Goal: Task Accomplishment & Management: Complete application form

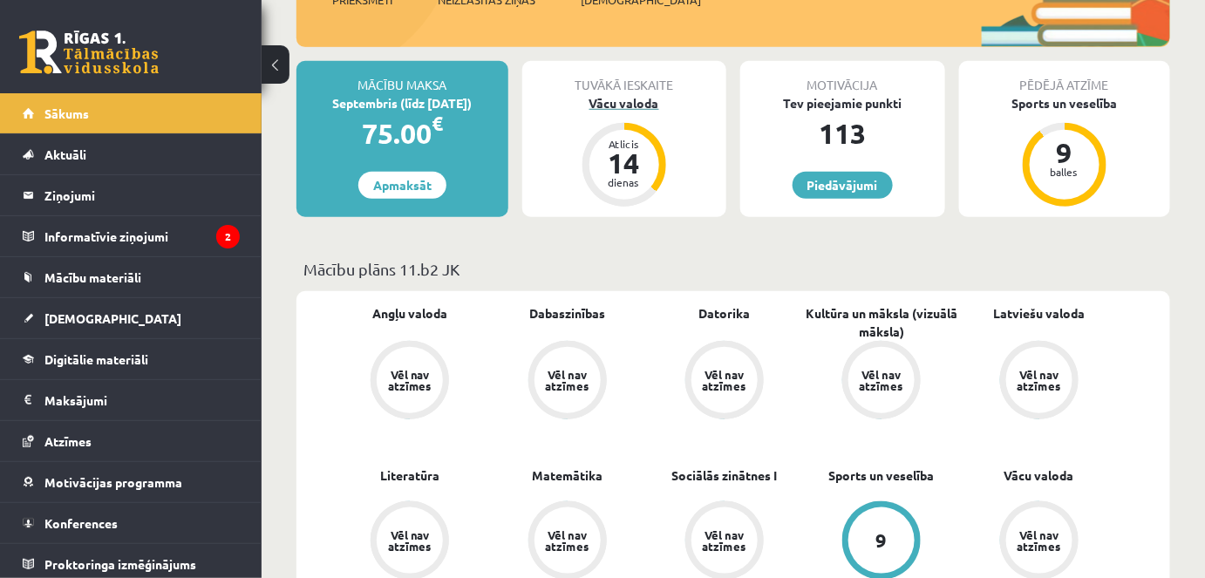
scroll to position [396, 0]
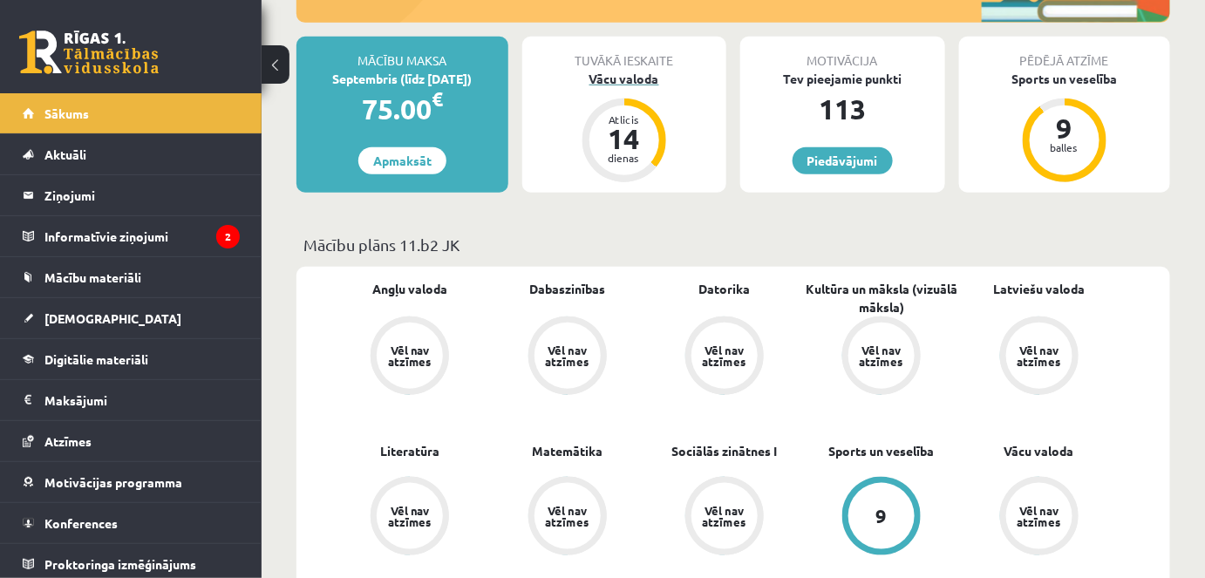
click at [628, 82] on div "Vācu valoda" at bounding box center [624, 79] width 205 height 18
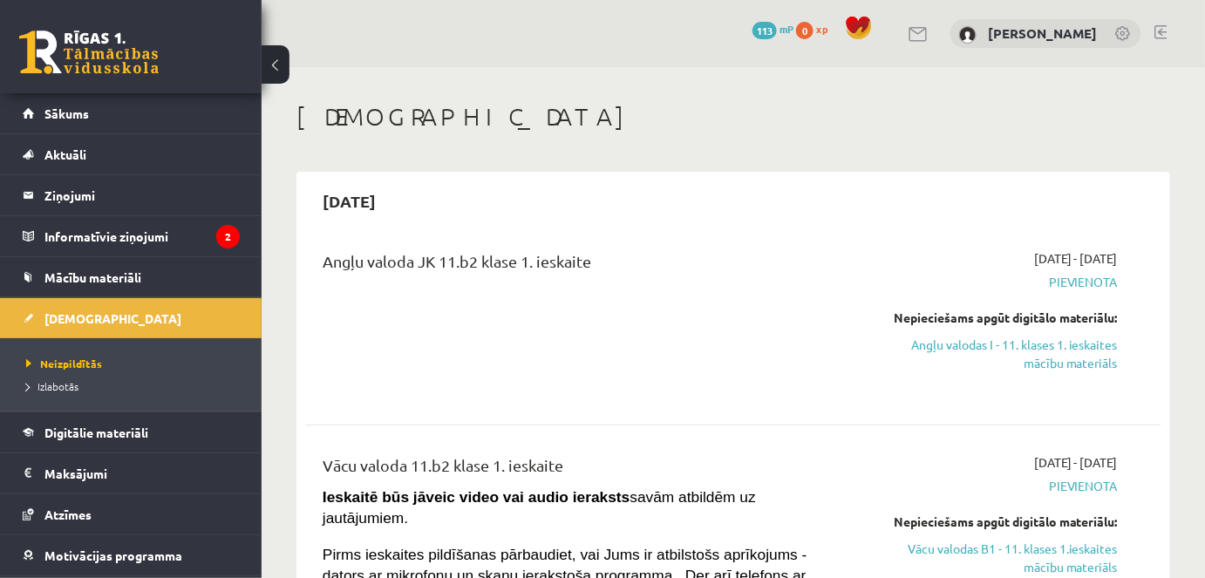
click at [1094, 278] on span "Pievienota" at bounding box center [994, 282] width 248 height 18
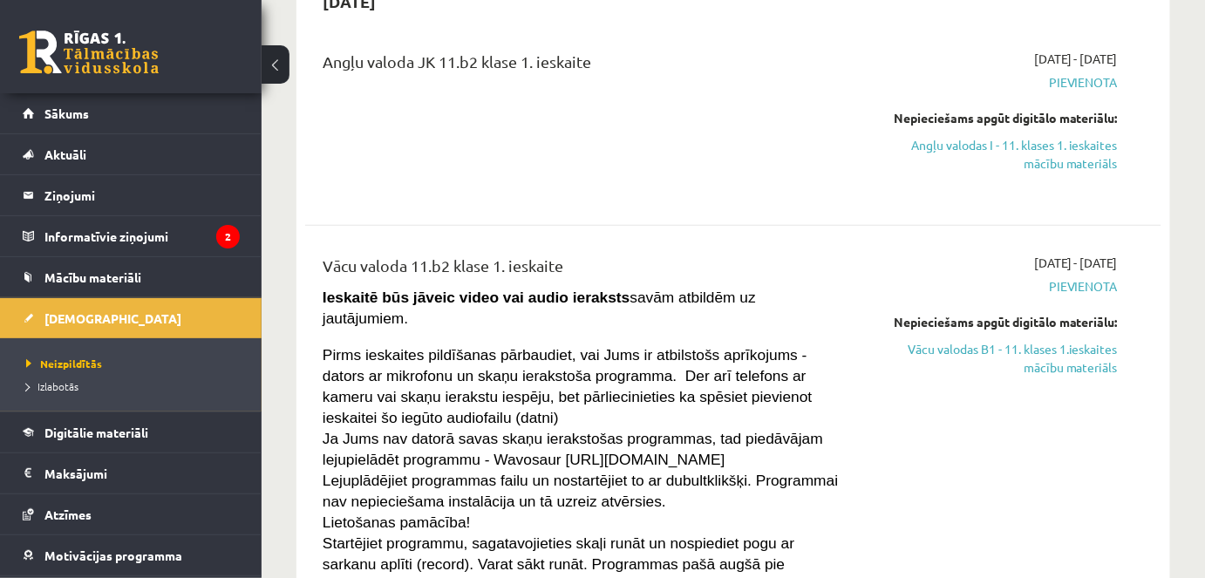
scroll to position [237, 0]
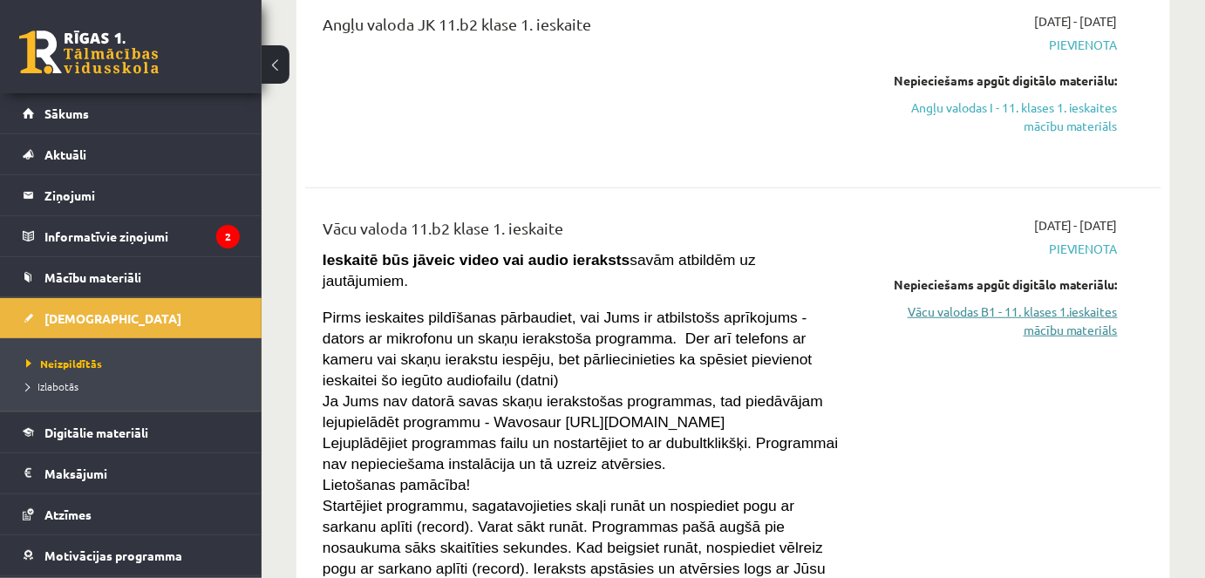
click at [1027, 312] on link "Vācu valodas B1 - 11. klases 1.ieskaites mācību materiāls" at bounding box center [994, 321] width 248 height 37
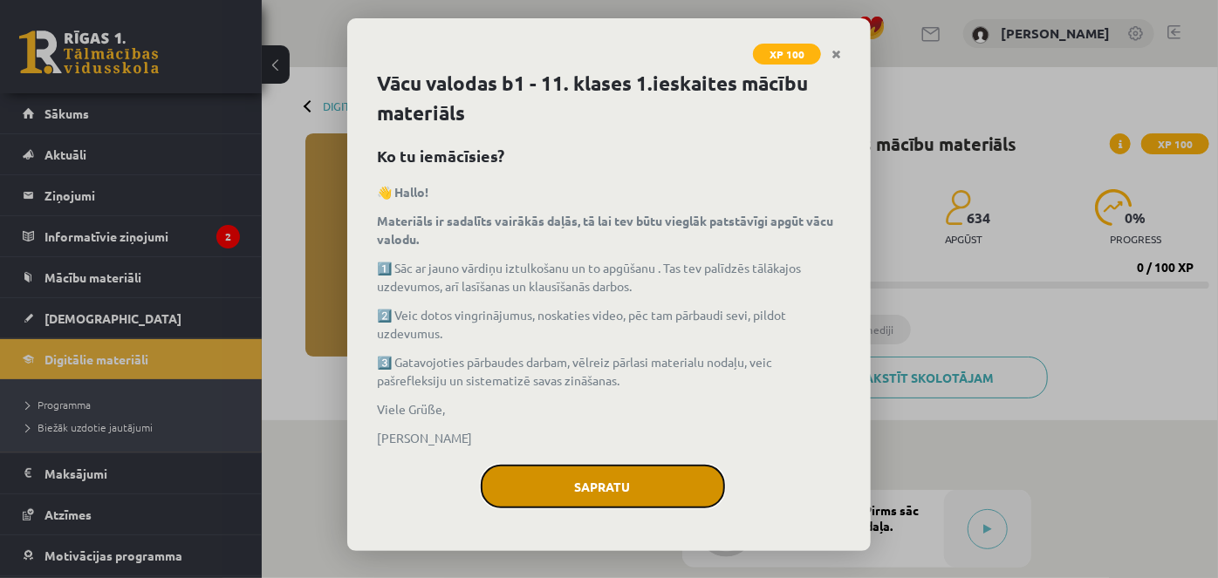
click at [604, 484] on button "Sapratu" at bounding box center [603, 487] width 244 height 44
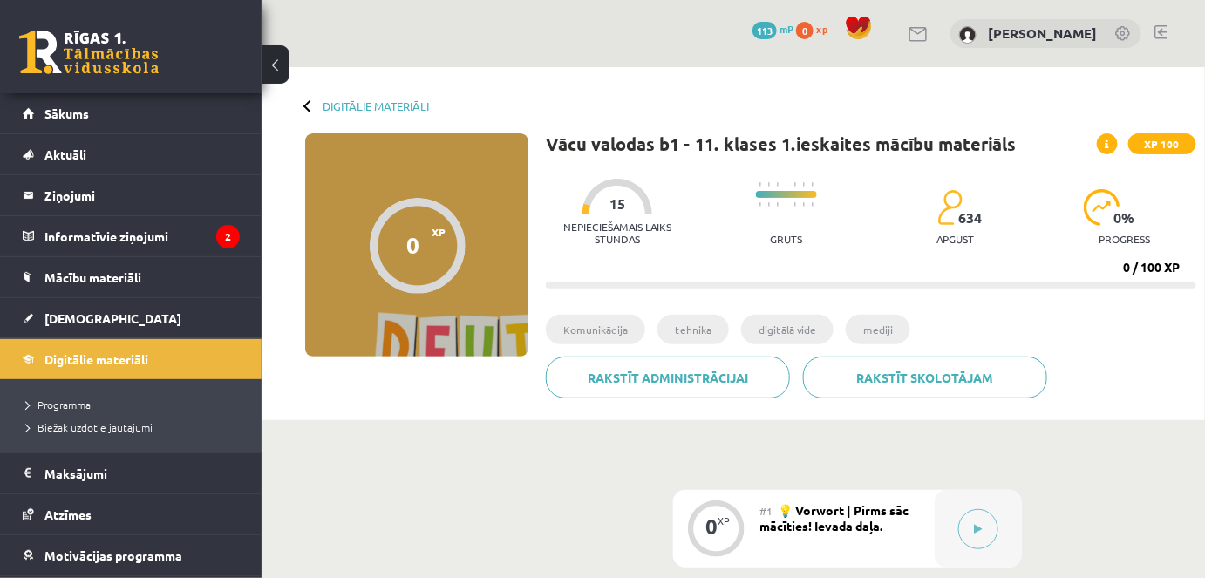
scroll to position [78, 0]
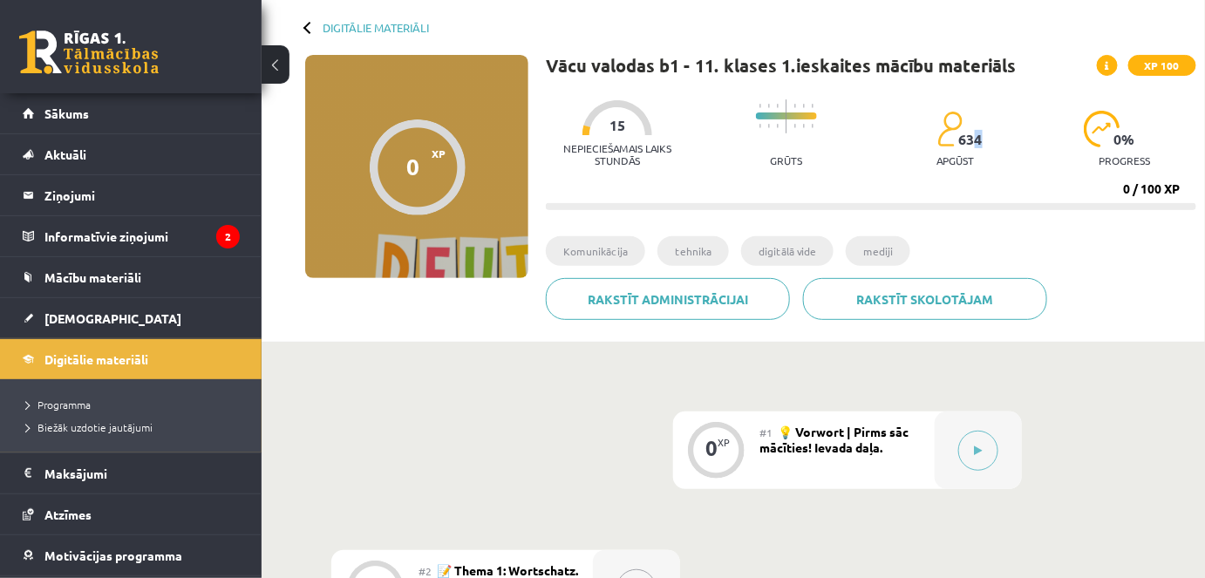
click at [979, 136] on span "634" at bounding box center [971, 140] width 24 height 16
click at [973, 133] on span "634" at bounding box center [971, 140] width 24 height 16
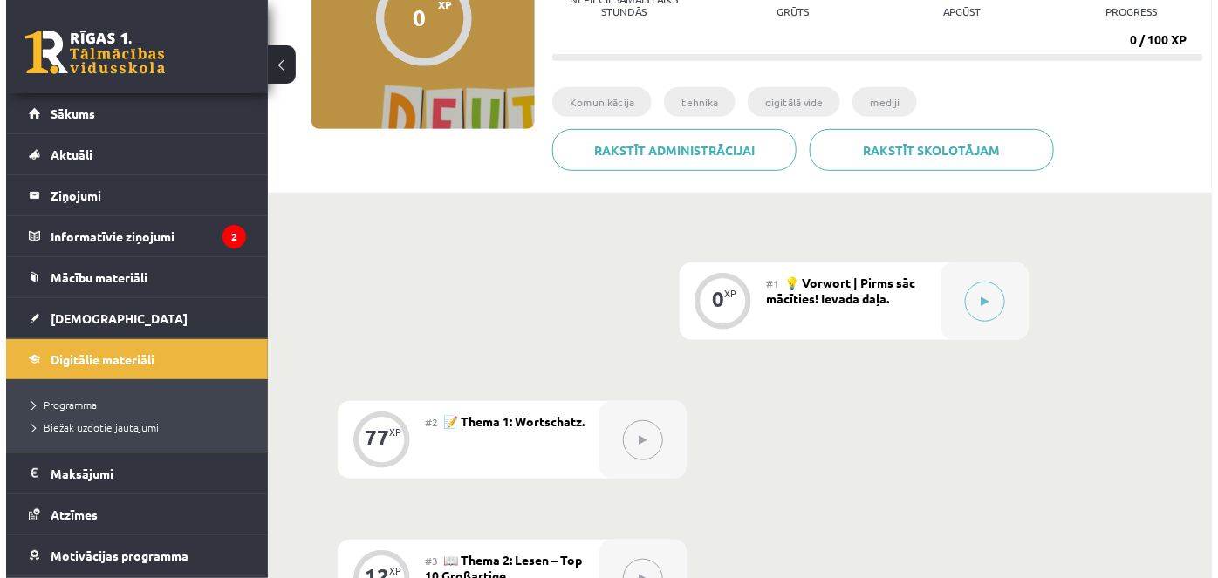
scroll to position [237, 0]
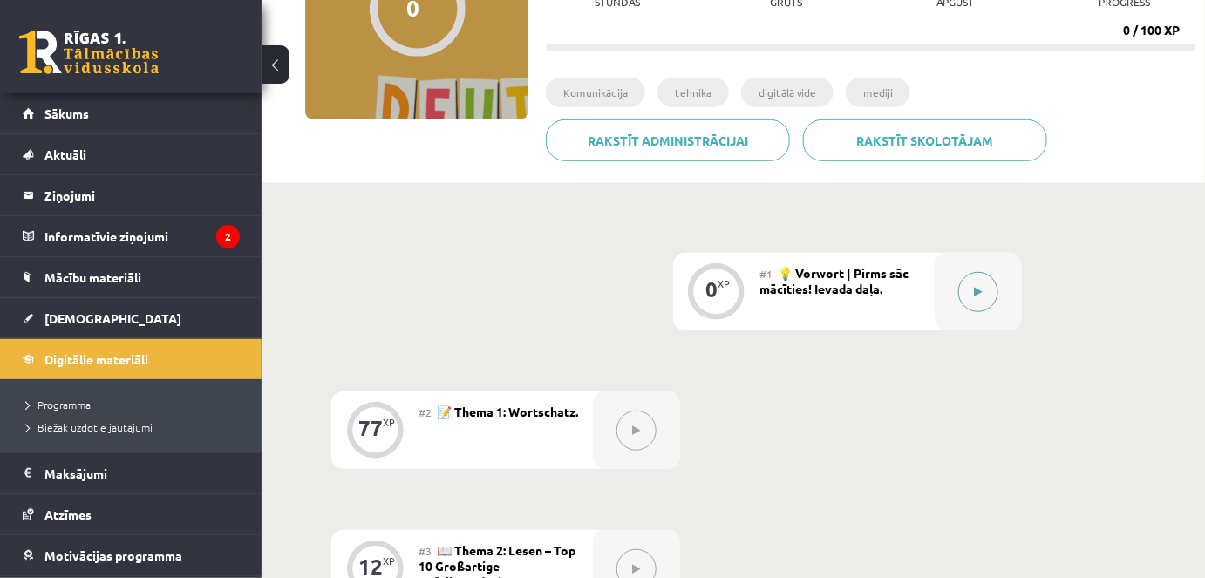
click at [981, 283] on button at bounding box center [979, 292] width 40 height 40
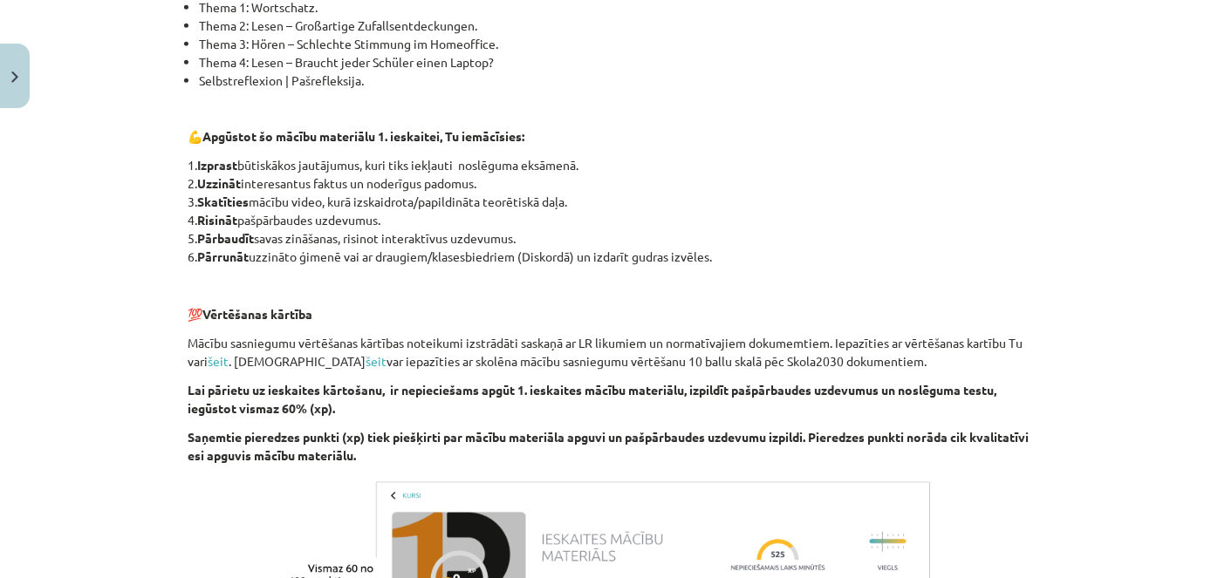
scroll to position [769, 0]
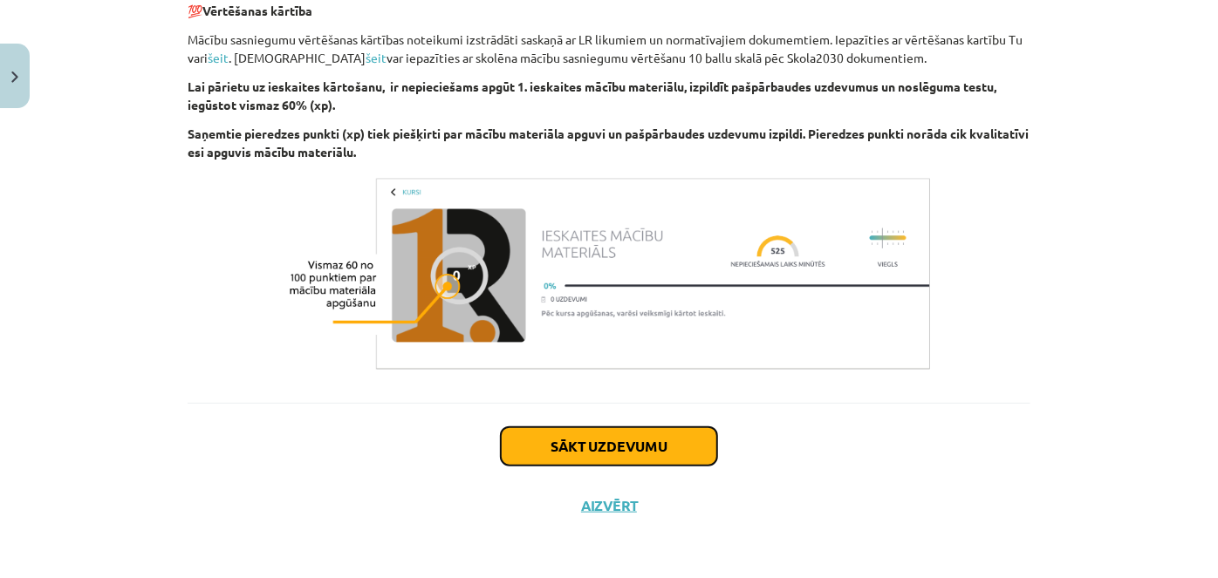
click at [590, 441] on button "Sākt uzdevumu" at bounding box center [609, 446] width 216 height 38
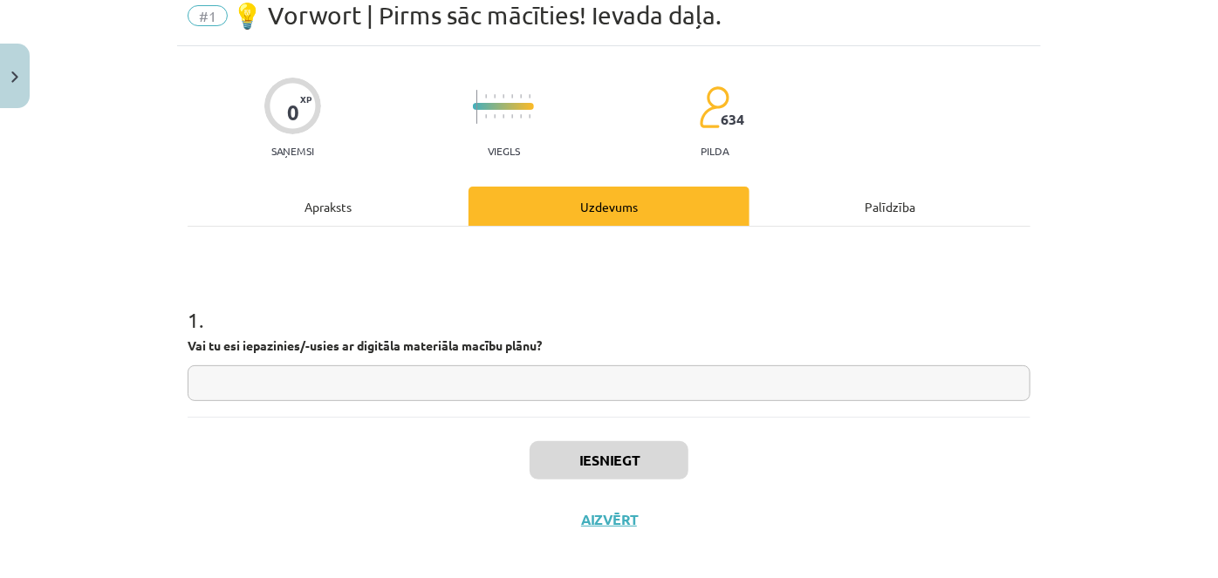
scroll to position [84, 0]
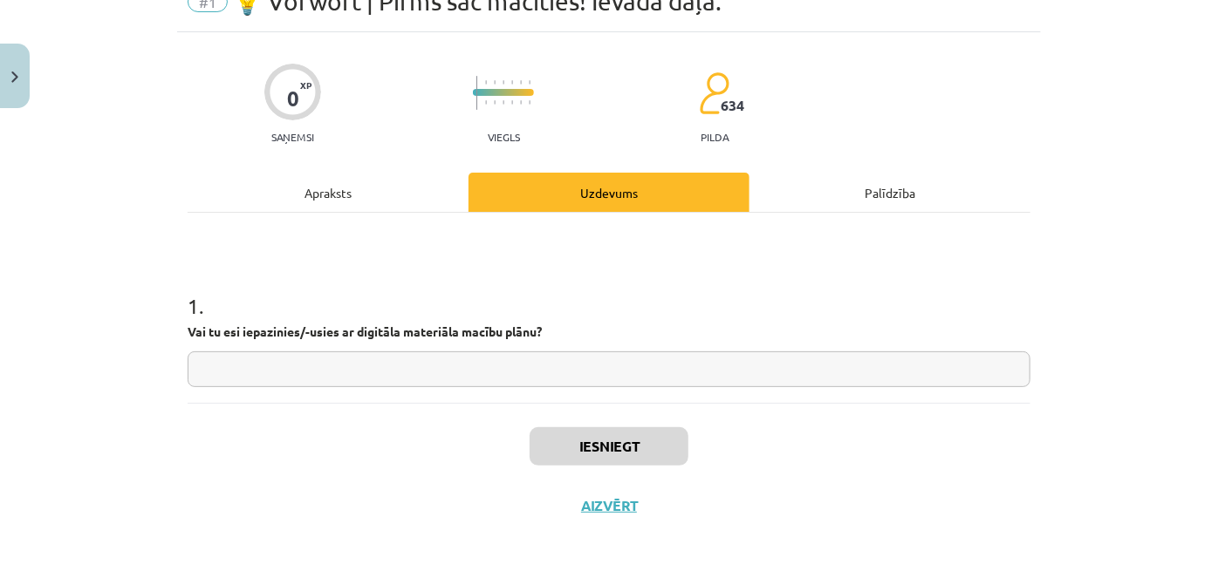
click at [618, 156] on div "0 XP Saņemsi Viegls 634 pilda Apraksts Uzdevums Palīdzība 1 . Vai tu esi iepazi…" at bounding box center [608, 283] width 863 height 503
click at [618, 173] on div "Uzdevums" at bounding box center [608, 192] width 281 height 39
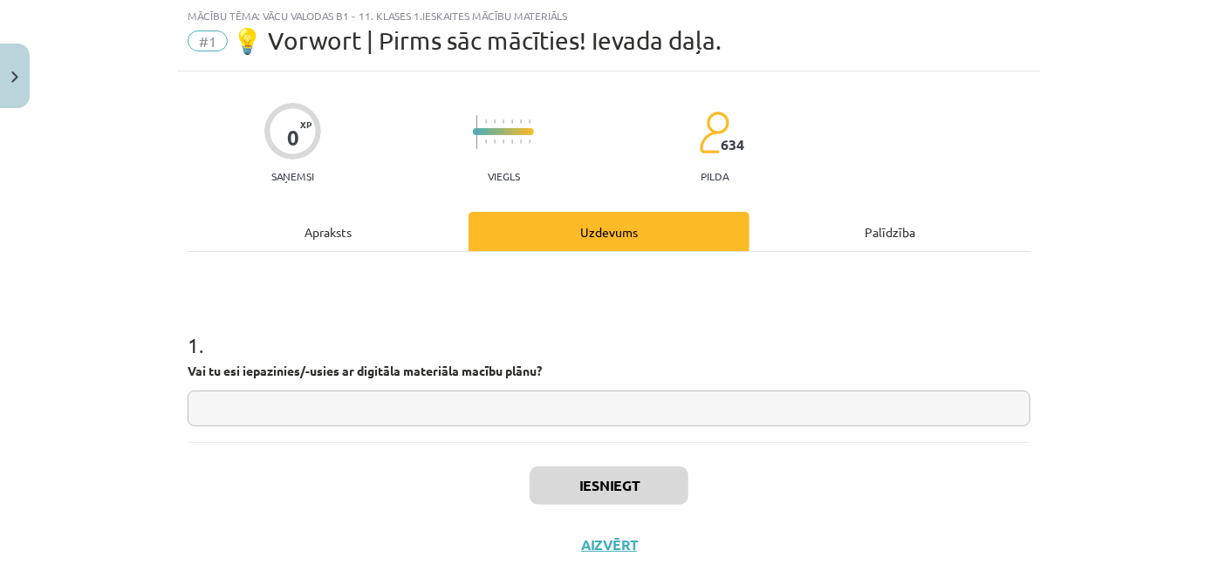
scroll to position [44, 0]
click at [611, 226] on div "Uzdevums" at bounding box center [608, 232] width 281 height 39
drag, startPoint x: 377, startPoint y: 245, endPoint x: 350, endPoint y: 235, distance: 28.7
click at [354, 237] on div "Apraksts" at bounding box center [328, 232] width 281 height 39
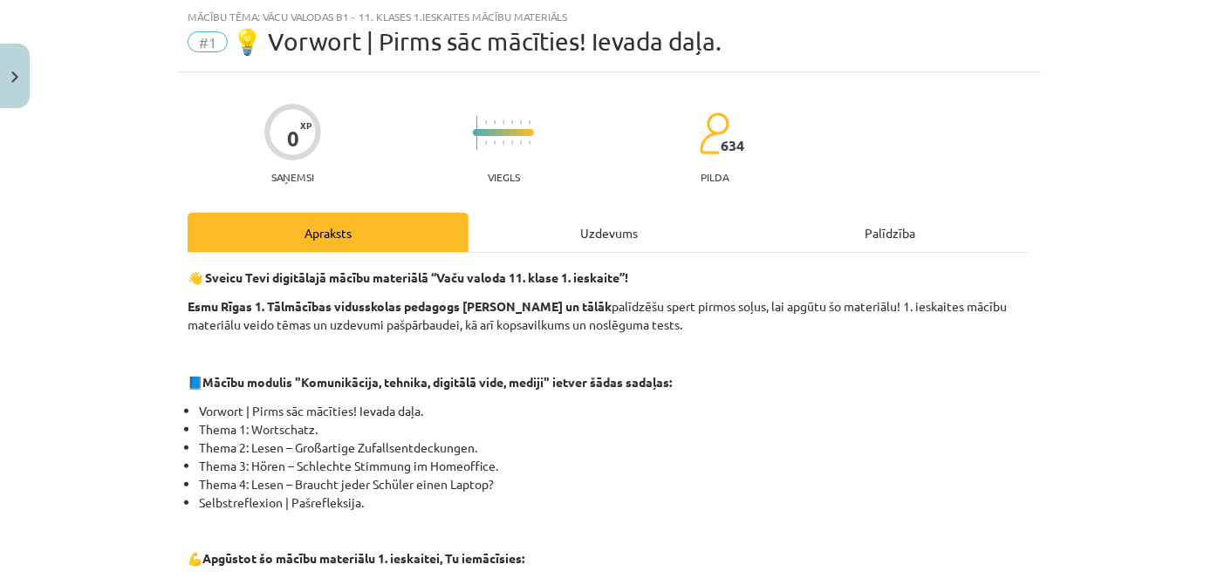
click at [569, 229] on div "Uzdevums" at bounding box center [608, 232] width 281 height 39
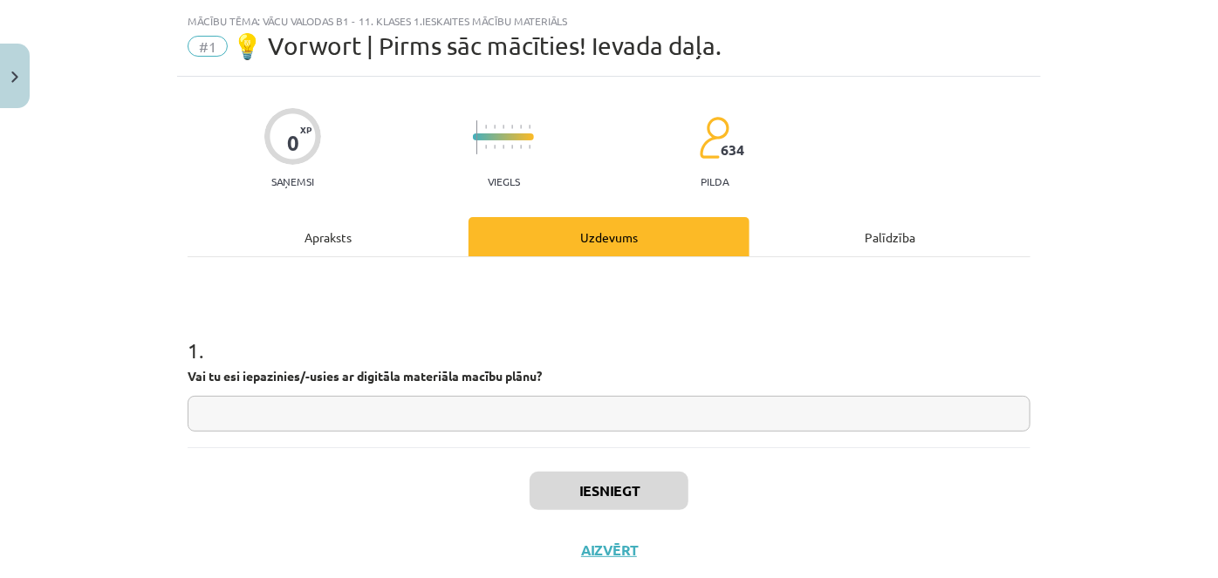
scroll to position [0, 0]
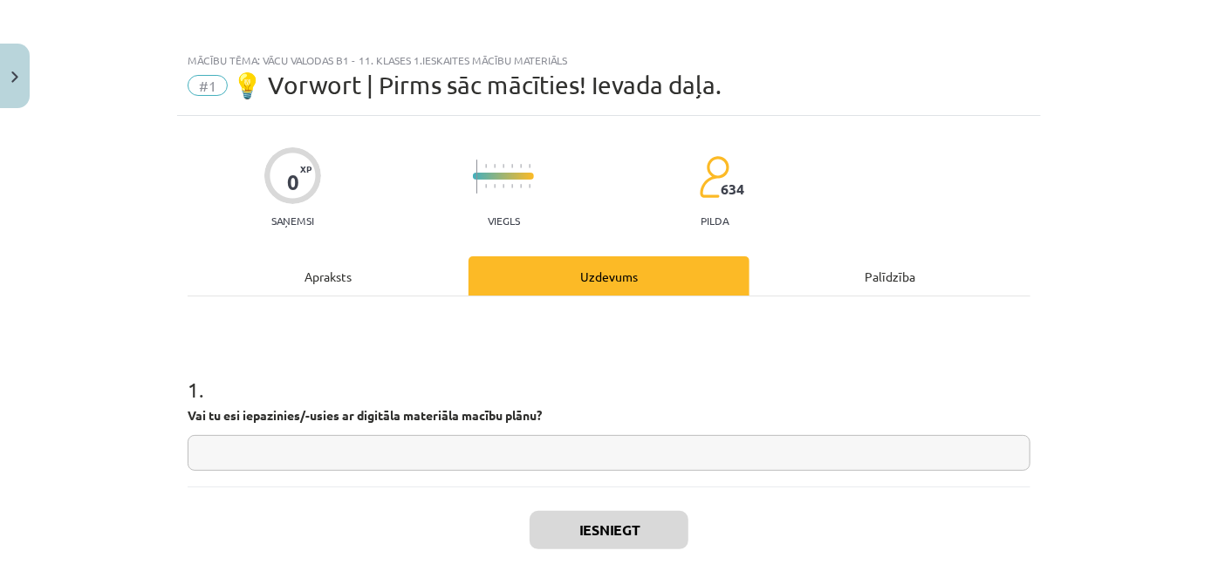
click at [313, 270] on div "Apraksts" at bounding box center [328, 275] width 281 height 39
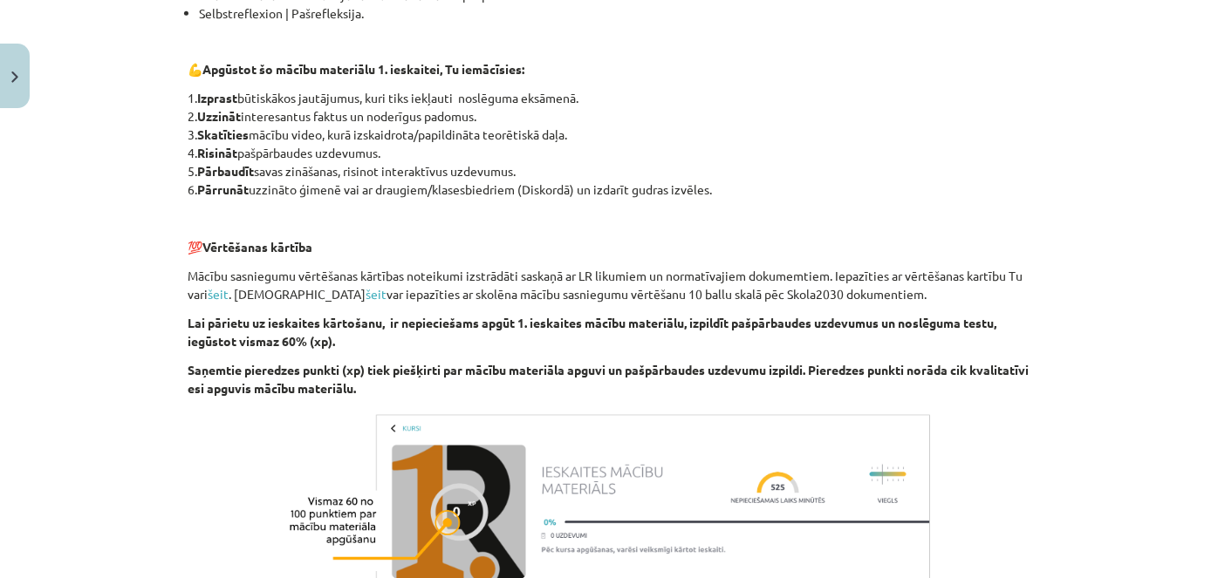
scroll to position [769, 0]
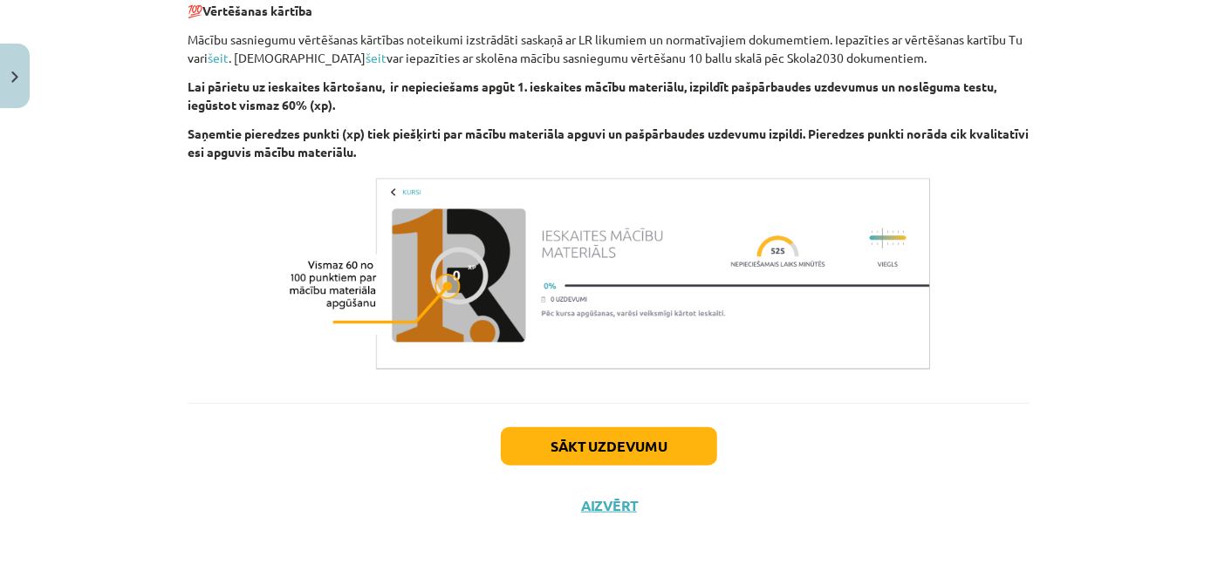
drag, startPoint x: 560, startPoint y: 204, endPoint x: 558, endPoint y: 414, distance: 210.2
click at [609, 474] on div "Sākt uzdevumu Aizvērt" at bounding box center [609, 464] width 843 height 122
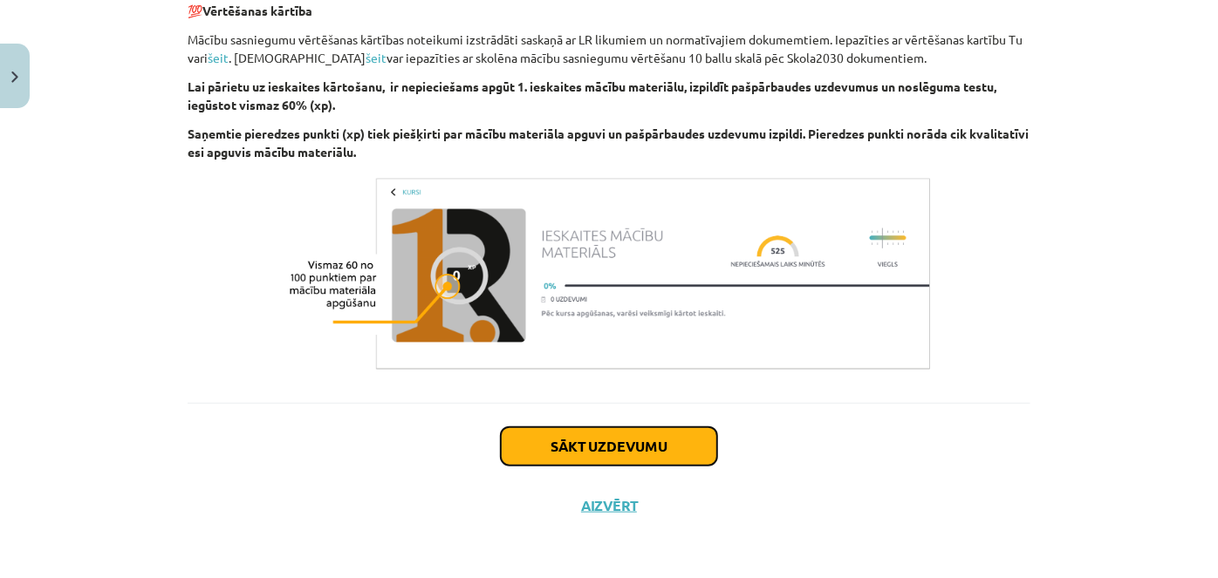
click at [604, 456] on button "Sākt uzdevumu" at bounding box center [609, 446] width 216 height 38
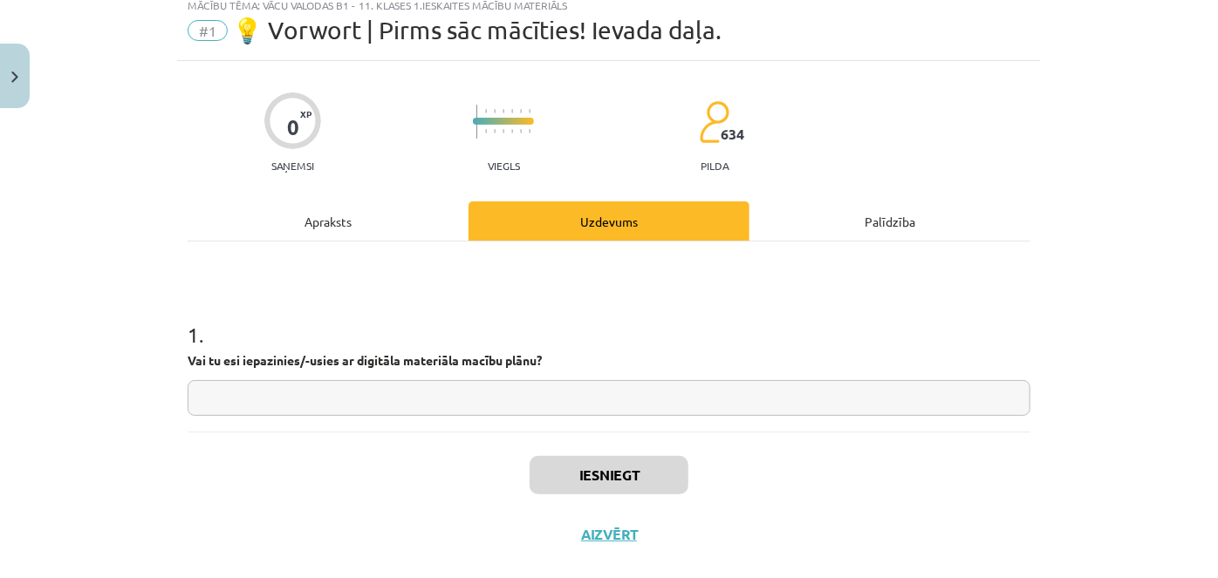
scroll to position [44, 0]
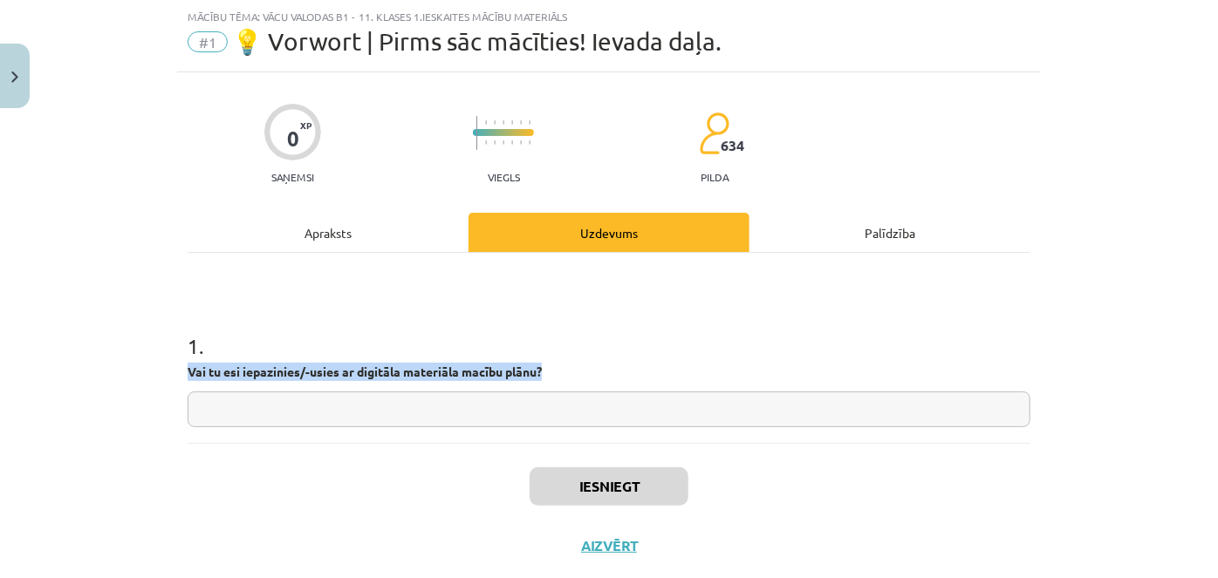
drag, startPoint x: 570, startPoint y: 429, endPoint x: 565, endPoint y: 415, distance: 14.6
click at [565, 426] on div "1 . Vai tu esi iepazinies/-usies ar digitāla materiāla macību plānu?" at bounding box center [609, 348] width 843 height 190
click at [565, 406] on input "text" at bounding box center [609, 410] width 843 height 36
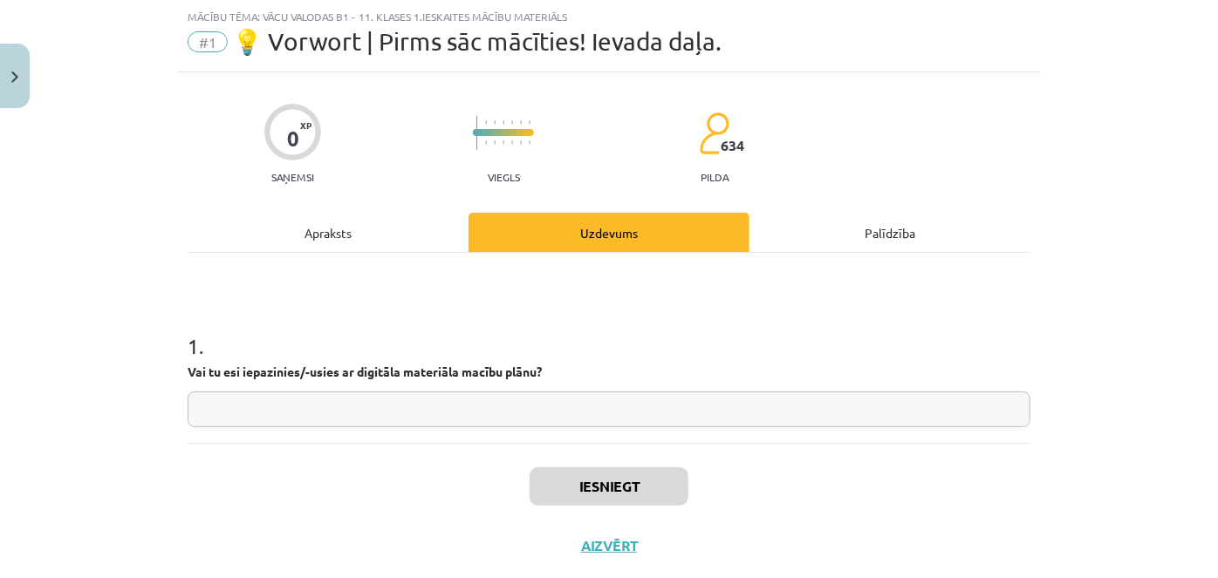
type input "*"
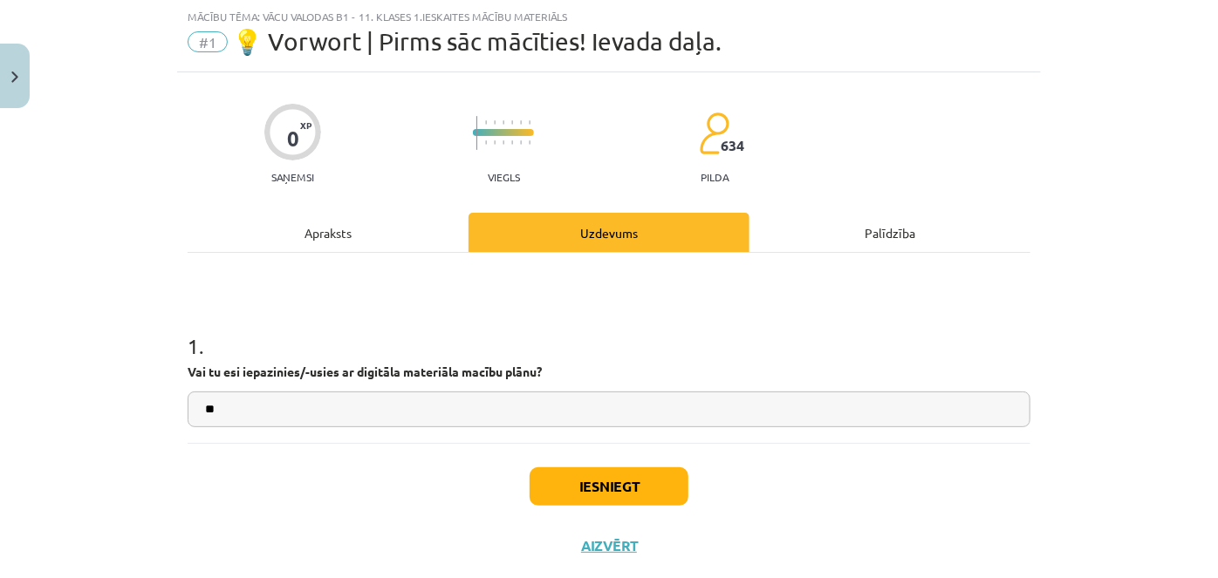
type input "**"
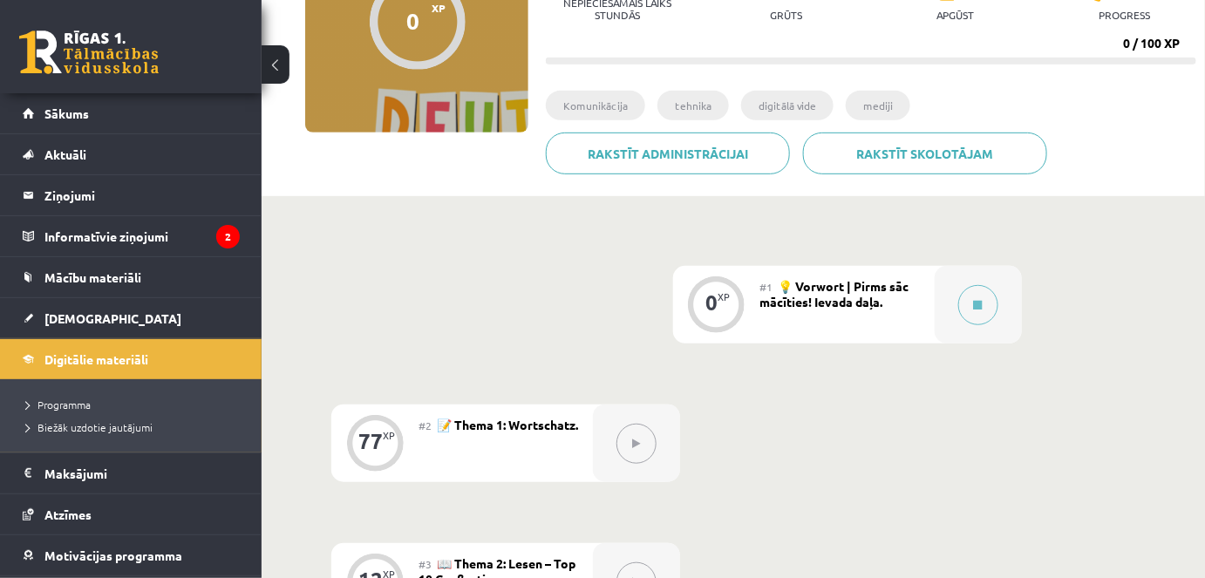
scroll to position [317, 0]
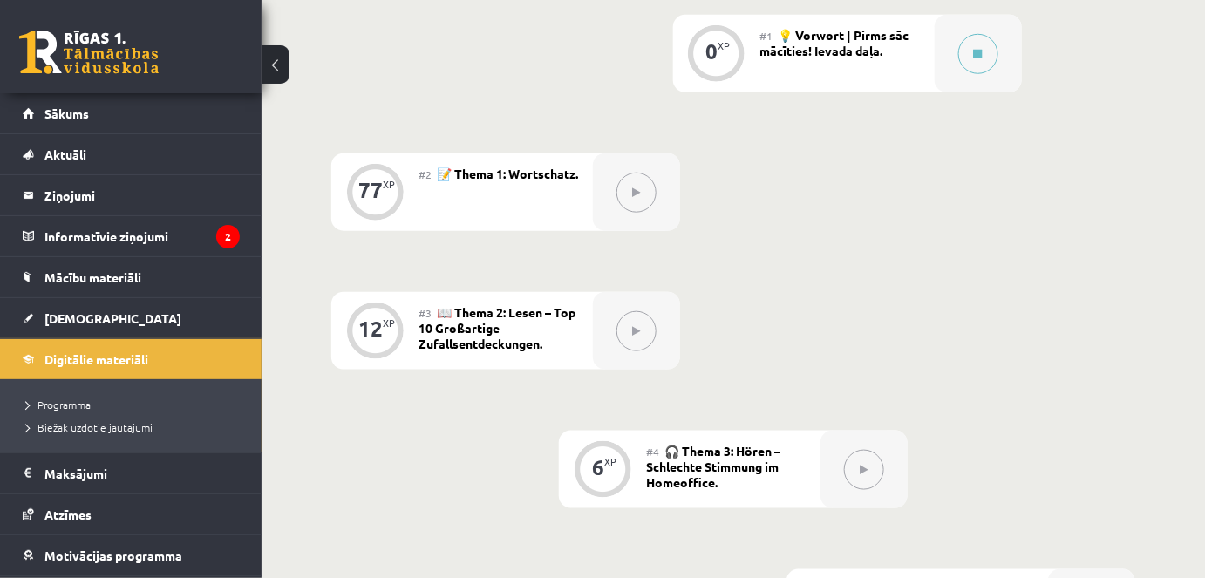
click at [651, 185] on button at bounding box center [637, 193] width 40 height 40
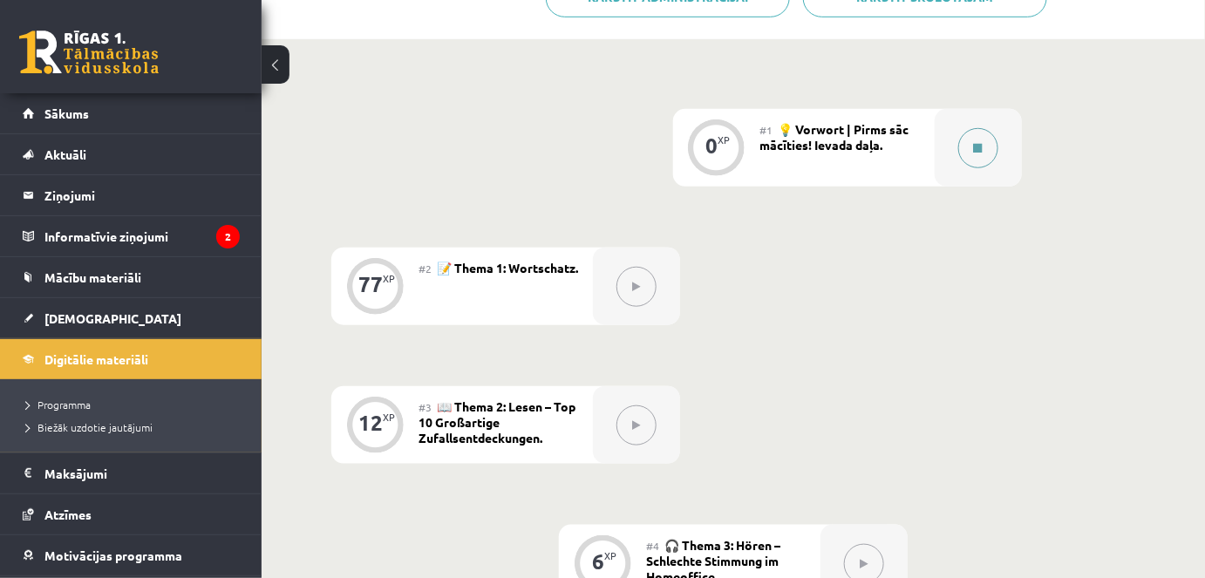
scroll to position [353, 0]
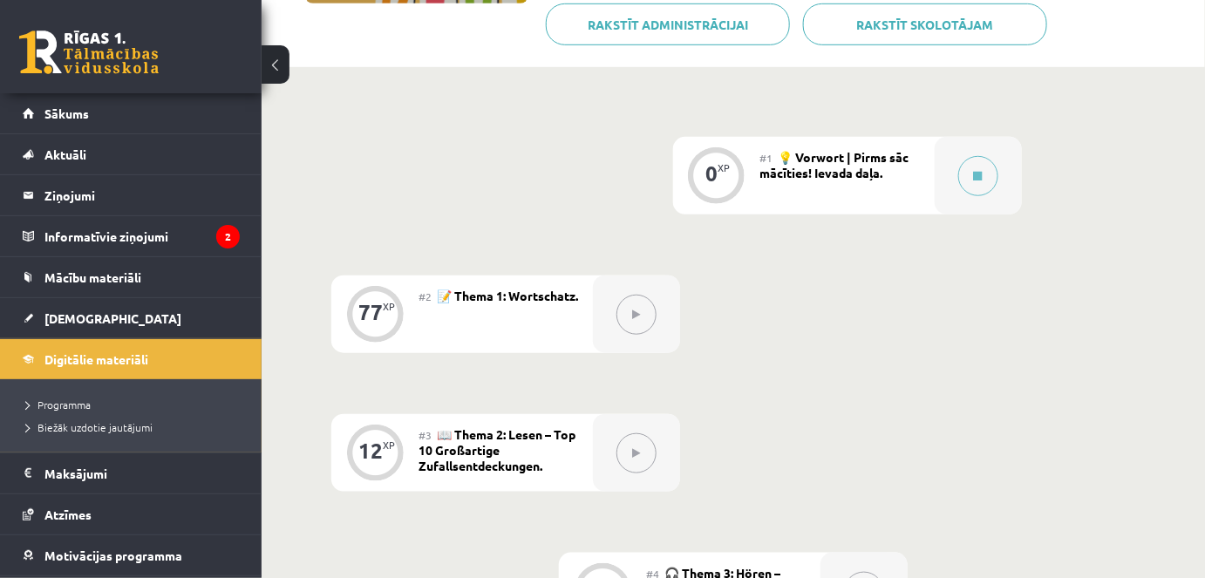
click at [868, 181] on div "#1 💡 Vorwort | Pirms sāc mācīties! Ievada daļa." at bounding box center [848, 176] width 174 height 78
click at [758, 174] on div "0 XP" at bounding box center [716, 176] width 87 height 78
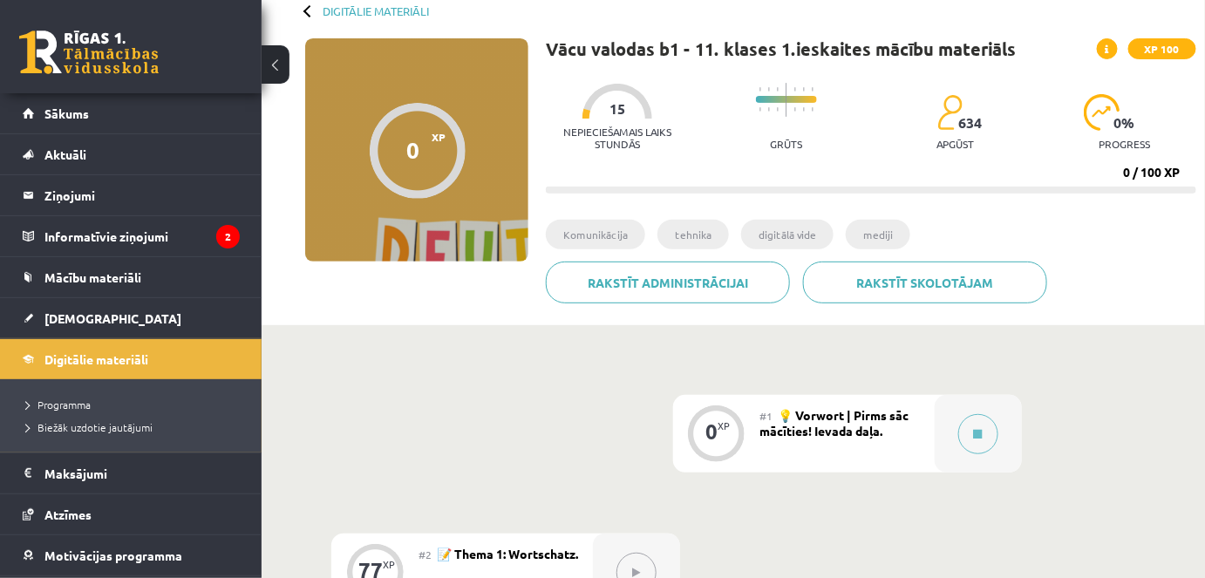
scroll to position [317, 0]
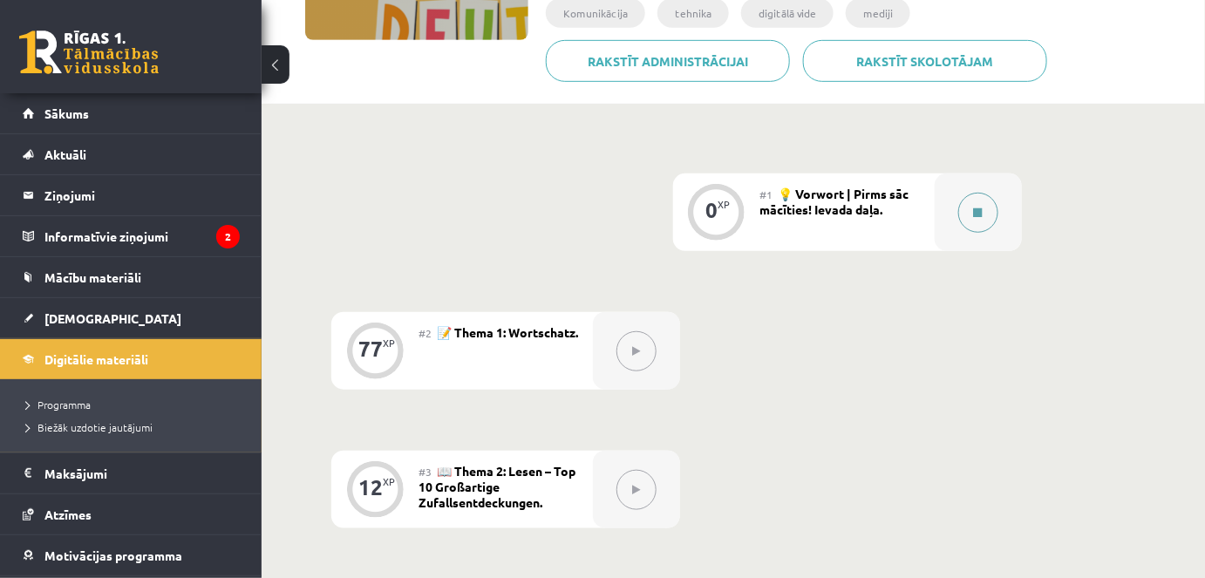
drag, startPoint x: 832, startPoint y: 226, endPoint x: 935, endPoint y: 195, distance: 107.4
click at [860, 212] on div "#1 💡 Vorwort | Pirms sāc mācīties! Ievada daļa." at bounding box center [848, 213] width 174 height 78
click at [894, 194] on span "💡 Vorwort | Pirms sāc mācīties! Ievada daļa." at bounding box center [835, 201] width 149 height 31
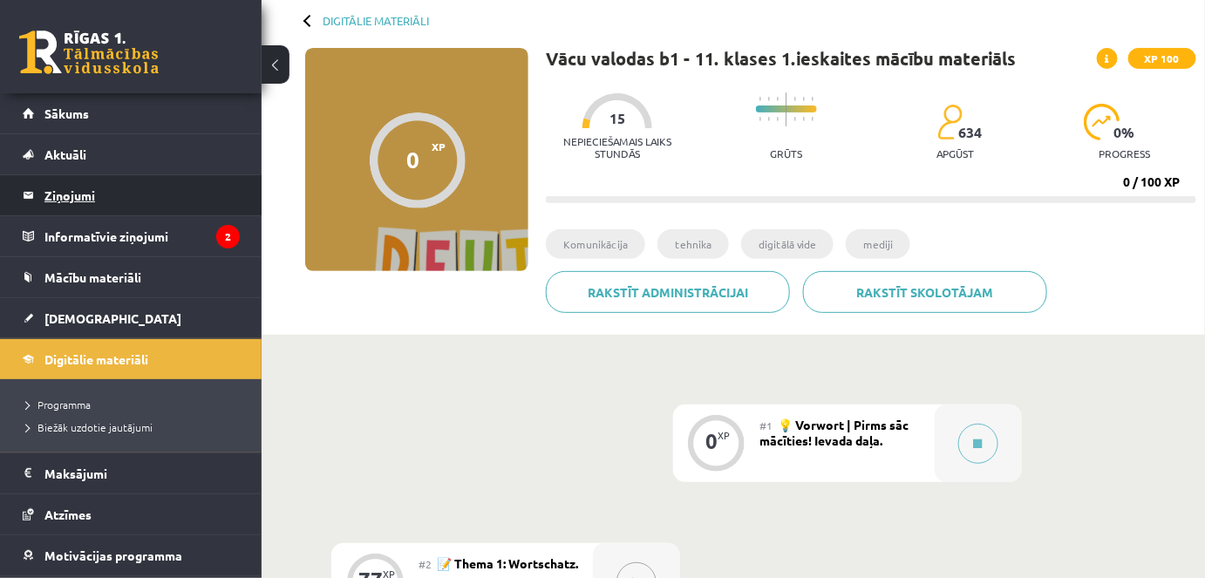
scroll to position [78, 0]
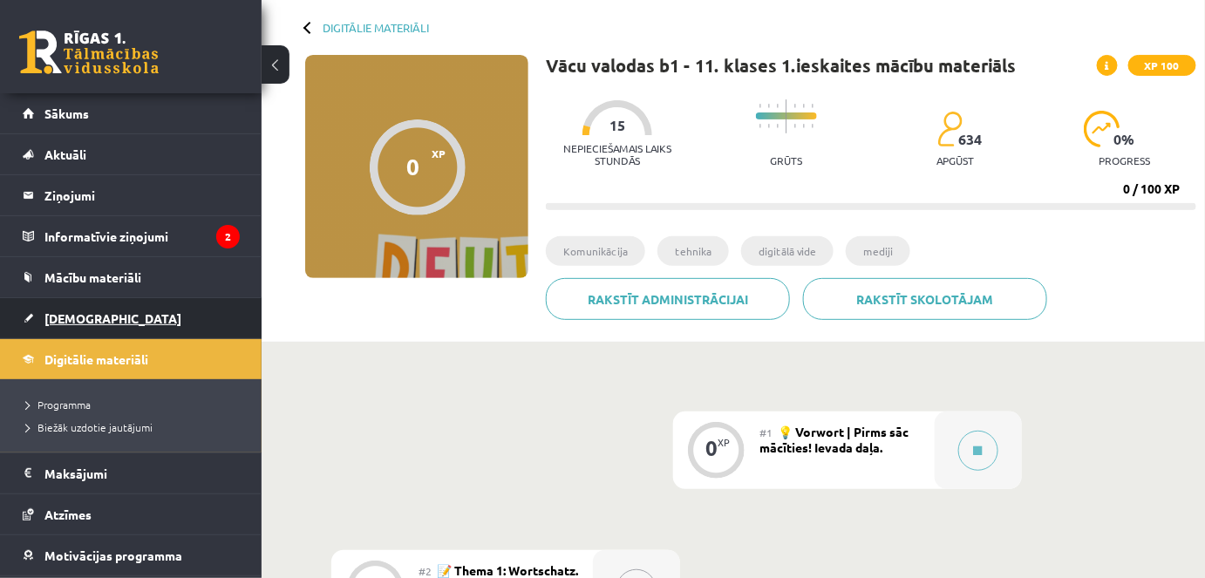
click at [100, 319] on link "[DEMOGRAPHIC_DATA]" at bounding box center [131, 318] width 217 height 40
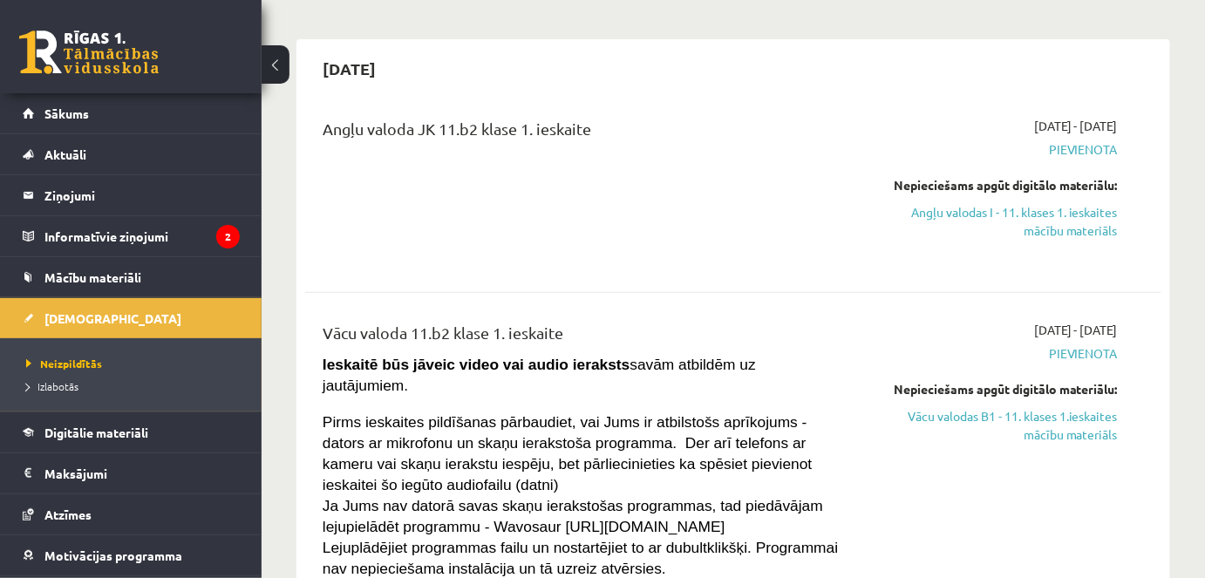
scroll to position [158, 0]
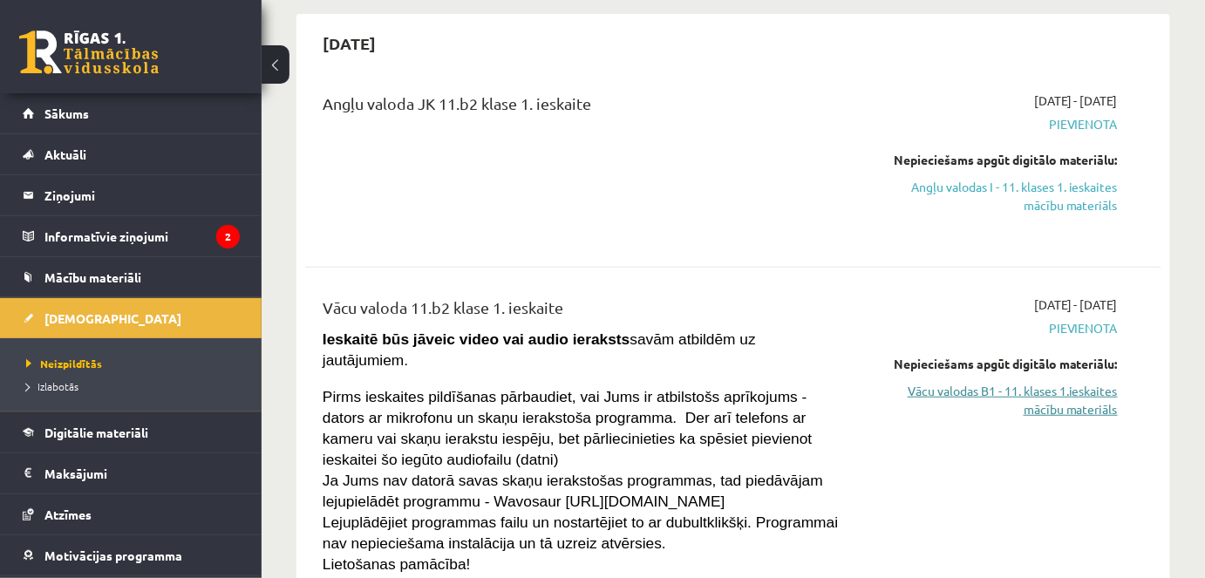
click at [1081, 410] on link "Vācu valodas B1 - 11. klases 1.ieskaites mācību materiāls" at bounding box center [994, 400] width 248 height 37
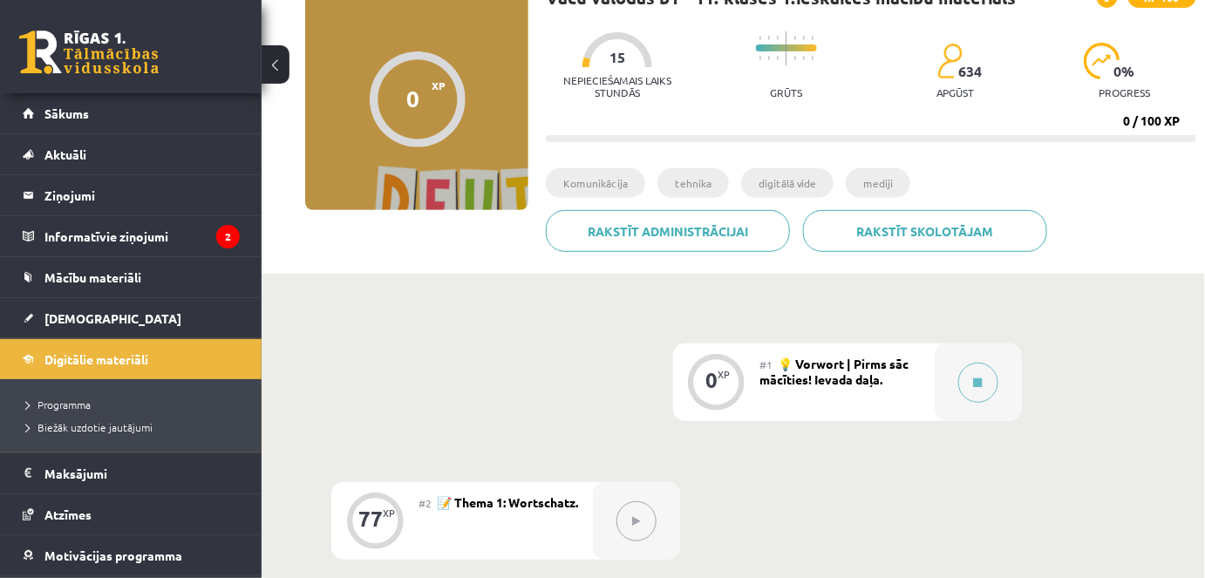
scroll to position [237, 0]
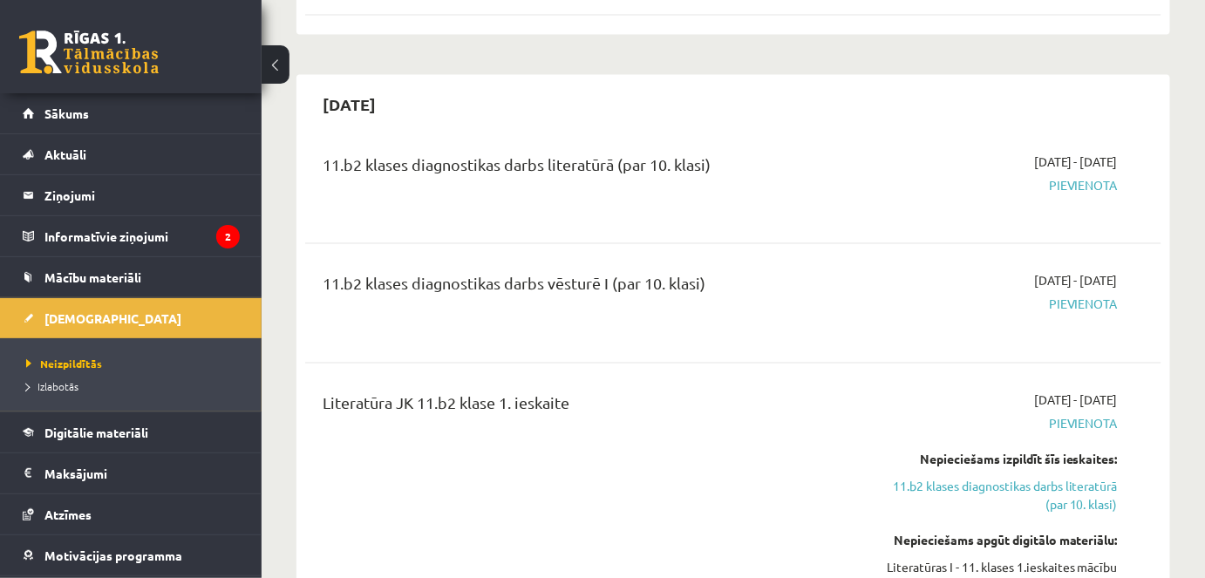
scroll to position [1030, 0]
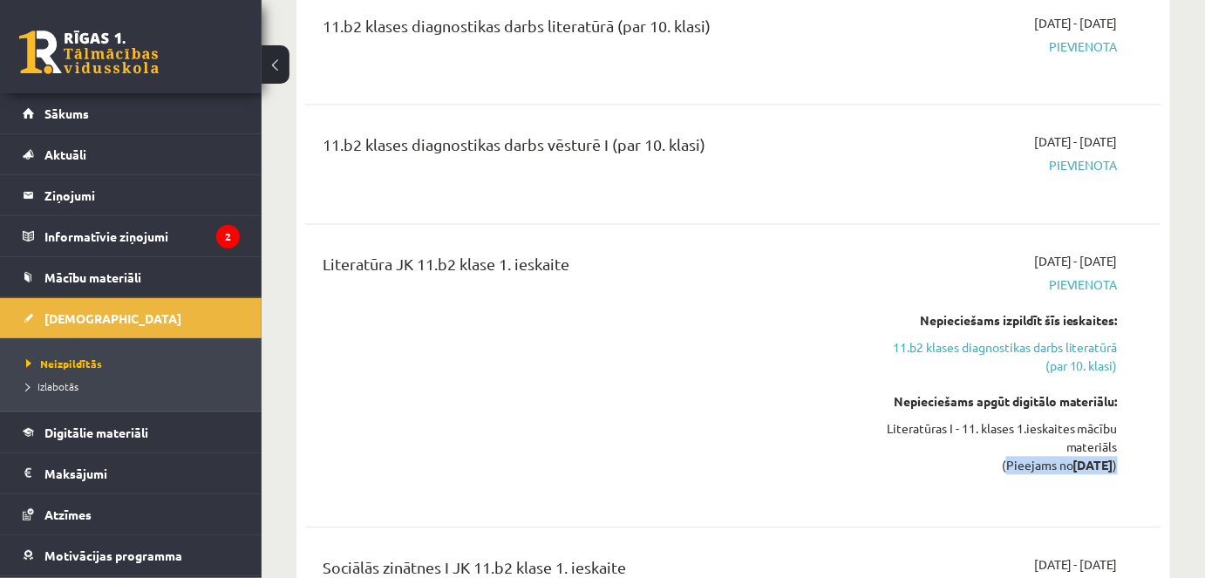
drag, startPoint x: 977, startPoint y: 449, endPoint x: 1104, endPoint y: 445, distance: 127.4
click at [1121, 452] on div "2025-09-16 - 2025-09-30 Pievienota Nepieciešams izpildīt šīs ieskaites: 11.b2 k…" at bounding box center [994, 376] width 274 height 247
click at [1096, 458] on strong "[DATE]" at bounding box center [1094, 466] width 40 height 16
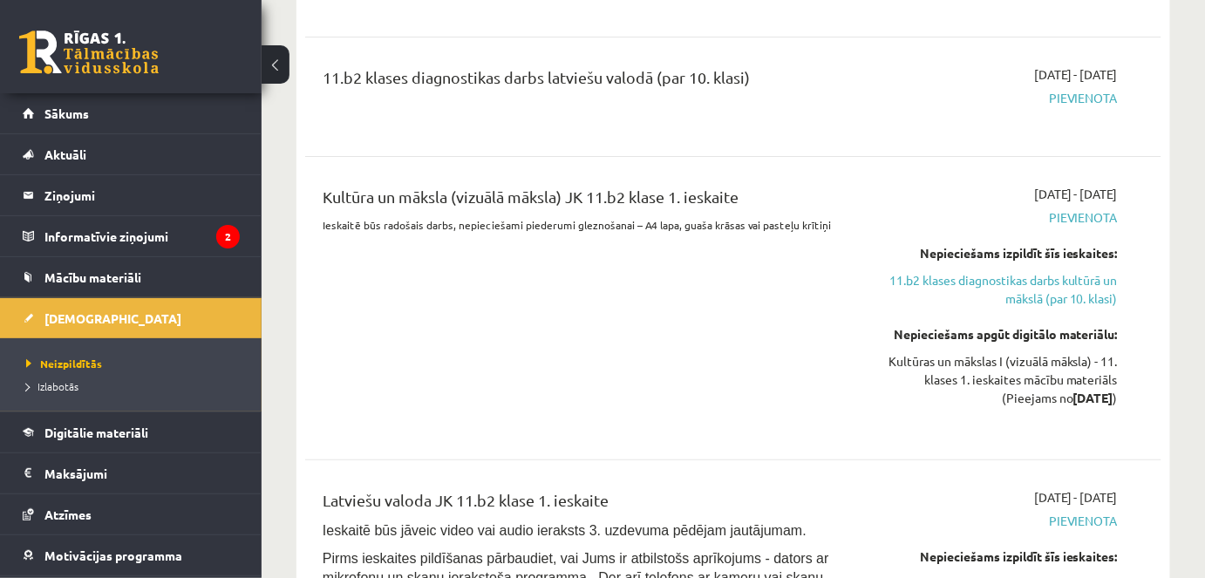
scroll to position [2061, 0]
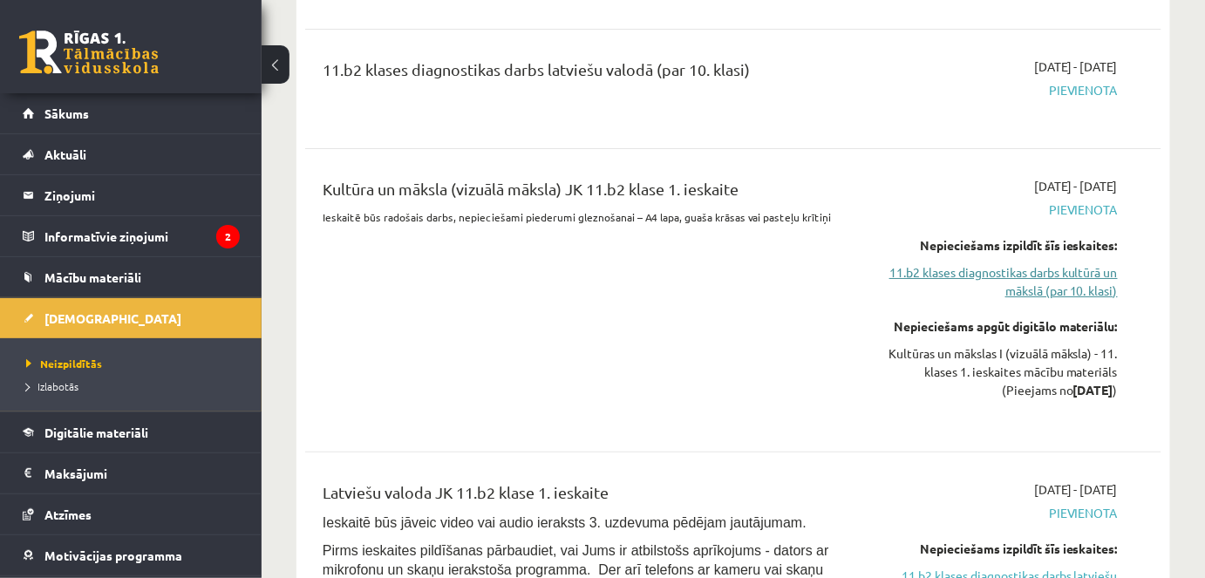
click at [974, 263] on link "11.b2 klases diagnostikas darbs kultūrā un mākslā (par 10. klasi)" at bounding box center [994, 281] width 248 height 37
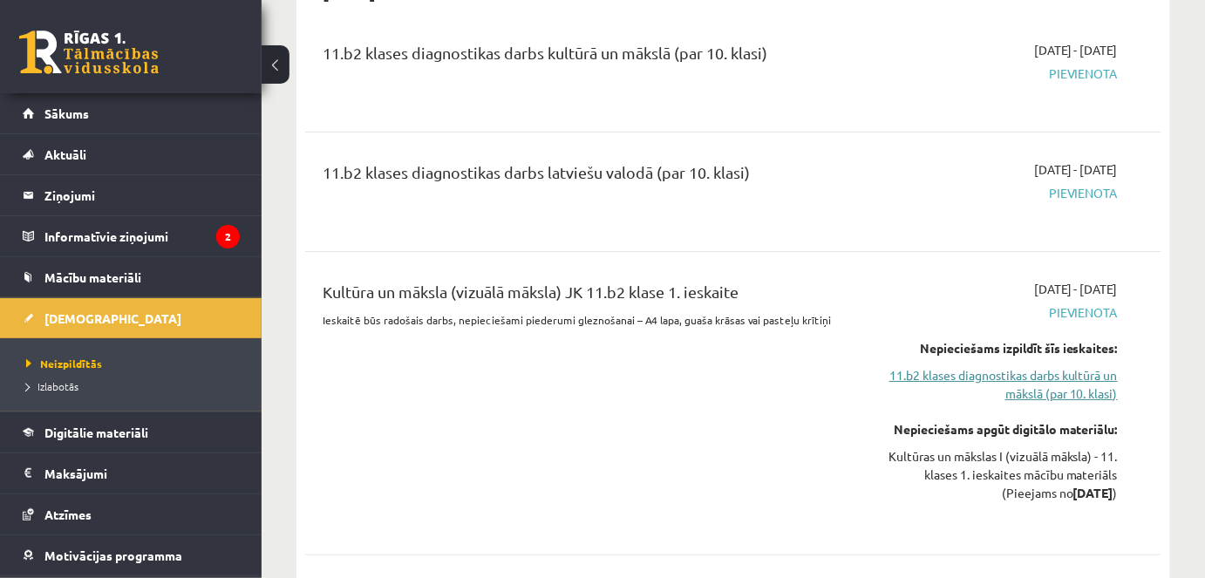
click at [1027, 371] on link "11.b2 klases diagnostikas darbs kultūrā un mākslā (par 10. klasi)" at bounding box center [994, 384] width 248 height 37
click at [1055, 366] on link "11.b2 klases diagnostikas darbs kultūrā un mākslā (par 10. klasi)" at bounding box center [994, 384] width 248 height 37
click at [1047, 366] on link "11.b2 klases diagnostikas darbs kultūrā un mākslā (par 10. klasi)" at bounding box center [994, 384] width 248 height 37
click at [1061, 366] on link "11.b2 klases diagnostikas darbs kultūrā un mākslā (par 10. klasi)" at bounding box center [994, 384] width 248 height 37
click at [1086, 376] on link "11.b2 klases diagnostikas darbs kultūrā un mākslā (par 10. klasi)" at bounding box center [994, 384] width 248 height 37
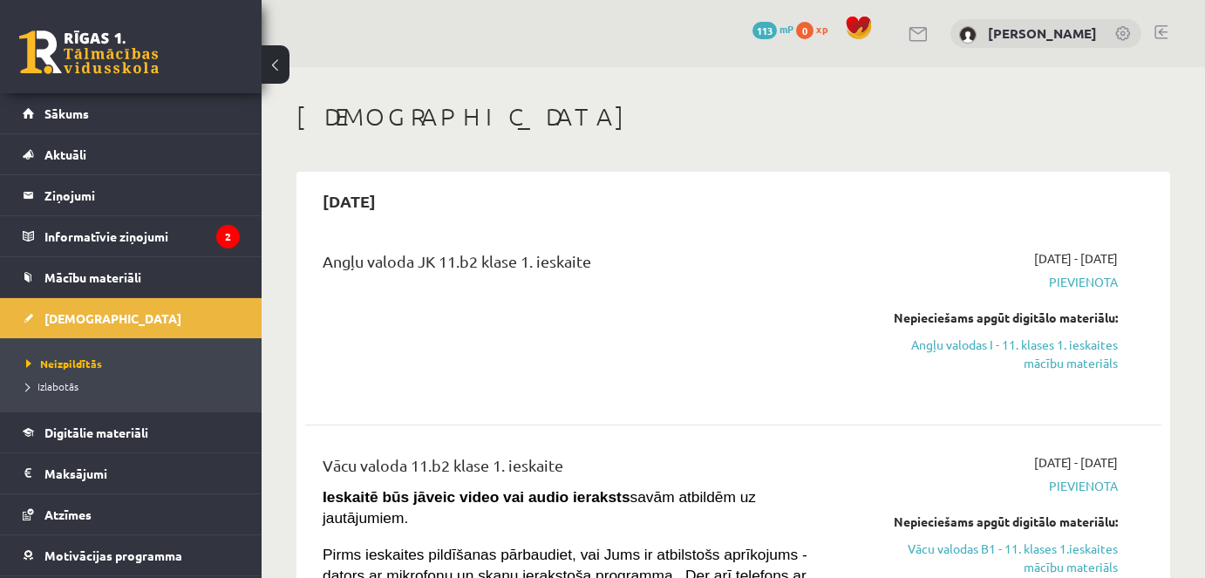
scroll to position [1958, 0]
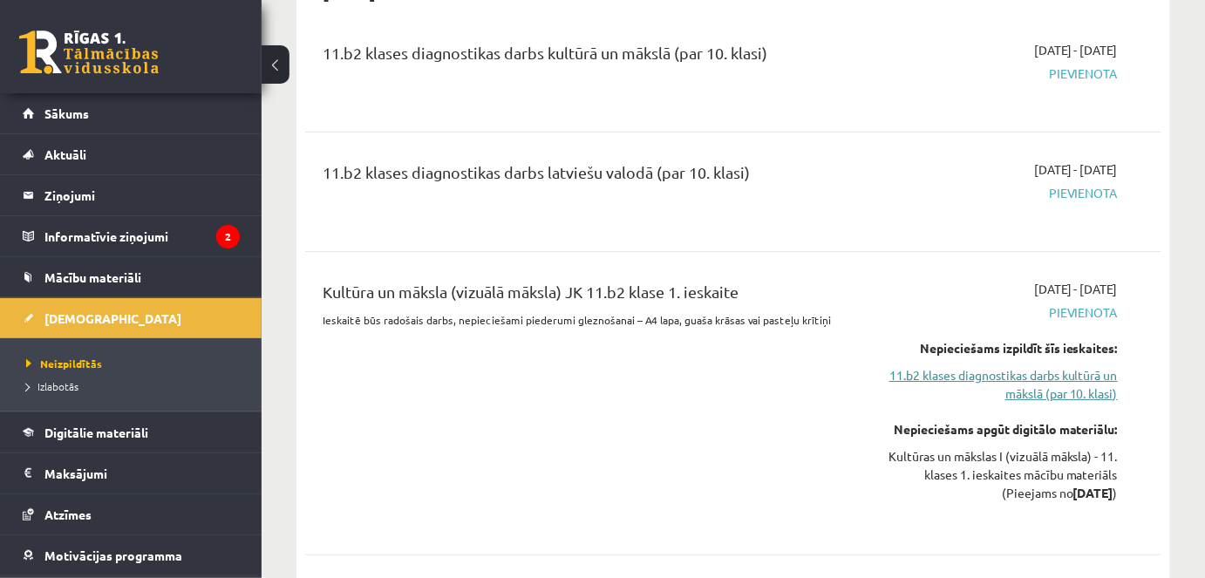
click at [1018, 366] on link "11.b2 klases diagnostikas darbs kultūrā un mākslā (par 10. klasi)" at bounding box center [994, 384] width 248 height 37
click at [1020, 366] on link "11.b2 klases diagnostikas darbs kultūrā un mākslā (par 10. klasi)" at bounding box center [994, 384] width 248 height 37
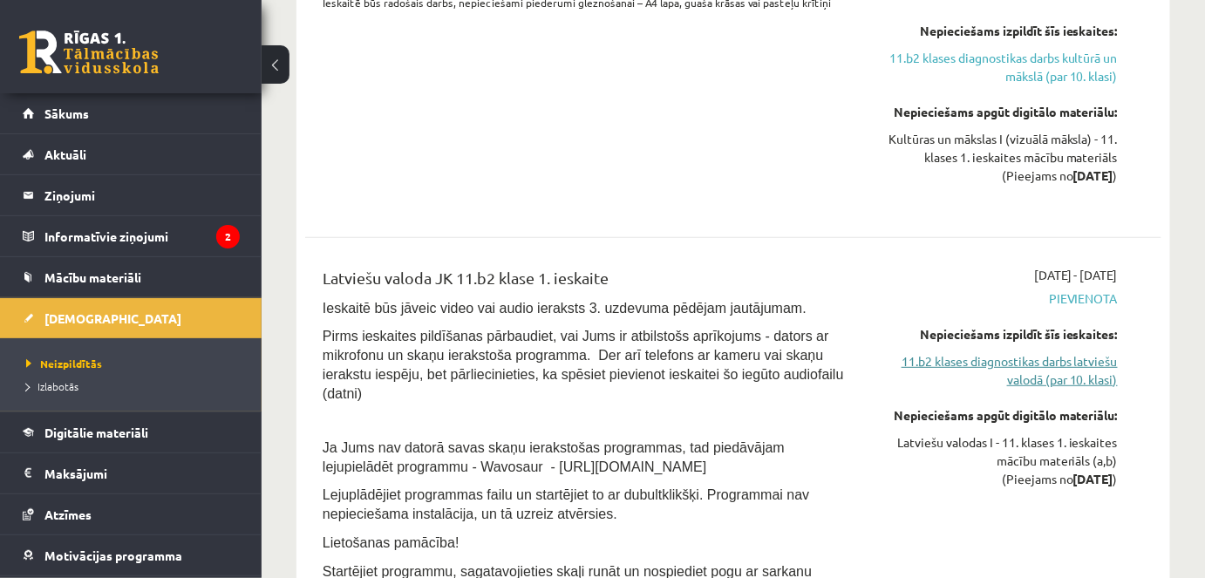
click at [1062, 356] on link "11.b2 klases diagnostikas darbs latviešu valodā (par 10. klasi)" at bounding box center [994, 370] width 248 height 37
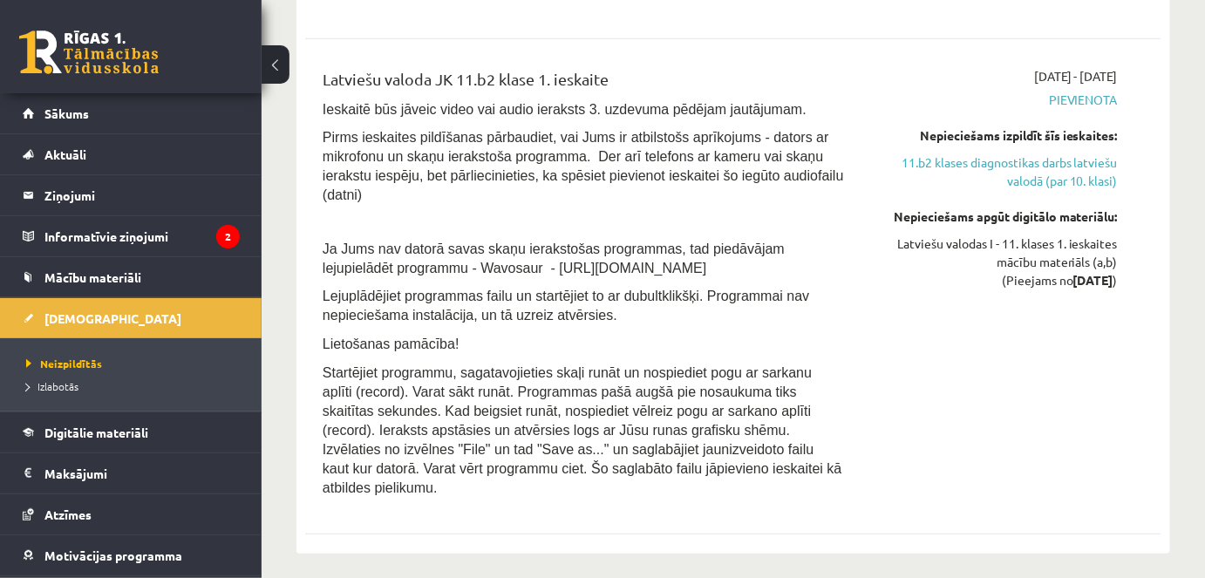
drag, startPoint x: 1040, startPoint y: 348, endPoint x: 1069, endPoint y: 272, distance: 81.5
click at [1040, 328] on div "[DATE] - [DATE] [GEOGRAPHIC_DATA] Nepieciešams izpildīt šīs ieskaites: 11.b2 kl…" at bounding box center [994, 287] width 274 height 440
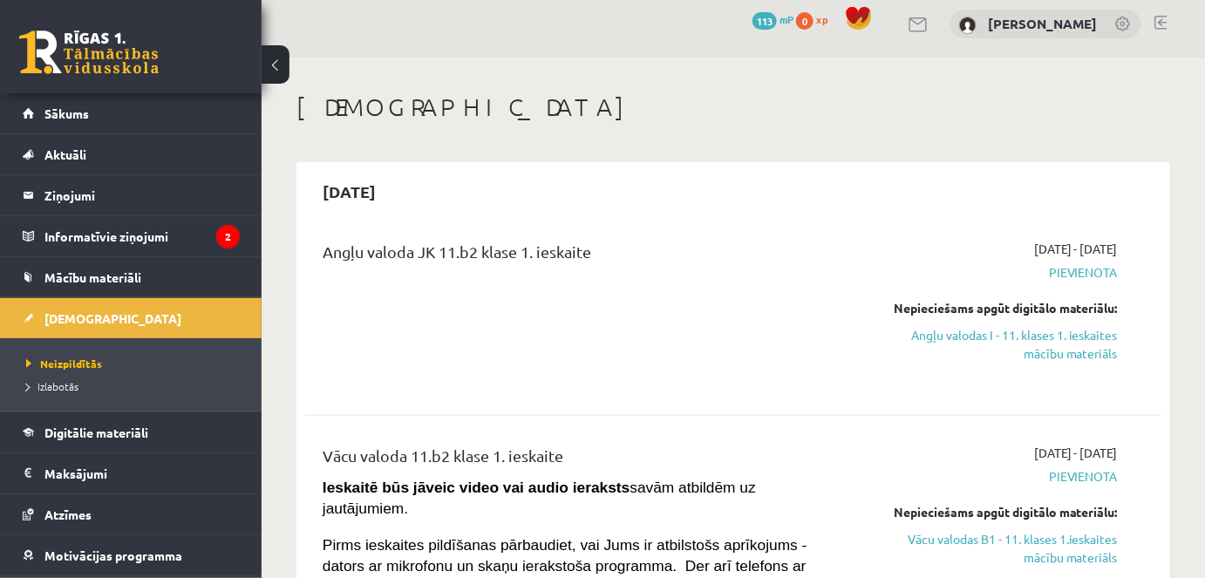
scroll to position [0, 0]
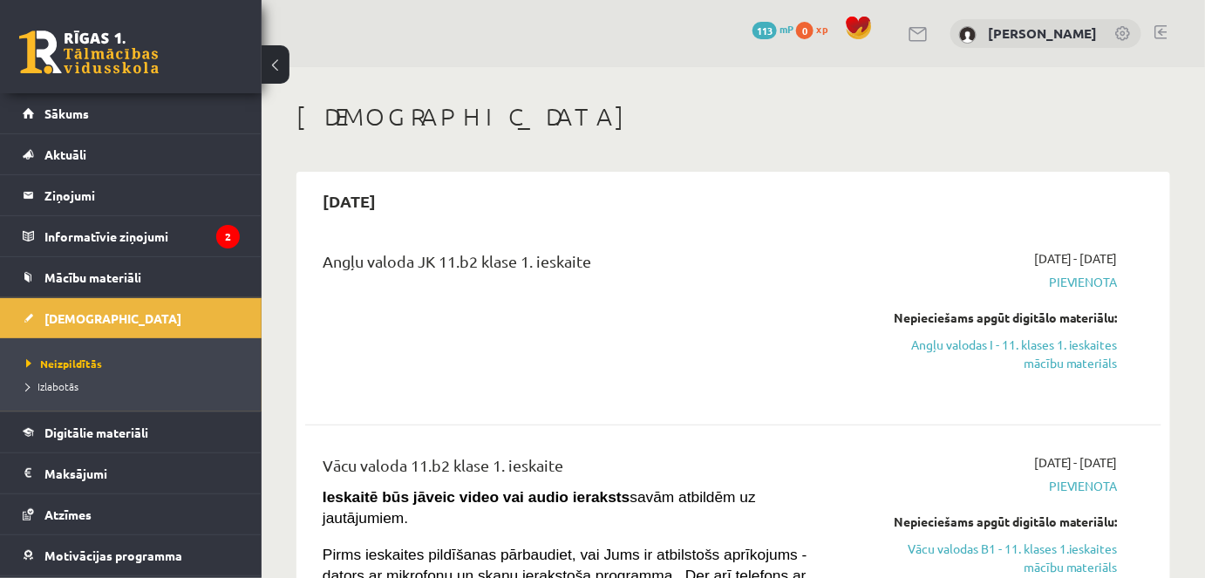
drag, startPoint x: 1048, startPoint y: 265, endPoint x: 1097, endPoint y: 135, distance: 139.1
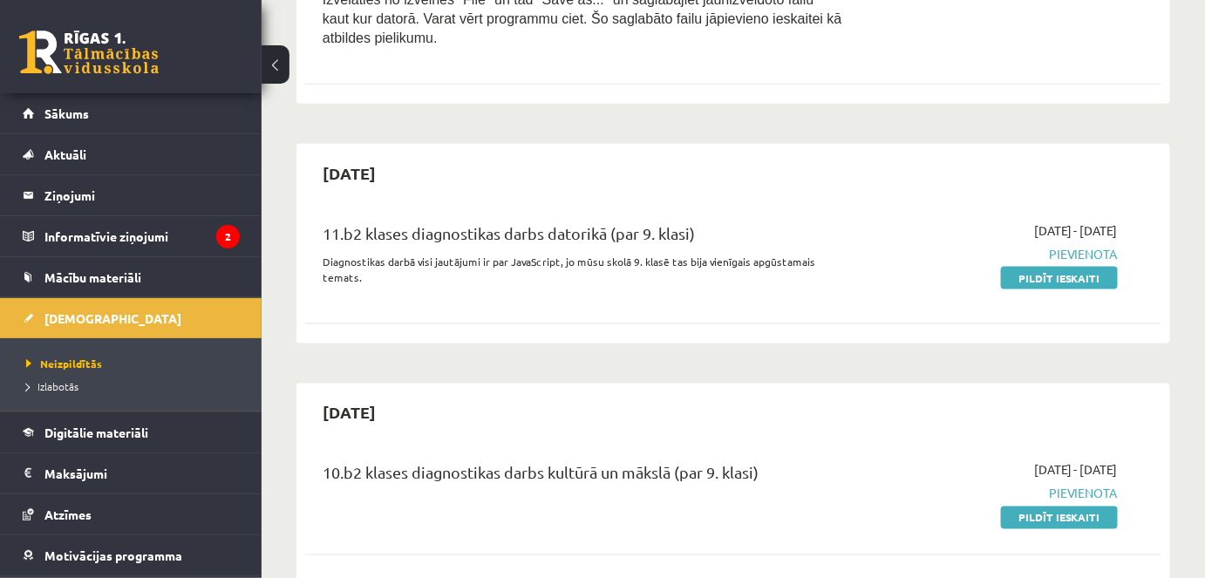
scroll to position [3013, 0]
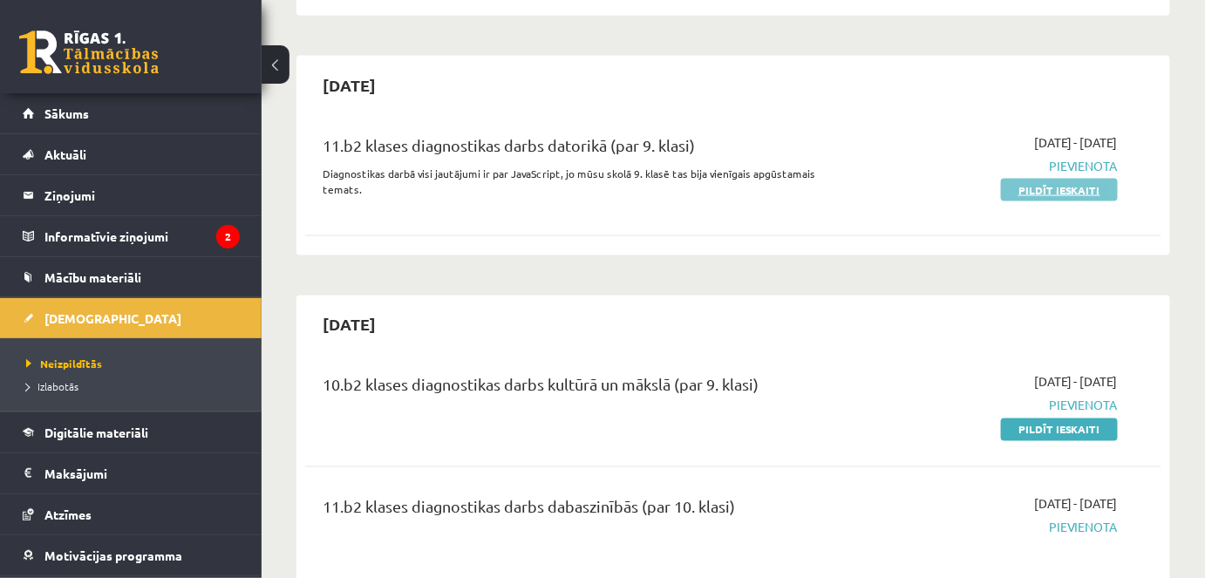
click at [1082, 179] on link "Pildīt ieskaiti" at bounding box center [1059, 190] width 117 height 23
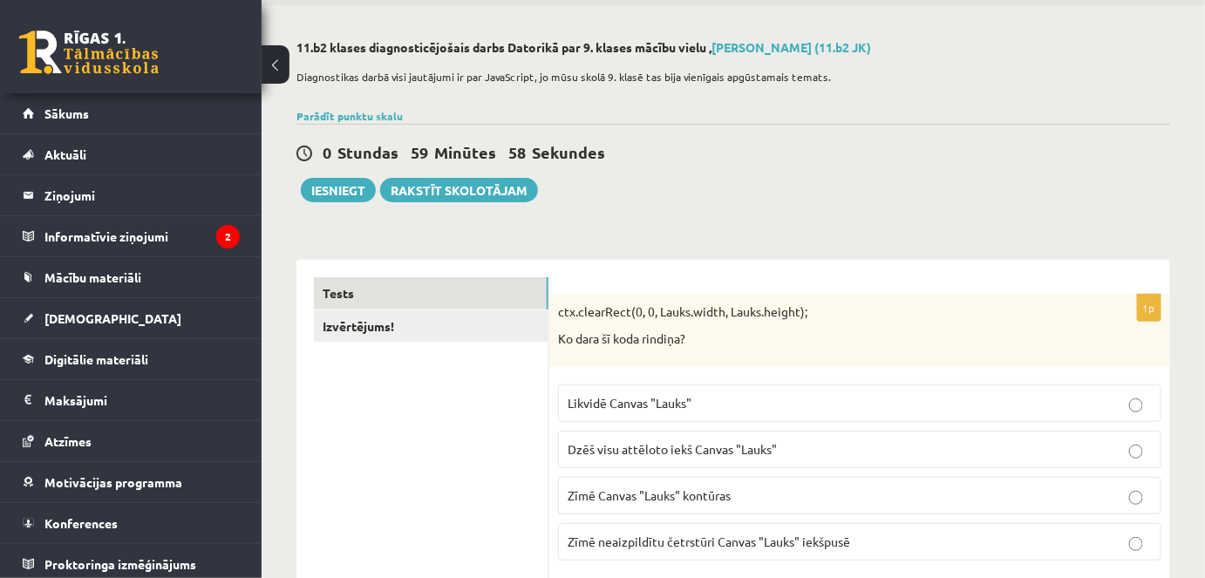
scroll to position [158, 0]
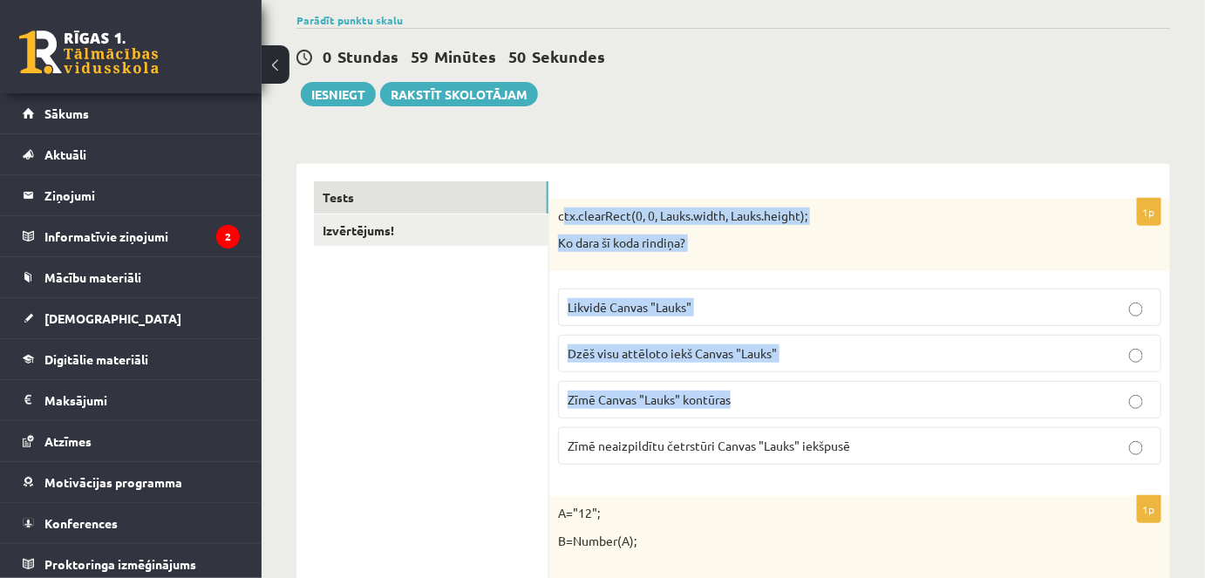
drag, startPoint x: 566, startPoint y: 215, endPoint x: 789, endPoint y: 386, distance: 281.7
click at [789, 385] on div "1p ctx.clearRect(0, 0, Lauks.width, Lauks.height); Ko dara šī koda rindiņa? Lik…" at bounding box center [859, 339] width 621 height 280
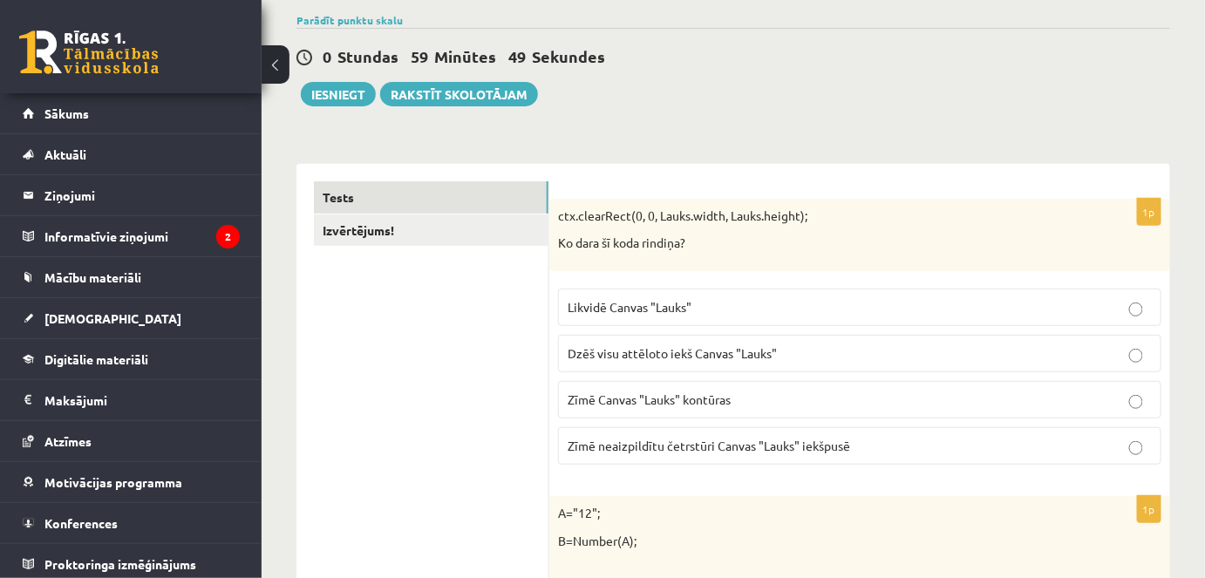
drag, startPoint x: 893, startPoint y: 453, endPoint x: 865, endPoint y: 435, distance: 32.9
click at [865, 435] on label "Zīmē neaizpildītu četrstūri Canvas "Lauks" iekšpusē" at bounding box center [860, 446] width 604 height 38
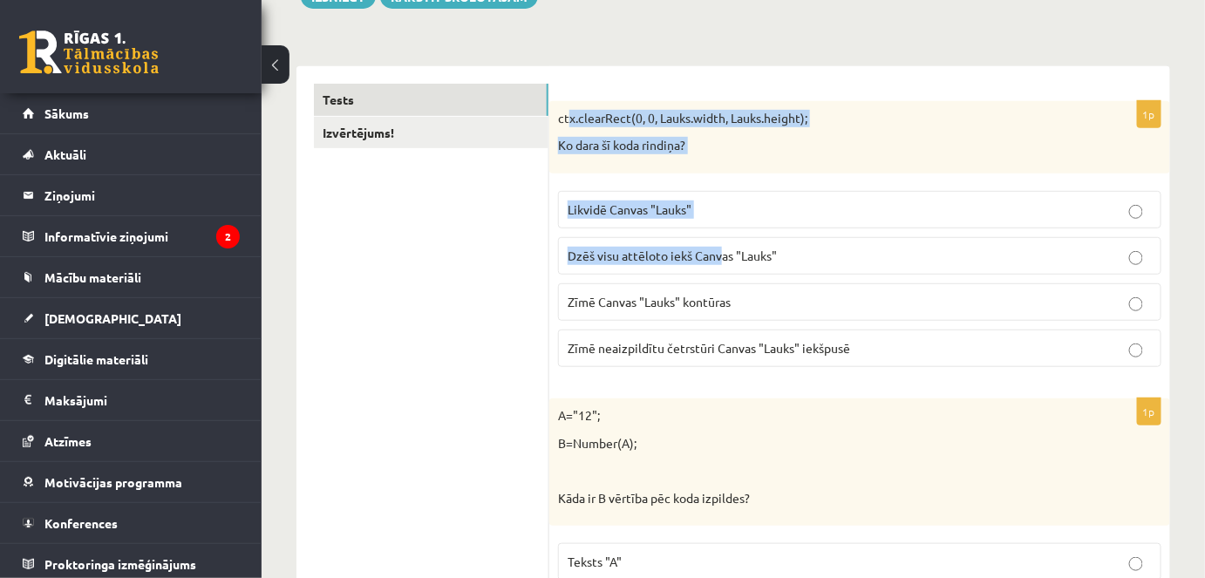
scroll to position [317, 0]
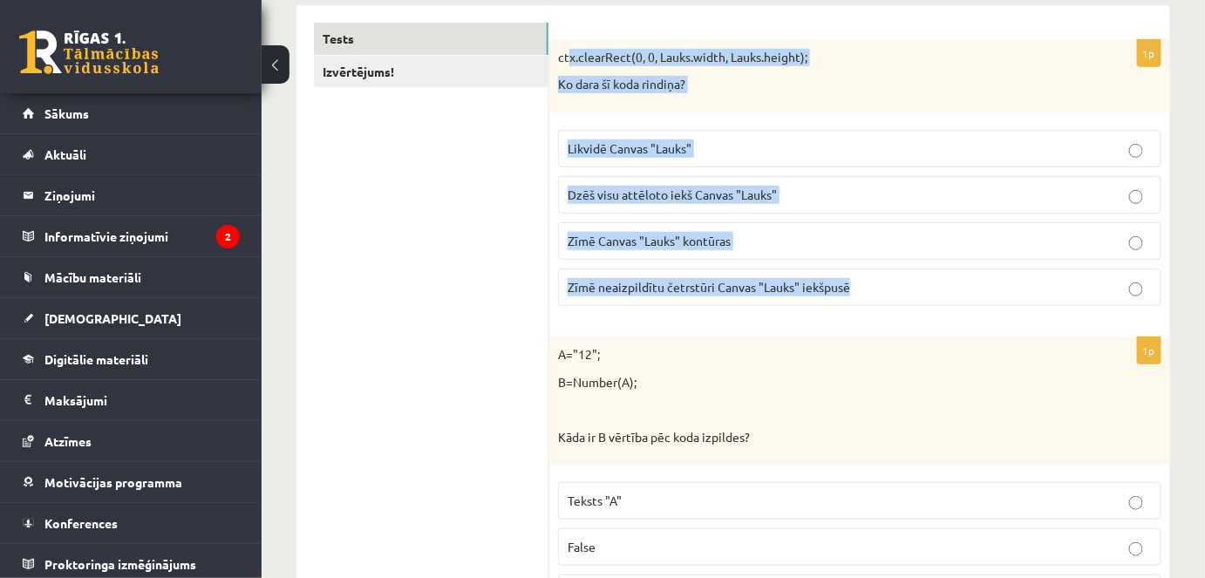
drag, startPoint x: 604, startPoint y: 145, endPoint x: 911, endPoint y: 297, distance: 341.7
click at [911, 297] on div "1p ctx.clearRect(0, 0, Lauks.width, Lauks.height); Ko dara šī koda rindiņa? Lik…" at bounding box center [859, 180] width 621 height 280
copy div "tx.clearRect(0, 0, Lauks.width, Lauks.height); Ko dara šī koda rindiņa? Likvidē…"
click at [565, 52] on p "ctx.clearRect(0, 0, Lauks.width, Lauks.height);" at bounding box center [816, 57] width 516 height 17
drag, startPoint x: 559, startPoint y: 51, endPoint x: 1000, endPoint y: 282, distance: 498.2
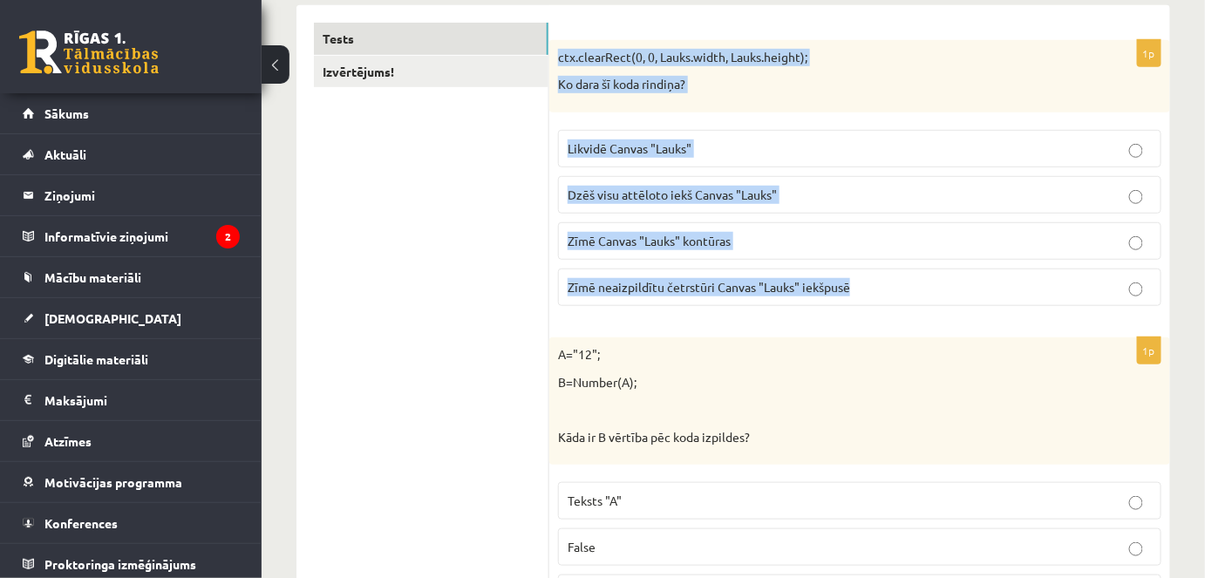
click at [1000, 282] on div "1p ctx.clearRect(0, 0, Lauks.width, Lauks.height); Ko dara šī koda rindiņa? Lik…" at bounding box center [859, 180] width 621 height 280
click at [757, 147] on p "Likvidē Canvas "Lauks"" at bounding box center [860, 149] width 584 height 18
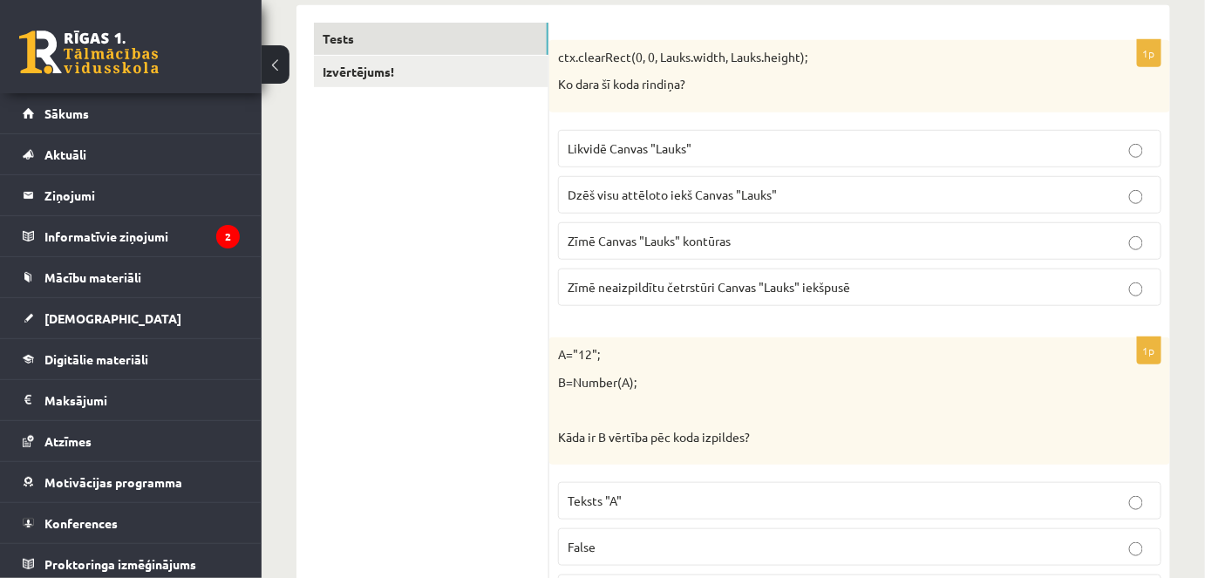
click at [663, 201] on p "Dzēš visu attēloto iekš Canvas "Lauks"" at bounding box center [860, 195] width 584 height 18
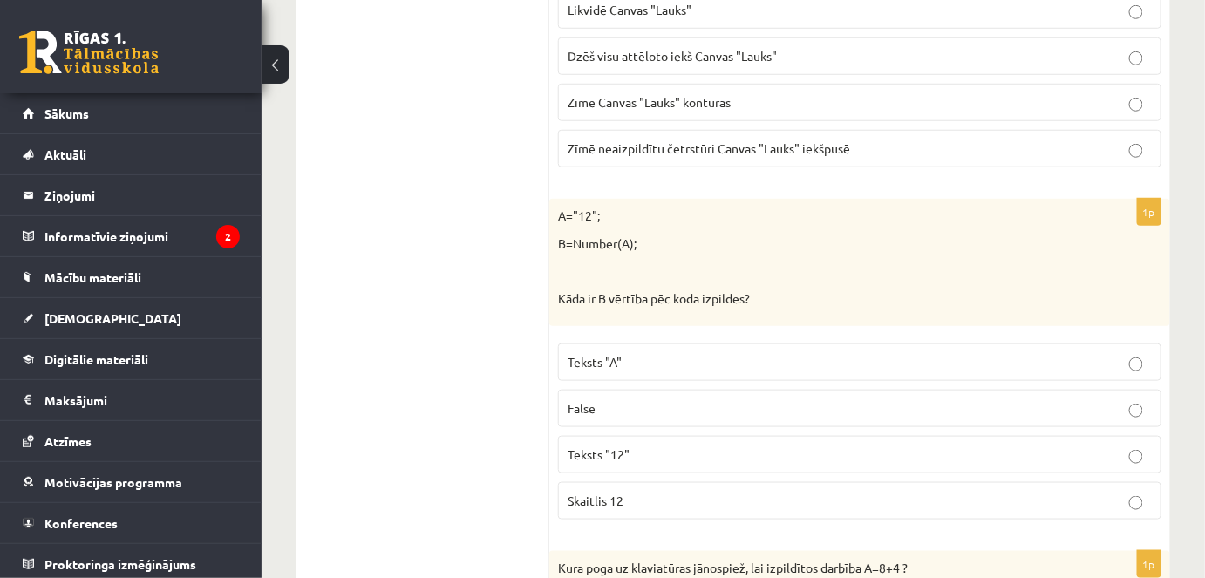
scroll to position [475, 0]
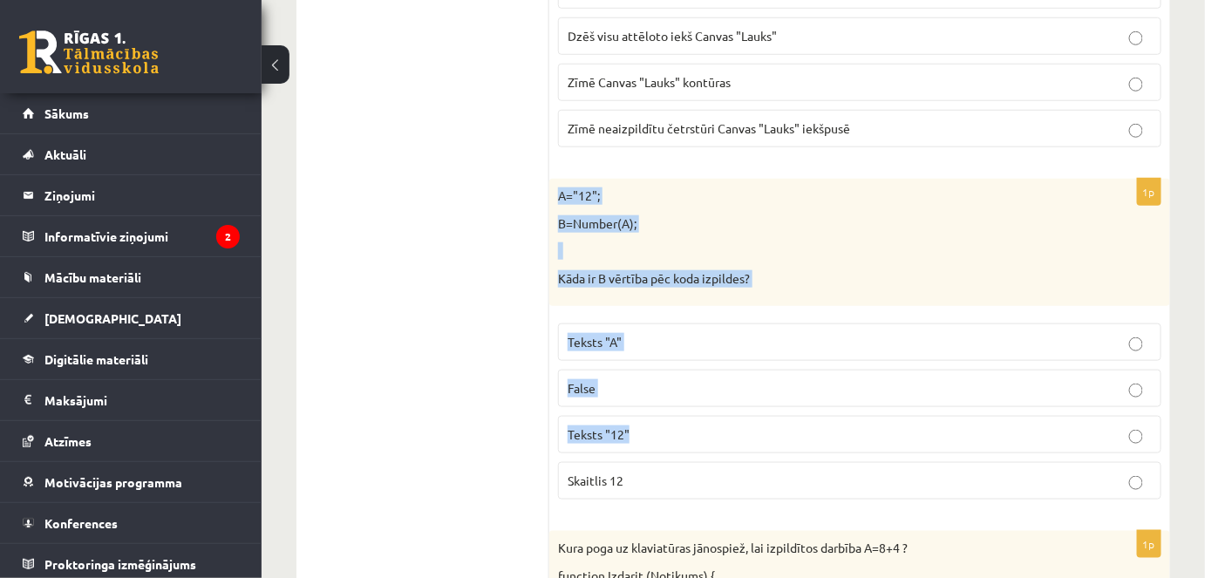
drag, startPoint x: 559, startPoint y: 188, endPoint x: 794, endPoint y: 439, distance: 343.1
click at [800, 424] on div "1p A="12"; B=Number(A); Kāda ir B vērtība pēc koda izpildes? Teksts "A" False T…" at bounding box center [859, 346] width 621 height 335
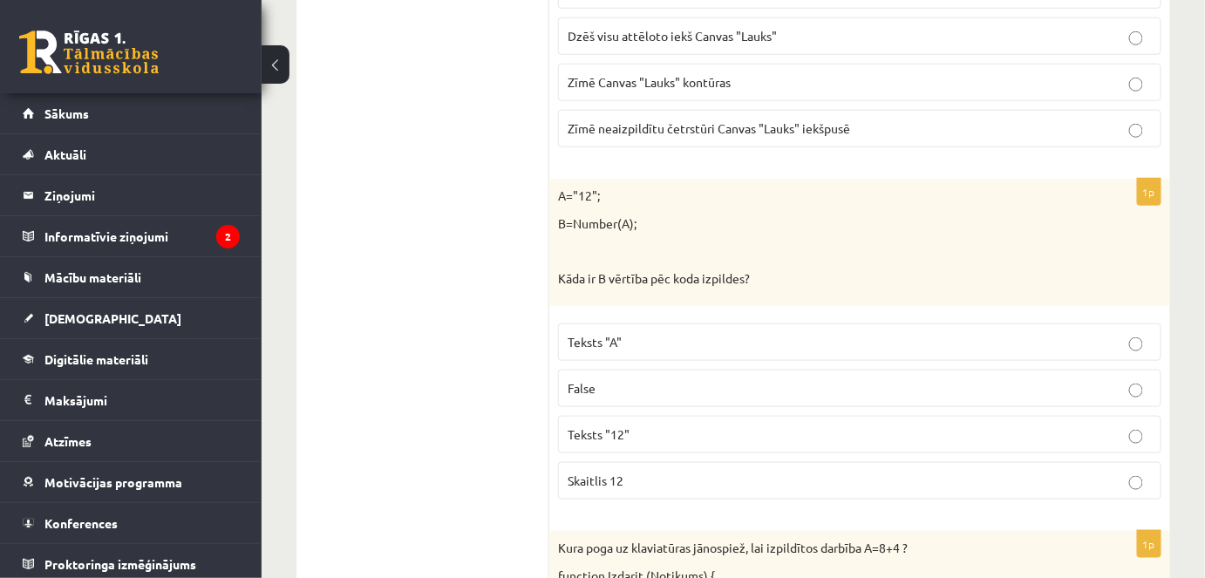
click at [695, 488] on fieldset "Teksts "A" False Teksts "12" Skaitlis 12" at bounding box center [860, 410] width 604 height 190
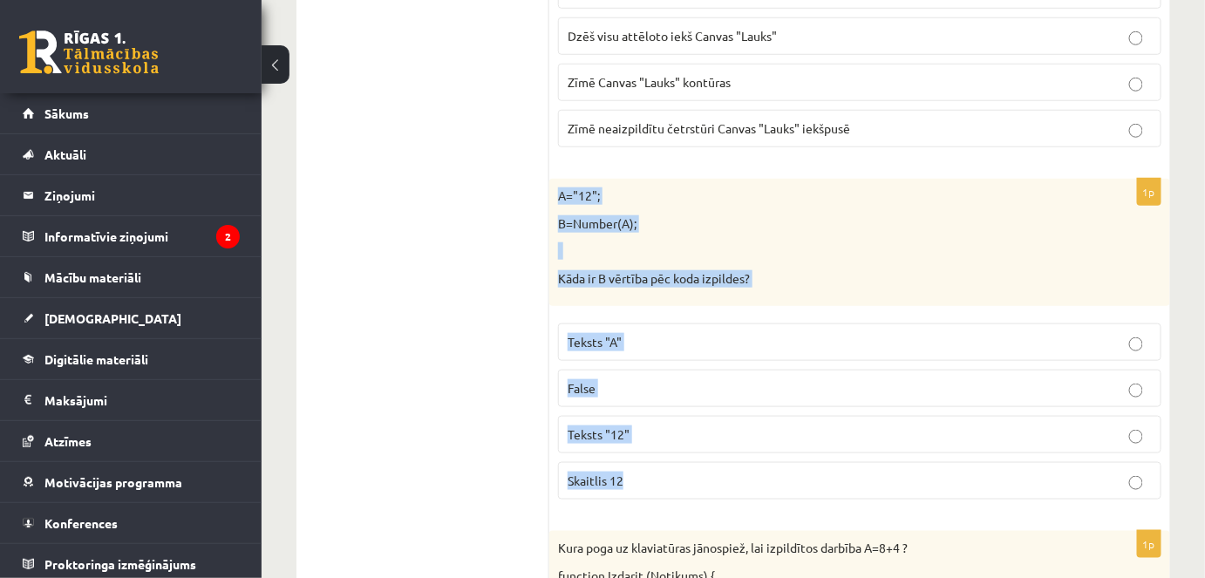
drag, startPoint x: 649, startPoint y: 486, endPoint x: 560, endPoint y: 201, distance: 298.8
click at [560, 201] on div "1p A="12"; B=Number(A); Kāda ir B vērtība pēc koda izpildes? Teksts "A" False T…" at bounding box center [859, 346] width 621 height 335
copy div "A="12"; B=Number(A); Kāda ir B vērtība pēc koda izpildes? Teksts "A" False Teks…"
click at [823, 244] on p at bounding box center [816, 250] width 516 height 17
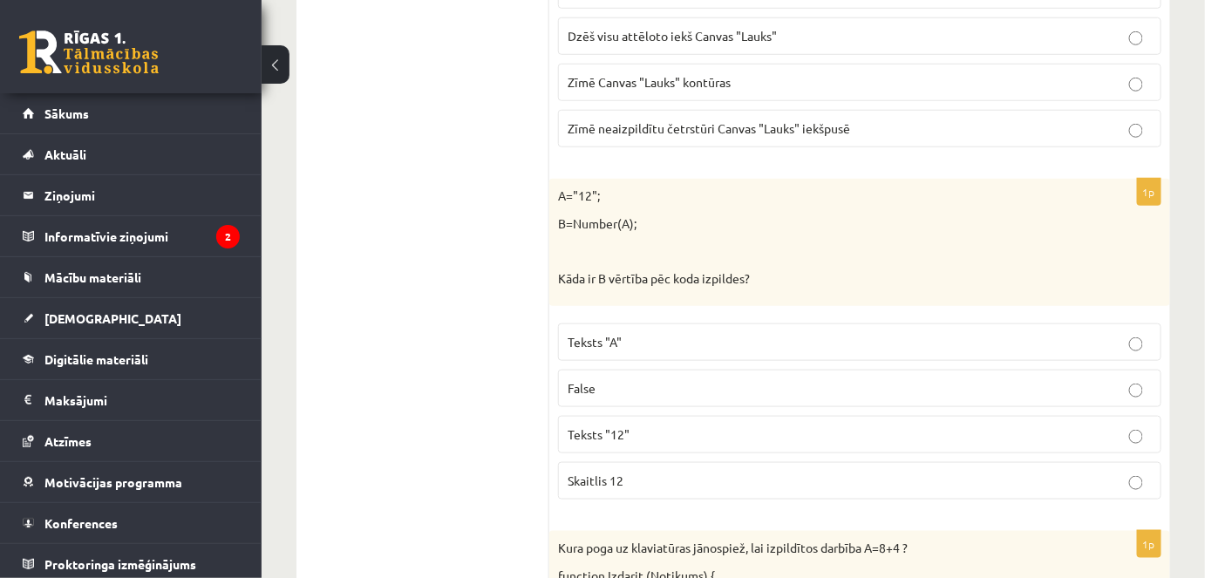
drag, startPoint x: 669, startPoint y: 477, endPoint x: 572, endPoint y: 331, distance: 175.6
click at [667, 477] on p "Skaitlis 12" at bounding box center [860, 481] width 584 height 18
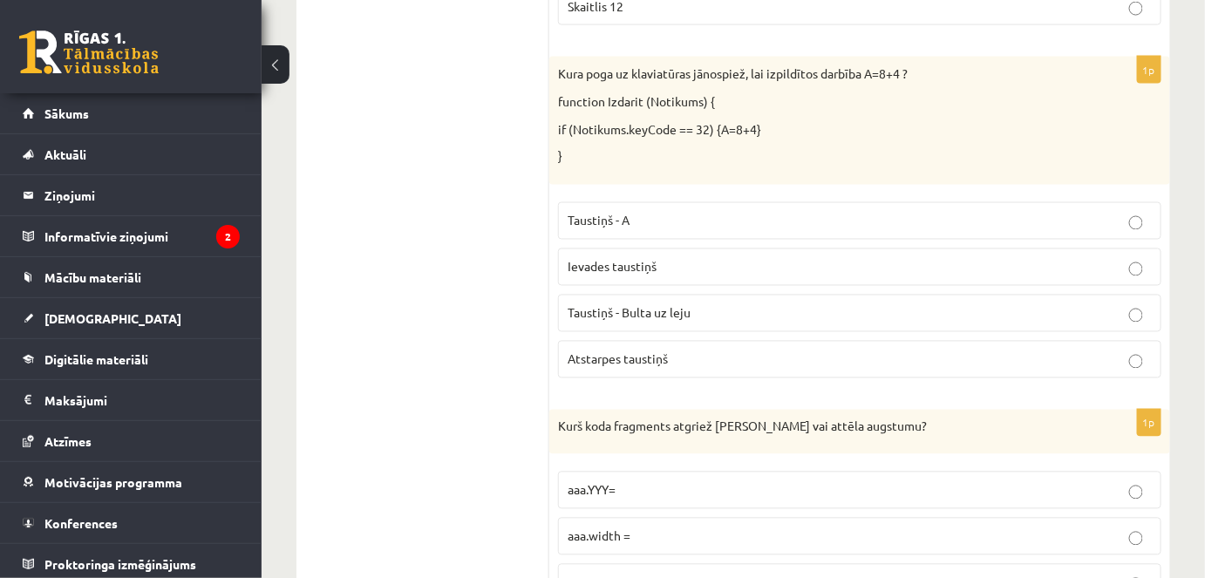
scroll to position [951, 0]
click at [604, 101] on div "Kura poga uz klaviatūras jānospiež, lai izpildītos darbība A=8+4 ? function Izd…" at bounding box center [859, 119] width 621 height 127
drag, startPoint x: 688, startPoint y: 154, endPoint x: 711, endPoint y: 168, distance: 26.6
click at [711, 168] on div "Kura poga uz klaviatūras jānospiež, lai izpildītos darbība A=8+4 ? function Izd…" at bounding box center [859, 119] width 621 height 127
drag, startPoint x: 711, startPoint y: 168, endPoint x: 630, endPoint y: 106, distance: 102.1
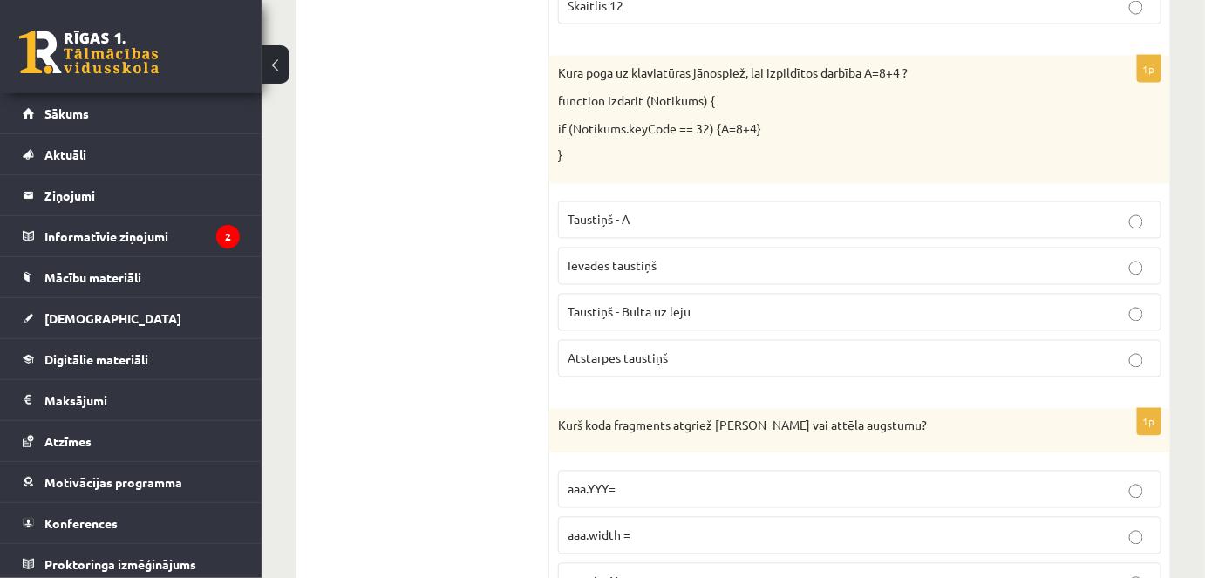
click at [677, 140] on div "Kura poga uz klaviatūras jānospiež, lai izpildītos darbība A=8+4 ? function Izd…" at bounding box center [859, 119] width 621 height 127
click at [556, 63] on div "Kura poga uz klaviatūras jānospiež, lai izpildītos darbība A=8+4 ? function Izd…" at bounding box center [859, 119] width 621 height 127
drag, startPoint x: 641, startPoint y: 112, endPoint x: 566, endPoint y: 86, distance: 79.2
click at [621, 103] on div "Kura poga uz klaviatūras jānospiež, lai izpildītos darbība A=8+4 ? function Izd…" at bounding box center [859, 119] width 621 height 127
click at [558, 72] on p "Kura poga uz klaviatūras jānospiež, lai izpildītos darbība A=8+4 ?" at bounding box center [816, 73] width 516 height 17
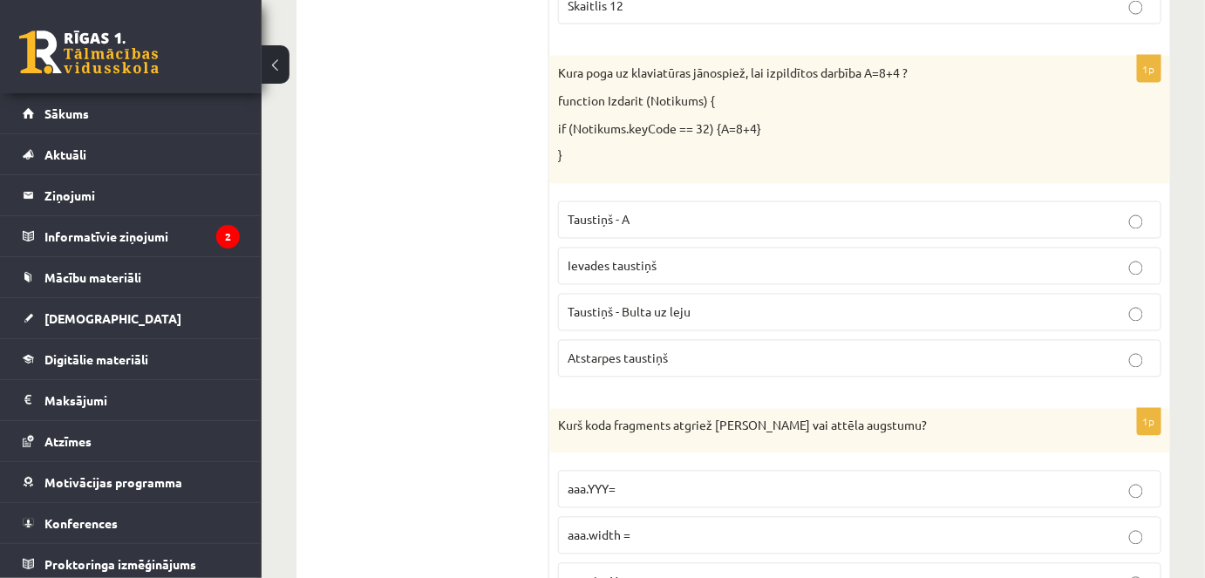
click at [559, 70] on p "Kura poga uz klaviatūras jānospiež, lai izpildītos darbība A=8+4 ?" at bounding box center [816, 73] width 516 height 17
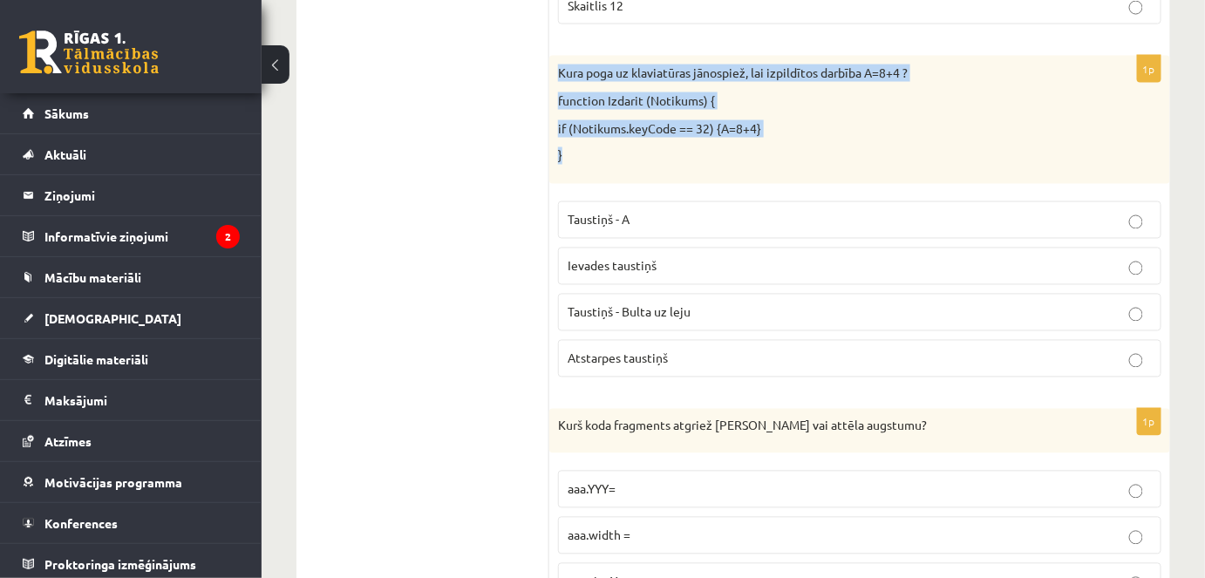
drag, startPoint x: 572, startPoint y: 79, endPoint x: 663, endPoint y: 189, distance: 142.5
click at [660, 183] on div "1p Kura poga uz klaviatūras jānospiež, lai izpildītos darbība A=8+4 ? function …" at bounding box center [859, 223] width 621 height 335
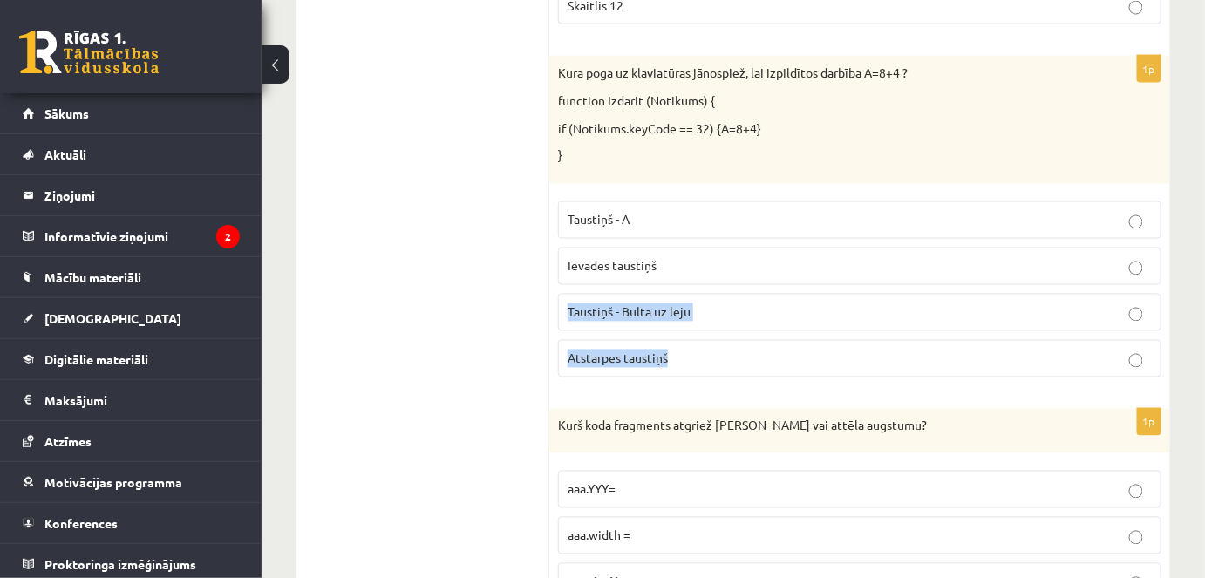
drag, startPoint x: 721, startPoint y: 290, endPoint x: 723, endPoint y: 347, distance: 56.7
click at [728, 350] on fieldset "Taustiņš - A Ievades taustiņš Taustiņš - Bulta uz leju Atstarpes taustiņš" at bounding box center [860, 288] width 604 height 190
drag, startPoint x: 641, startPoint y: 254, endPoint x: 600, endPoint y: 194, distance: 72.8
click at [611, 209] on fieldset "Taustiņš - A Ievades taustiņš Taustiņš - Bulta uz leju Atstarpes taustiņš" at bounding box center [860, 288] width 604 height 190
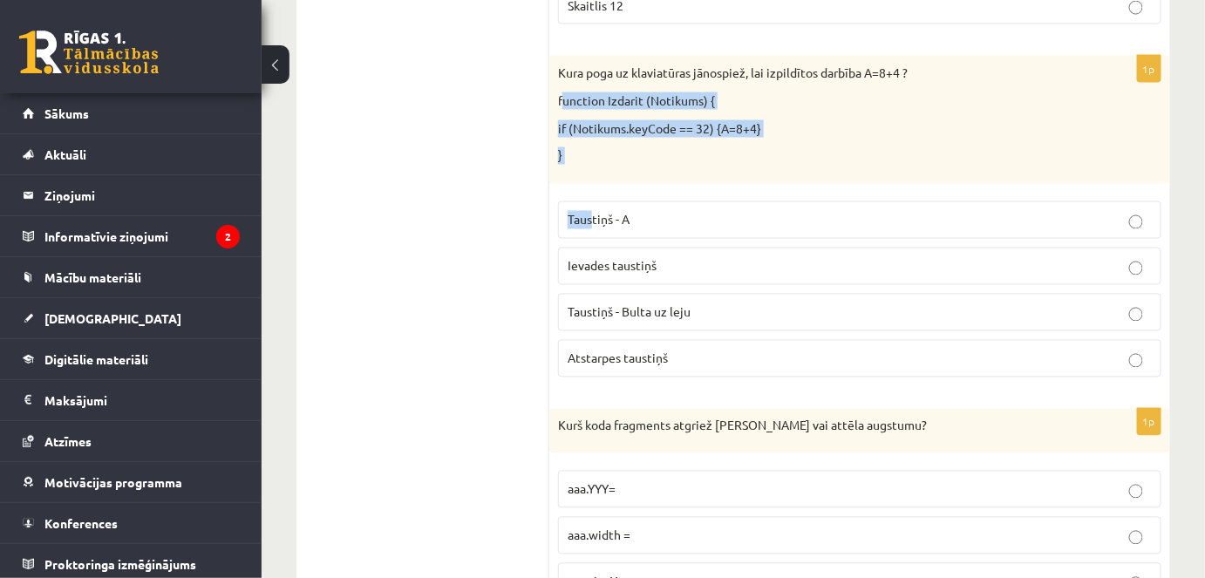
drag, startPoint x: 569, startPoint y: 124, endPoint x: 565, endPoint y: 65, distance: 58.5
click at [564, 81] on div "1p Kura poga uz klaviatūras jānospiež, lai izpildītos darbība A=8+4 ? function …" at bounding box center [859, 223] width 621 height 335
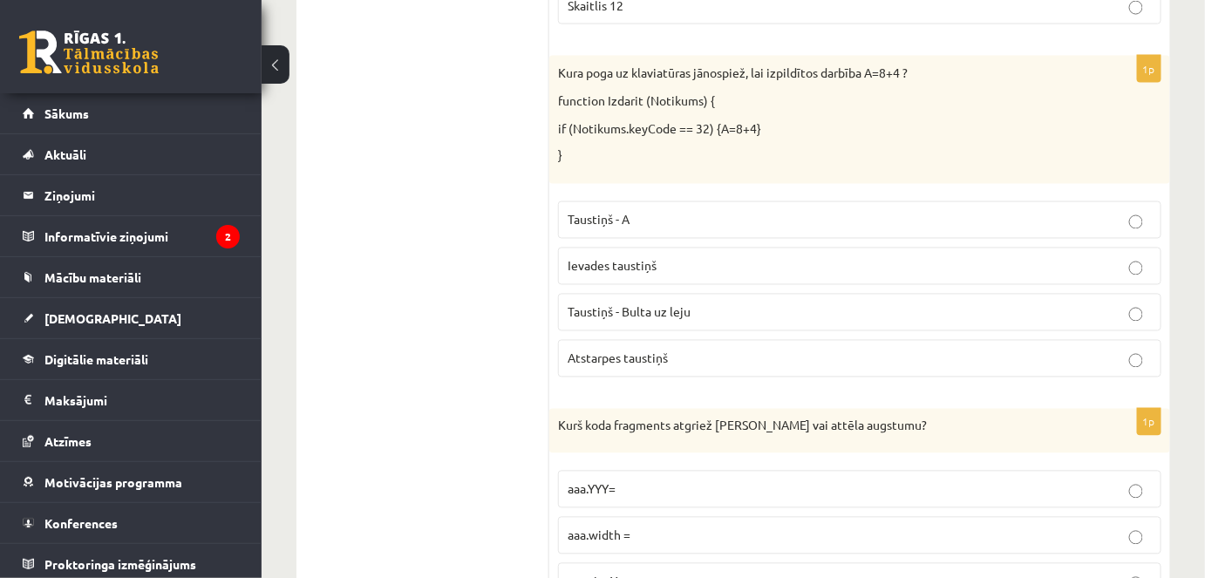
click at [565, 65] on p "Kura poga uz klaviatūras jānospiež, lai izpildītos darbība A=8+4 ?" at bounding box center [816, 73] width 516 height 17
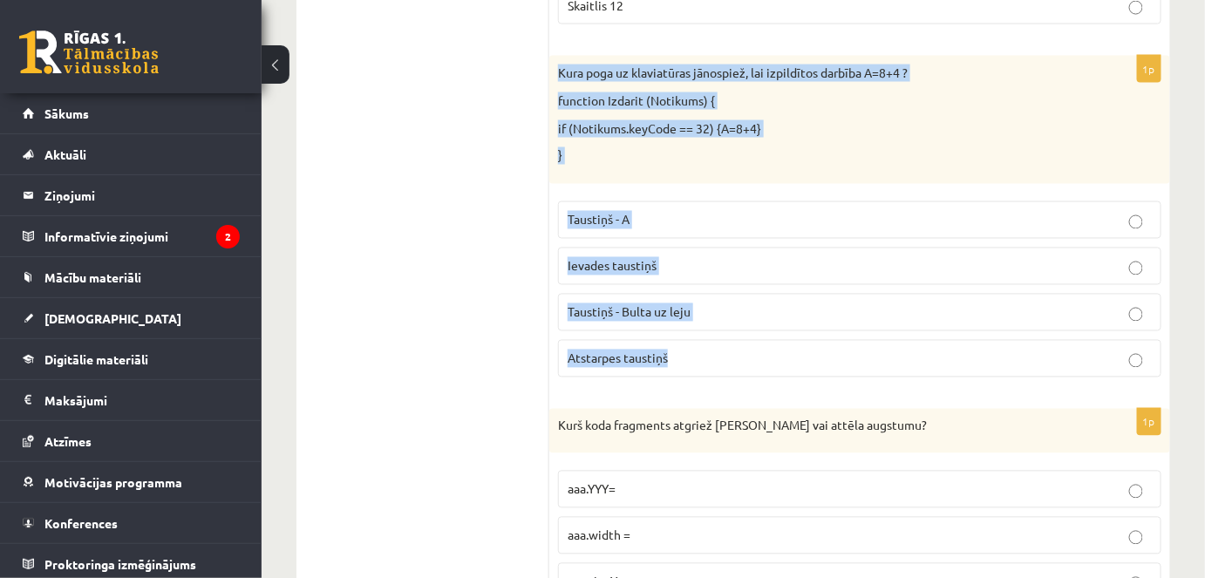
drag, startPoint x: 557, startPoint y: 67, endPoint x: 754, endPoint y: 349, distance: 343.8
click at [754, 349] on div "1p Kura poga uz klaviatūras jānospiež, lai izpildītos darbība A=8+4 ? function …" at bounding box center [859, 223] width 621 height 335
copy div "Kura poga uz klaviatūras jānospiež, lai izpildītos darbība A=8+4 ? function Izd…"
click at [651, 342] on label "Atstarpes taustiņš" at bounding box center [860, 359] width 604 height 38
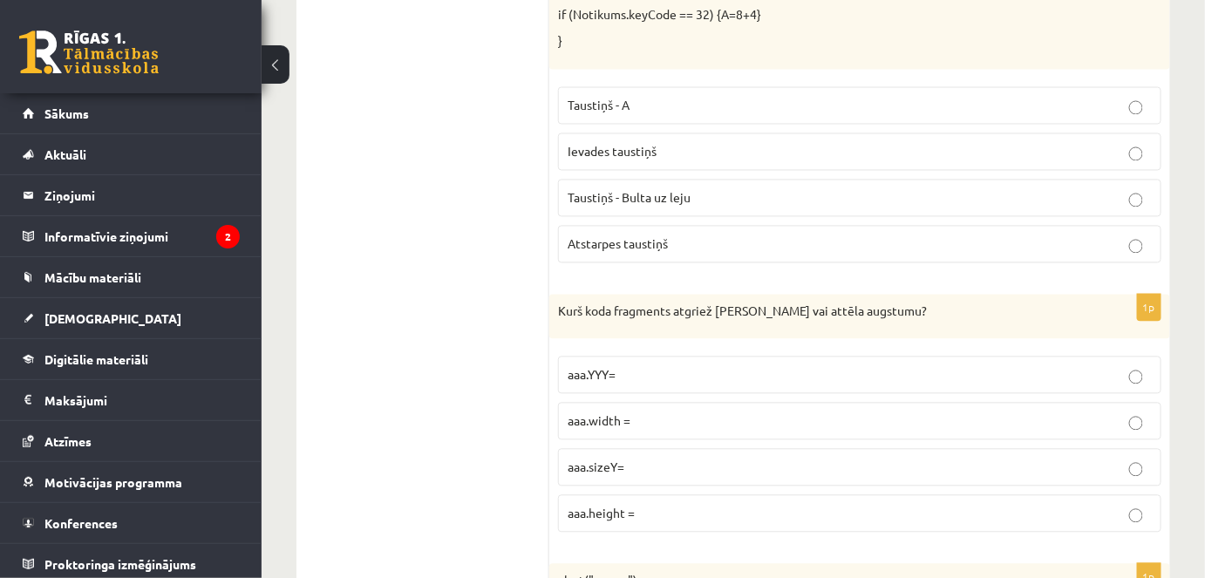
scroll to position [1109, 0]
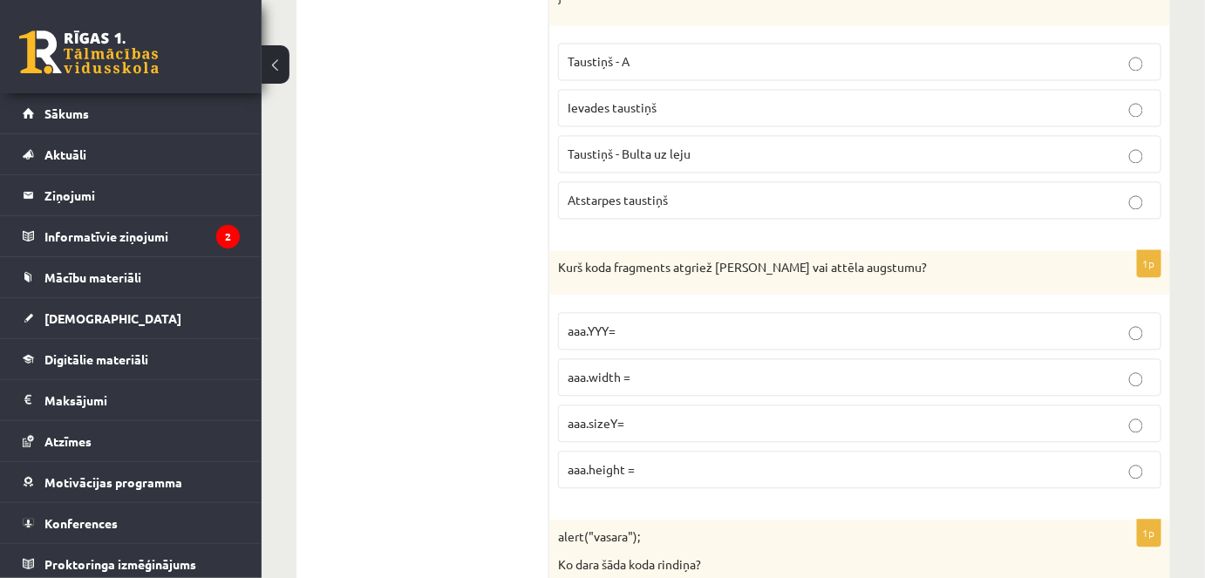
drag, startPoint x: 545, startPoint y: 261, endPoint x: 600, endPoint y: 256, distance: 55.1
click at [600, 259] on p "Kurš koda fragments atgriež Canvas vai attēla augstumu?" at bounding box center [816, 267] width 516 height 17
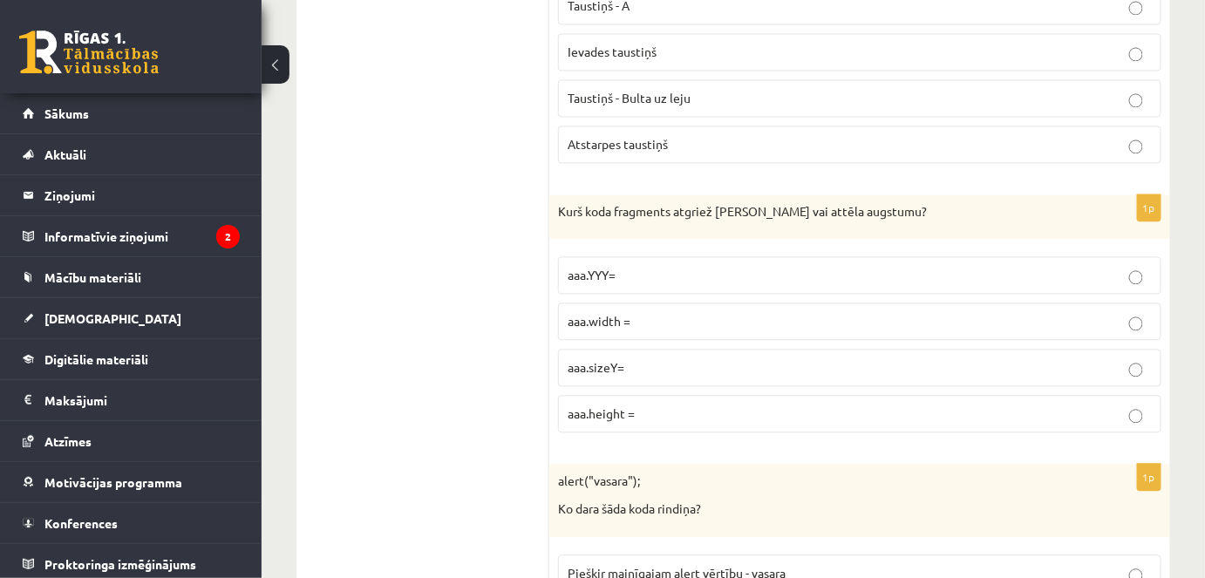
scroll to position [1189, 0]
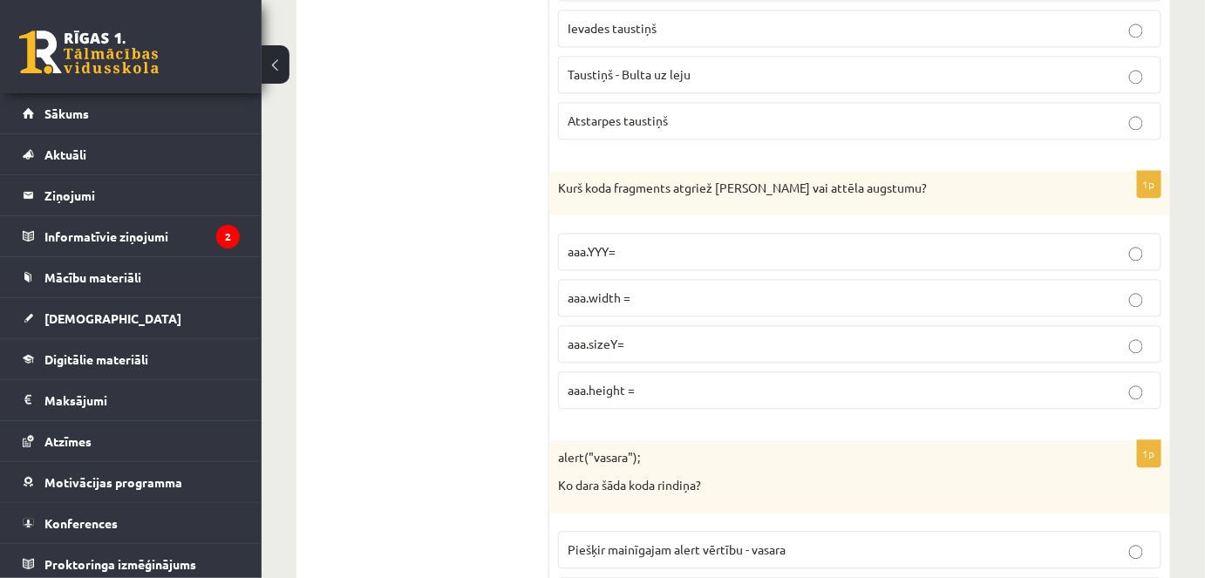
click at [631, 345] on p "aaa.sizeY=" at bounding box center [860, 344] width 584 height 18
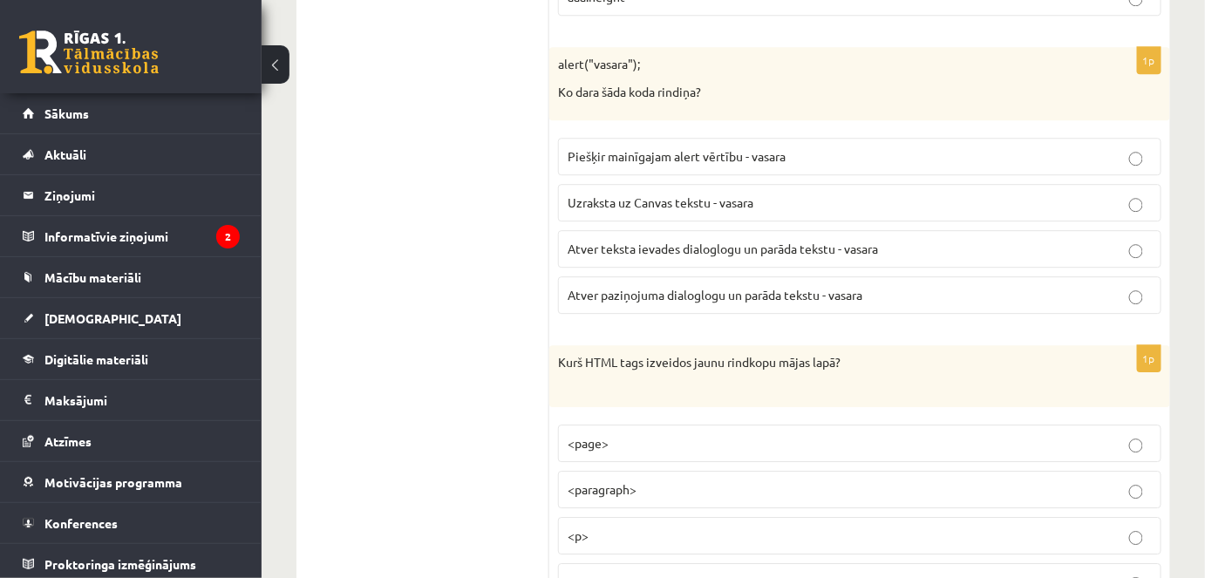
scroll to position [1586, 0]
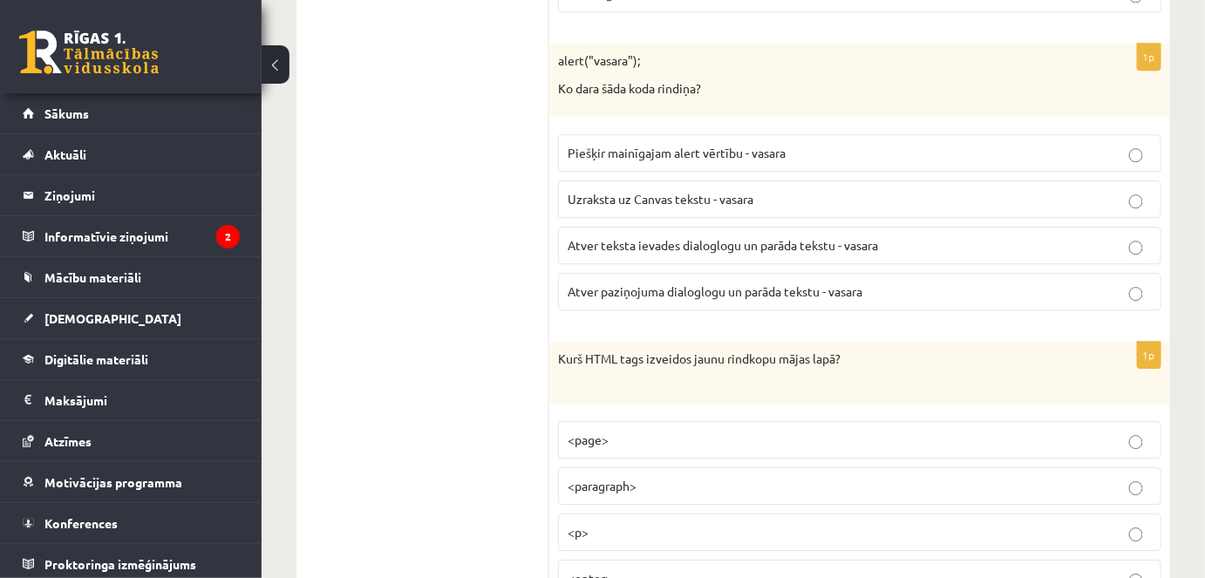
click at [741, 191] on span "Uzraksta uz Canvas tekstu - vasara" at bounding box center [661, 199] width 186 height 16
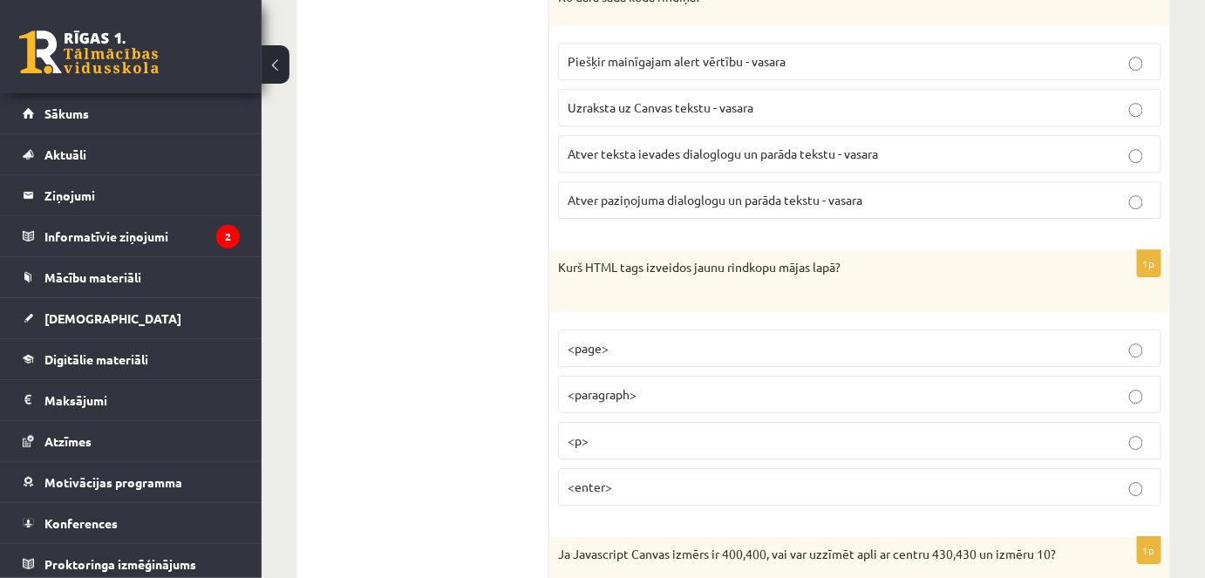
scroll to position [1744, 0]
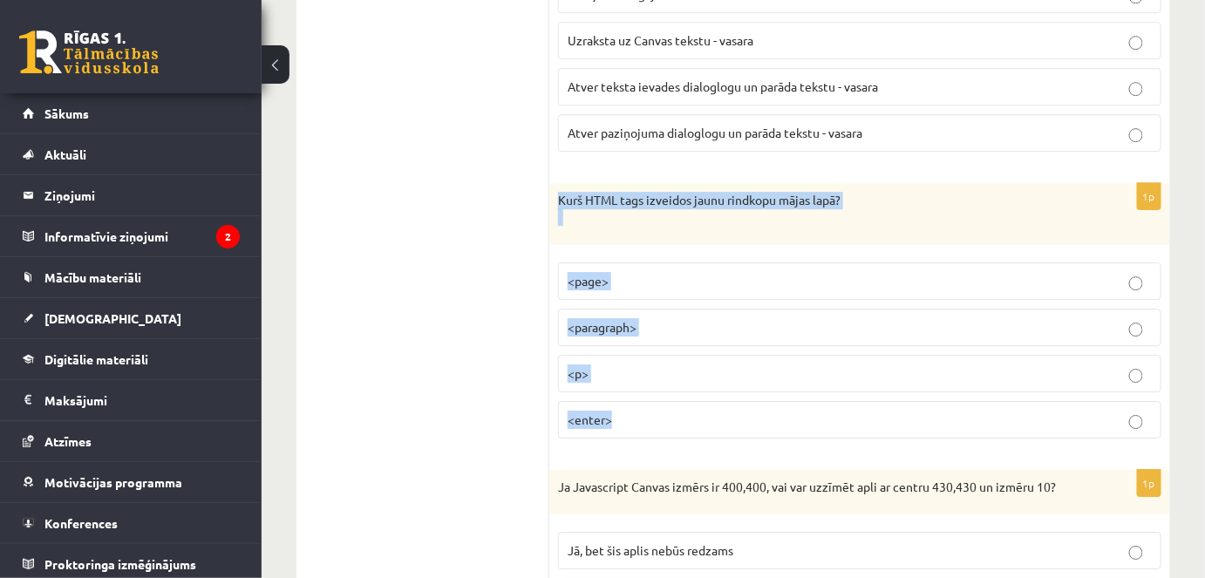
drag, startPoint x: 551, startPoint y: 195, endPoint x: 748, endPoint y: 389, distance: 276.9
click at [748, 389] on div "1p Kurš HTML tags izveidos jaunu rindkopu mājas lapā? <page> <paragraph> <p> <e…" at bounding box center [859, 318] width 621 height 270
copy div "Kurš HTML tags izveidos jaunu rindkopu mājas lapā? <page> <paragraph> <p> <ente…"
click at [617, 355] on label "<p>" at bounding box center [860, 374] width 604 height 38
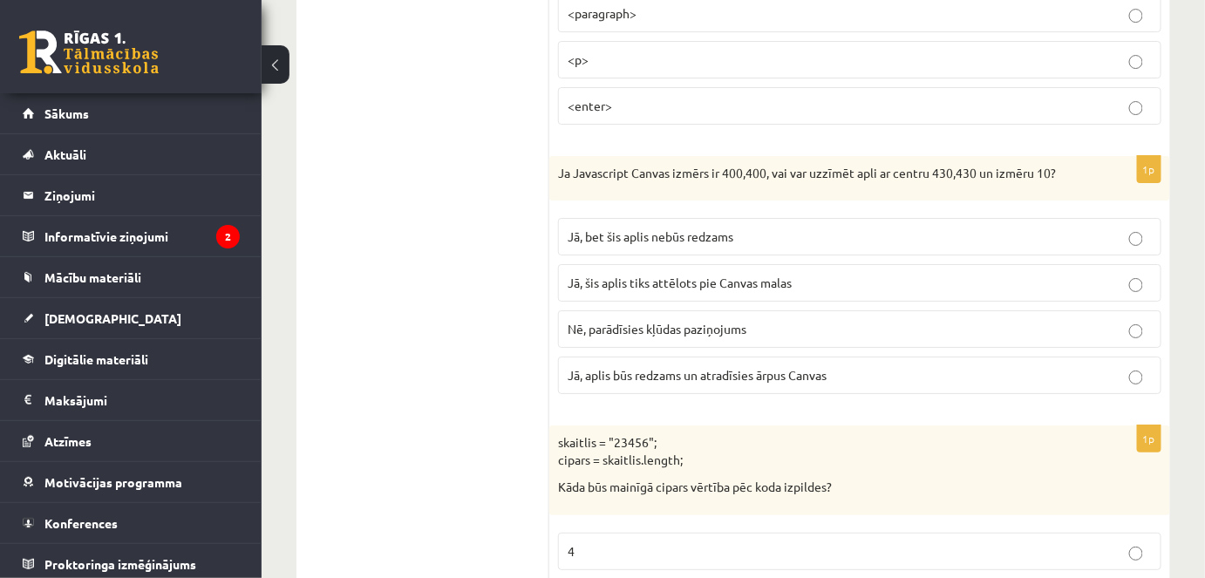
scroll to position [2140, 0]
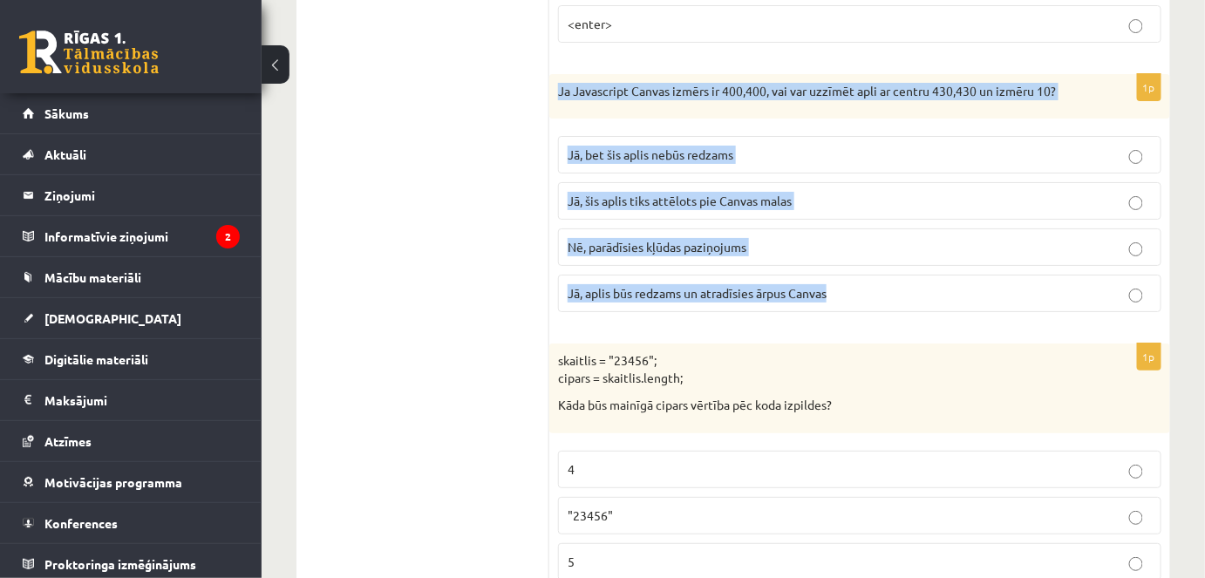
drag, startPoint x: 549, startPoint y: 80, endPoint x: 870, endPoint y: 285, distance: 380.8
click at [883, 294] on div "1p Ja Javascript Canvas izmērs ir 400,400, vai var uzzīmēt apli ar centru 430,4…" at bounding box center [859, 200] width 621 height 253
copy div "Ja Javascript Canvas izmērs ir 400,400, vai var uzzīmēt apli ar centru 430,430 …"
click at [670, 148] on span "Jā, bet šis aplis nebūs redzams" at bounding box center [651, 155] width 166 height 16
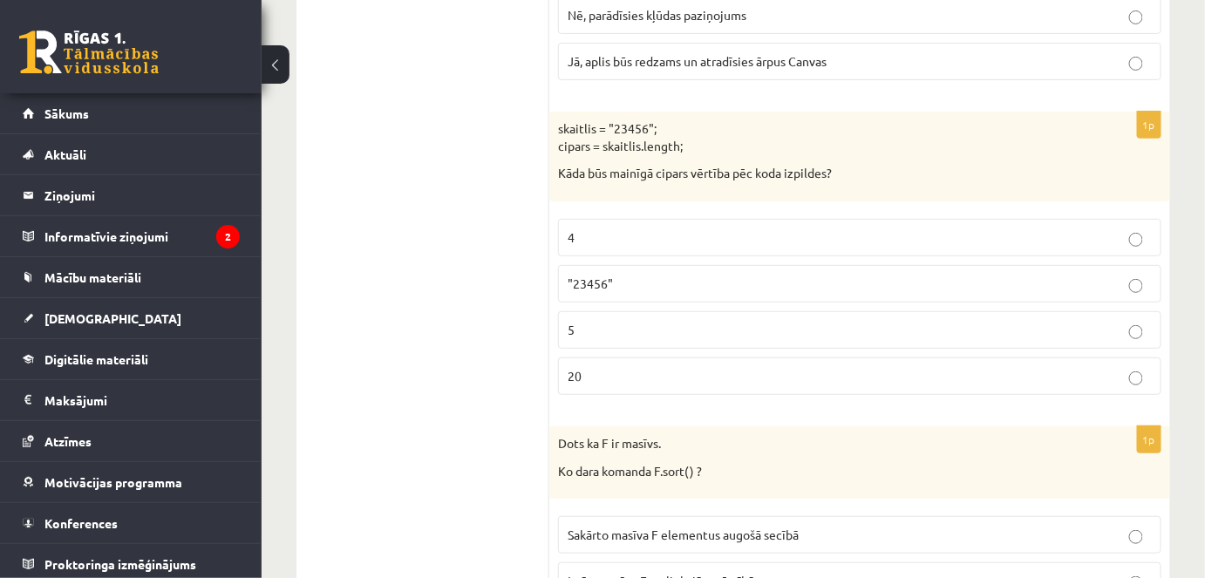
scroll to position [2379, 0]
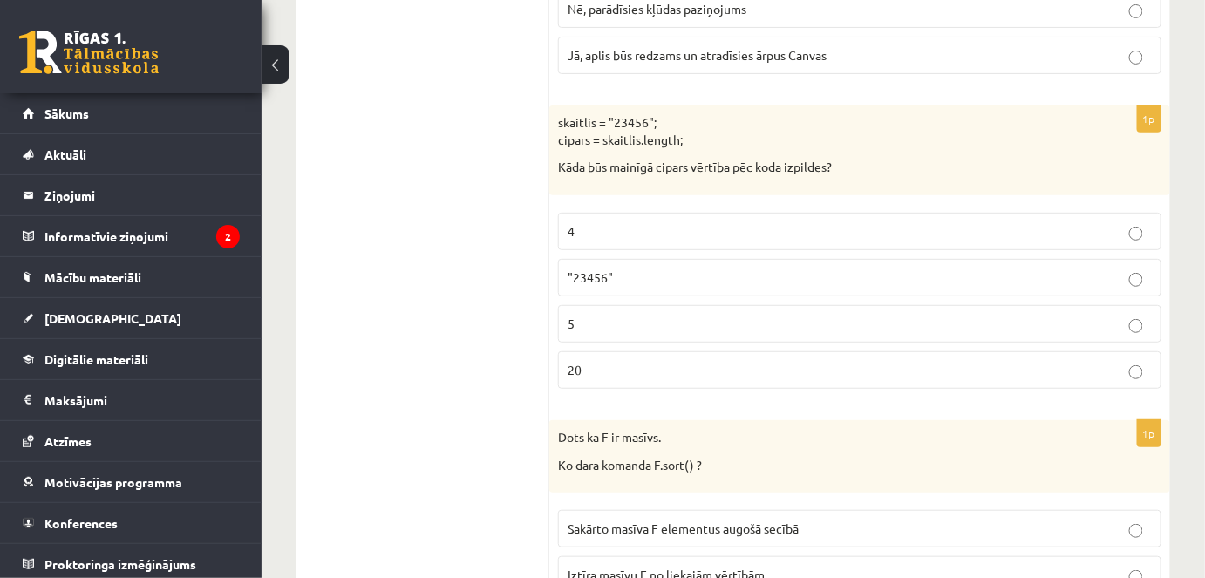
drag, startPoint x: 522, startPoint y: 106, endPoint x: 575, endPoint y: 122, distance: 55.7
click at [577, 122] on p "skaitlis = "23456"; cipars = skaitlis.length;" at bounding box center [816, 131] width 516 height 34
click at [600, 270] on span ""23456"" at bounding box center [590, 278] width 45 height 16
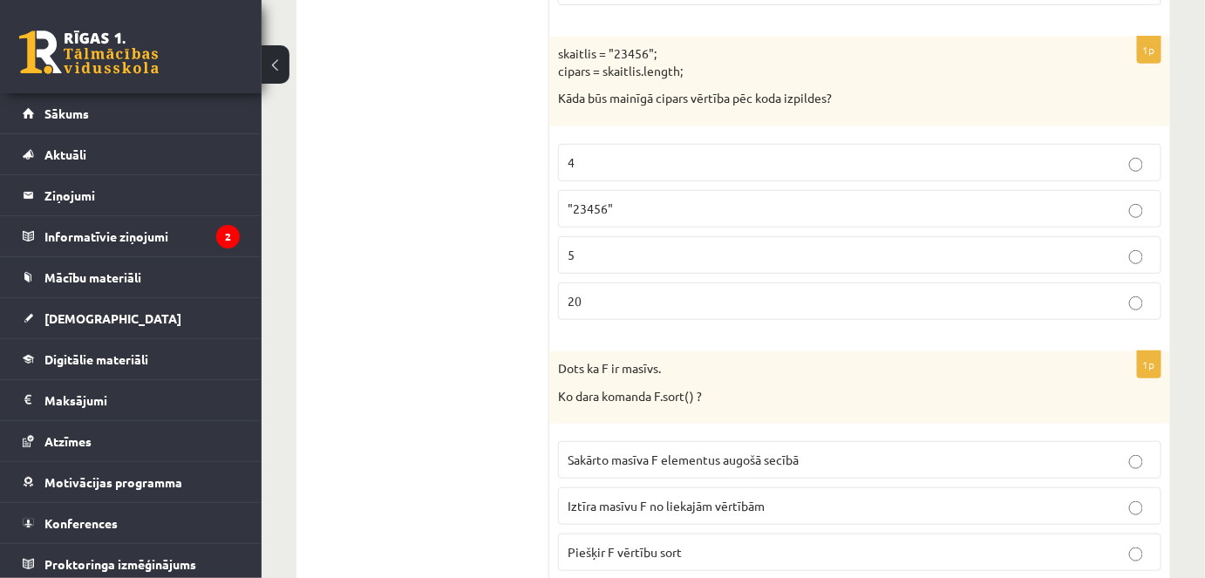
scroll to position [2617, 0]
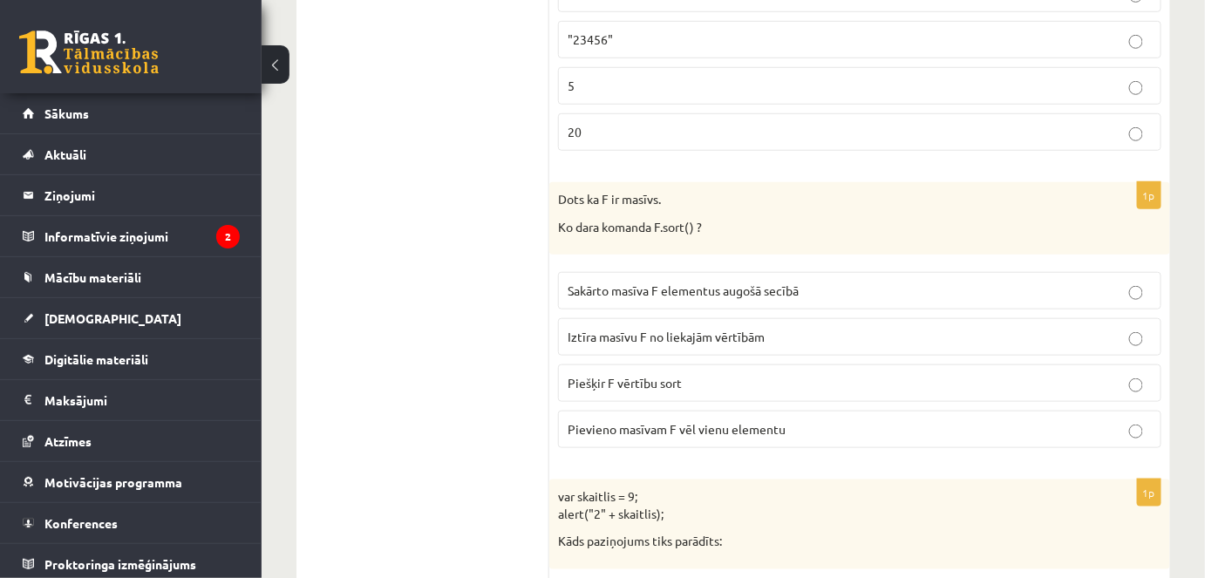
click at [577, 375] on span "Piešķir F vērtību sort" at bounding box center [625, 383] width 114 height 16
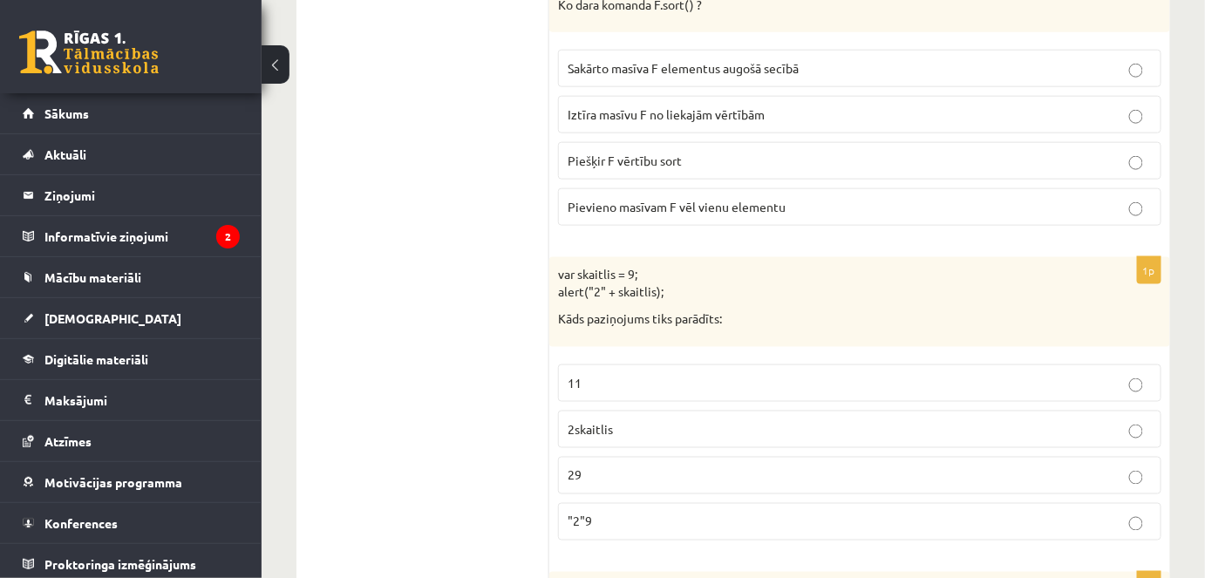
scroll to position [2933, 0]
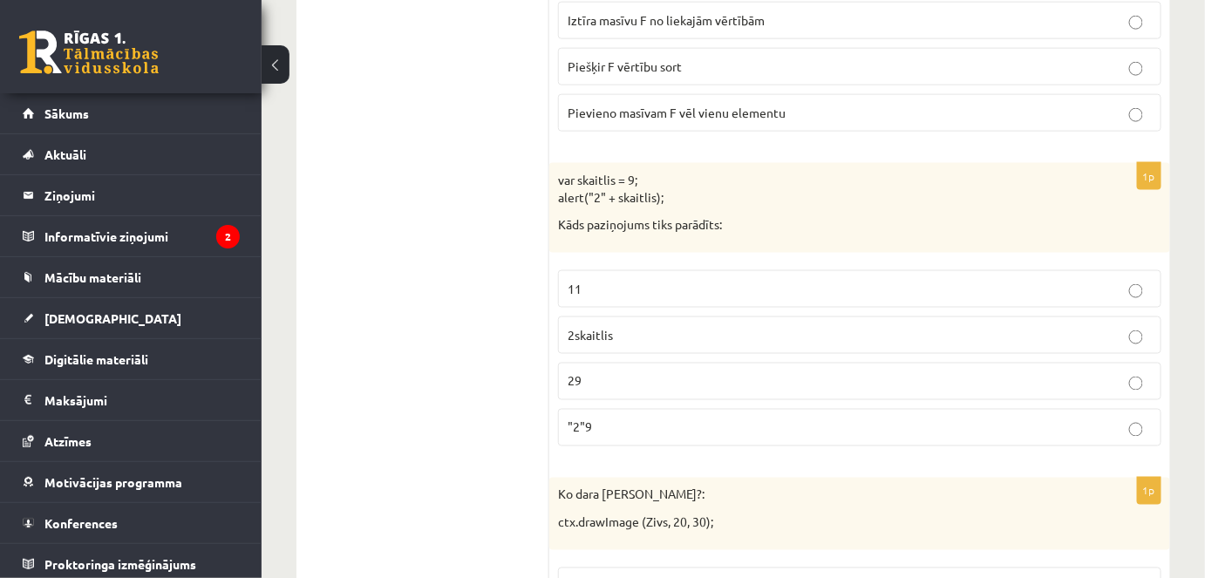
click at [639, 289] on label "11" at bounding box center [860, 289] width 604 height 38
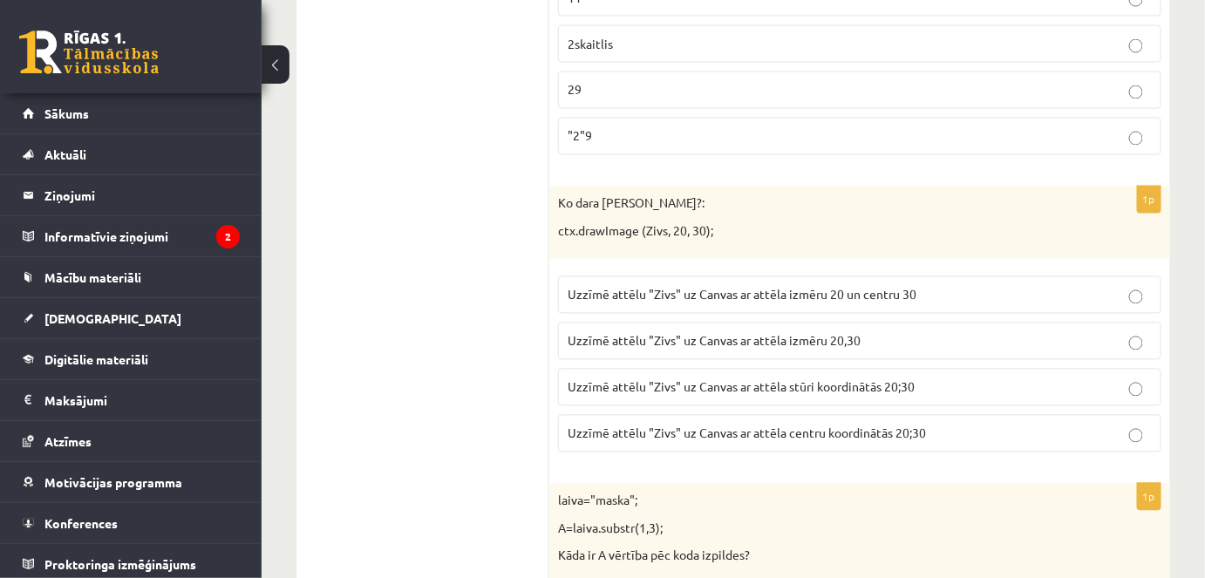
scroll to position [3251, 0]
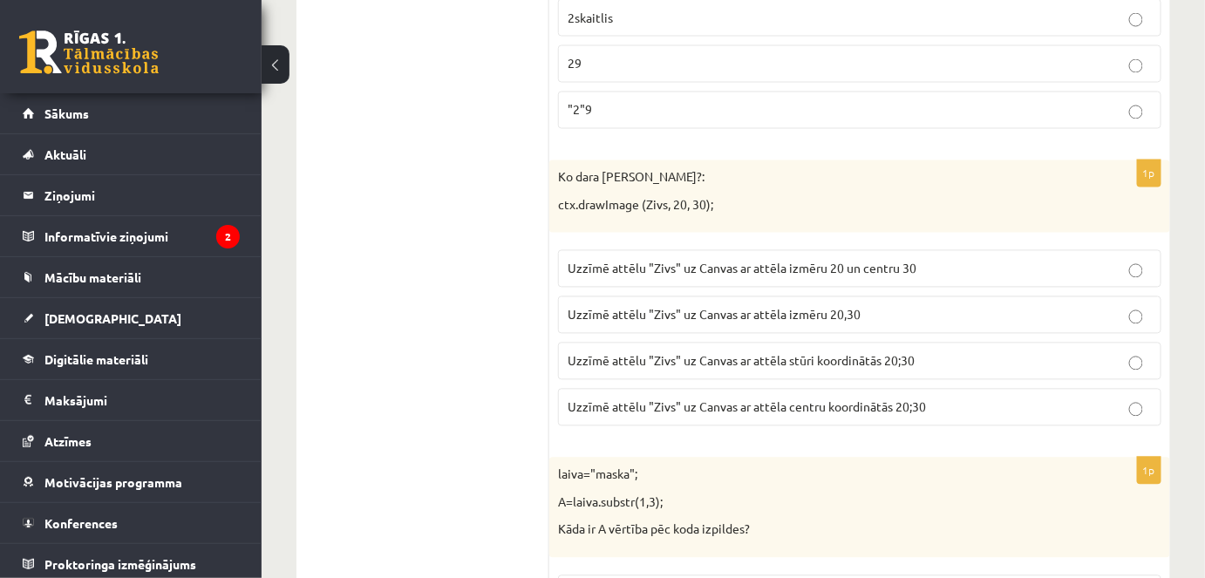
click at [612, 55] on p "29" at bounding box center [860, 64] width 584 height 18
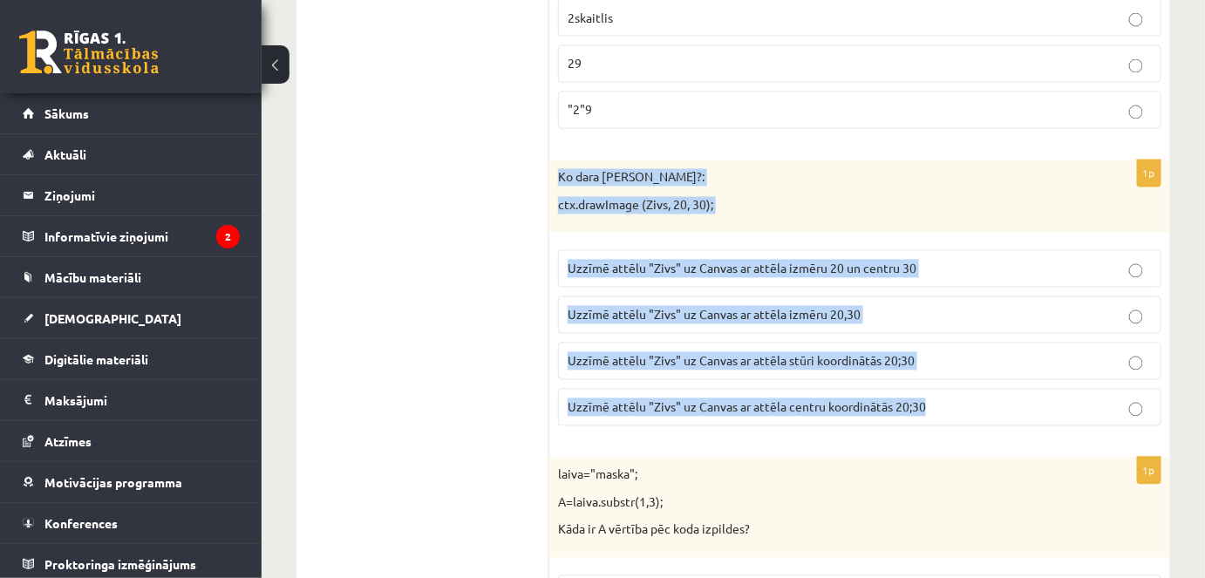
drag, startPoint x: 552, startPoint y: 163, endPoint x: 1012, endPoint y: 405, distance: 519.3
click at [1012, 405] on div "1p Ko dara koda rindiņa?: ctx.drawImage (Zivs, 20, 30); Uzzīmē attēlu "Zivs" uz…" at bounding box center [859, 300] width 621 height 280
copy div "Ko dara koda rindiņa?: ctx.drawImage (Zivs, 20, 30); Uzzīmē attēlu "Zivs" uz Ca…"
click at [762, 261] on span "Uzzīmē attēlu "Zivs" uz Canvas ar attēla izmēru 20 un centru 30" at bounding box center [742, 269] width 349 height 16
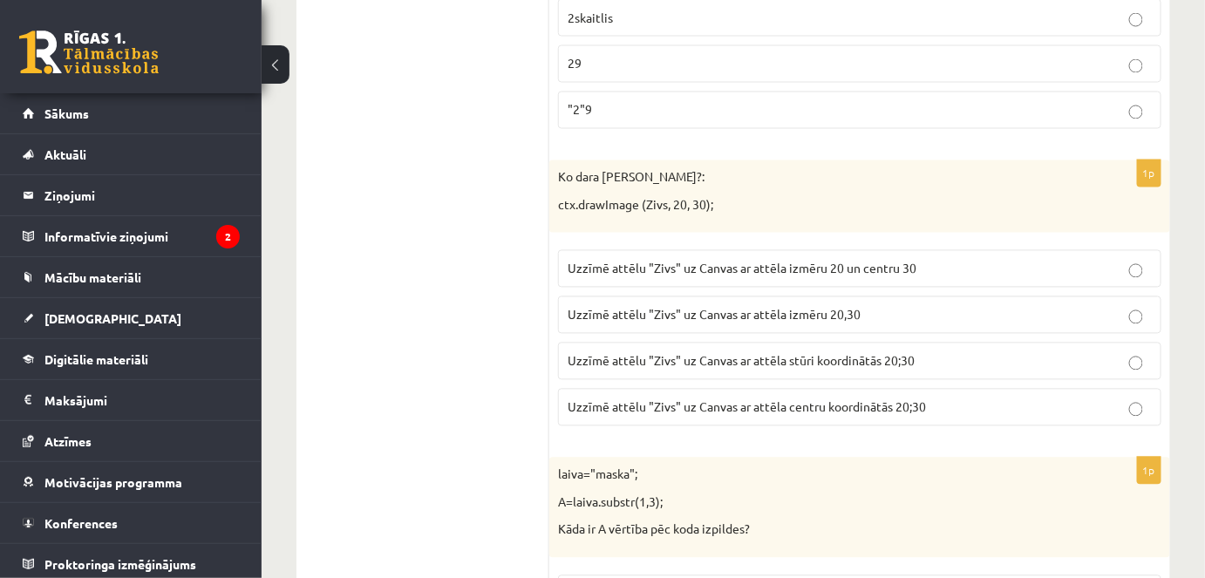
click at [855, 307] on label "Uzzīmē attēlu "Zivs" uz Canvas ar attēla izmēru 20,30" at bounding box center [860, 316] width 604 height 38
click at [830, 353] on span "Uzzīmē attēlu "Zivs" uz Canvas ar attēla stūri koordinātās 20;30" at bounding box center [741, 361] width 347 height 16
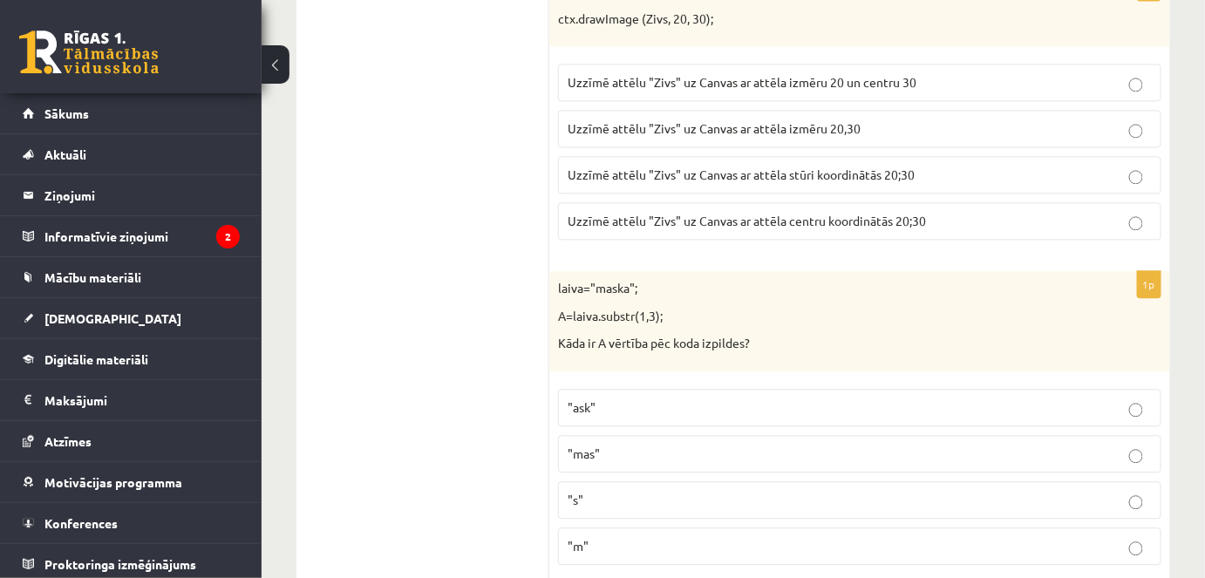
scroll to position [3489, 0]
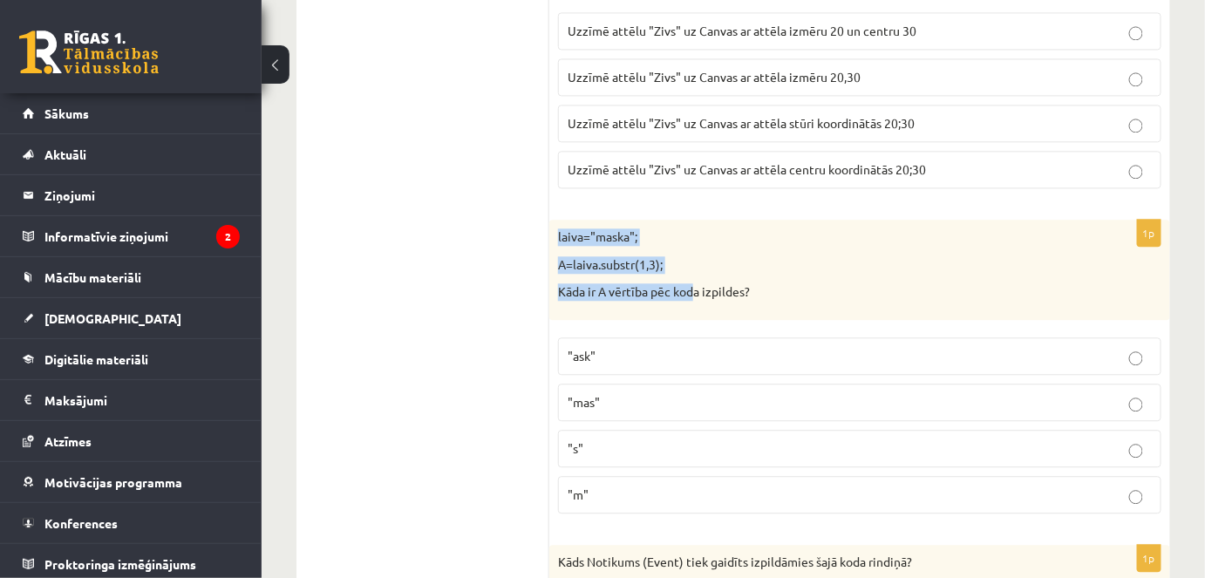
drag, startPoint x: 553, startPoint y: 209, endPoint x: 754, endPoint y: 253, distance: 205.3
click at [708, 266] on div "laiva="maska"; A=laiva.substr(1,3); Kāda ir A vērtība pēc koda izpildes?" at bounding box center [859, 270] width 621 height 100
click at [757, 256] on p "A=laiva.substr(1,3);" at bounding box center [816, 264] width 516 height 17
drag, startPoint x: 753, startPoint y: 271, endPoint x: 557, endPoint y: 222, distance: 201.4
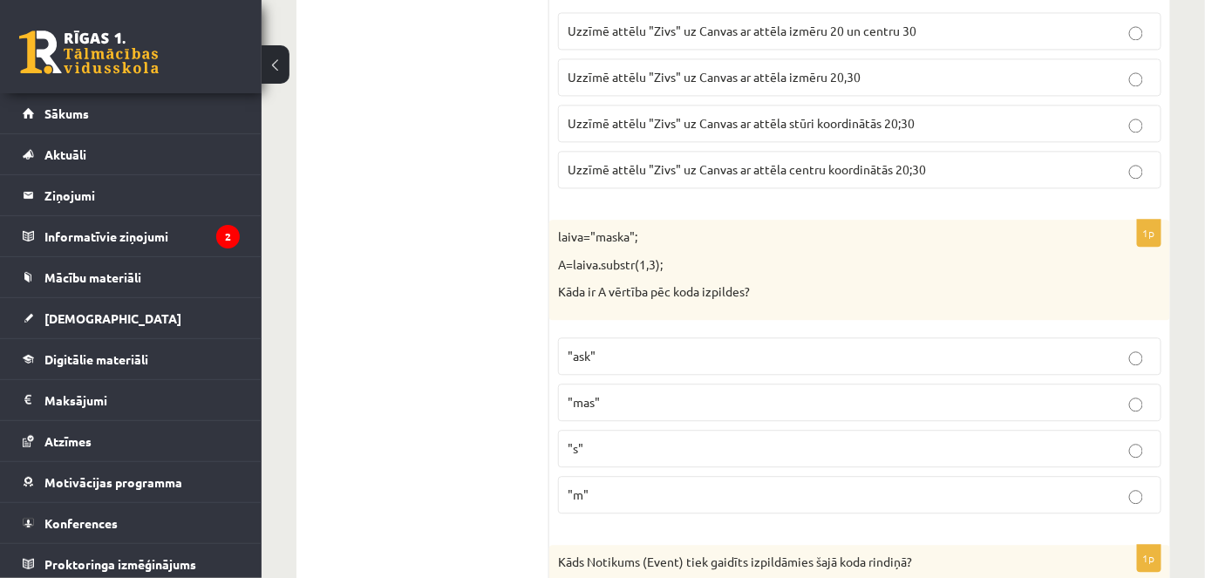
click at [565, 229] on p "laiva="maska";" at bounding box center [816, 237] width 516 height 17
click at [560, 229] on p "laiva="maska";" at bounding box center [816, 237] width 516 height 17
click at [554, 220] on div "laiva="maska"; A=laiva.substr(1,3); Kāda ir A vērtība pēc koda izpildes?" at bounding box center [859, 270] width 621 height 100
drag, startPoint x: 554, startPoint y: 212, endPoint x: 759, endPoint y: 270, distance: 213.1
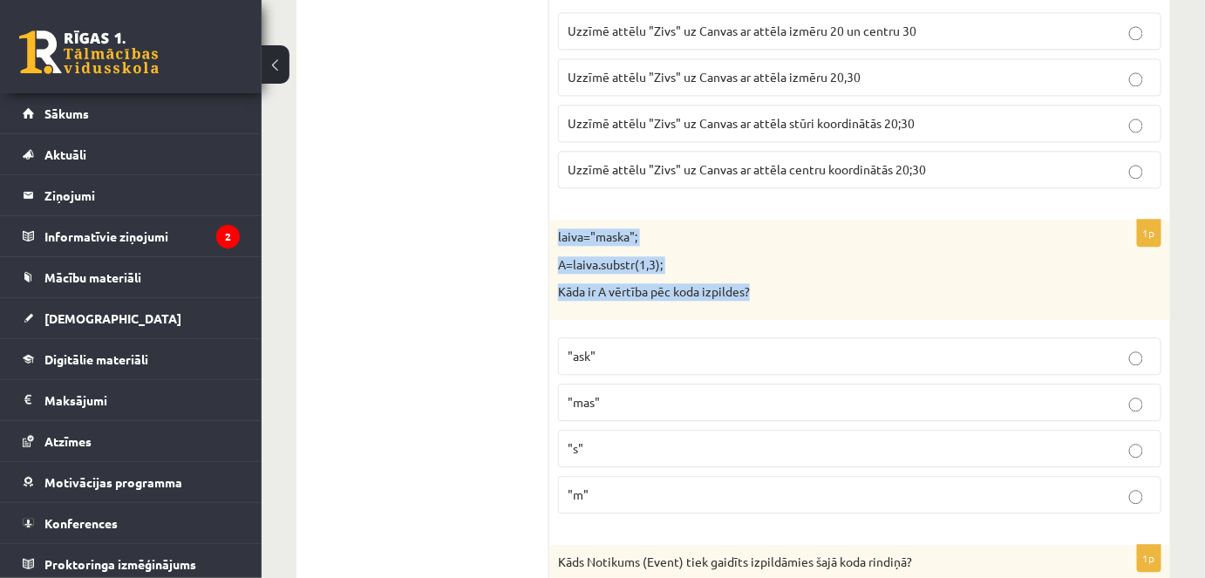
click at [759, 270] on div "laiva="maska"; A=laiva.substr(1,3); Kāda ir A vērtība pēc koda izpildes?" at bounding box center [859, 270] width 621 height 100
click at [585, 351] on label ""ask"" at bounding box center [860, 357] width 604 height 38
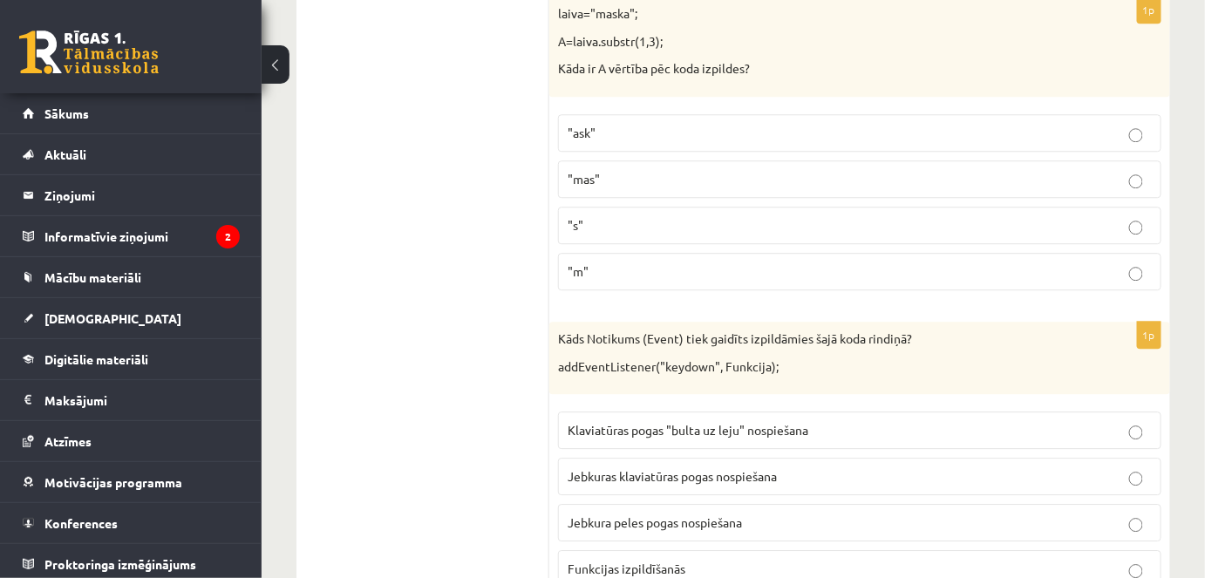
scroll to position [3805, 0]
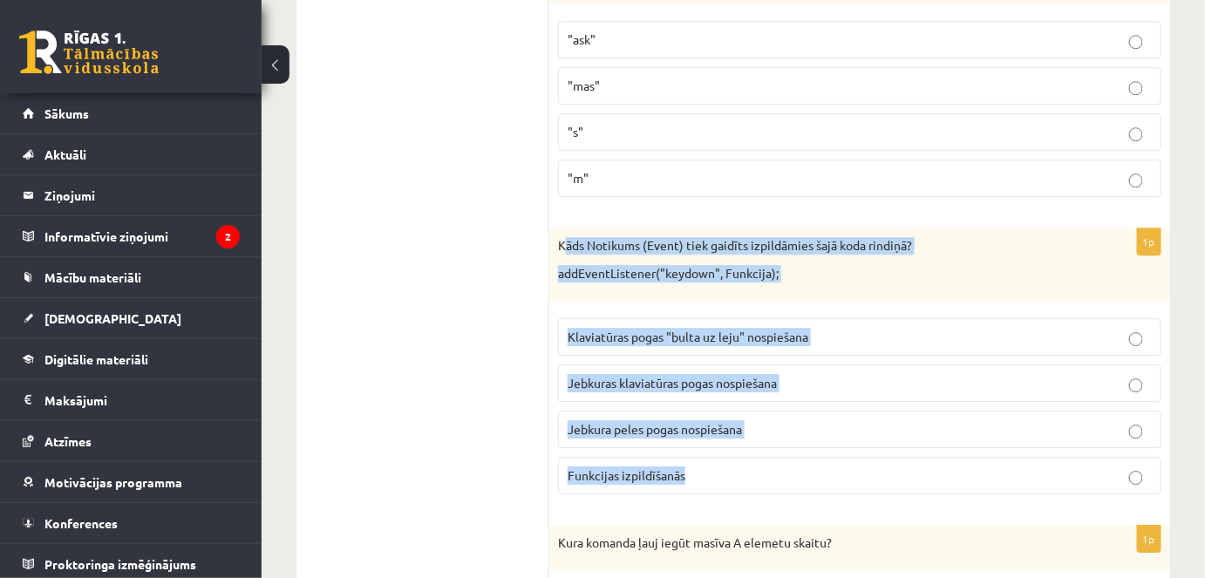
drag, startPoint x: 565, startPoint y: 223, endPoint x: 890, endPoint y: 435, distance: 387.6
click at [890, 435] on div "1p Kāds Notikums (Event) tiek gaidīts izpildāmies šajā koda rindiņā? addEventLi…" at bounding box center [859, 369] width 621 height 280
copy div "āds Notikums (Event) tiek gaidīts izpildāmies šajā koda rindiņā? addEventListen…"
click at [638, 375] on span "Jebkuras klaviatūras pogas nospiešana" at bounding box center [672, 383] width 209 height 16
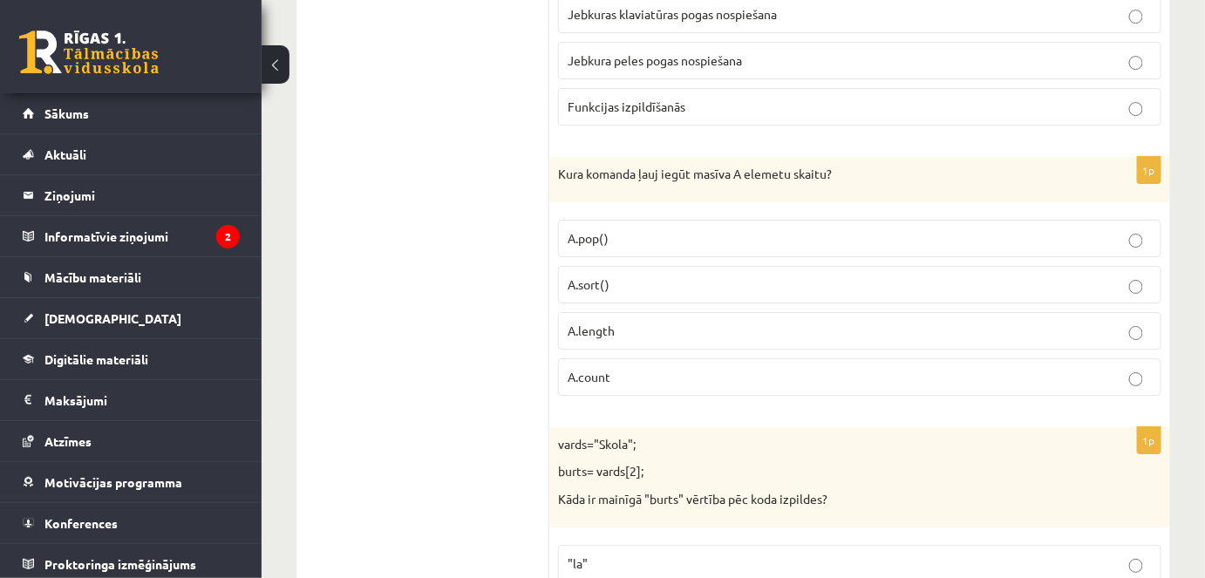
scroll to position [4202, 0]
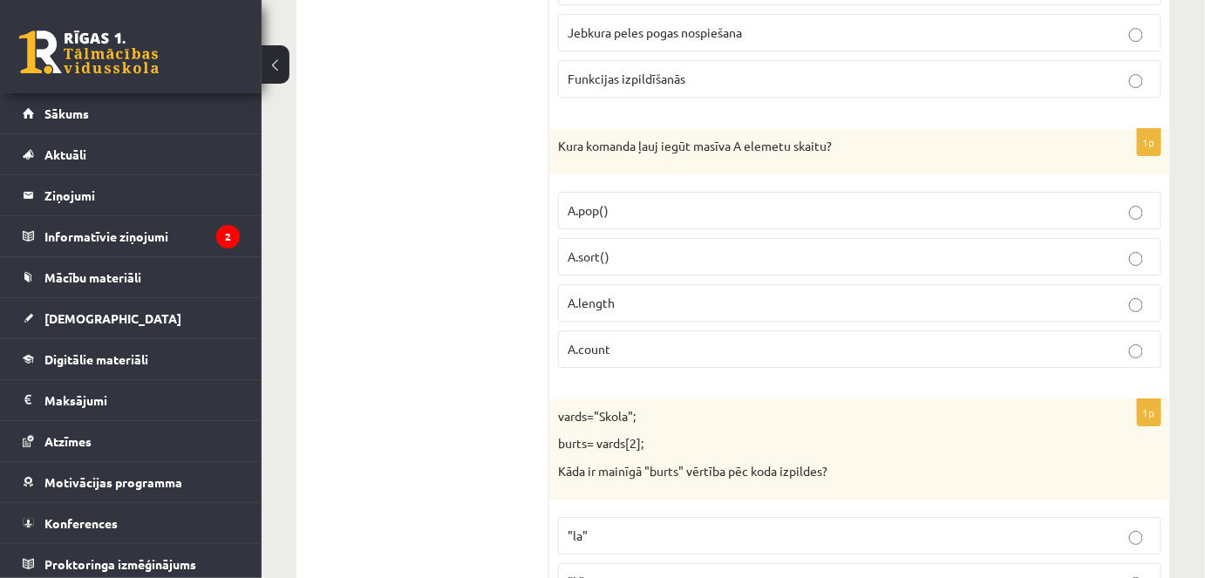
click at [631, 294] on p "A.length" at bounding box center [860, 303] width 584 height 18
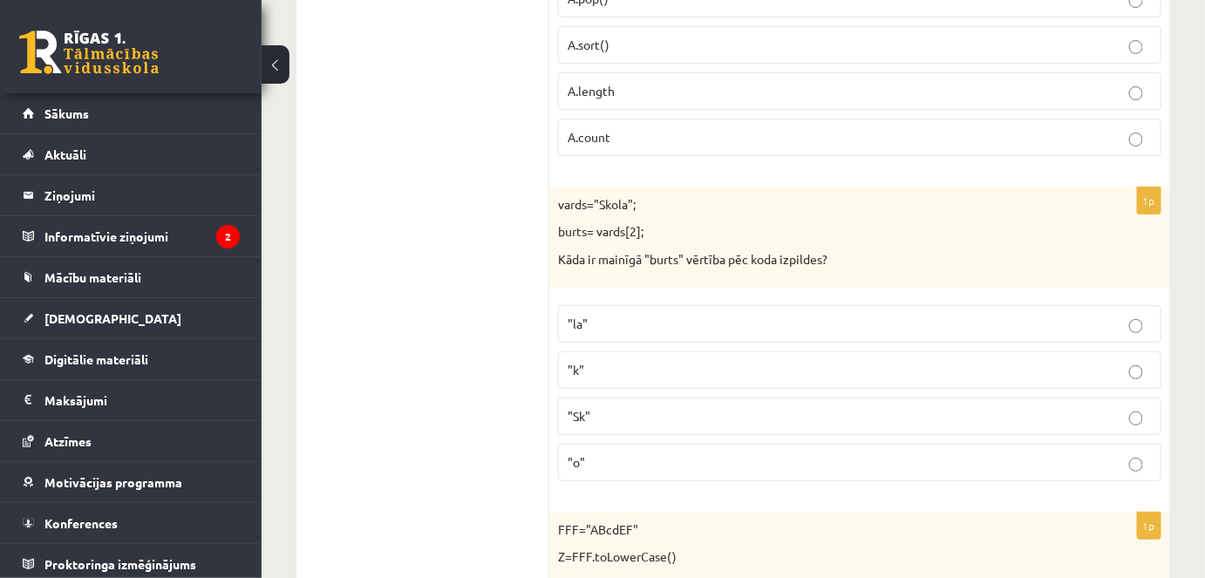
scroll to position [4519, 0]
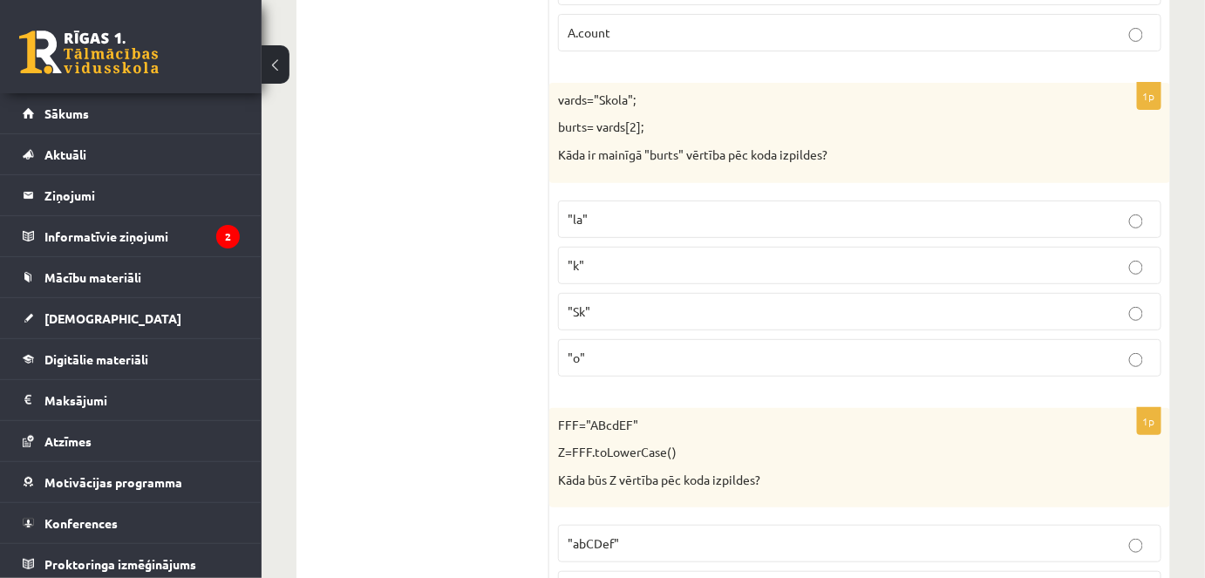
click at [660, 210] on p ""la"" at bounding box center [860, 219] width 584 height 18
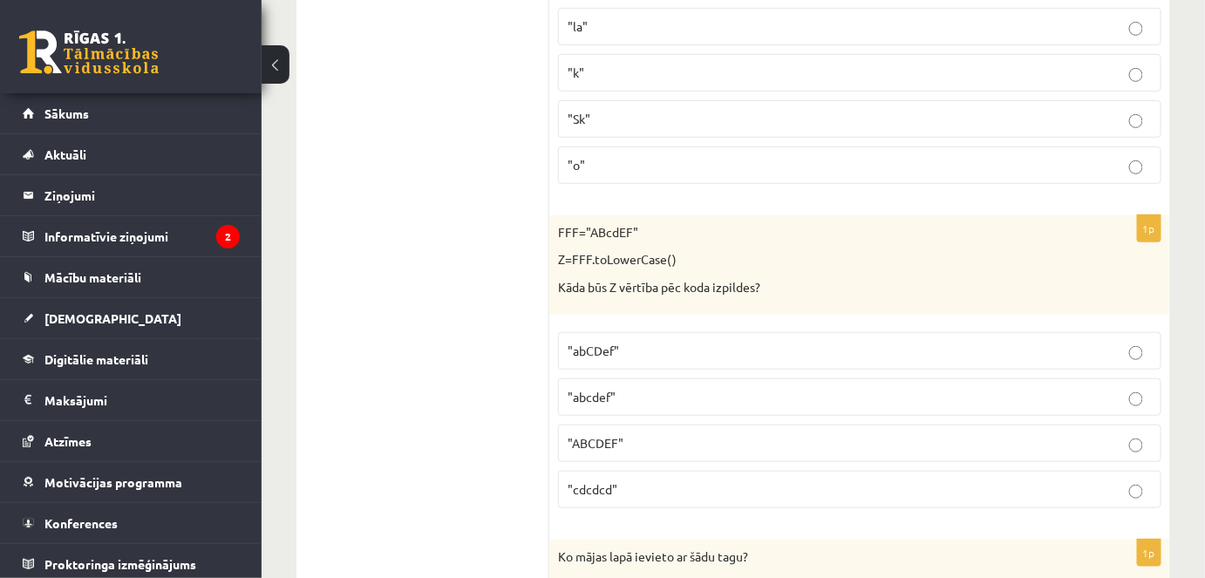
scroll to position [4757, 0]
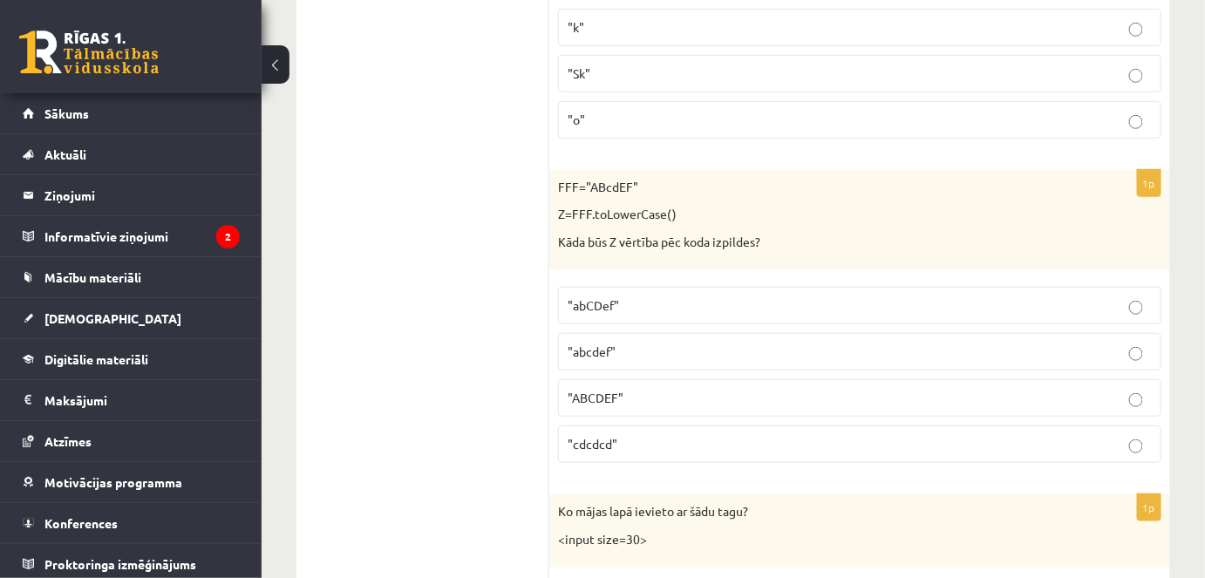
click at [657, 379] on label ""ABCDEF"" at bounding box center [860, 398] width 604 height 38
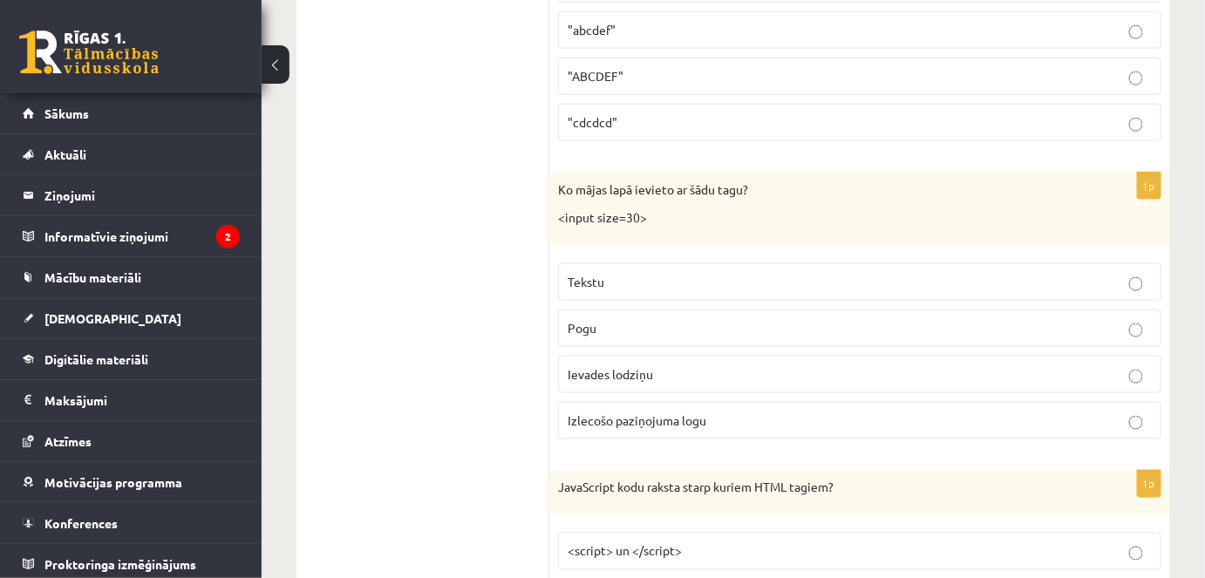
scroll to position [4995, 0]
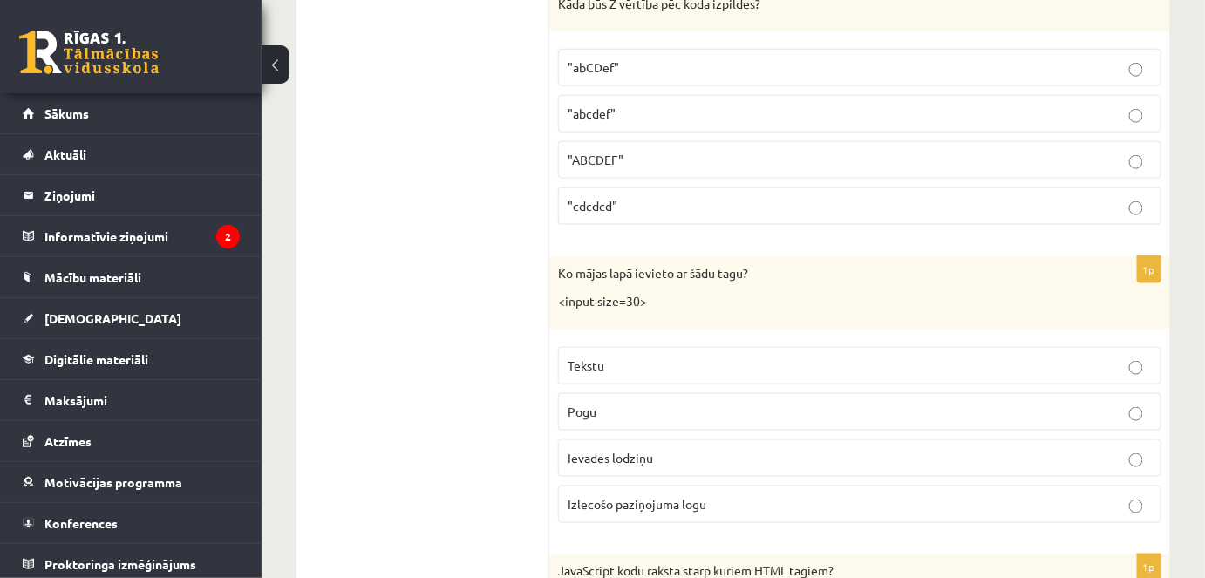
click at [686, 197] on p ""cdcdcd"" at bounding box center [860, 206] width 584 height 18
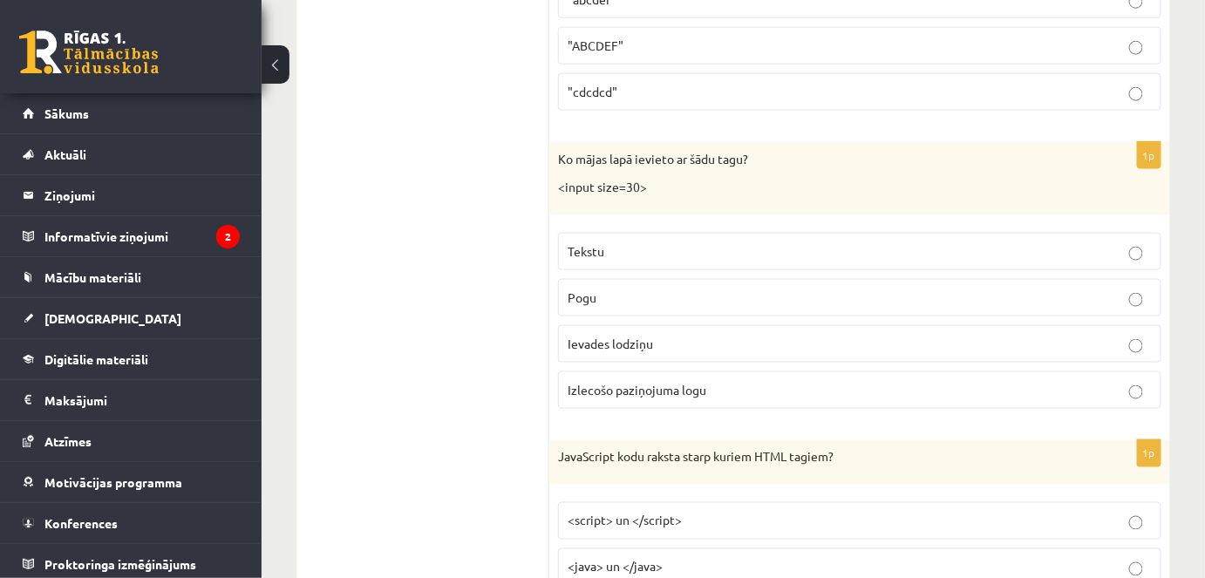
scroll to position [5075, 0]
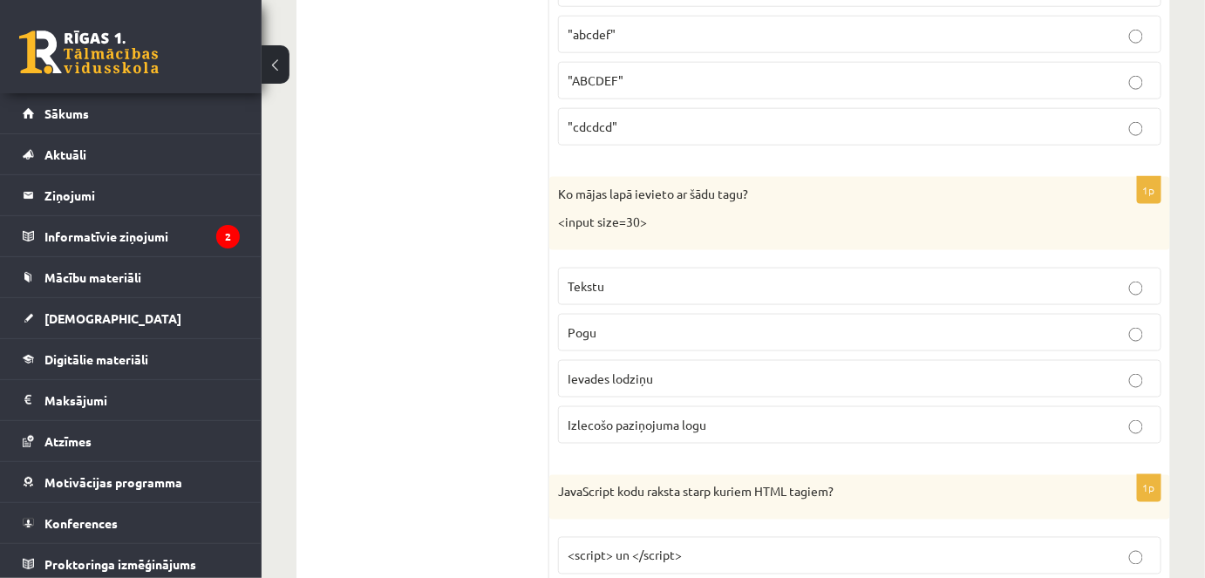
click at [640, 72] on p ""ABCDEF"" at bounding box center [860, 81] width 584 height 18
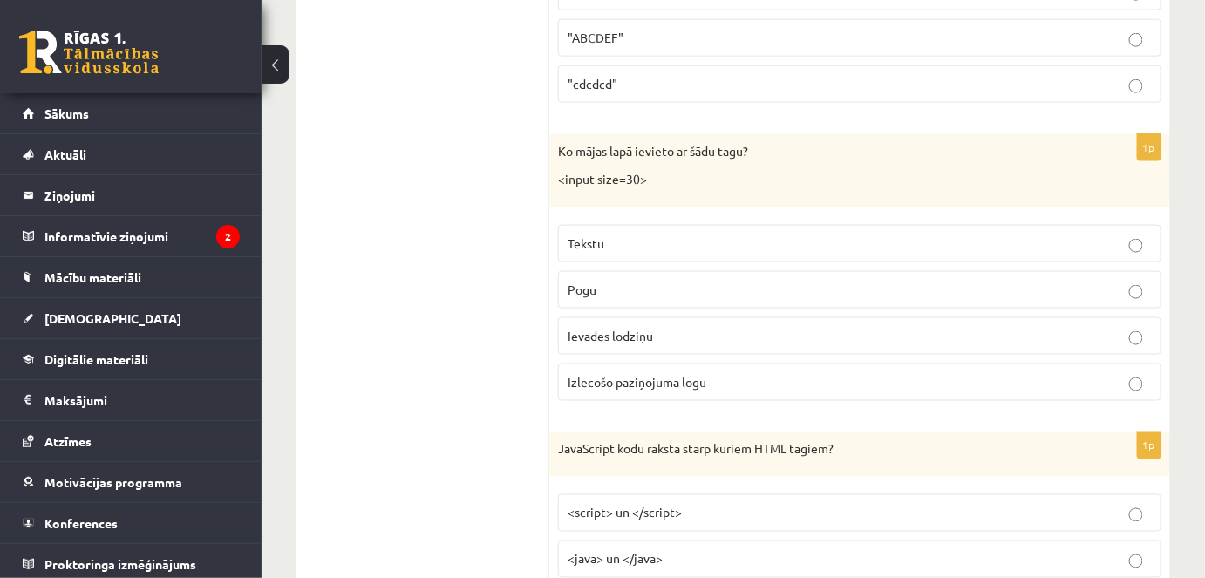
scroll to position [5154, 0]
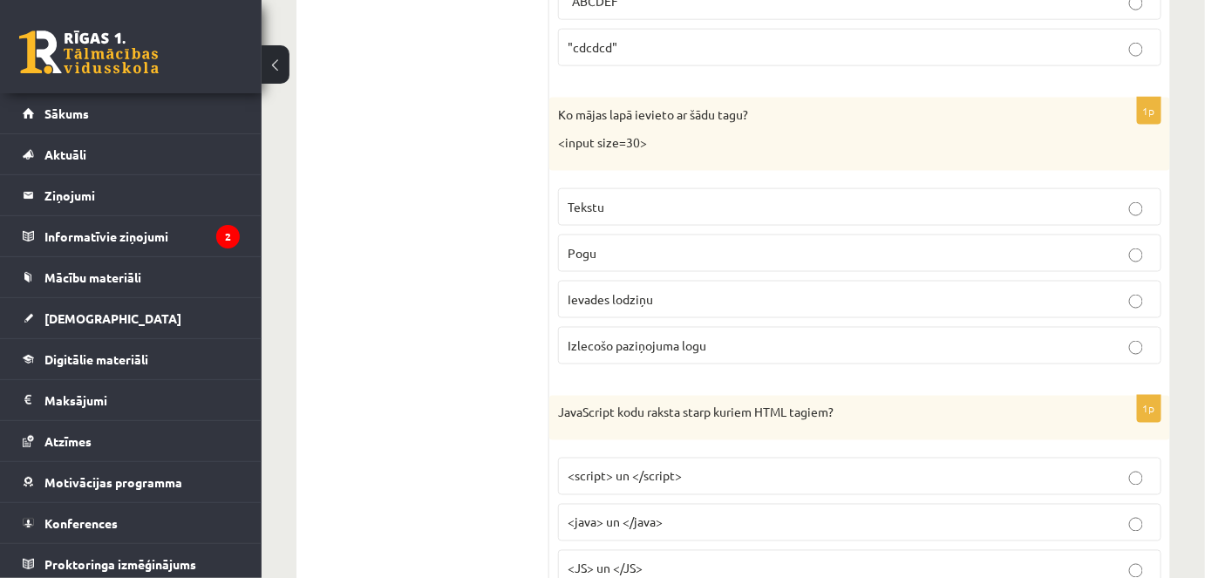
click at [733, 188] on label "Tekstu" at bounding box center [860, 207] width 604 height 38
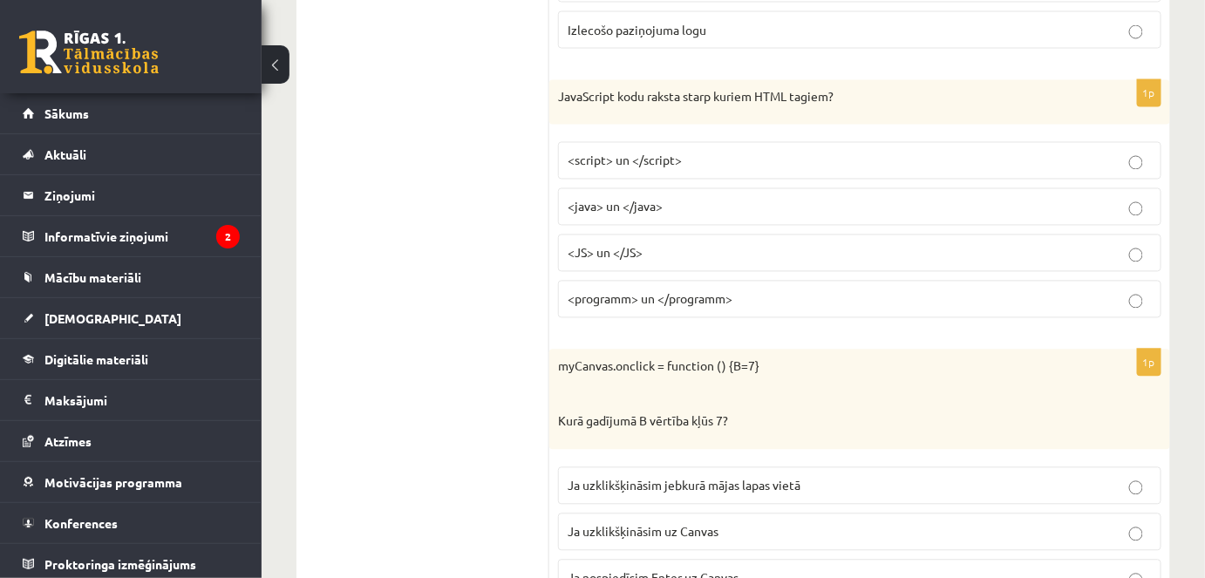
scroll to position [5471, 0]
click at [691, 290] on p "<programm> un </programm>" at bounding box center [860, 299] width 584 height 18
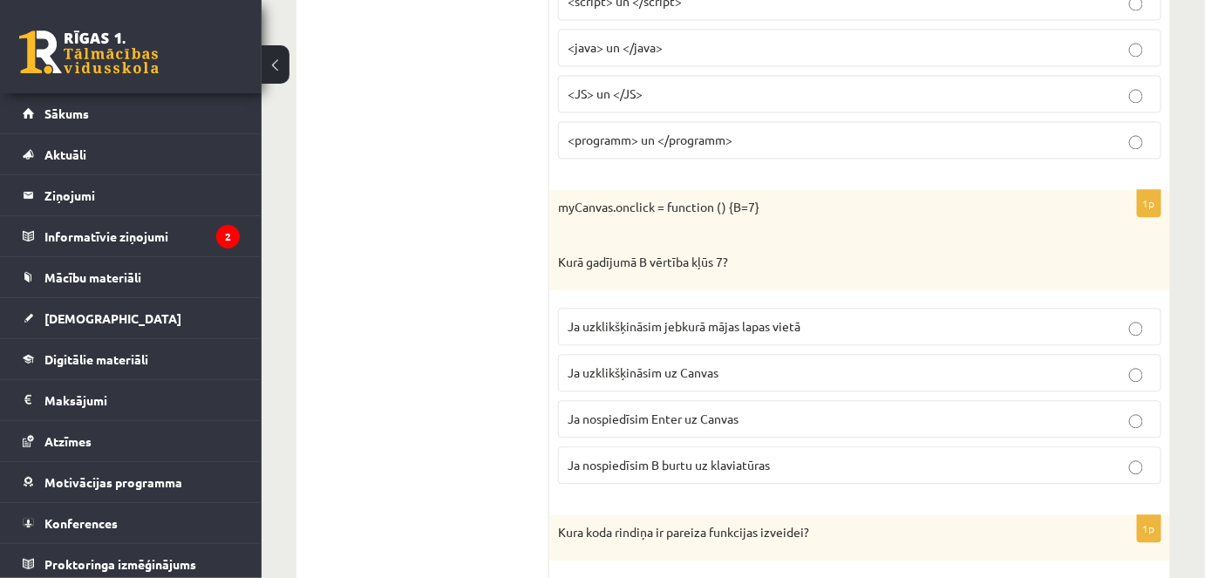
scroll to position [5709, 0]
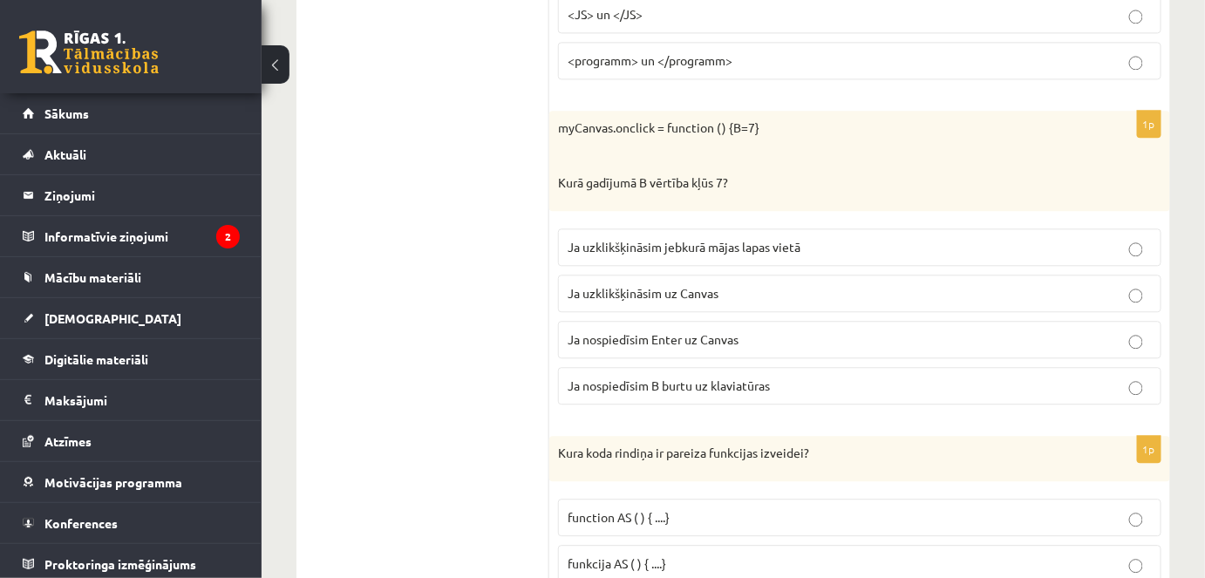
drag, startPoint x: 548, startPoint y: 86, endPoint x: 606, endPoint y: 104, distance: 61.0
click at [605, 111] on div "myCanvas.onclick = function () {B=7} Kurā gadījumā B vērtība kļūs 7?" at bounding box center [859, 161] width 621 height 100
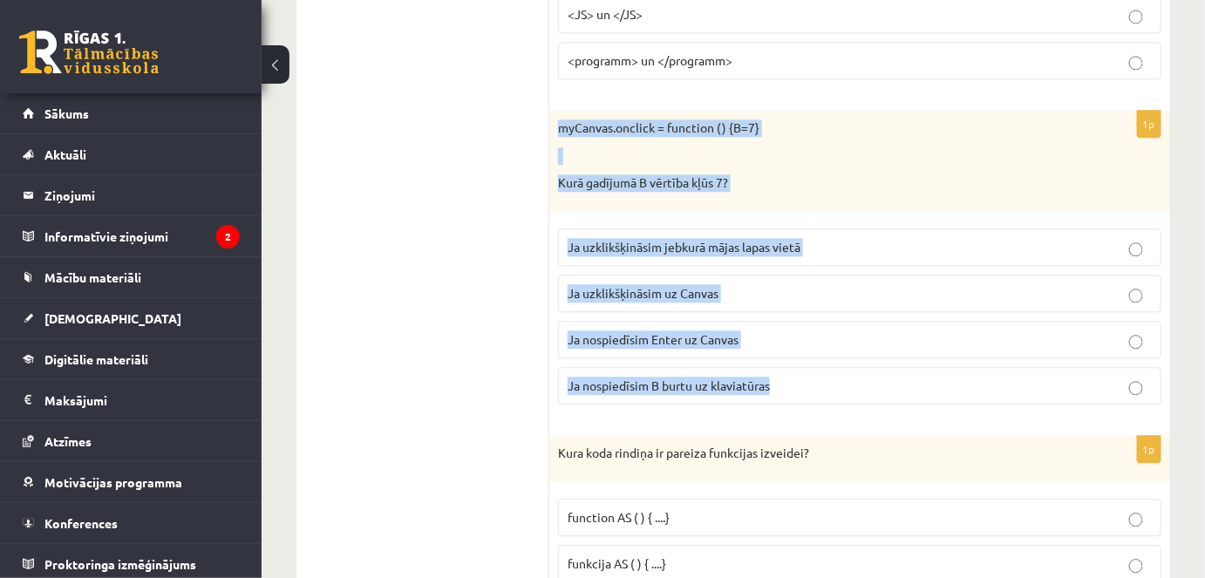
drag, startPoint x: 558, startPoint y: 91, endPoint x: 1144, endPoint y: 365, distance: 647.3
click at [1144, 365] on div "1p myCanvas.onclick = function () {B=7} Kurā gadījumā B vērtība kļūs 7? Ja uzkl…" at bounding box center [859, 265] width 621 height 308
copy div "myCanvas.onclick = function () {B=7} Kurā gadījumā B vērtība kļūs 7? Ja uzklikš…"
click at [691, 285] on span "Ja uzklikšķināsim uz Canvas" at bounding box center [643, 293] width 151 height 16
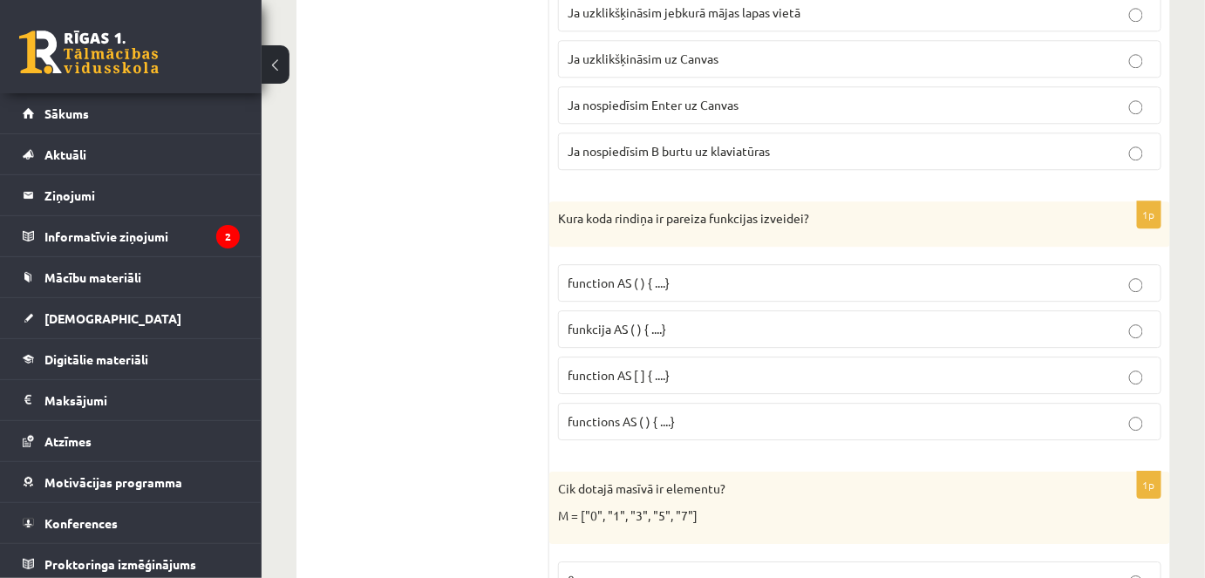
scroll to position [5947, 0]
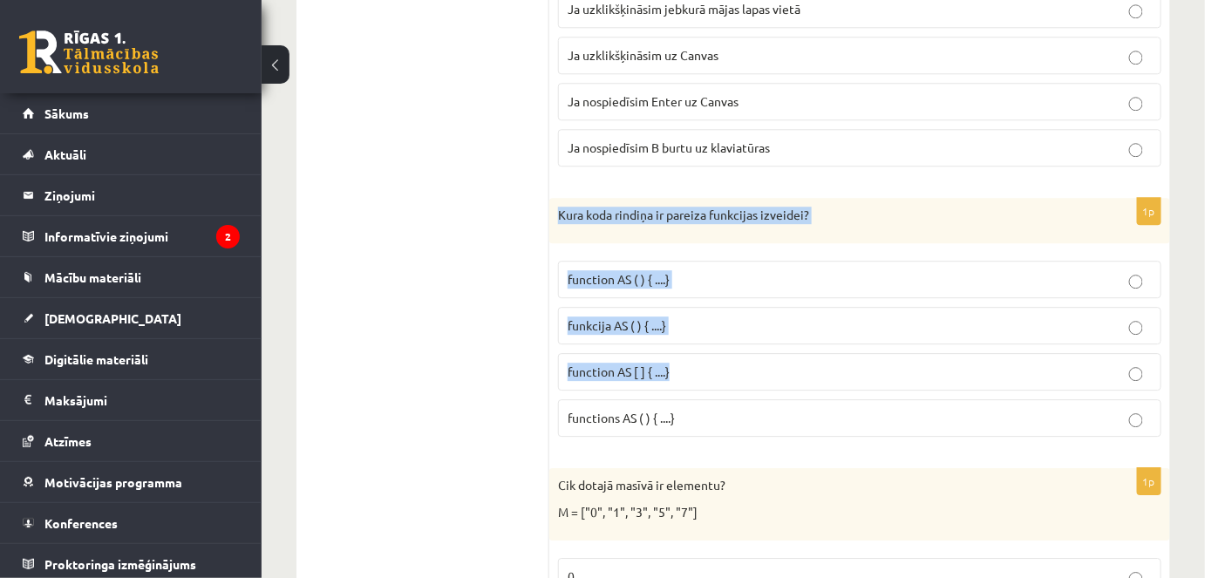
drag, startPoint x: 558, startPoint y: 173, endPoint x: 755, endPoint y: 349, distance: 264.4
click at [755, 349] on div "1p Kura koda rindiņa ir pareiza funkcijas izveidei? function AS ( ) { ....} fun…" at bounding box center [859, 324] width 621 height 253
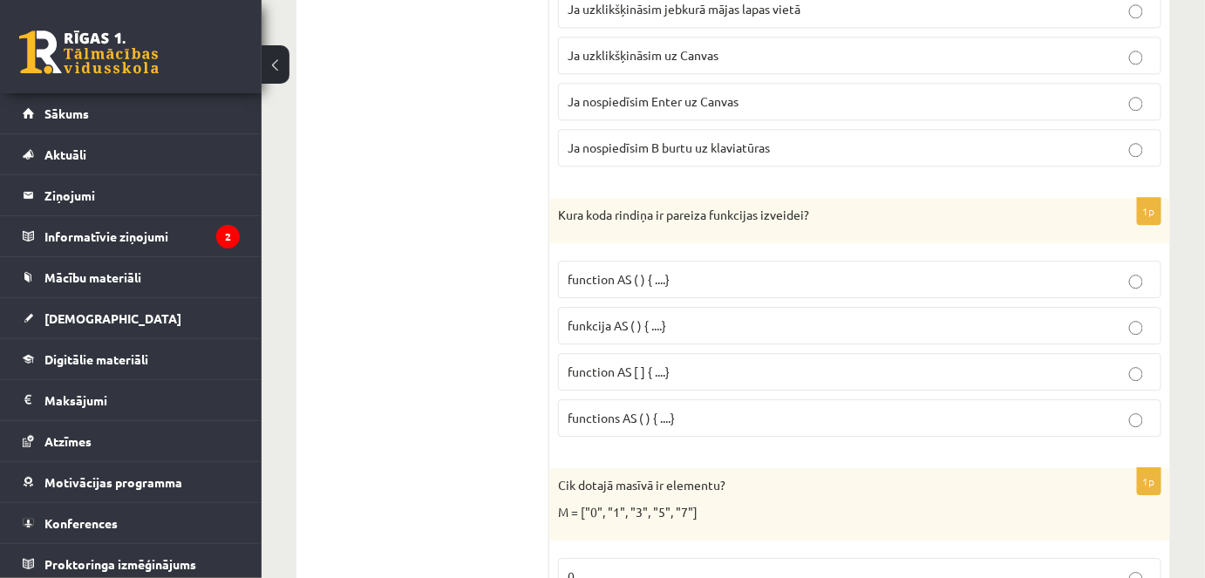
click at [609, 317] on p "funkcija AS ( ) { ....}" at bounding box center [860, 326] width 584 height 18
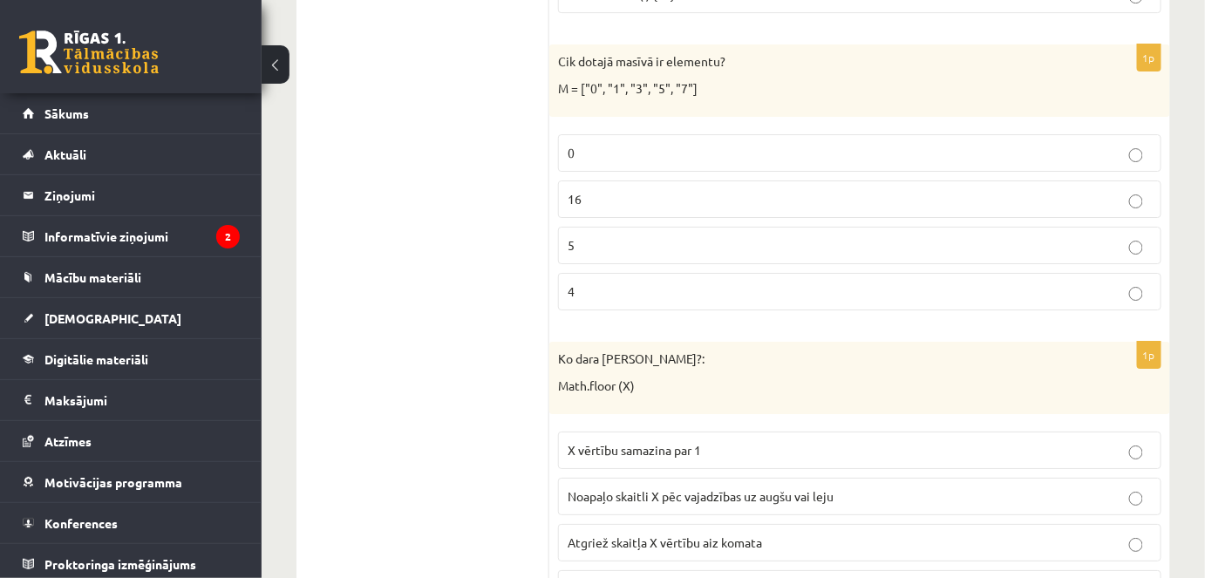
scroll to position [6343, 0]
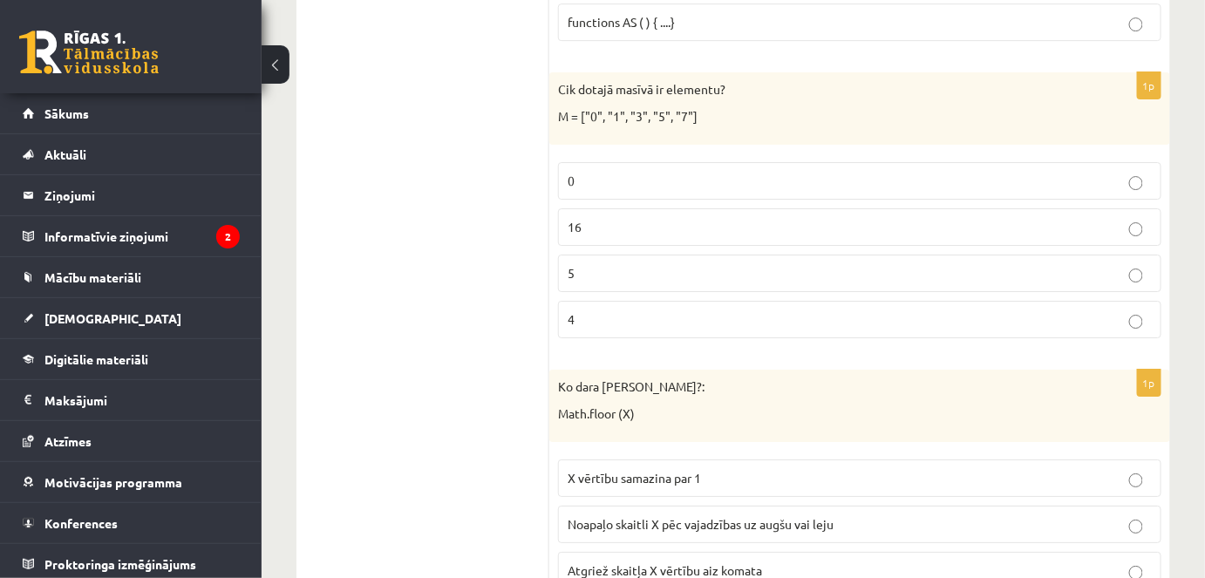
click at [604, 264] on p "5" at bounding box center [860, 273] width 584 height 18
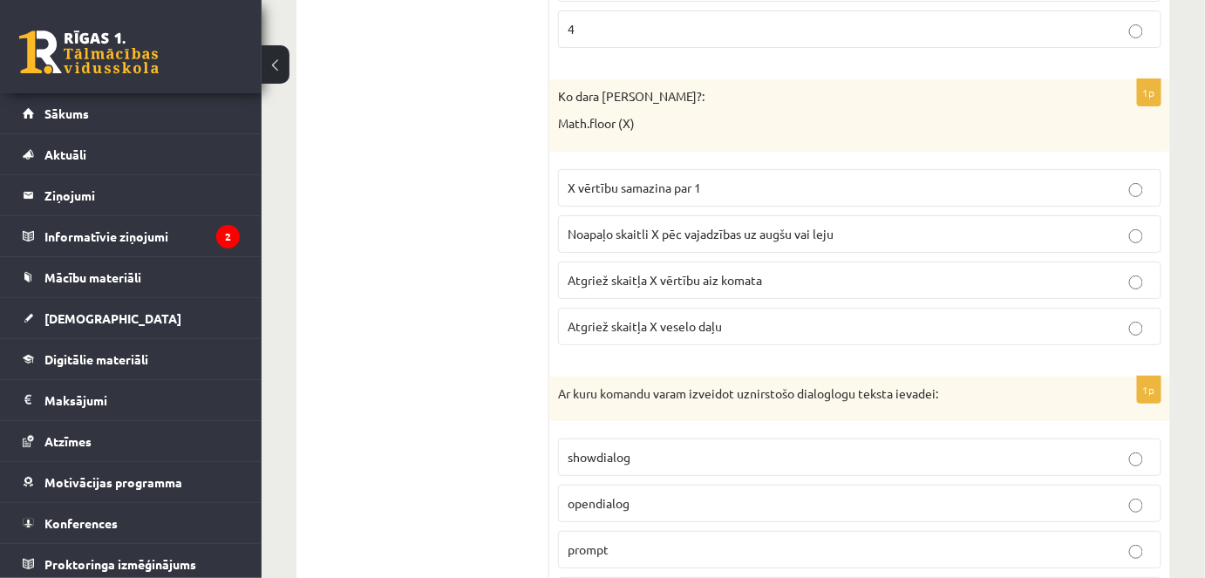
scroll to position [6660, 0]
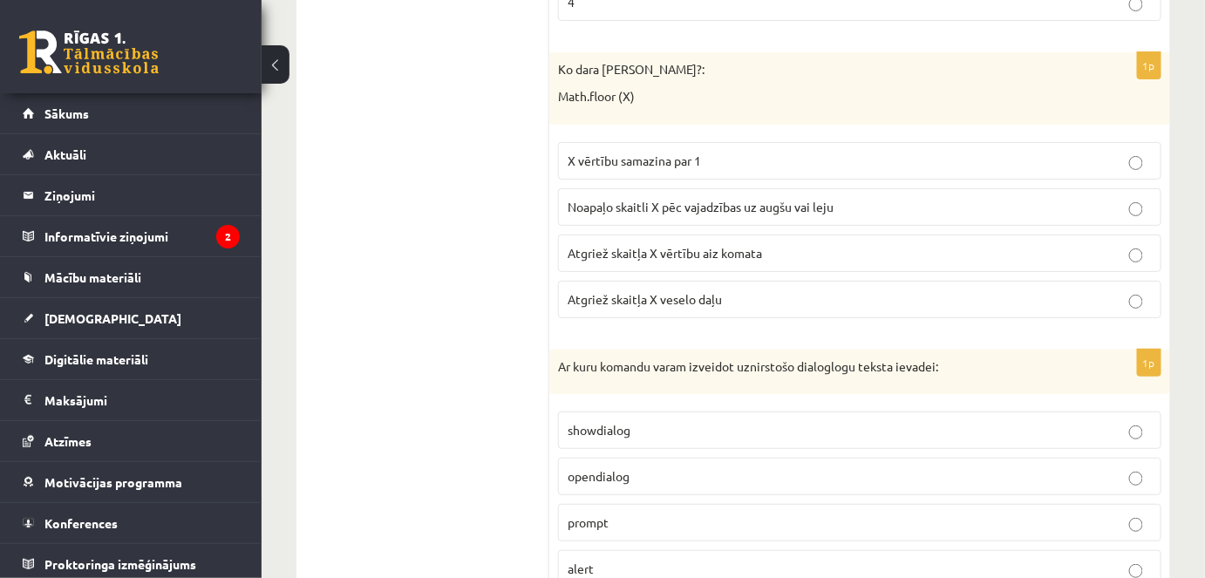
click at [658, 188] on label "Noapaļo skaitli X pēc vajadzības uz augšu vai leju" at bounding box center [860, 207] width 604 height 38
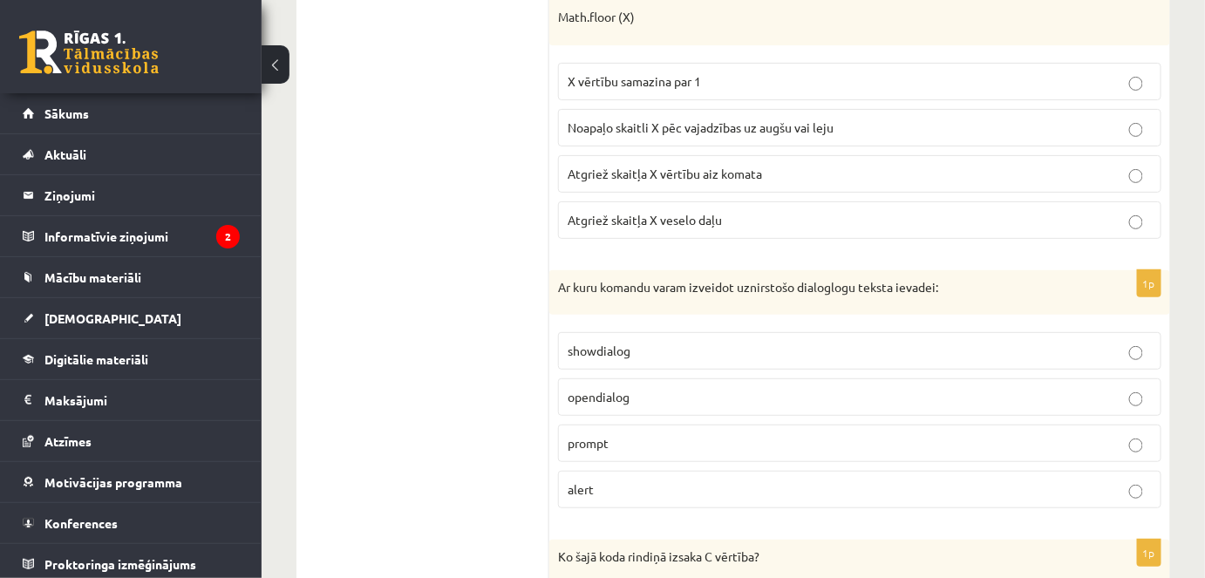
click at [618, 212] on span "Atgriež skaitļa X veselo daļu" at bounding box center [645, 220] width 154 height 16
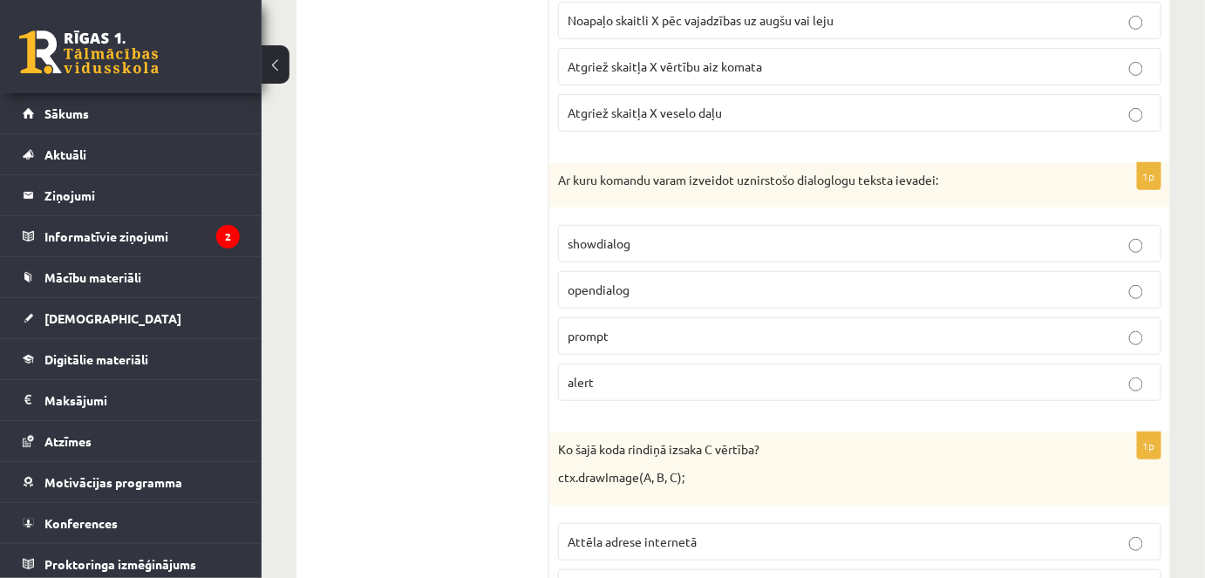
scroll to position [6898, 0]
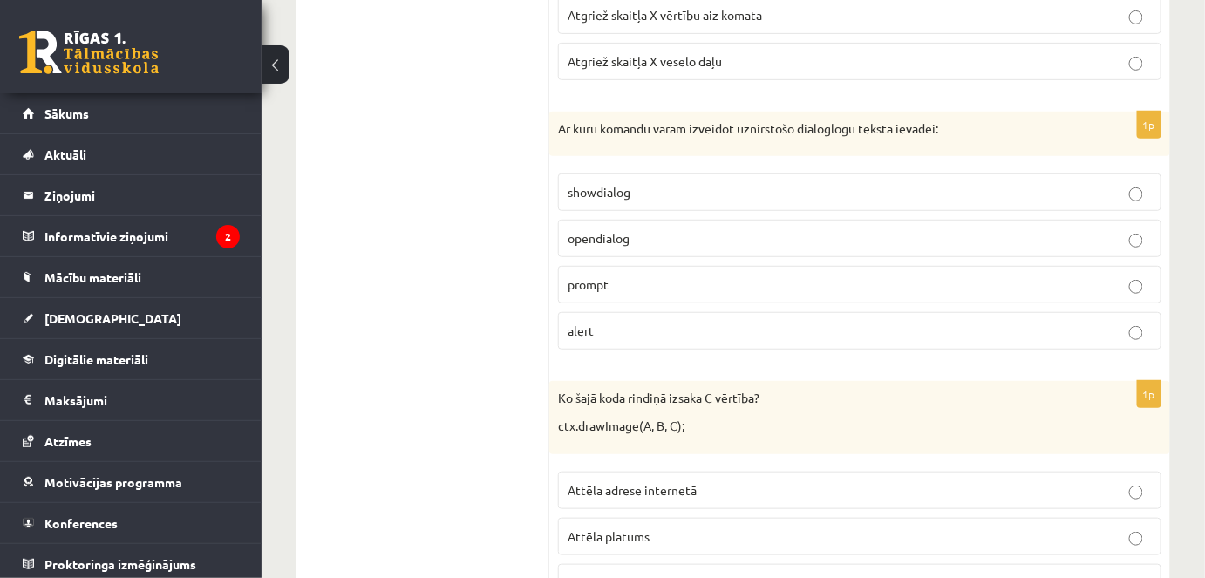
click at [618, 230] on span "opendialog" at bounding box center [599, 238] width 62 height 16
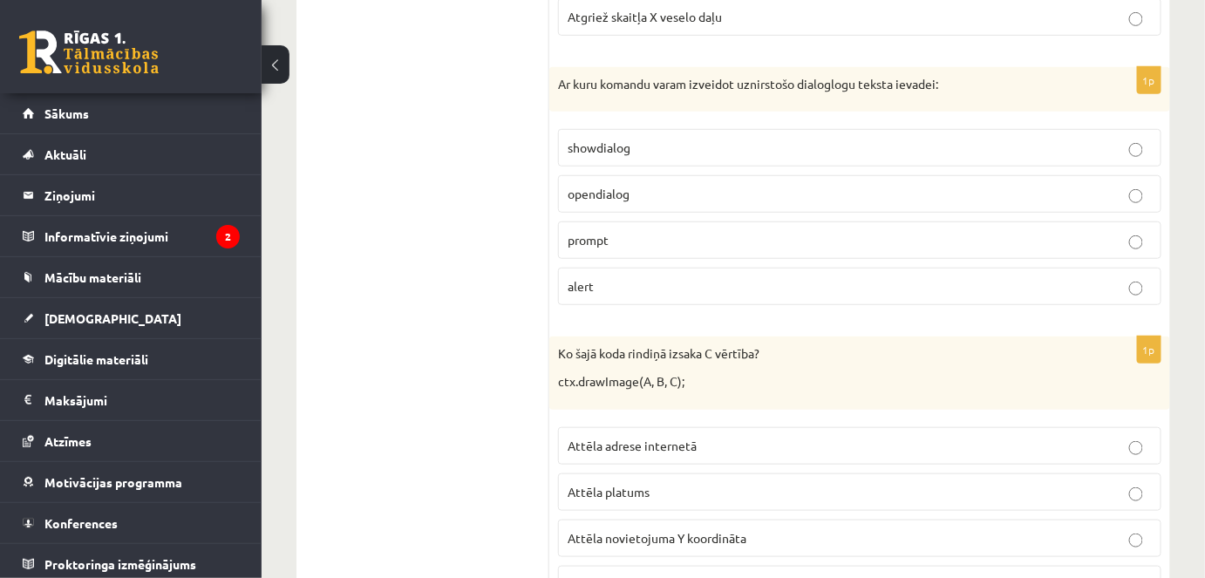
scroll to position [7056, 0]
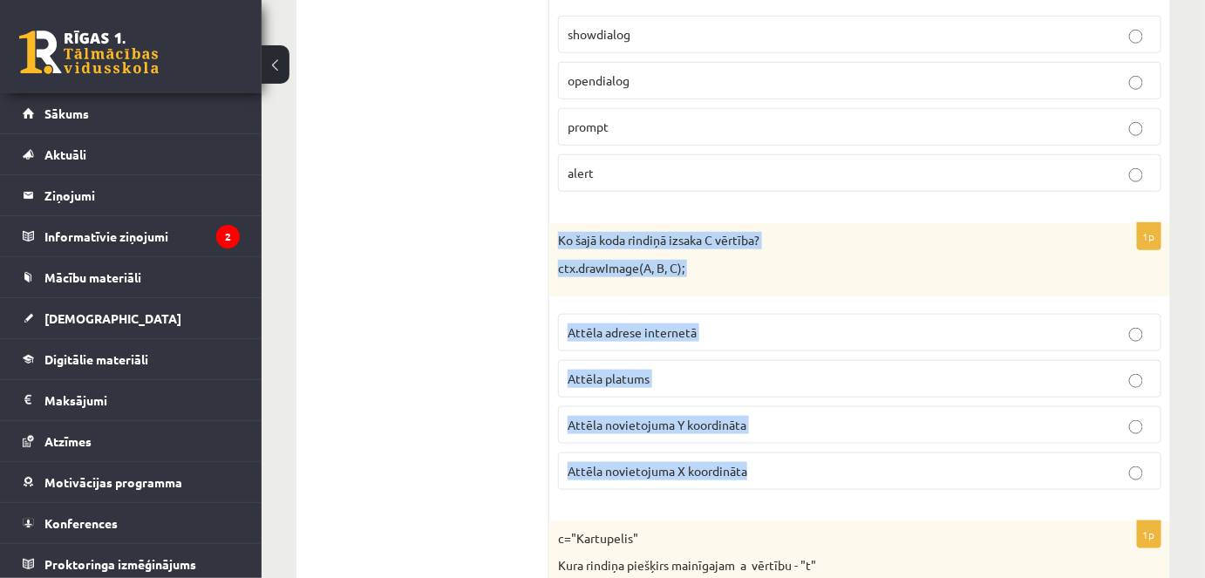
drag, startPoint x: 558, startPoint y: 195, endPoint x: 802, endPoint y: 426, distance: 335.0
click at [802, 426] on div "1p Ko šajā koda rindiņā izsaka C vērtība? ctx.drawImage(A, B, C); Attēla adrese…" at bounding box center [859, 363] width 621 height 280
copy div "Ko šajā koda rindiņā izsaka C vērtība? ctx.drawImage(A, B, C); Attēla adrese in…"
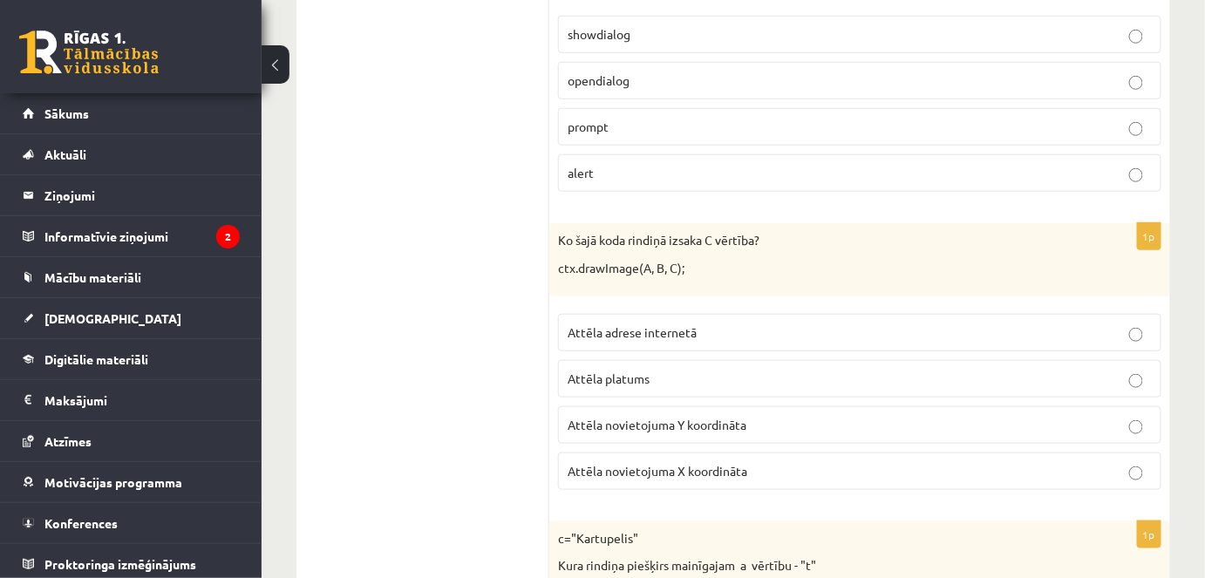
click at [628, 417] on span "Attēla novietojuma Y koordināta" at bounding box center [657, 425] width 179 height 16
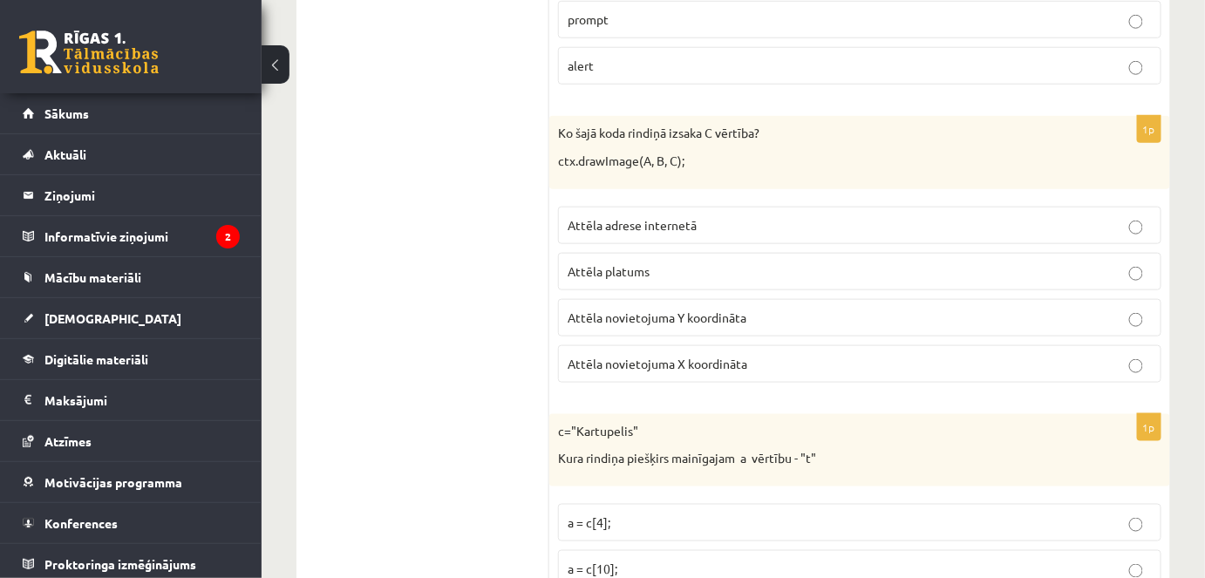
scroll to position [7294, 0]
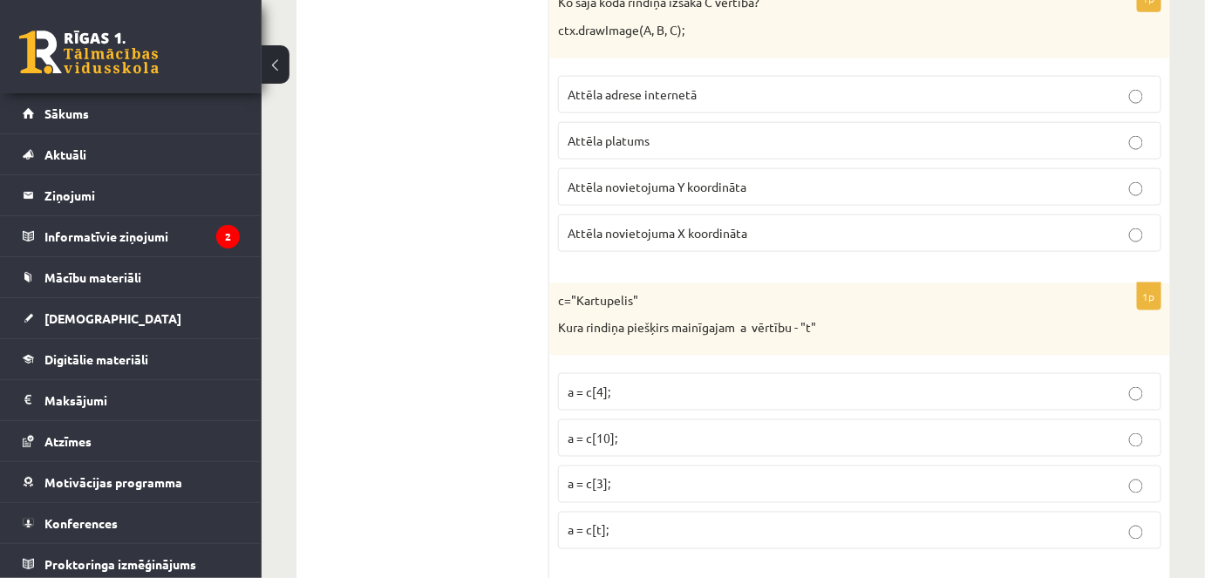
drag, startPoint x: 549, startPoint y: 249, endPoint x: 567, endPoint y: 252, distance: 18.5
click at [565, 283] on div "c="Kartupelis" Kura rindiņa piešķirs mainīgajam a vērtību - "t"" at bounding box center [859, 319] width 621 height 72
drag, startPoint x: 547, startPoint y: 263, endPoint x: 612, endPoint y: 288, distance: 69.8
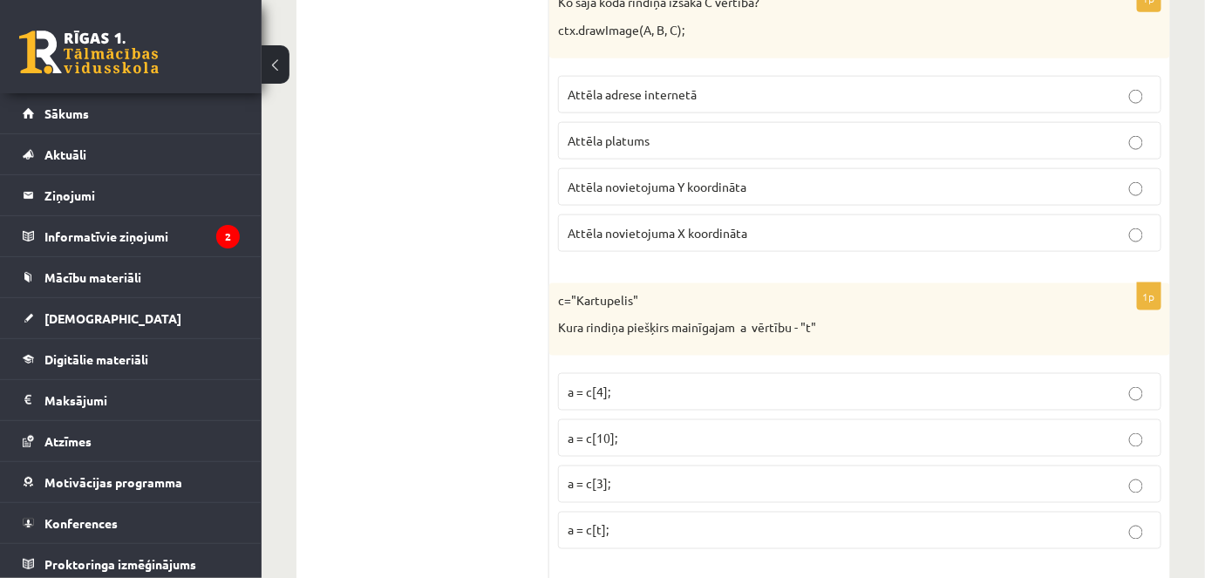
click at [790, 512] on label "a = c[t];" at bounding box center [860, 531] width 604 height 38
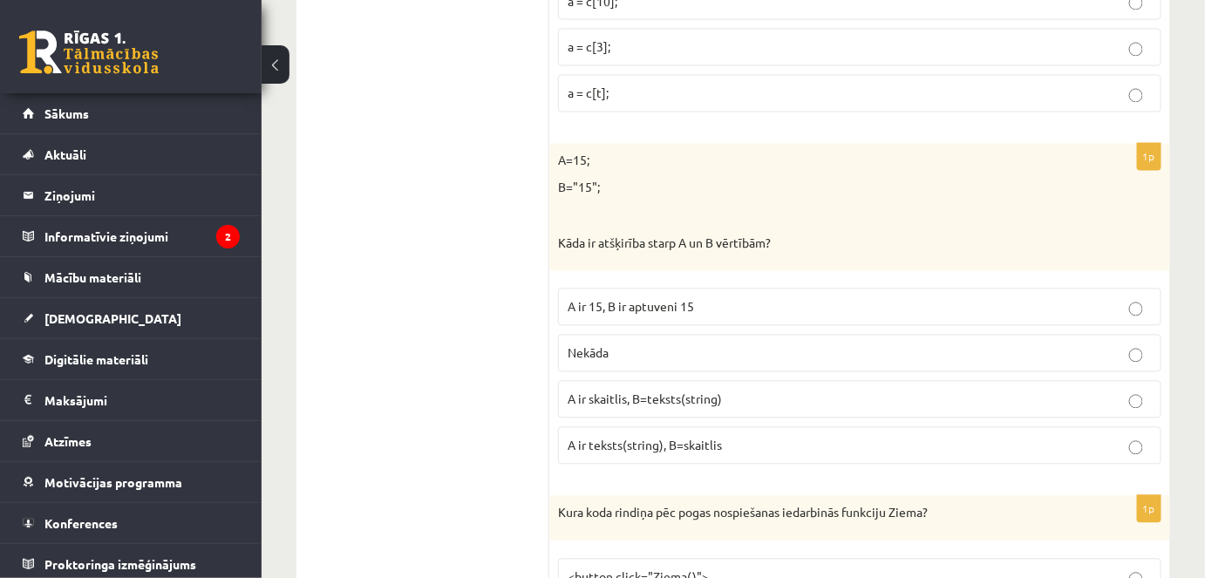
scroll to position [7771, 0]
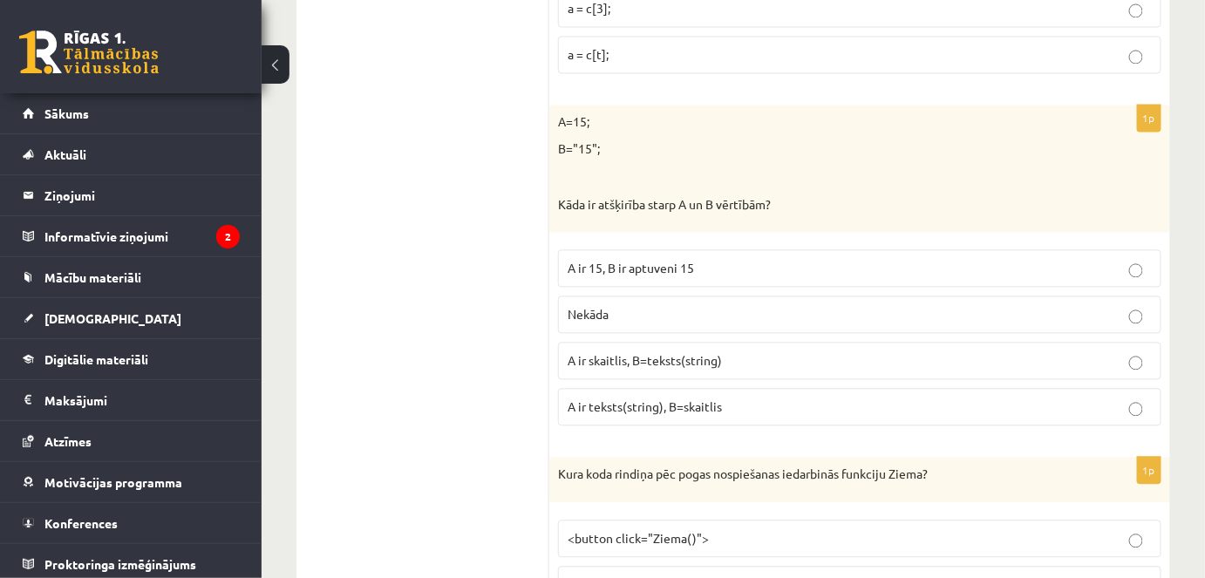
click at [661, 305] on p "Nekāda" at bounding box center [860, 314] width 584 height 18
click at [625, 352] on span "A ir skaitlis, B=teksts(string)" at bounding box center [645, 360] width 154 height 16
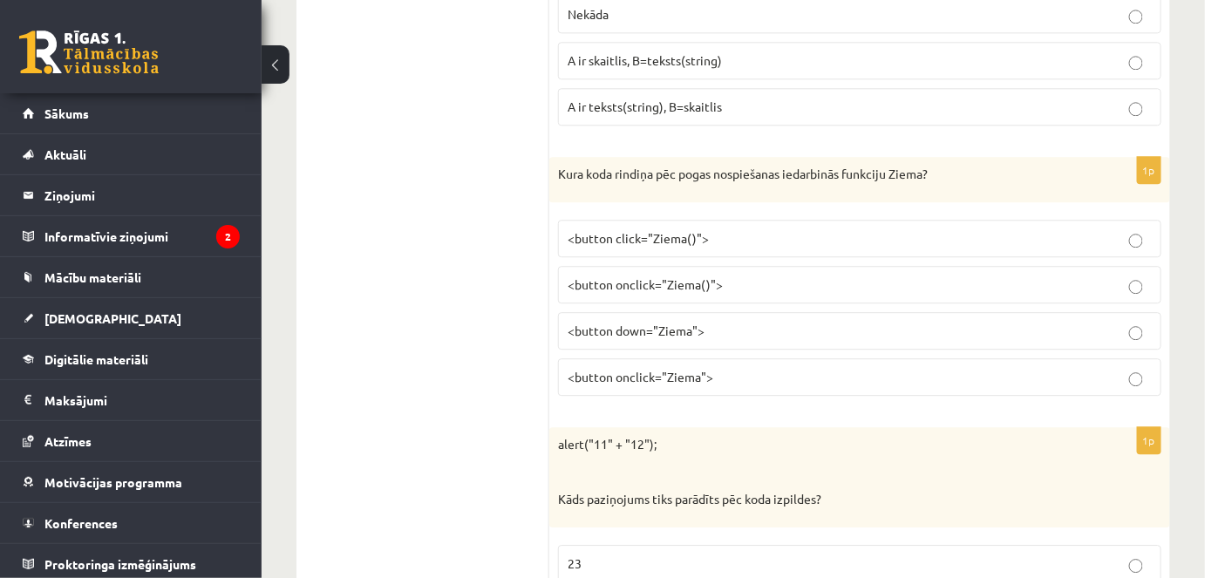
scroll to position [8087, 0]
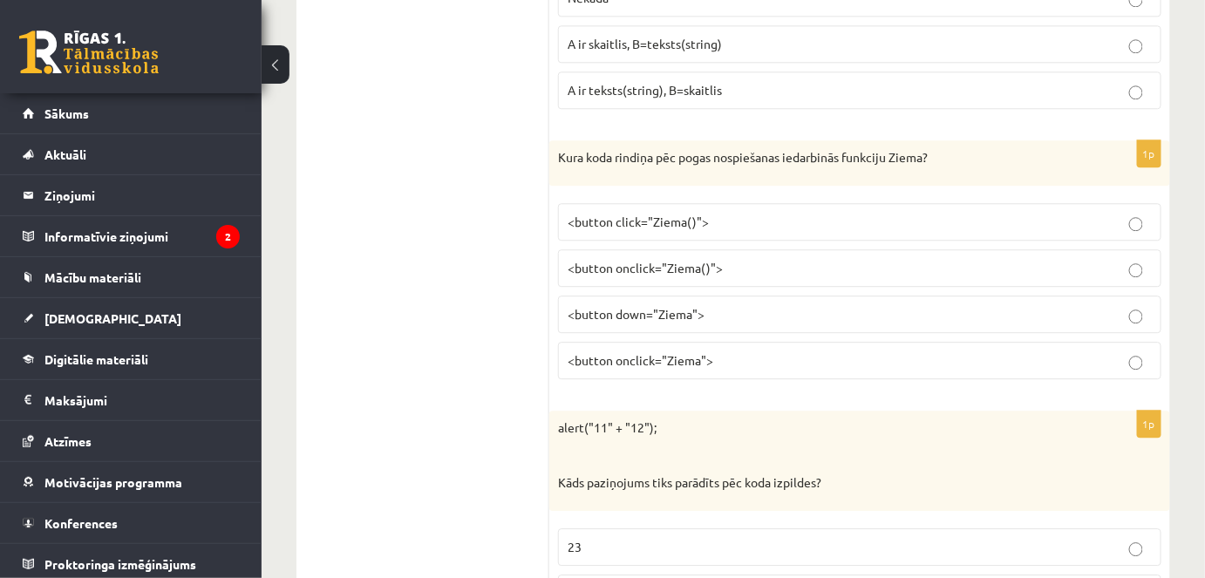
click at [663, 203] on label "<button click="Ziema()">" at bounding box center [860, 222] width 604 height 38
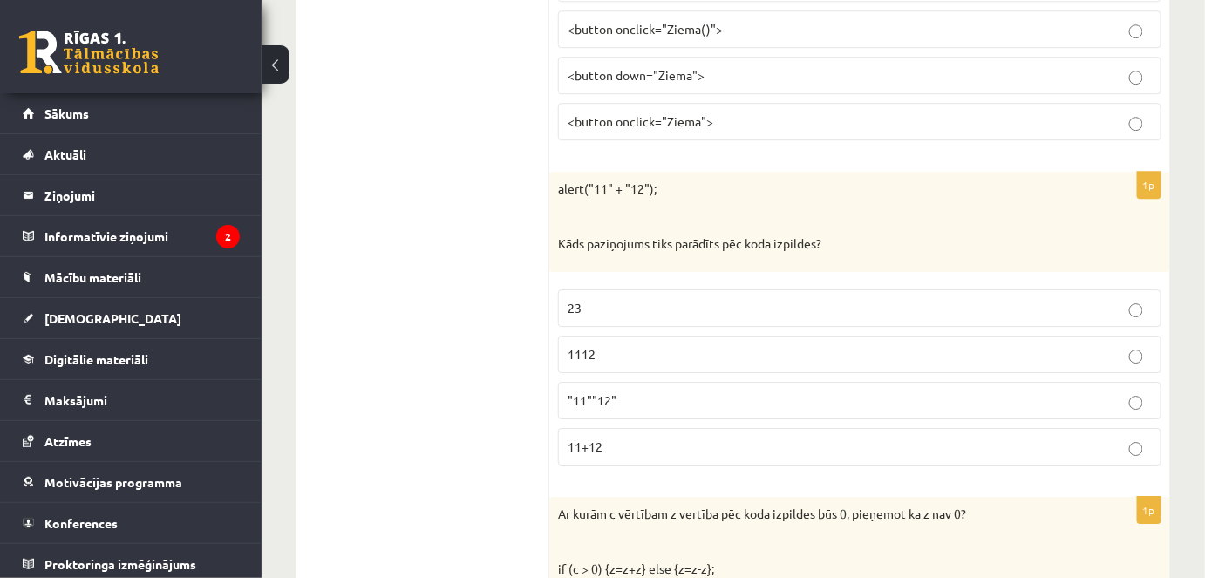
scroll to position [8405, 0]
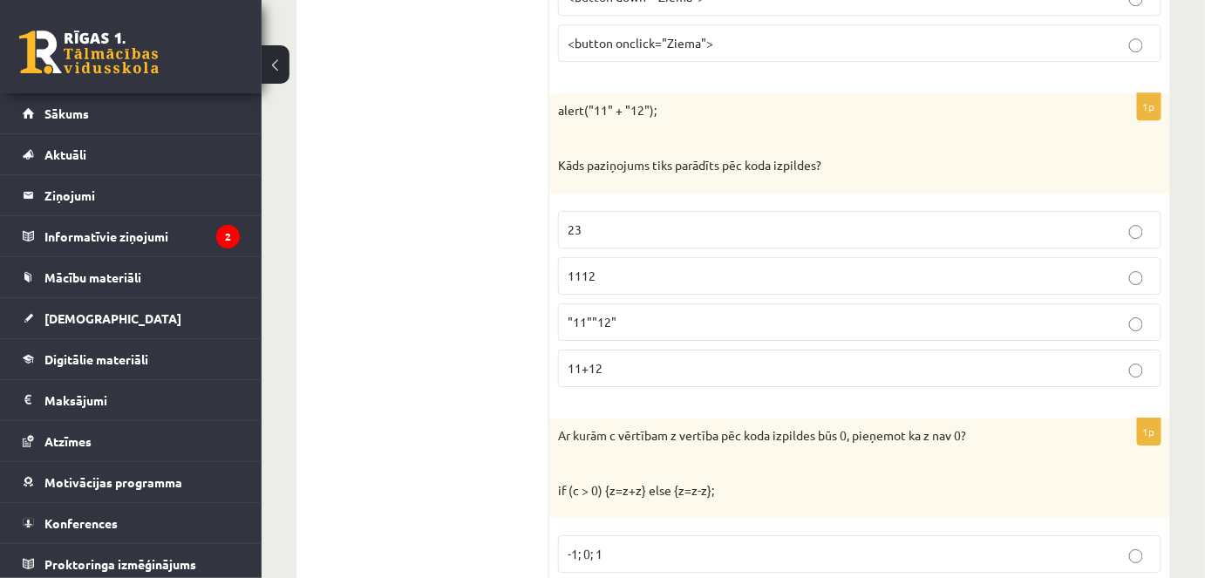
click at [623, 267] on p "1112" at bounding box center [860, 276] width 584 height 18
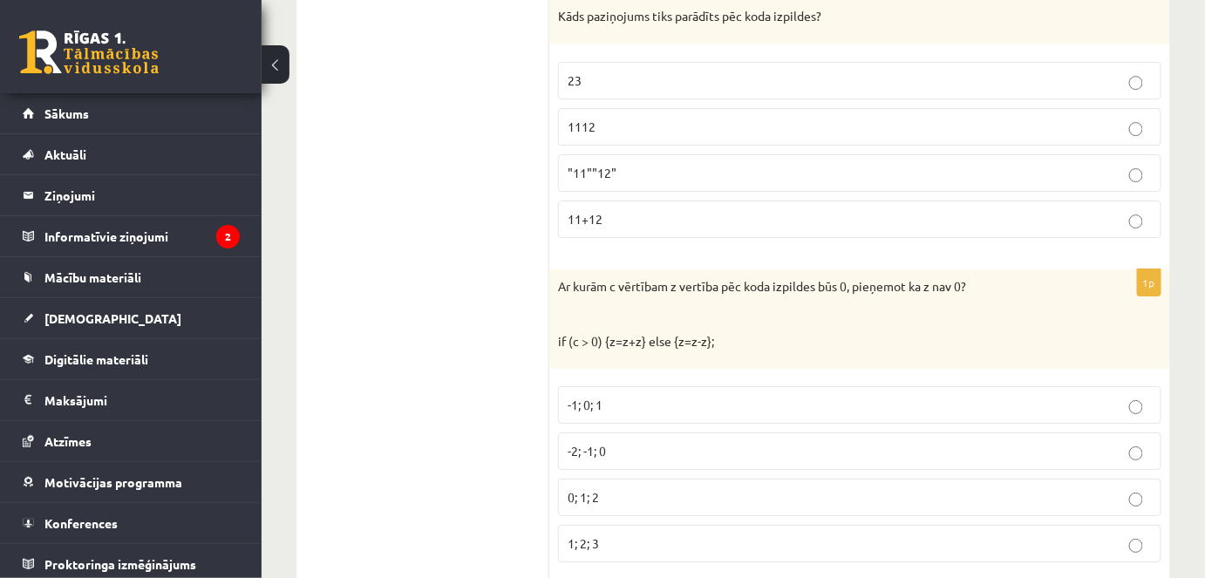
scroll to position [8563, 0]
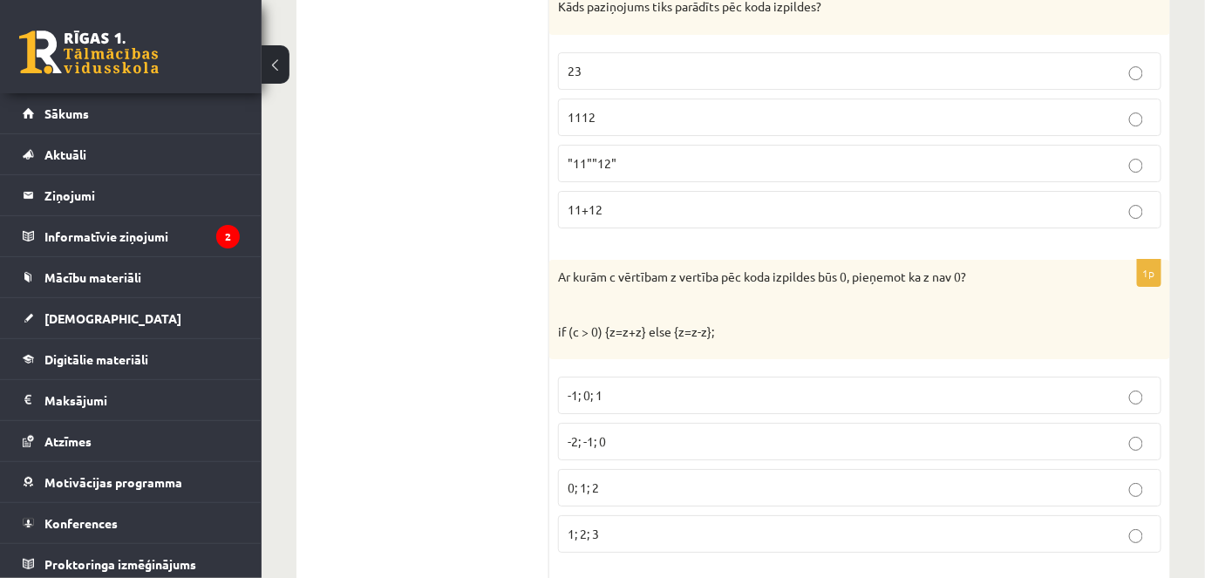
click at [615, 145] on label ""11""12"" at bounding box center [860, 164] width 604 height 38
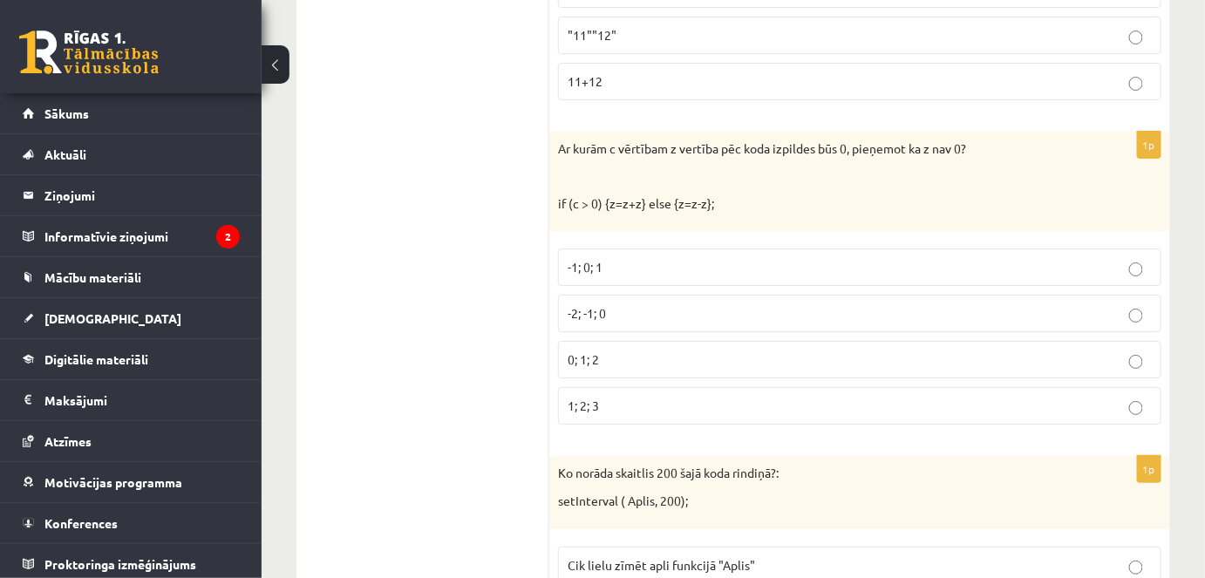
scroll to position [8686, 0]
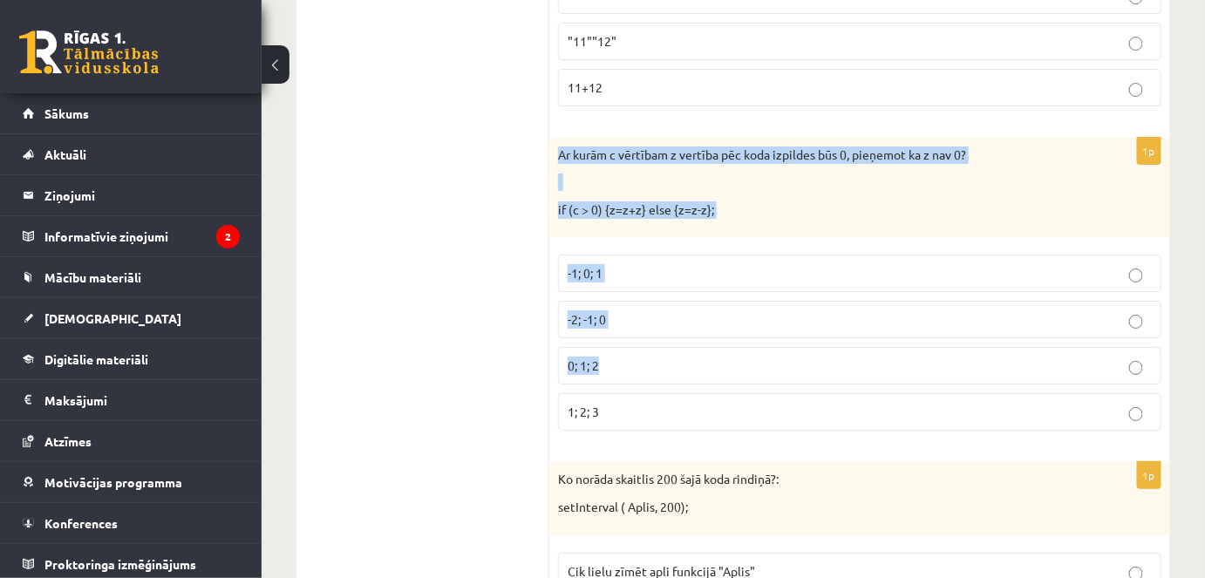
drag, startPoint x: 553, startPoint y: 97, endPoint x: 795, endPoint y: 326, distance: 333.8
click at [791, 319] on div "1p Ar kurām c vērtībam z vertība pēc koda izpildes būs 0, pieņemot ka z nav 0? …" at bounding box center [859, 292] width 621 height 308
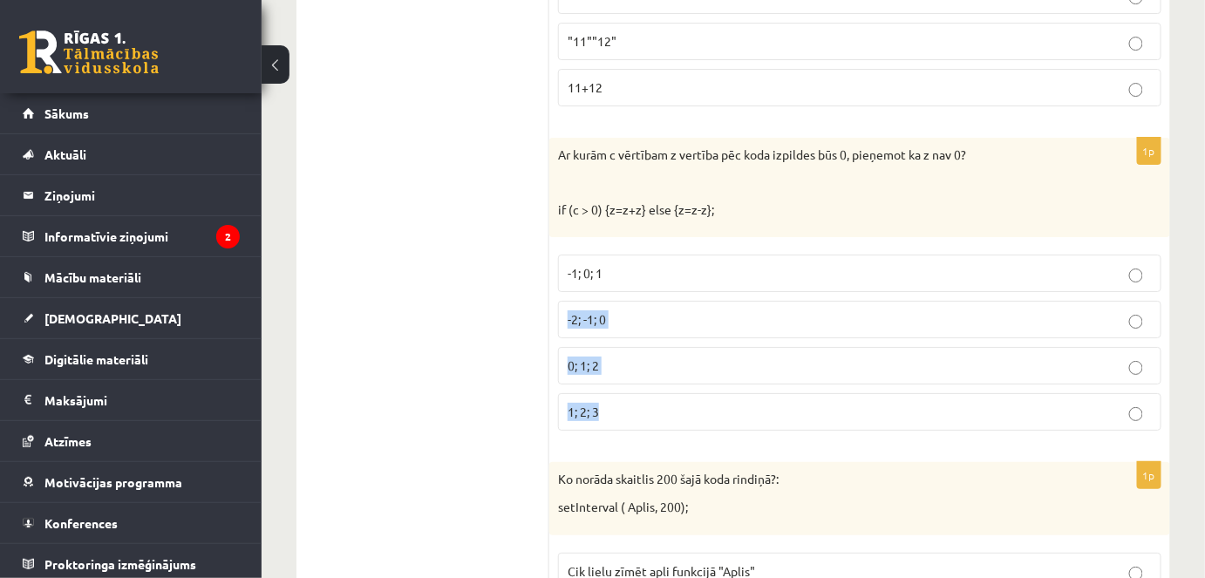
drag, startPoint x: 808, startPoint y: 365, endPoint x: 539, endPoint y: 174, distance: 329.1
click at [550, 242] on div "1p Ar kurām c vērtībam z vertība pēc koda izpildes būs 0, pieņemot ka z nav 0? …" at bounding box center [859, 292] width 621 height 308
drag, startPoint x: 540, startPoint y: 133, endPoint x: 555, endPoint y: 99, distance: 37.1
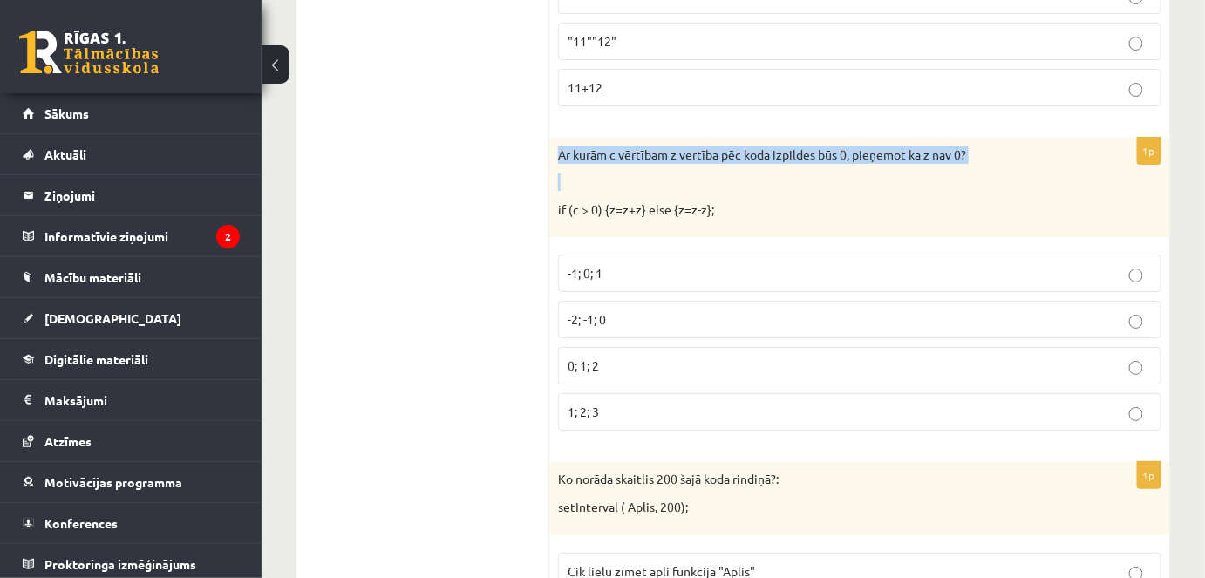
drag, startPoint x: 558, startPoint y: 98, endPoint x: 603, endPoint y: 138, distance: 59.9
click at [588, 138] on div "Ar kurām c vērtībam z vertība pēc koda izpildes būs 0, pieņemot ka z nav 0? if …" at bounding box center [859, 188] width 621 height 100
drag, startPoint x: 678, startPoint y: 339, endPoint x: 563, endPoint y: 89, distance: 275.5
click at [563, 147] on p "Ar kurām c vērtībam z vertība pēc koda izpildes būs 0, pieņemot ka z nav 0?" at bounding box center [816, 155] width 516 height 17
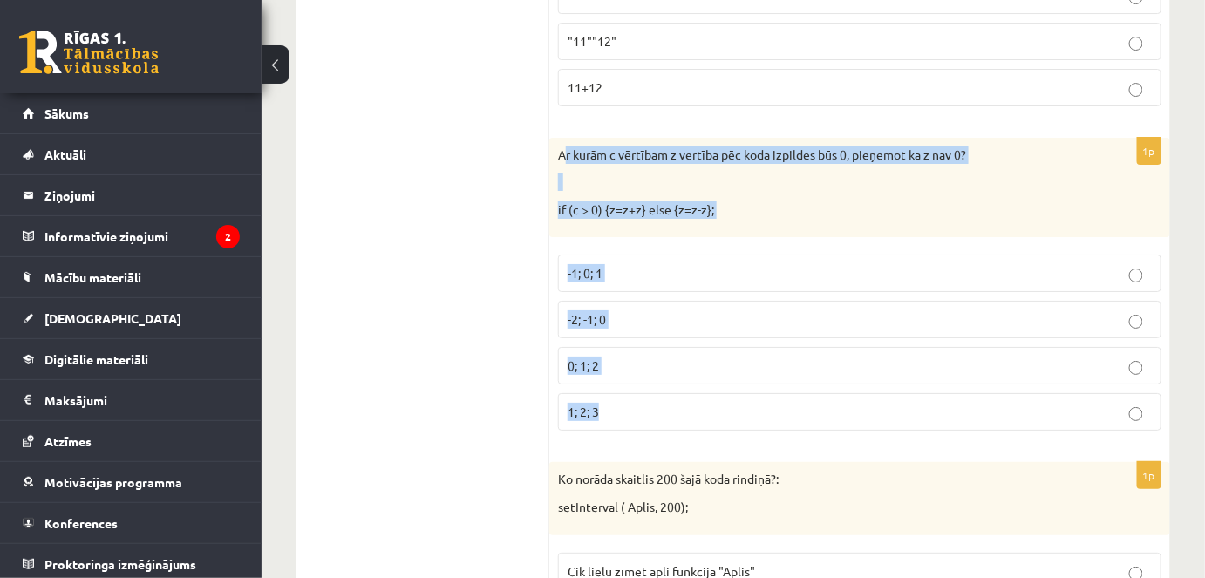
copy div "r kurām c vērtībam z vertība pēc koda izpildes būs 0, pieņemot ka z nav 0? if (…"
click at [611, 264] on p "-1; 0; 1" at bounding box center [860, 273] width 584 height 18
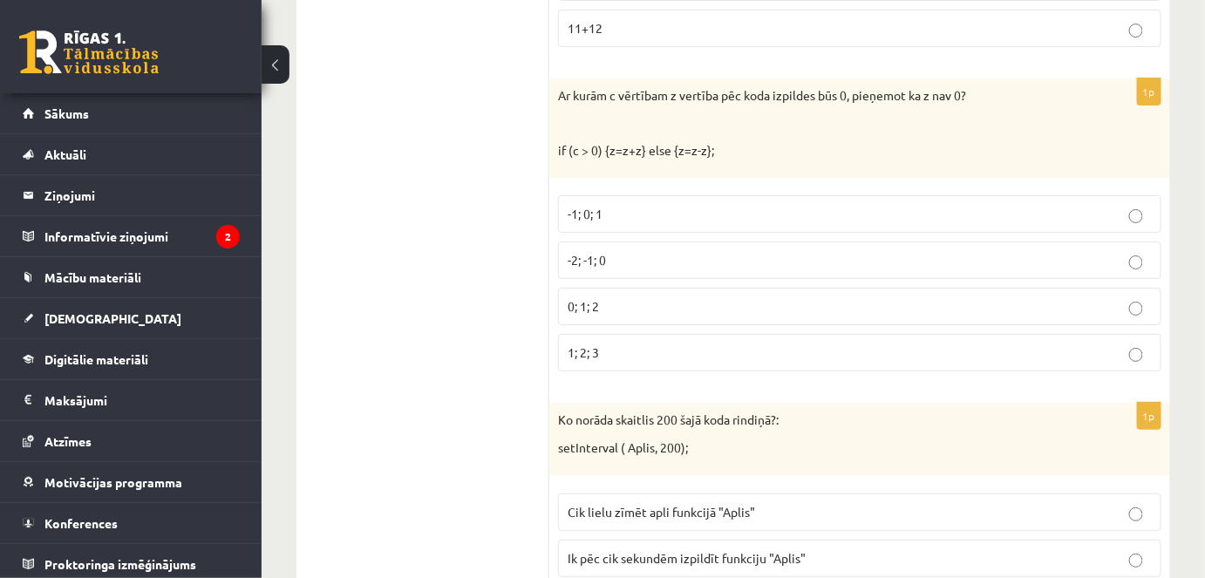
scroll to position [8844, 0]
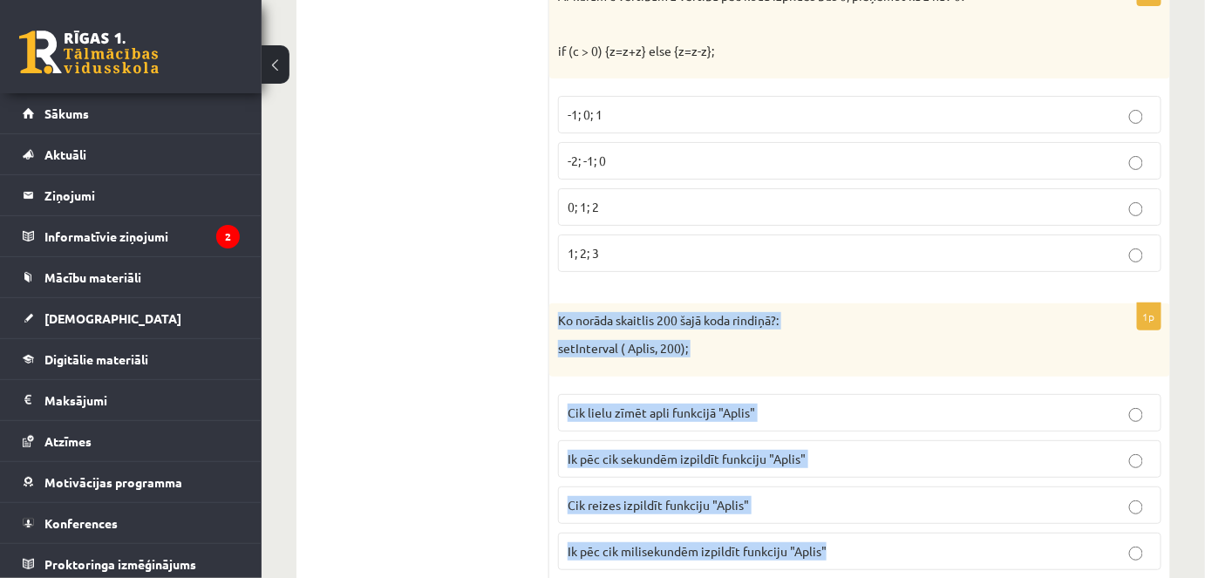
drag, startPoint x: 585, startPoint y: 276, endPoint x: 1136, endPoint y: 505, distance: 597.1
click at [1136, 505] on div "1p Ko norāda skaitlis 200 šajā koda rindiņā?: setInterval ( Aplis, 200); Cik li…" at bounding box center [859, 444] width 621 height 280
click at [631, 451] on span "Ik pēc cik sekundēm izpildīt funkciju "Aplis"" at bounding box center [687, 459] width 238 height 16
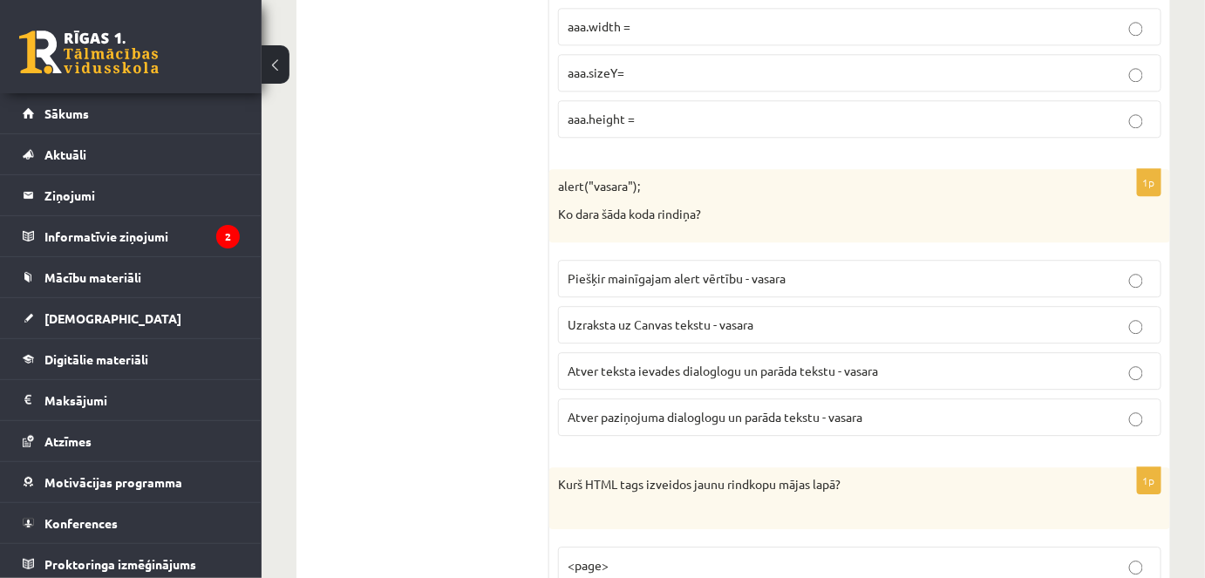
scroll to position [0, 0]
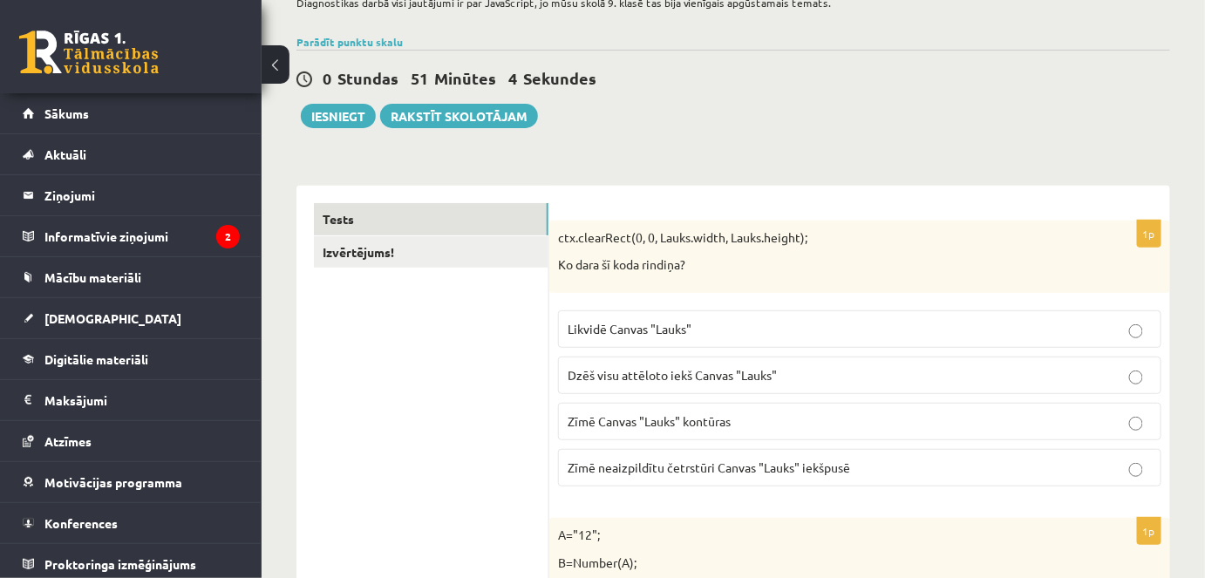
drag, startPoint x: 398, startPoint y: 325, endPoint x: 441, endPoint y: 411, distance: 96.0
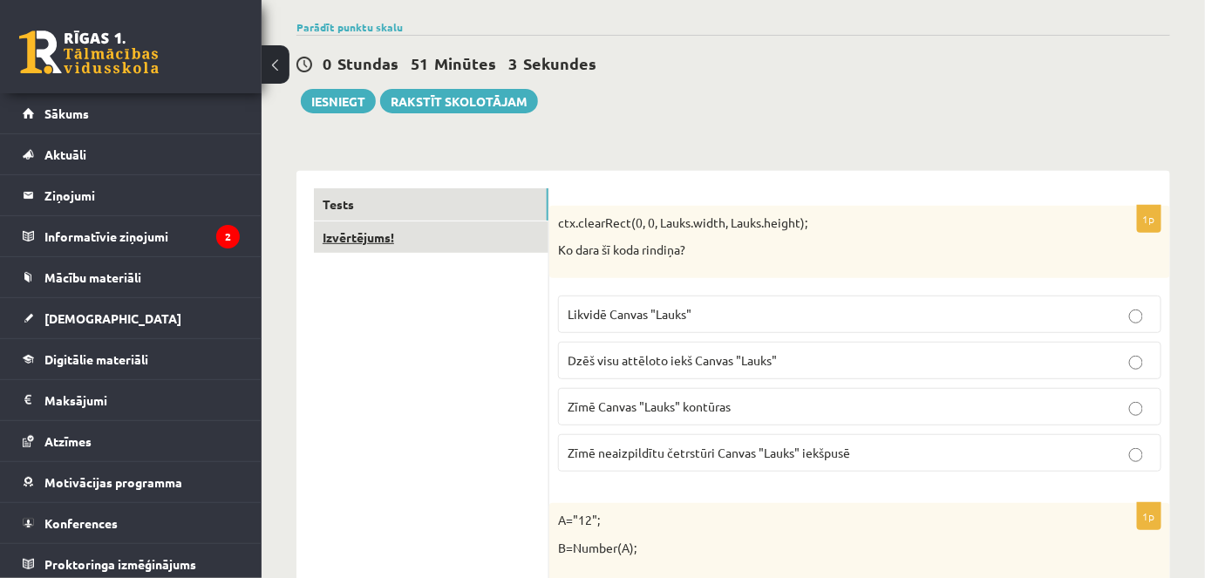
click at [448, 245] on link "Izvērtējums!" at bounding box center [431, 238] width 235 height 32
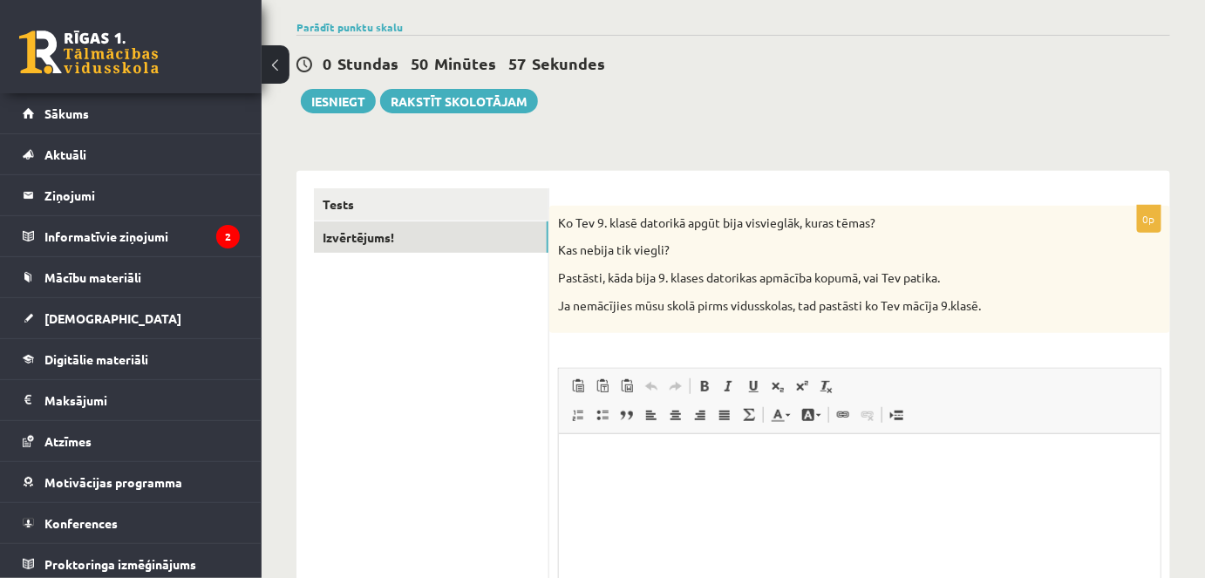
scroll to position [196, 0]
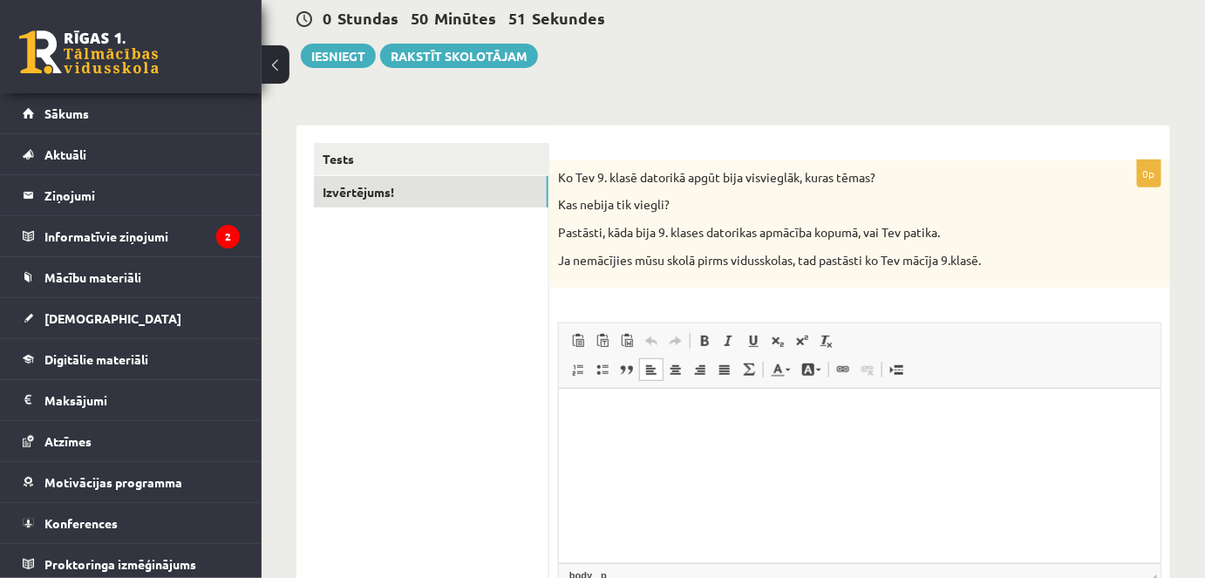
click at [713, 433] on html at bounding box center [859, 415] width 602 height 53
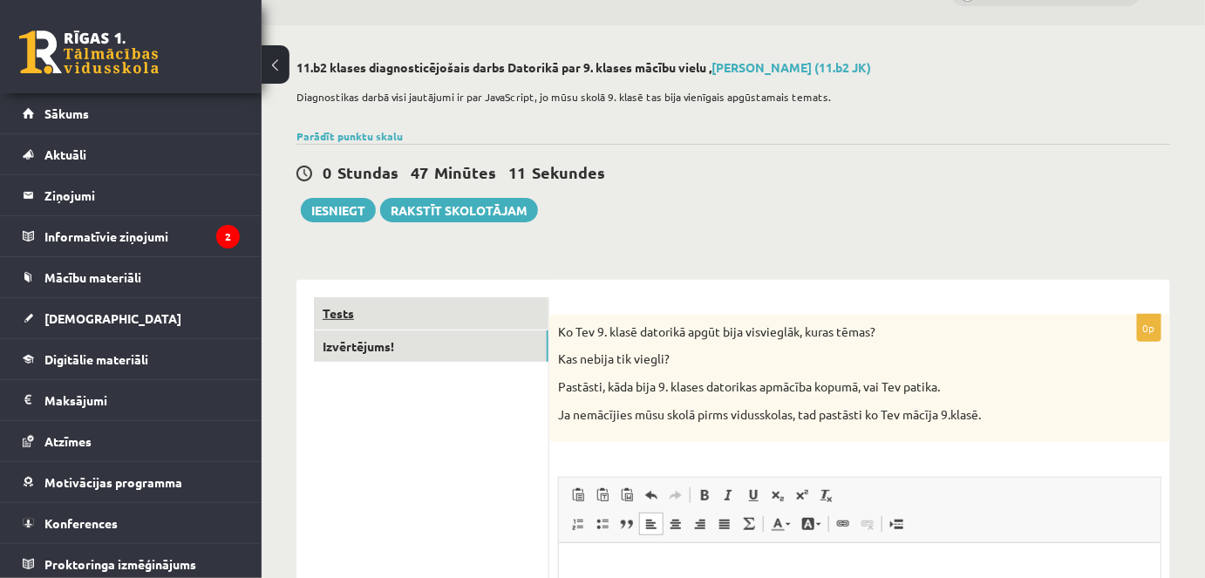
scroll to position [38, 0]
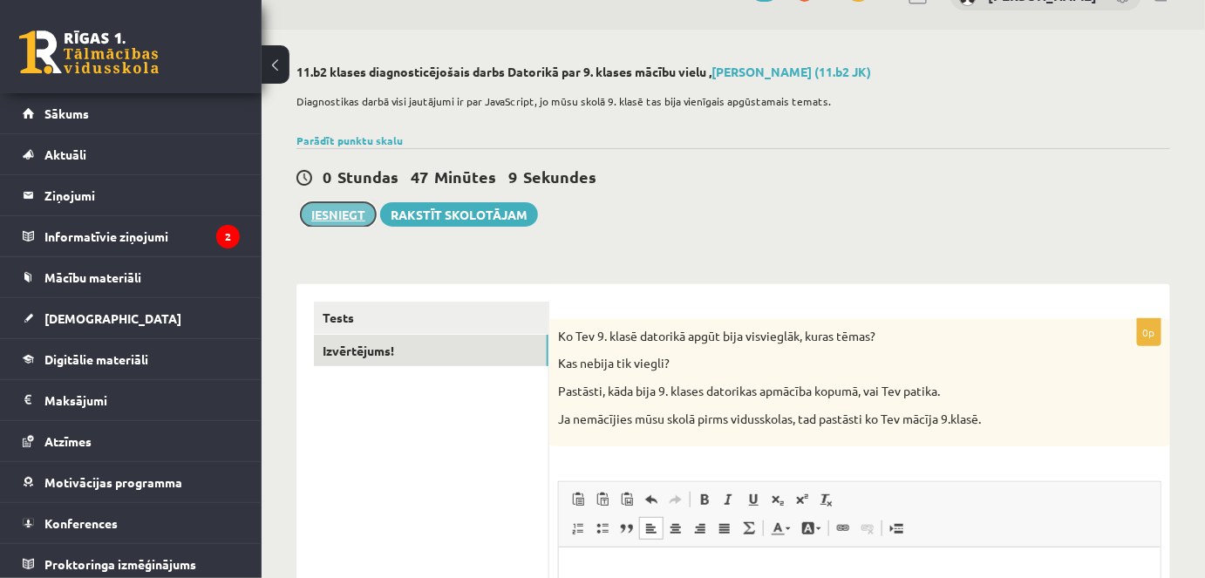
click at [346, 215] on button "Iesniegt" at bounding box center [338, 214] width 75 height 24
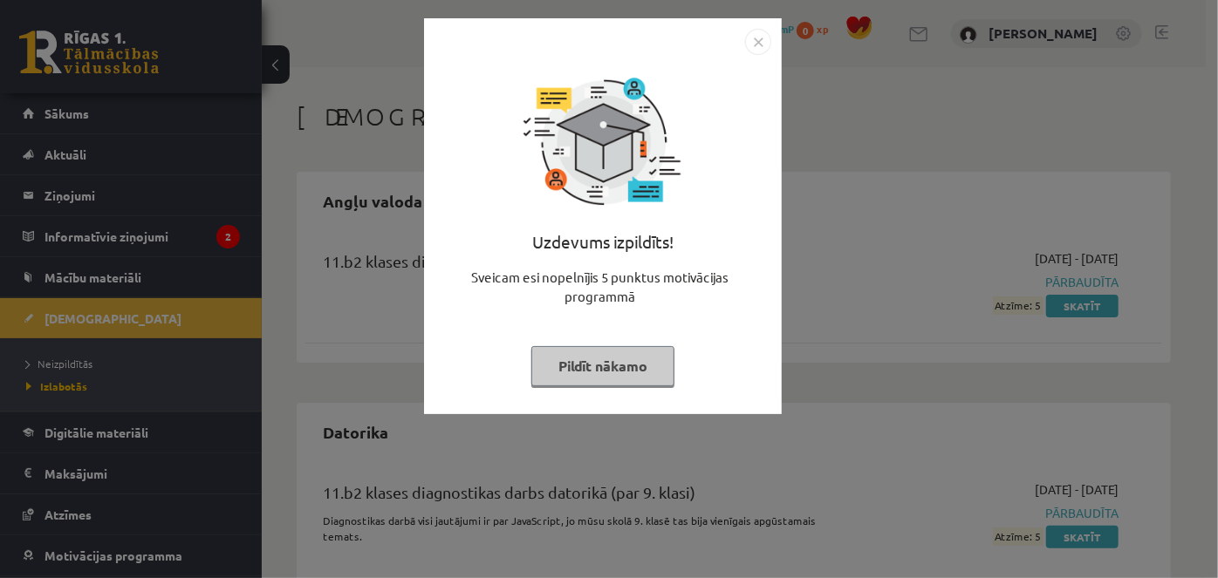
click at [611, 365] on button "Pildīt nākamo" at bounding box center [602, 366] width 143 height 40
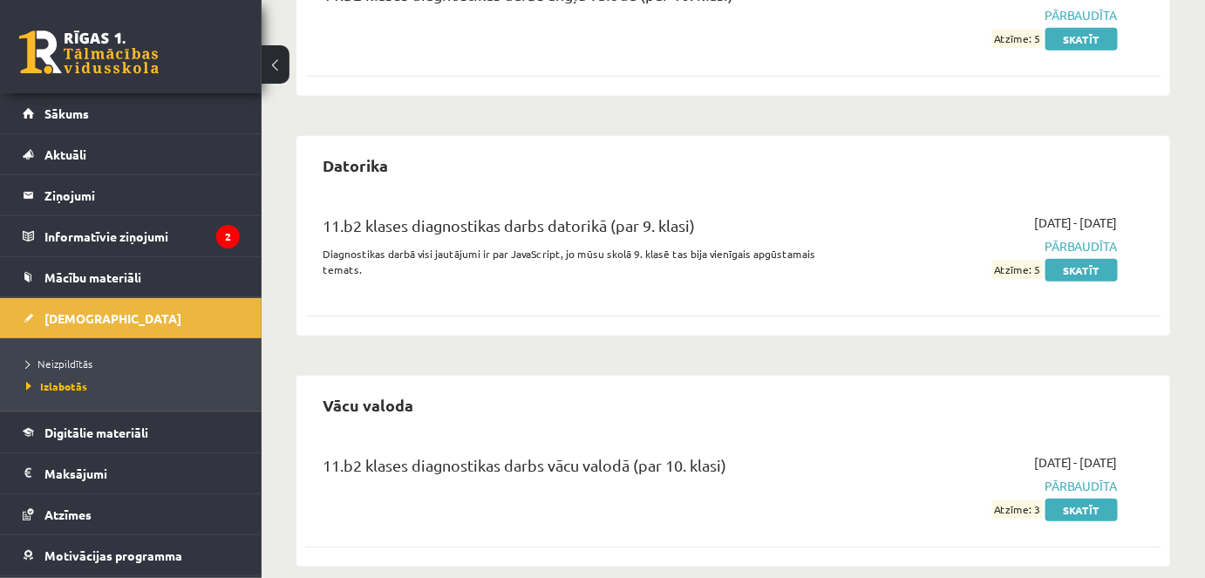
scroll to position [280, 0]
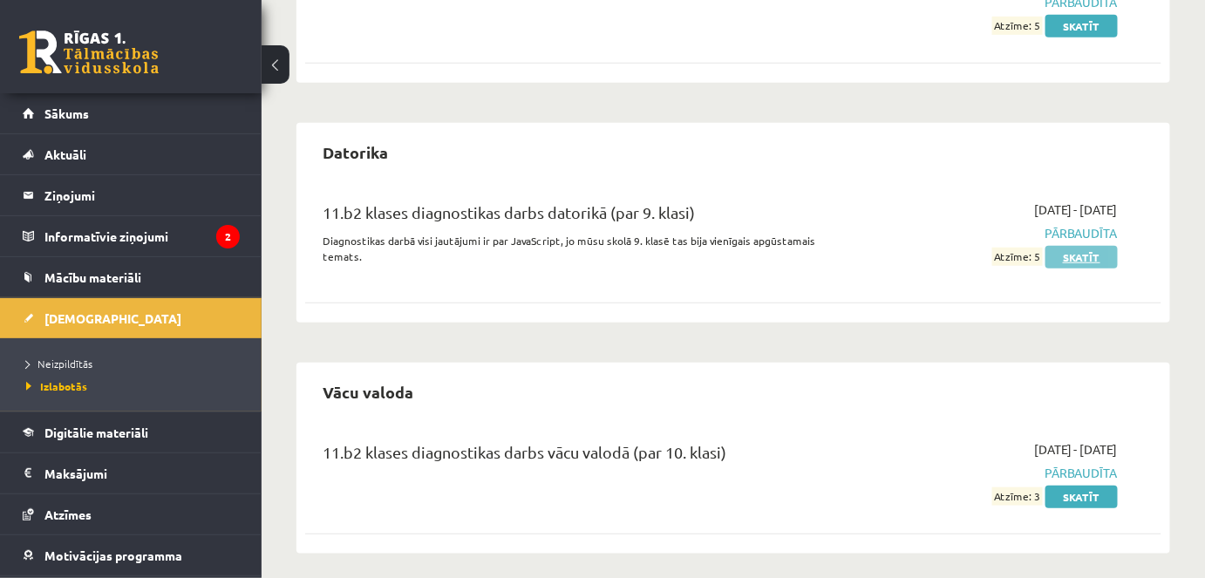
click at [1091, 247] on link "Skatīt" at bounding box center [1082, 257] width 72 height 23
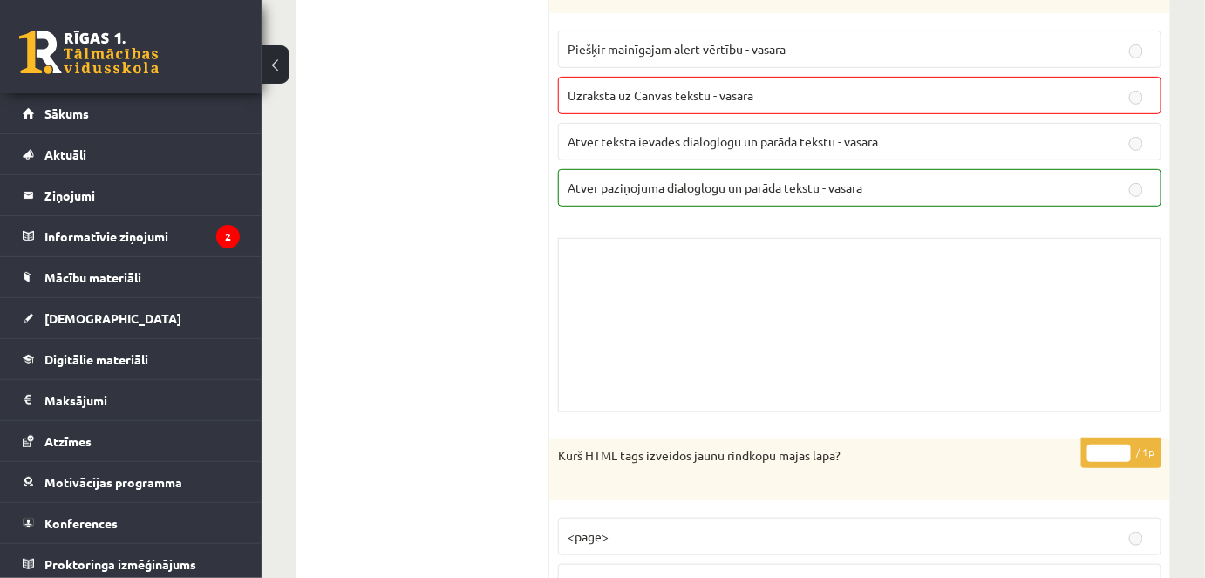
scroll to position [2933, 0]
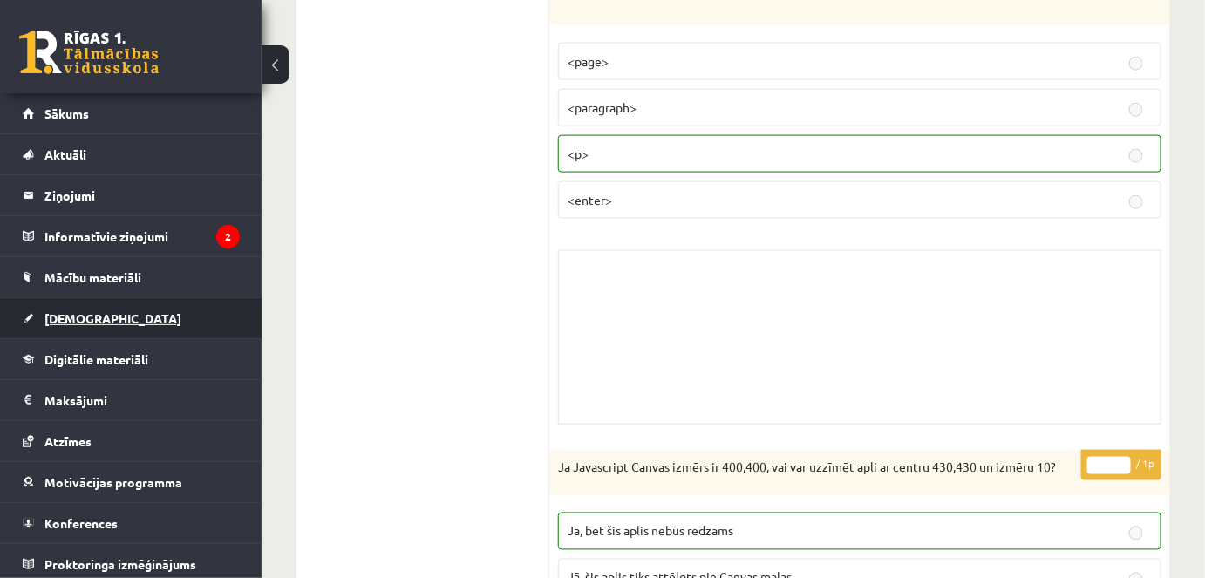
click at [113, 312] on link "[DEMOGRAPHIC_DATA]" at bounding box center [131, 318] width 217 height 40
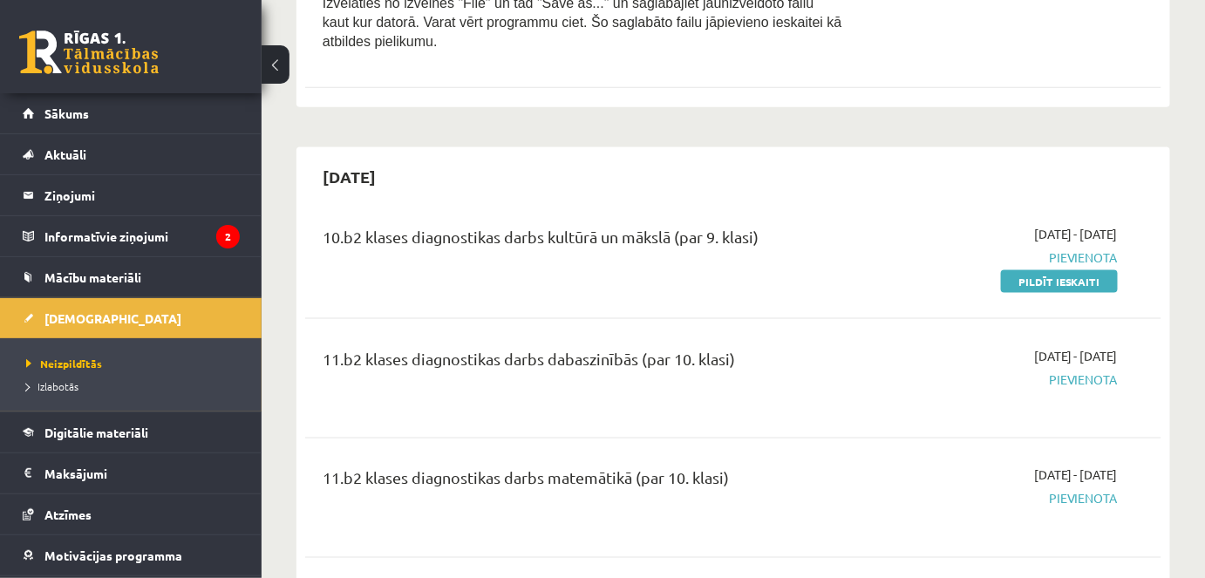
scroll to position [3013, 0]
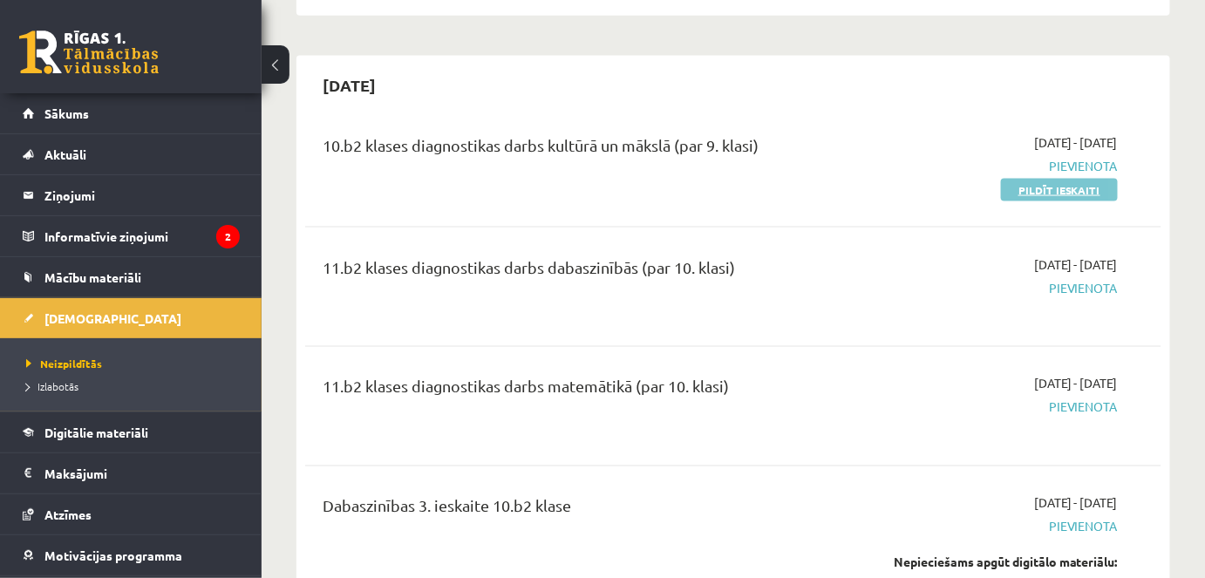
click at [1056, 179] on link "Pildīt ieskaiti" at bounding box center [1059, 190] width 117 height 23
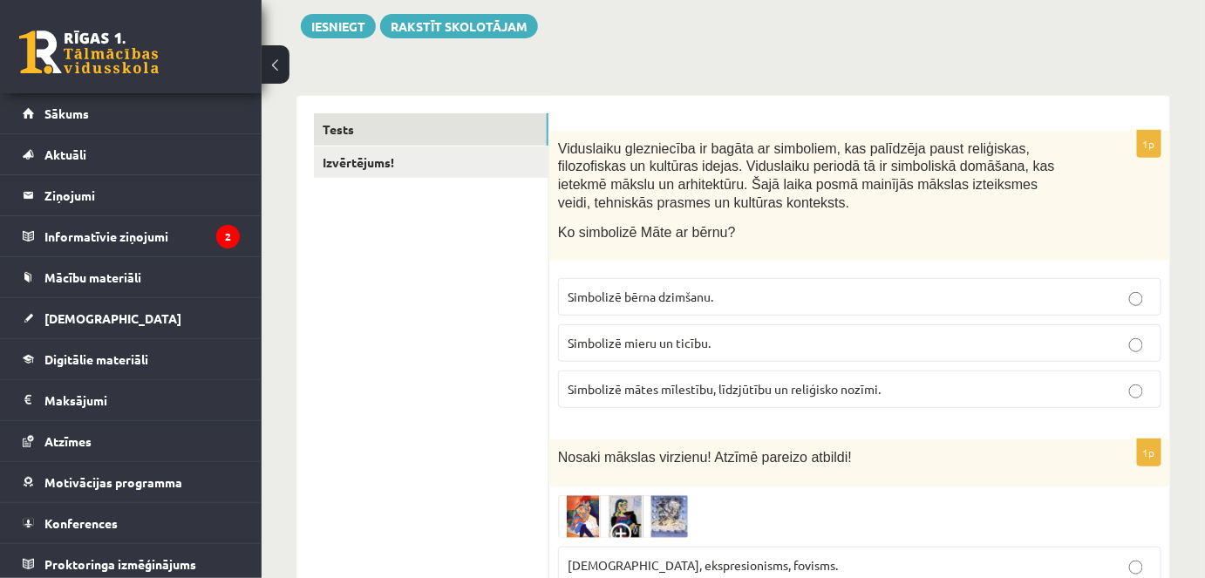
scroll to position [237, 0]
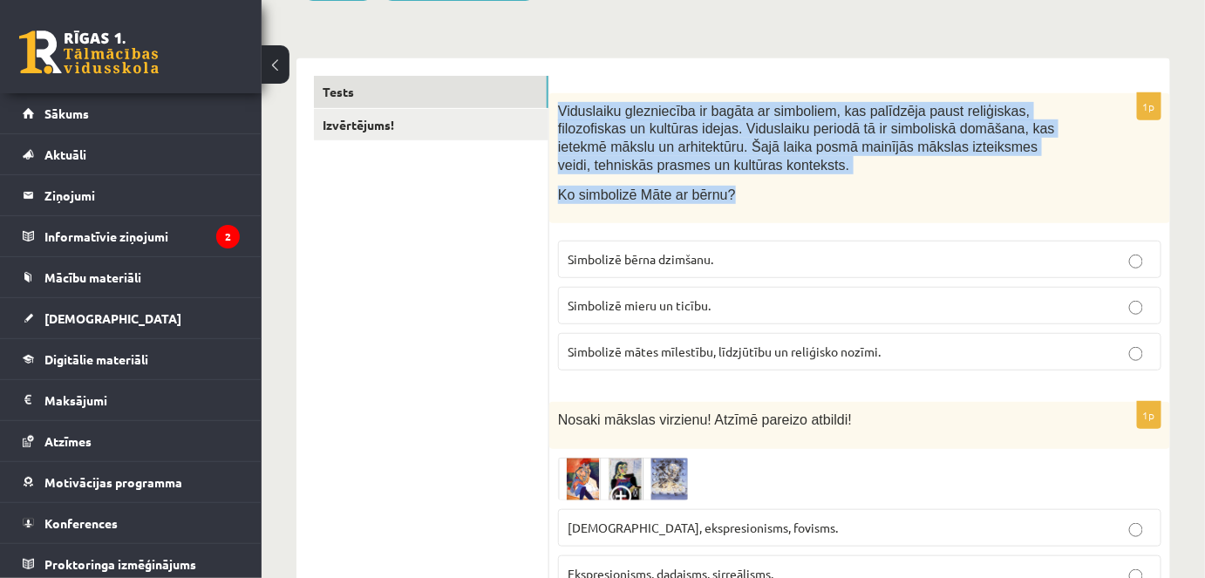
drag, startPoint x: 734, startPoint y: 198, endPoint x: 556, endPoint y: 98, distance: 205.0
click at [556, 98] on div "Viduslaiku glezniecība ir bagāta ar simboliem, kas palīdzēja paust reliģiskas, …" at bounding box center [859, 158] width 621 height 131
copy div "Viduslaiku glezniecība ir bagāta ar simboliem, kas palīdzēja paust reliģiskas, …"
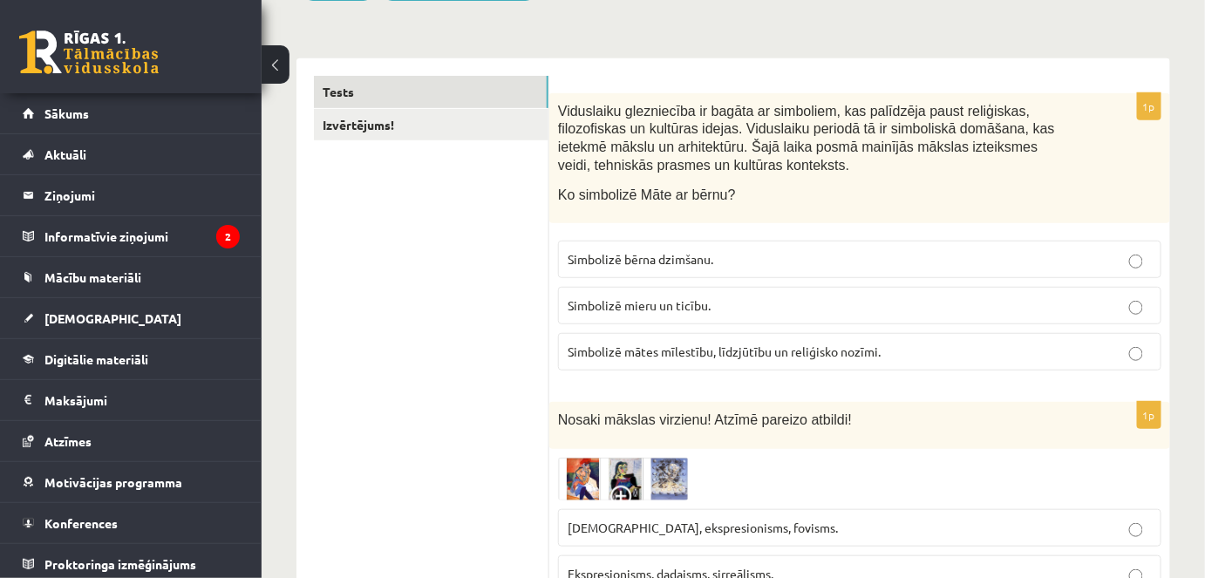
click at [741, 365] on label "Simbolizē mātes mīlestību, līdzjūtību un reliģisko nozīmi." at bounding box center [860, 352] width 604 height 38
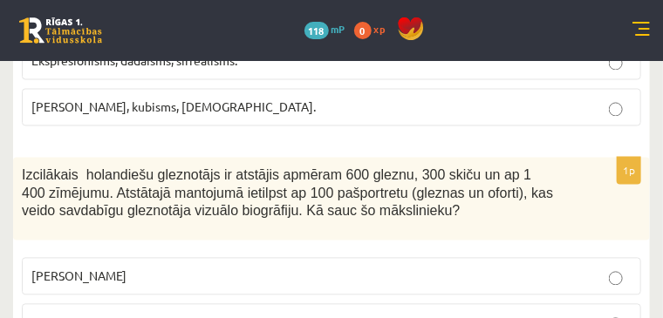
scroll to position [729, 0]
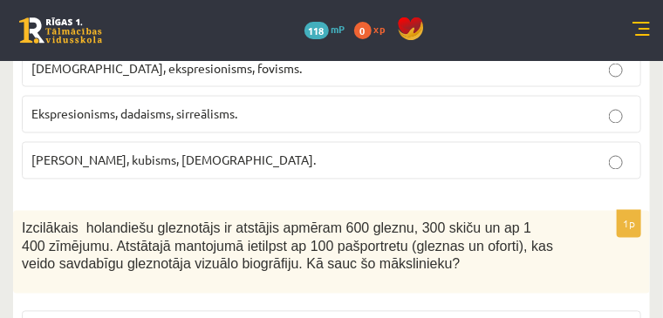
click at [316, 168] on span "Fovisms, kubisms, sirreālisms." at bounding box center [173, 161] width 284 height 16
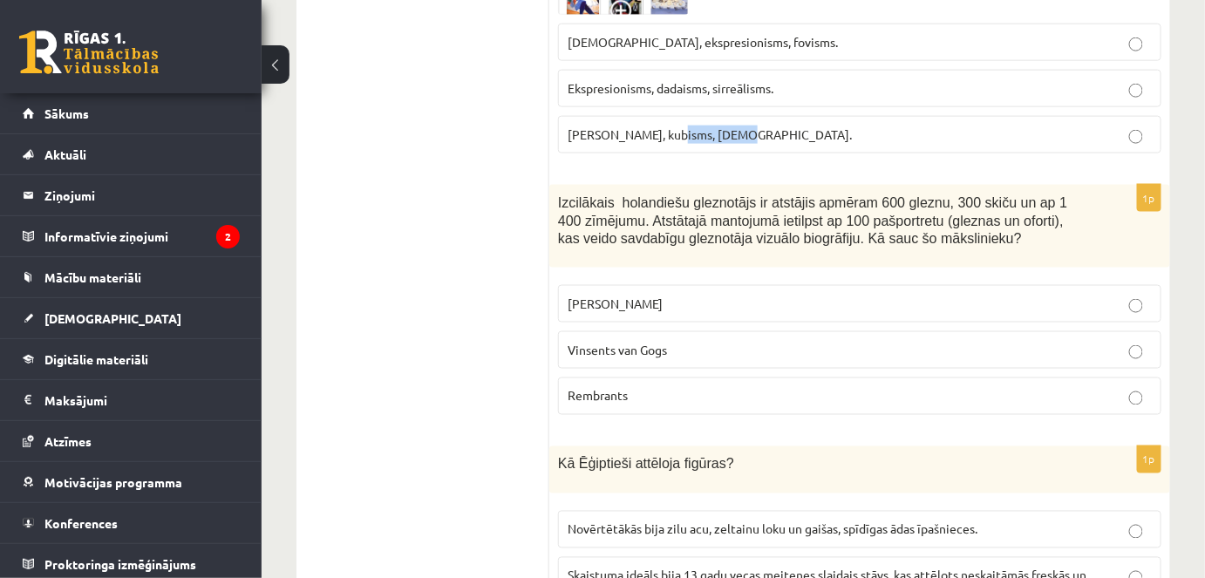
scroll to position [730, 0]
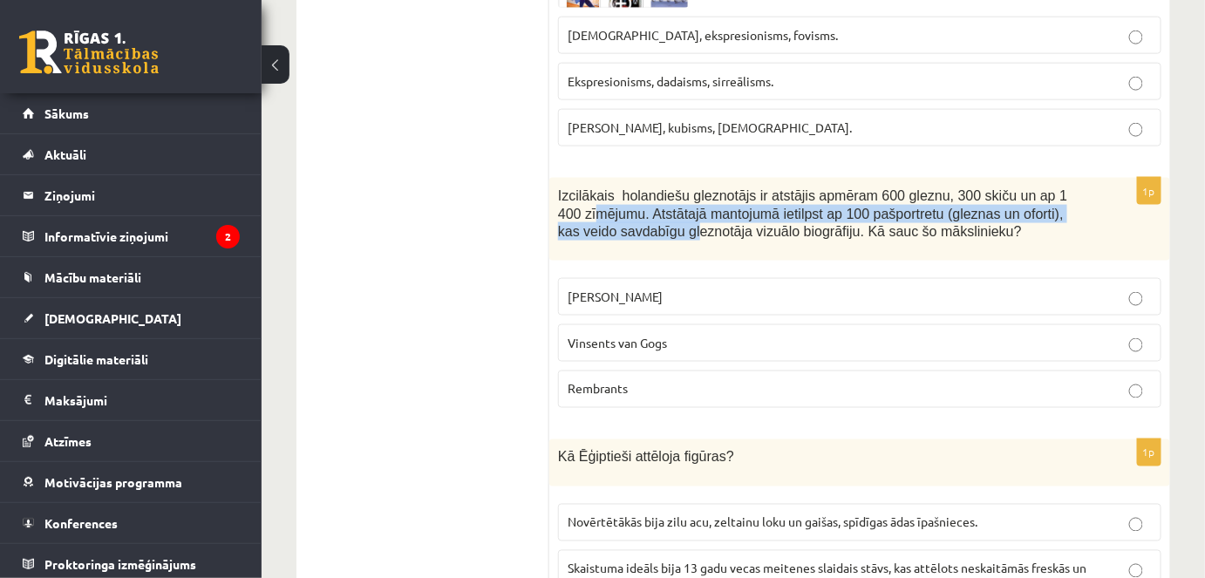
drag, startPoint x: 610, startPoint y: 225, endPoint x: 658, endPoint y: 253, distance: 55.5
click at [653, 250] on div "Izcilākais holandiešu gleznotājs ir atstājis apmēram 600 gleznu, 300 skiču un a…" at bounding box center [859, 219] width 621 height 83
click at [646, 249] on div "Izcilākais holandiešu gleznotājs ir atstājis apmēram 600 gleznu, 300 skiču un a…" at bounding box center [859, 219] width 621 height 83
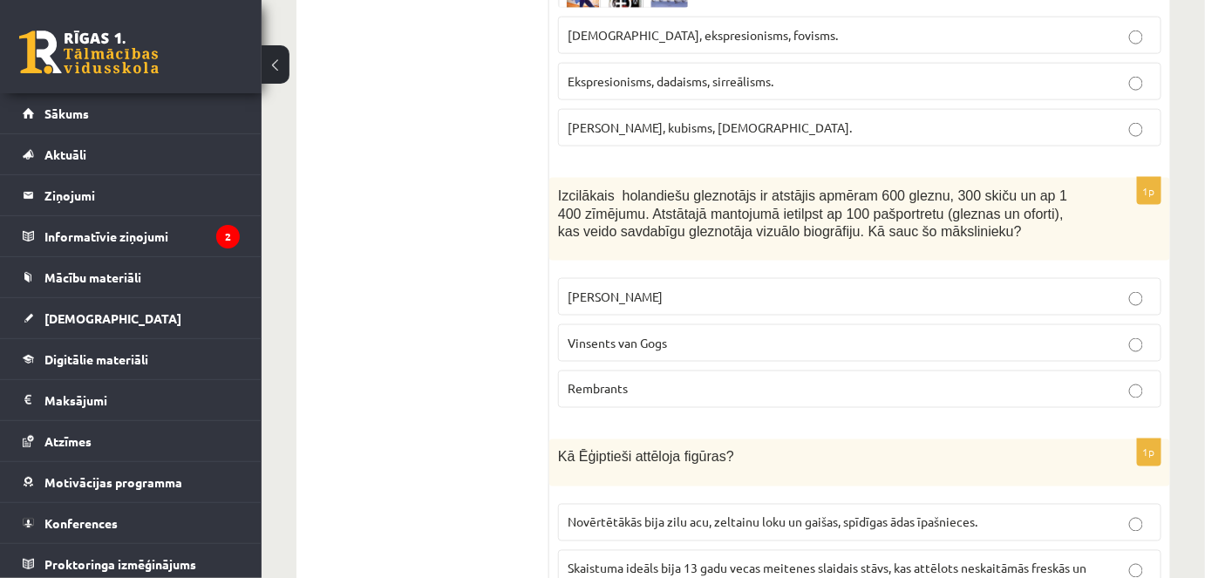
click at [558, 200] on span "Izcilākais holandiešu gleznotājs ir atstājis apmēram 600 gleznu, 300 skiču un a…" at bounding box center [812, 213] width 509 height 51
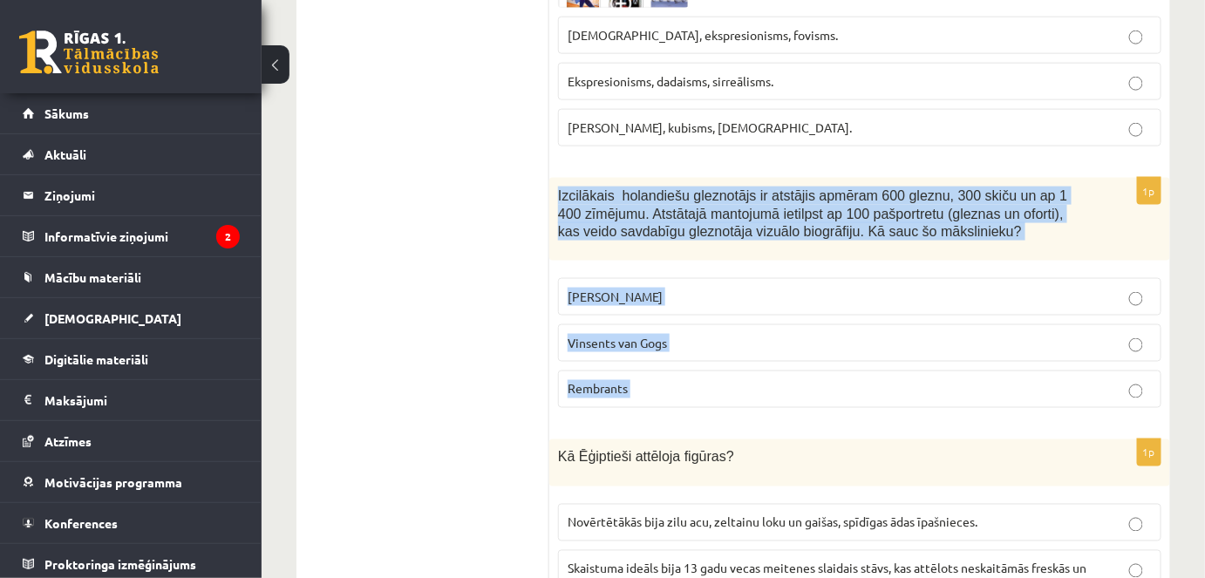
drag, startPoint x: 559, startPoint y: 199, endPoint x: 746, endPoint y: 388, distance: 265.8
click at [746, 388] on div "1p Izcilākais holandiešu gleznotājs ir atstājis apmēram 600 gleznu, 300 skiču u…" at bounding box center [859, 300] width 621 height 244
copy form "Izcilākais holandiešu gleznotājs ir atstājis apmēram 600 gleznu, 300 skiču un a…"
click at [665, 380] on p "Rembrants" at bounding box center [860, 389] width 584 height 18
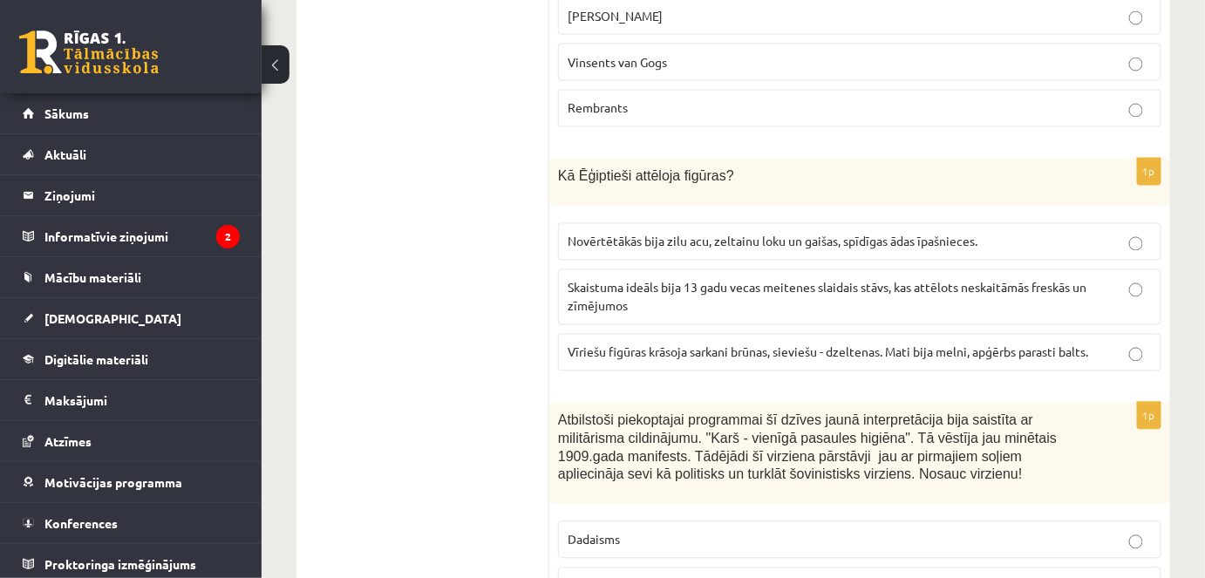
scroll to position [1047, 0]
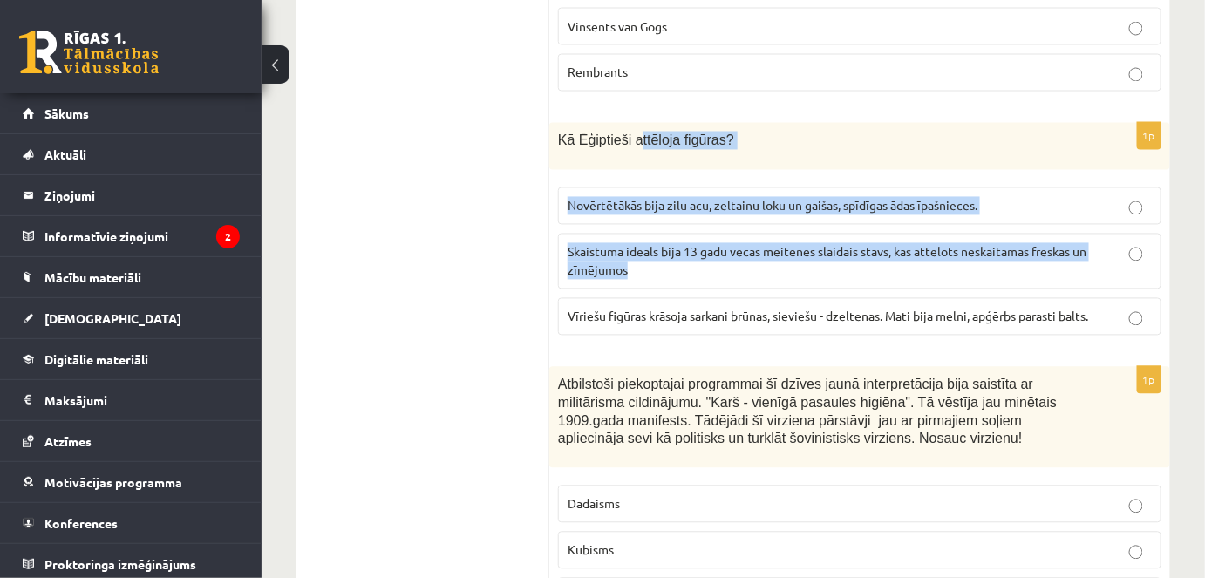
drag, startPoint x: 698, startPoint y: 174, endPoint x: 960, endPoint y: 272, distance: 280.1
click at [959, 272] on div "1p Kā Ēģiptieši attēloja figūras? Novērtētākās bija zilu acu, zeltainu loku un …" at bounding box center [859, 236] width 621 height 227
click at [961, 272] on p "Skaistuma ideāls bija 13 gadu vecas meitenes slaidais stāvs, kas attēlots neska…" at bounding box center [860, 261] width 584 height 37
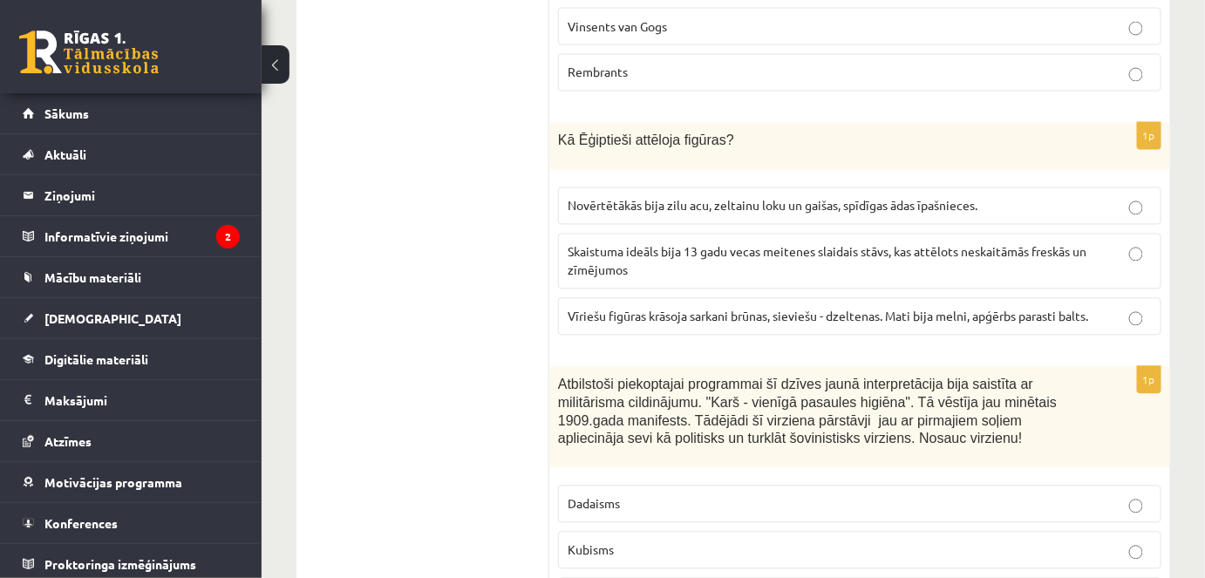
drag, startPoint x: 1139, startPoint y: 338, endPoint x: 984, endPoint y: 279, distance: 165.9
click at [1075, 307] on div "1p Kā Ēģiptieši attēloja figūras? Novērtētākās bija zilu acu, zeltainu loku un …" at bounding box center [859, 236] width 621 height 227
drag, startPoint x: 847, startPoint y: 251, endPoint x: 509, endPoint y: 175, distance: 346.0
drag, startPoint x: 539, startPoint y: 152, endPoint x: 549, endPoint y: 126, distance: 28.2
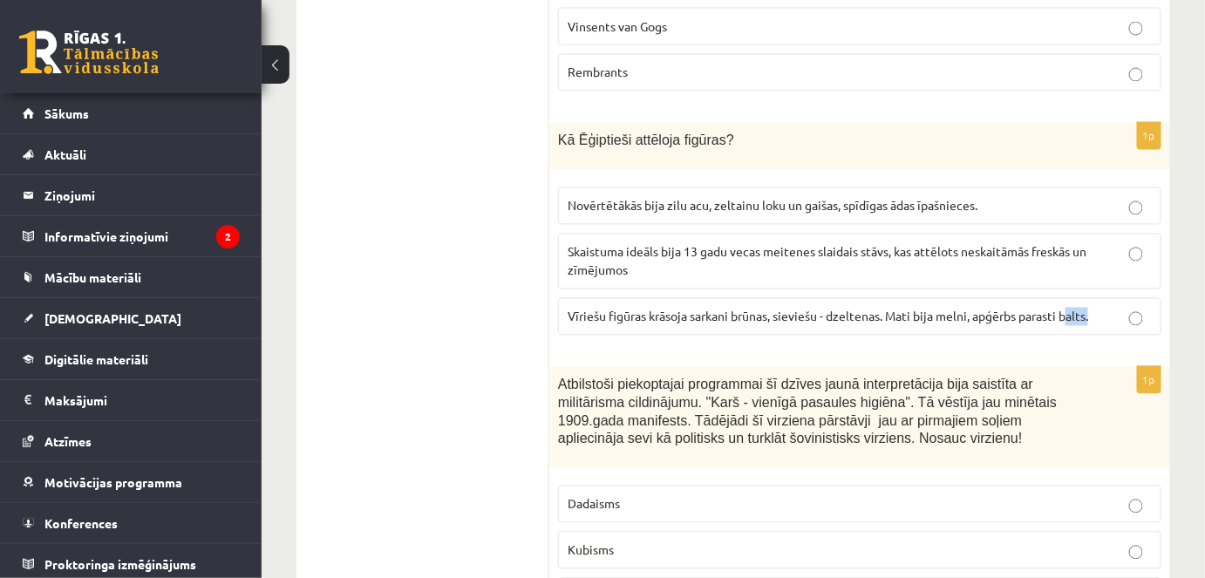
click at [550, 124] on div "Kā Ēģiptieši attēloja figūras?" at bounding box center [859, 146] width 621 height 47
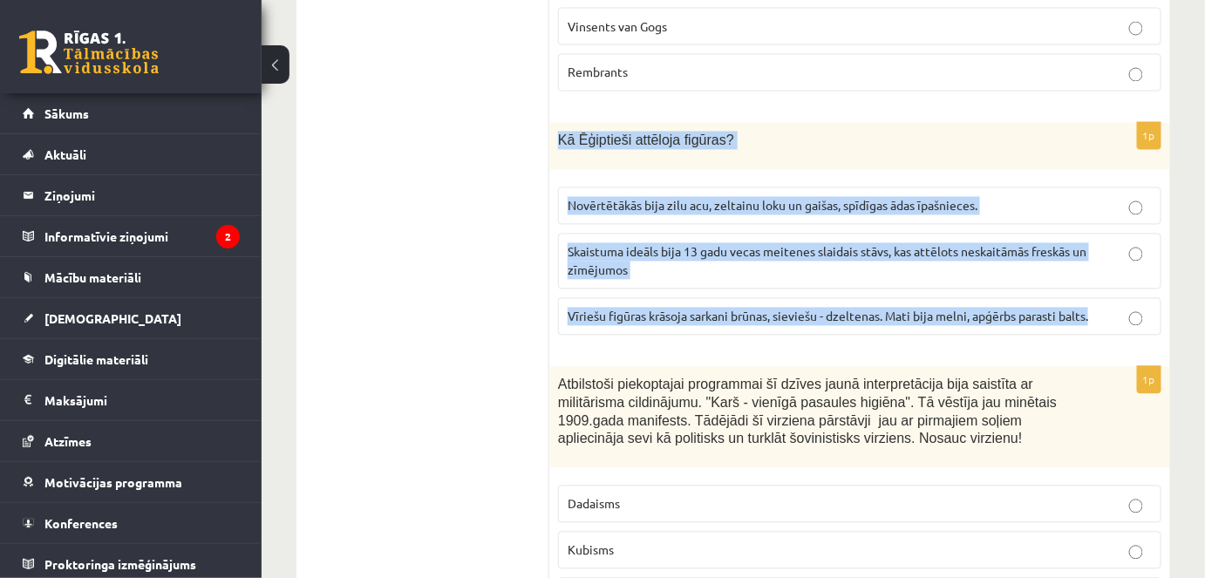
drag, startPoint x: 570, startPoint y: 133, endPoint x: 1117, endPoint y: 311, distance: 575.9
click at [1117, 311] on div "1p Kā Ēģiptieši attēloja figūras? Novērtētākās bija zilu acu, zeltainu loku un …" at bounding box center [859, 236] width 621 height 227
copy div "Kā Ēģiptieši attēloja figūras? Novērtētākās bija zilu acu, zeltainu loku un gai…"
click at [623, 309] on span "Vīriešu figūras krāsoja sarkani brūnas, sieviešu - dzeltenas. Mati bija melni, …" at bounding box center [828, 317] width 521 height 16
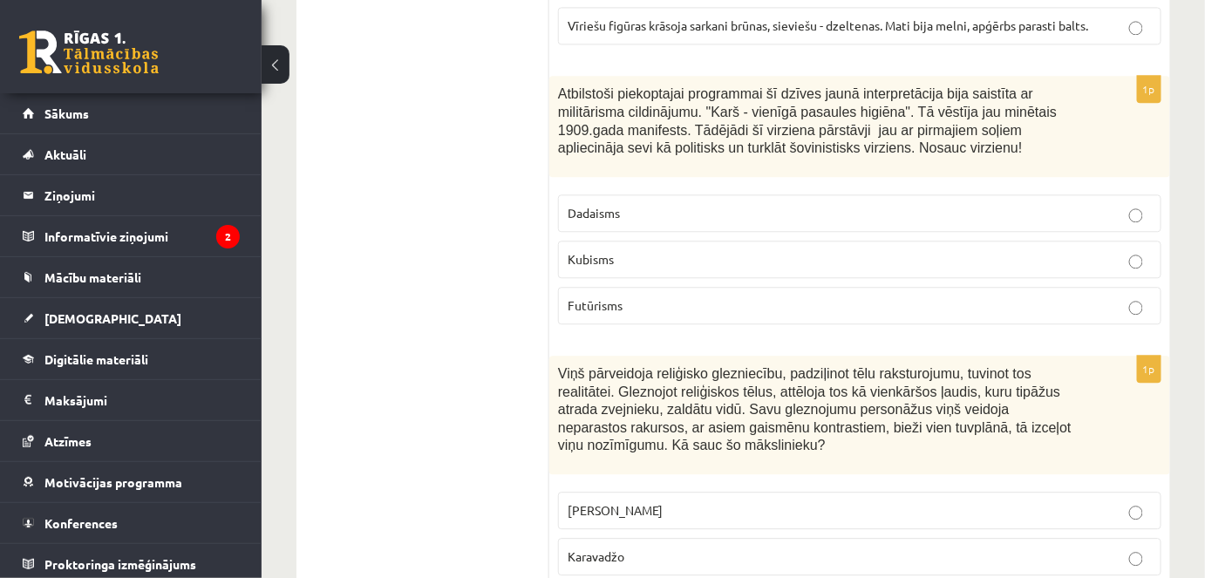
scroll to position [1364, 0]
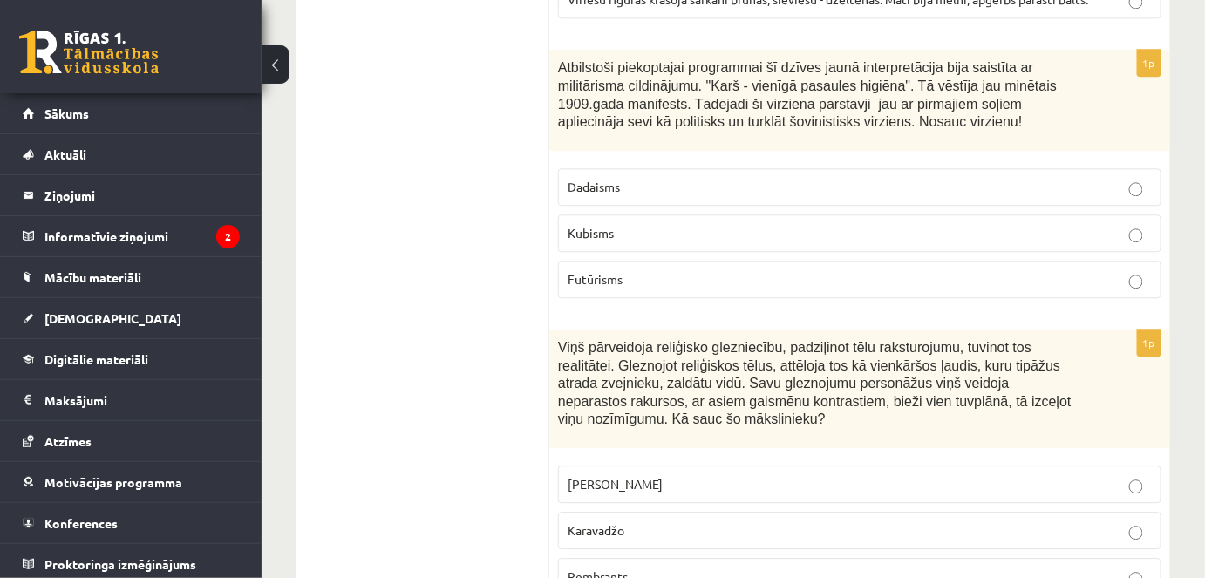
drag, startPoint x: 531, startPoint y: 58, endPoint x: 820, endPoint y: 219, distance: 330.7
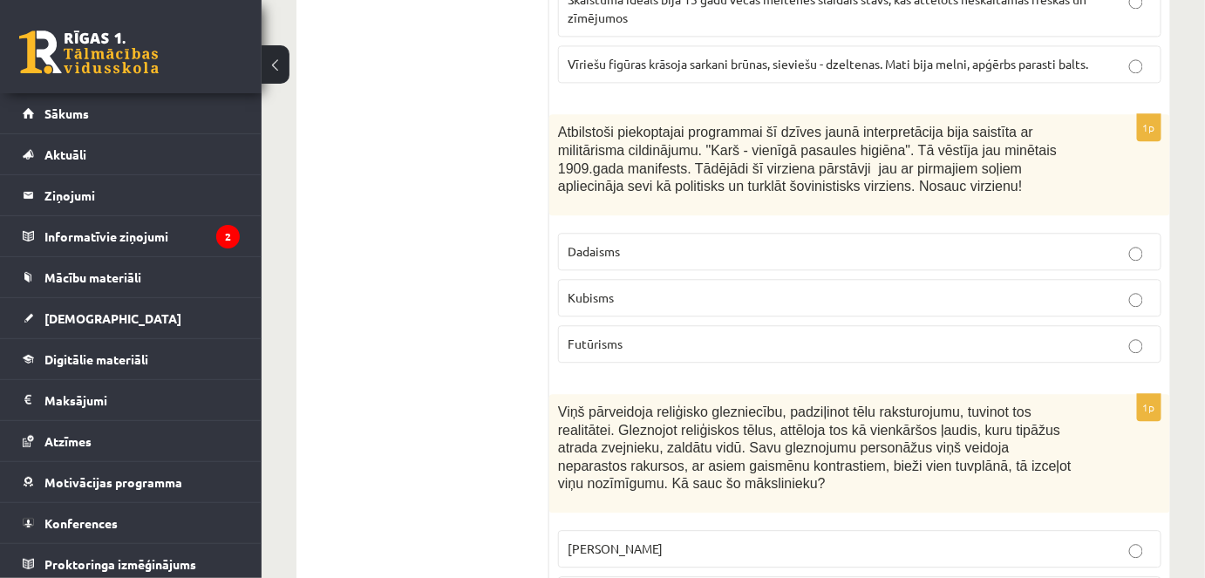
scroll to position [1205, 0]
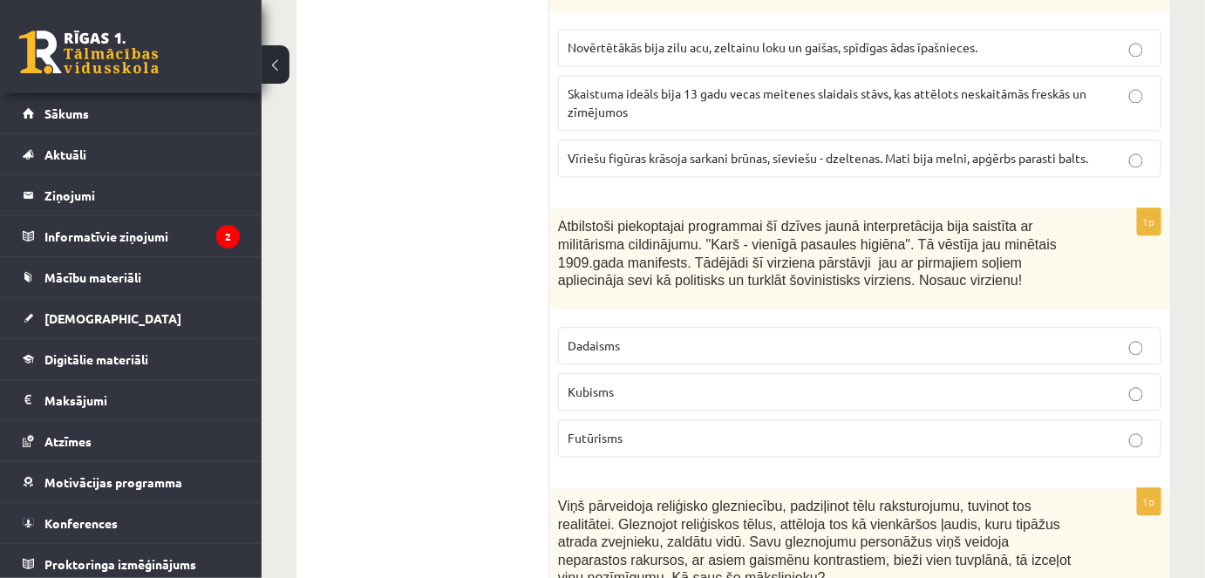
click at [581, 232] on span "Atbilstoši piekoptajai programmai šī dzīves jaunā interpretācija bija saistīta …" at bounding box center [807, 253] width 499 height 69
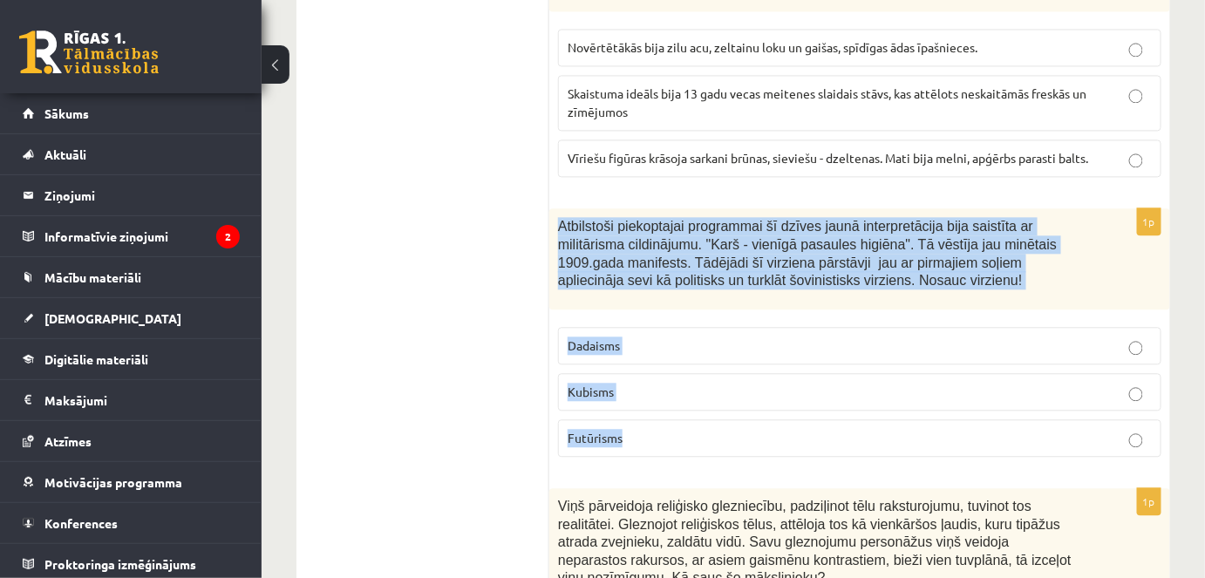
drag, startPoint x: 559, startPoint y: 222, endPoint x: 716, endPoint y: 420, distance: 252.7
click at [716, 420] on div "1p Atbilstoši piekoptajai programmai šī dzīves jaunā interpretācija bija saistī…" at bounding box center [859, 339] width 621 height 263
copy div "Atbilstoši piekoptajai programmai šī dzīves jaunā interpretācija bija saistīta …"
click at [661, 447] on label "Futūrisms" at bounding box center [860, 439] width 604 height 38
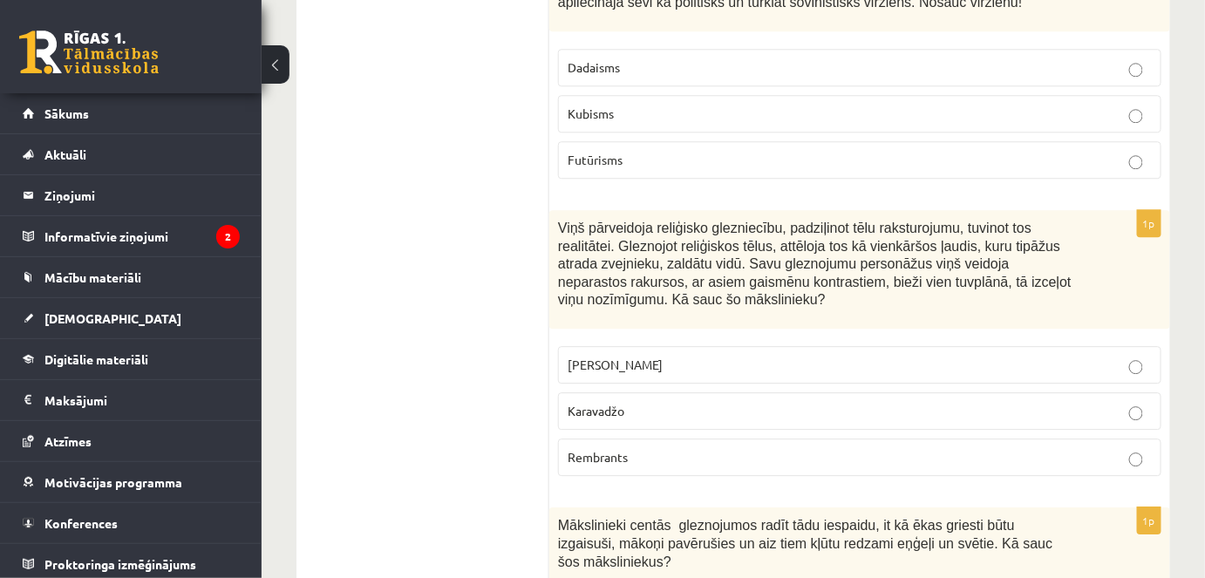
scroll to position [1523, 0]
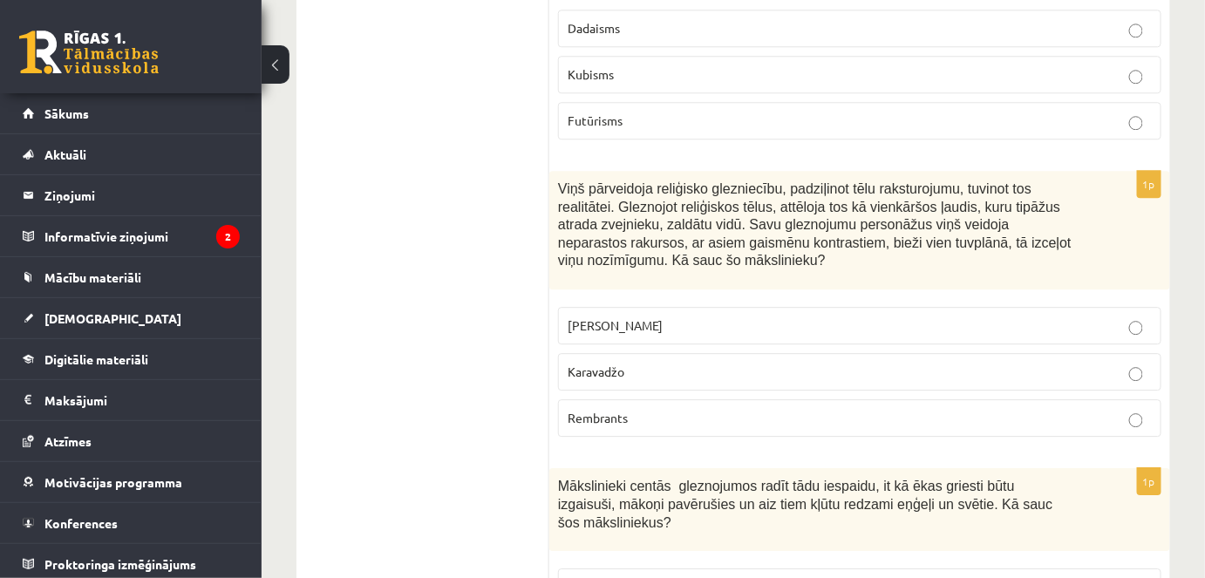
drag, startPoint x: 541, startPoint y: 190, endPoint x: 618, endPoint y: 221, distance: 82.6
click at [607, 215] on span "Viņš pārveidoja reliģisko glezniecību, padziļinot tēlu raksturojumu, tuvinot to…" at bounding box center [815, 224] width 514 height 86
drag, startPoint x: 555, startPoint y: 180, endPoint x: 568, endPoint y: 182, distance: 13.3
click at [568, 182] on div "Viņš pārveidoja reliģisko glezniecību, padziļinot tēlu raksturojumu, tuvinot to…" at bounding box center [859, 230] width 621 height 119
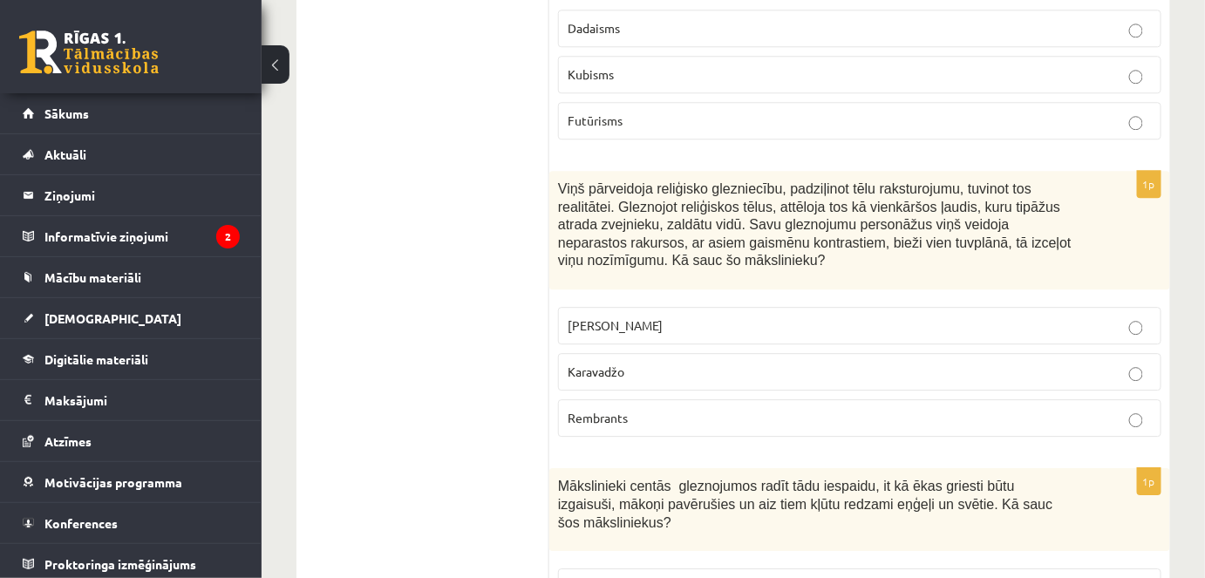
drag, startPoint x: 708, startPoint y: 368, endPoint x: 584, endPoint y: 333, distance: 128.7
click at [614, 372] on p "Karavadžo" at bounding box center [860, 372] width 584 height 18
click at [563, 202] on span "Viņš pārveidoja reliģisko glezniecību, padziļinot tēlu raksturojumu, tuvinot to…" at bounding box center [815, 224] width 514 height 86
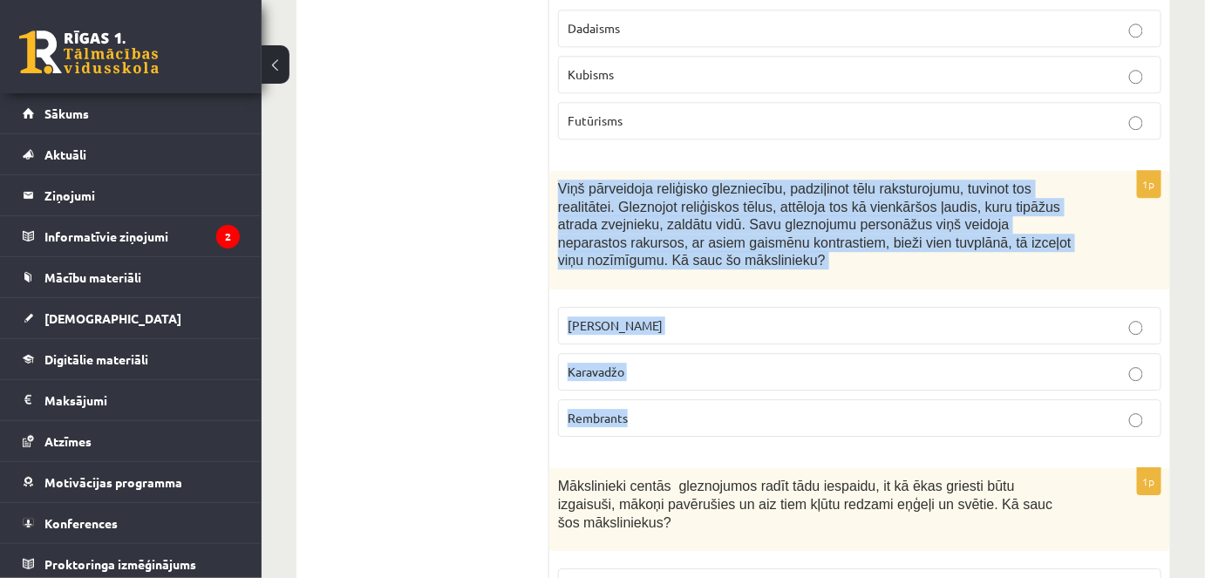
drag, startPoint x: 557, startPoint y: 174, endPoint x: 672, endPoint y: 403, distance: 256.7
click at [672, 403] on div "1p Viņš pārveidoja reliģisko glezniecību, padziļinot tēlu raksturojumu, tuvinot…" at bounding box center [859, 311] width 621 height 280
copy div "Viņš pārveidoja reliģisko glezniecību, padziļinot tēlu raksturojumu, tuvinot to…"
click at [641, 363] on p "Karavadžo" at bounding box center [860, 372] width 584 height 18
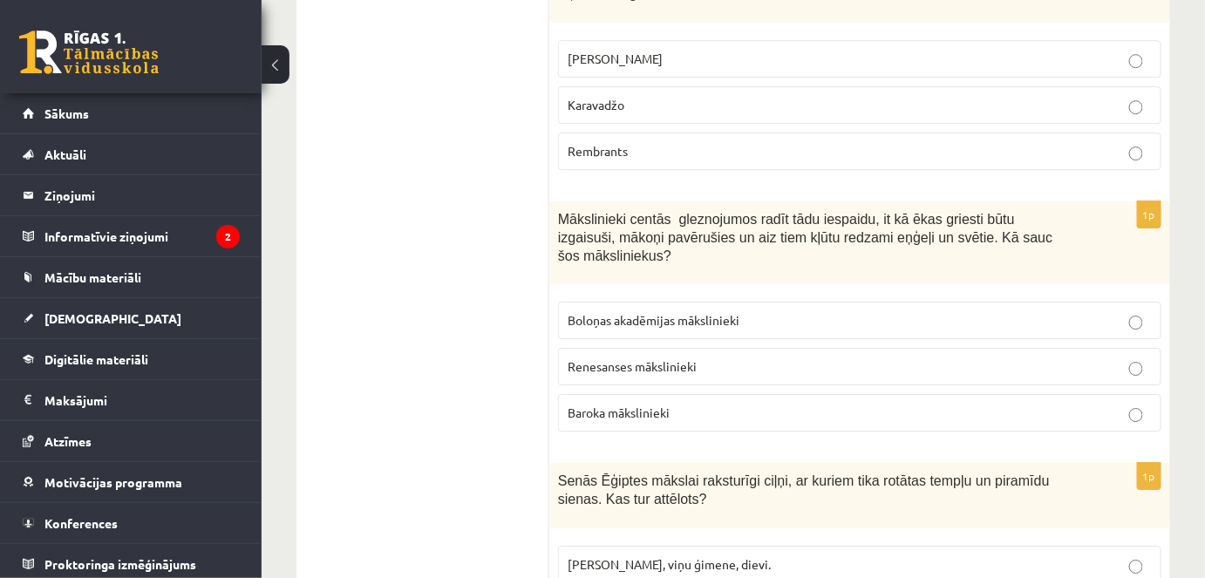
scroll to position [1840, 0]
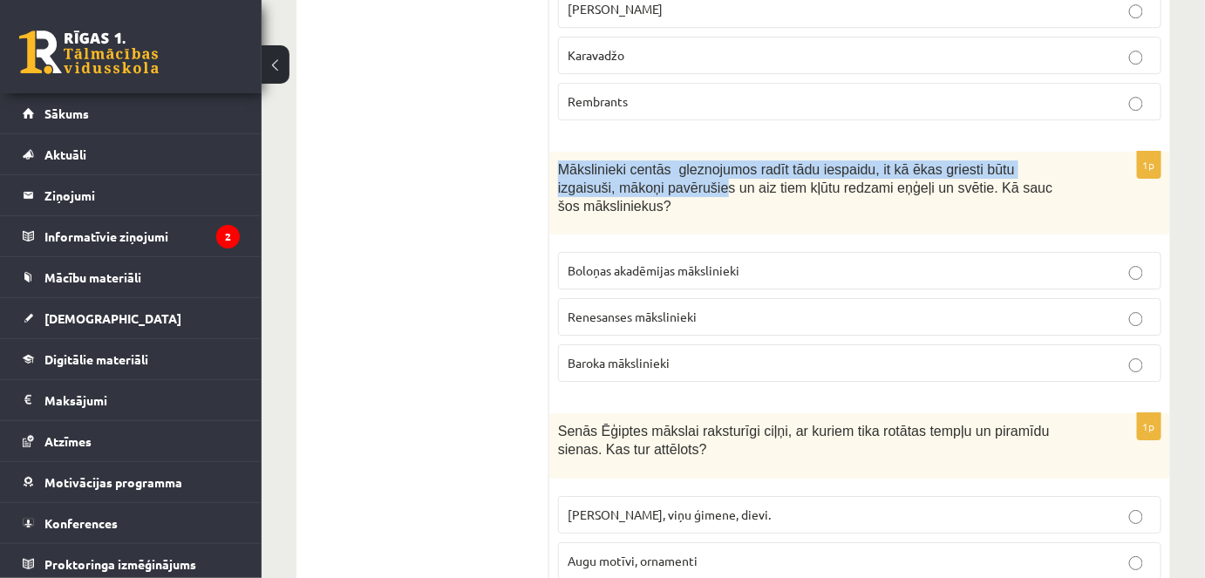
drag, startPoint x: 573, startPoint y: 163, endPoint x: 678, endPoint y: 209, distance: 114.4
click at [643, 195] on div "Mākslinieki centās gleznojumos radīt tādu iespaidu, it kā ēkas griesti būtu izg…" at bounding box center [859, 193] width 621 height 83
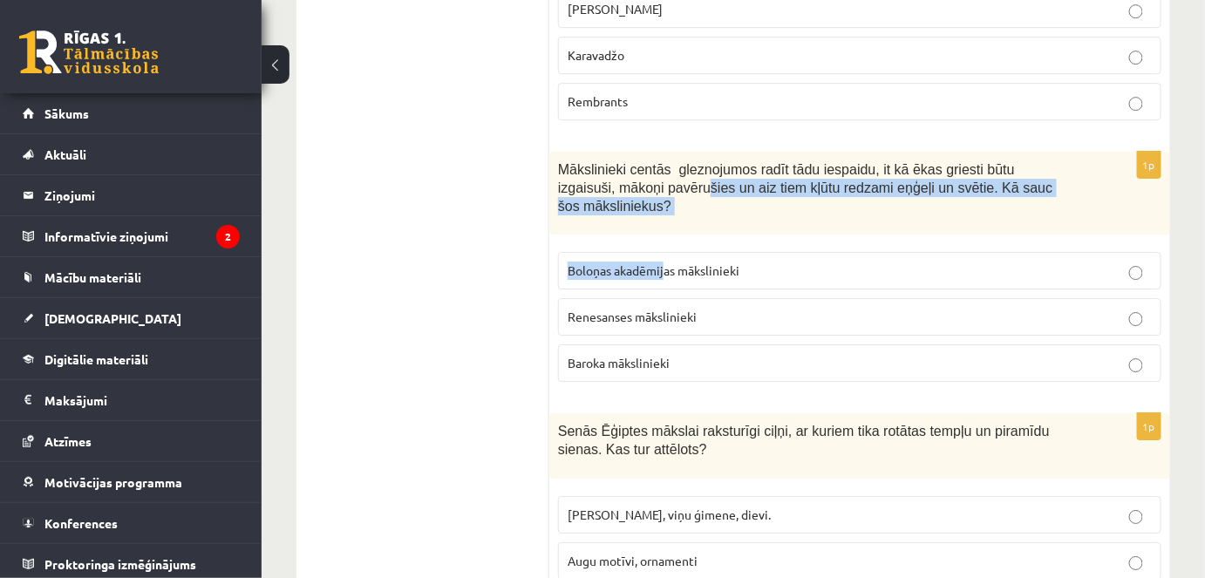
drag, startPoint x: 665, startPoint y: 228, endPoint x: 588, endPoint y: 168, distance: 97.0
click at [590, 170] on div "1p Mākslinieki centās gleznojumos radīt tādu iespaidu, it kā ēkas griesti būtu …" at bounding box center [859, 274] width 621 height 244
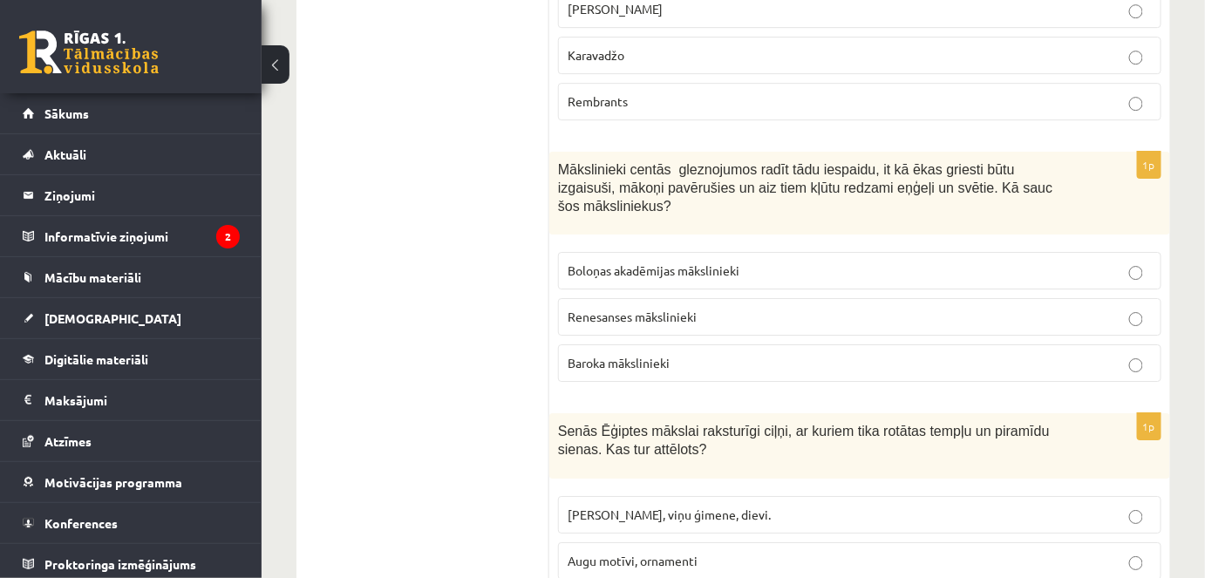
click at [563, 162] on span "Mākslinieki centās gleznojumos radīt tādu iespaidu, it kā ēkas griesti būtu izg…" at bounding box center [805, 187] width 495 height 51
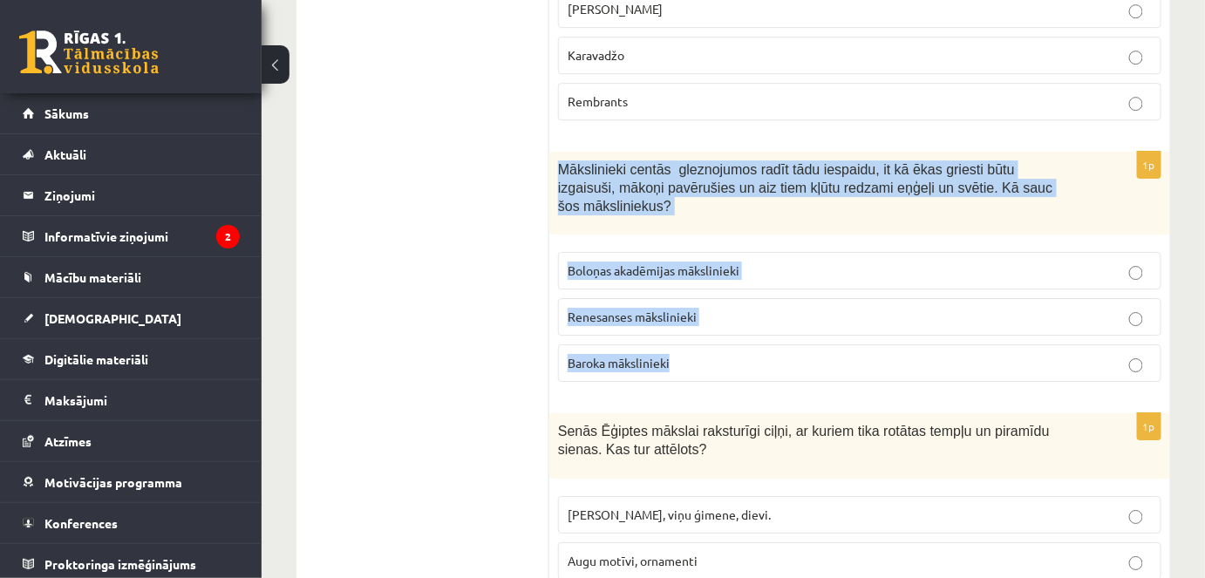
drag, startPoint x: 560, startPoint y: 155, endPoint x: 764, endPoint y: 330, distance: 268.5
click at [764, 330] on div "1p Mākslinieki centās gleznojumos radīt tādu iespaidu, it kā ēkas griesti būtu …" at bounding box center [859, 274] width 621 height 244
copy div "Mākslinieki centās gleznojumos radīt tādu iespaidu, it kā ēkas griesti būtu izg…"
click at [667, 355] on span "Baroka mākslinieki" at bounding box center [619, 363] width 102 height 16
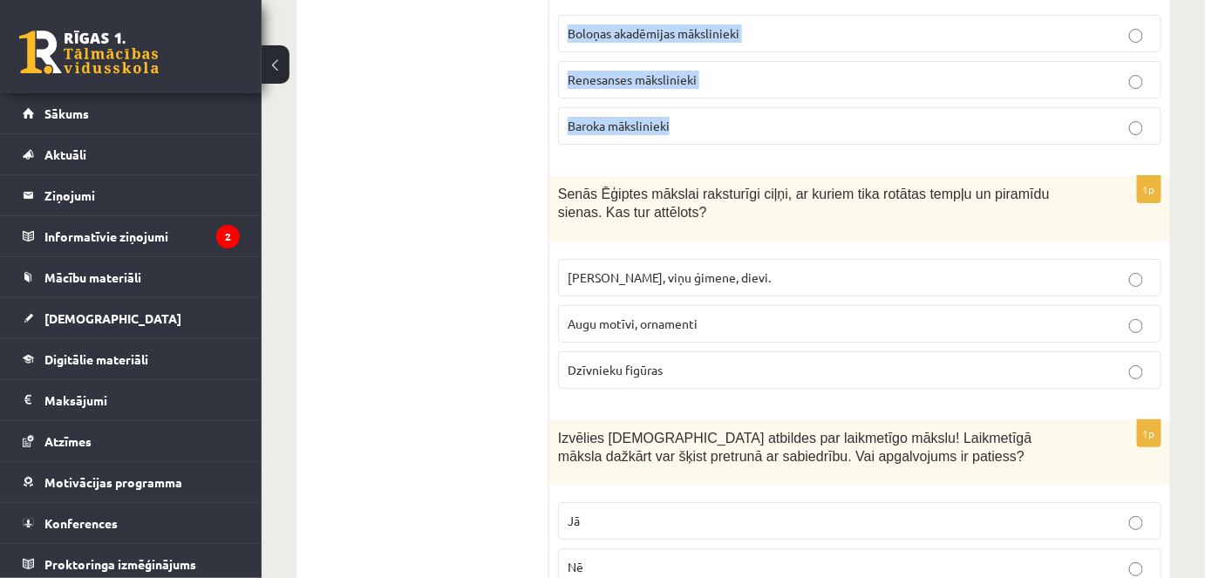
scroll to position [2078, 0]
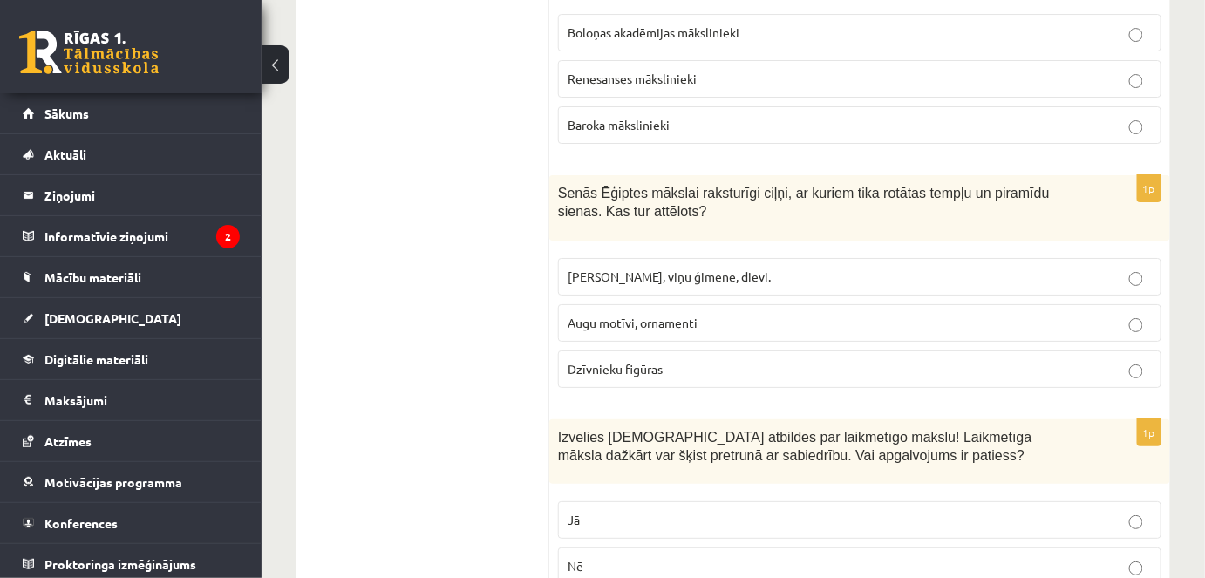
click at [597, 195] on div "Senās Ēģiptes mākslai raksturīgi ciļņi, ar kuriem tika rotātas tempļu un piramī…" at bounding box center [859, 207] width 621 height 65
drag, startPoint x: 557, startPoint y: 167, endPoint x: 604, endPoint y: 173, distance: 46.6
click at [604, 175] on div "Senās Ēģiptes mākslai raksturīgi ciļņi, ar kuriem tika rotātas tempļu un piramī…" at bounding box center [859, 207] width 621 height 65
click at [604, 186] on span "Senās Ēģiptes mākslai raksturīgi ciļņi, ar kuriem tika rotātas tempļu un piramī…" at bounding box center [804, 202] width 492 height 33
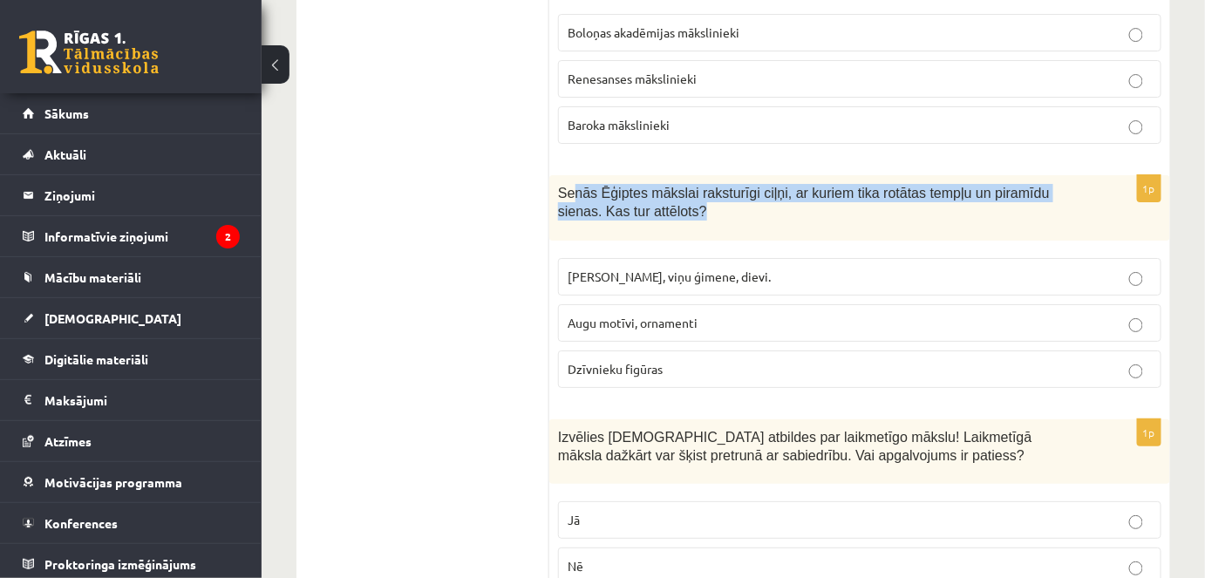
click at [632, 184] on p "Senās Ēģiptes mākslai raksturīgi ciļņi, ar kuriem tika rotātas tempļu un piramī…" at bounding box center [816, 202] width 516 height 36
click at [590, 186] on span "Senās Ēģiptes mākslai raksturīgi ciļņi, ar kuriem tika rotātas tempļu un piramī…" at bounding box center [804, 202] width 492 height 33
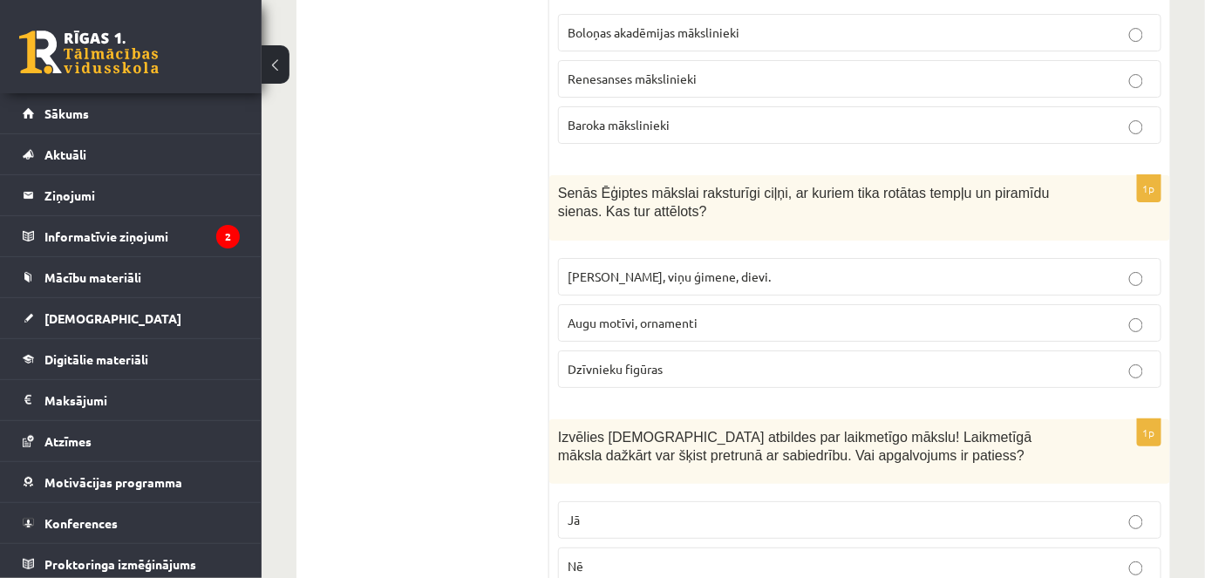
click at [667, 268] on p "Faraoni, viņu ģimene, dievi." at bounding box center [860, 277] width 584 height 18
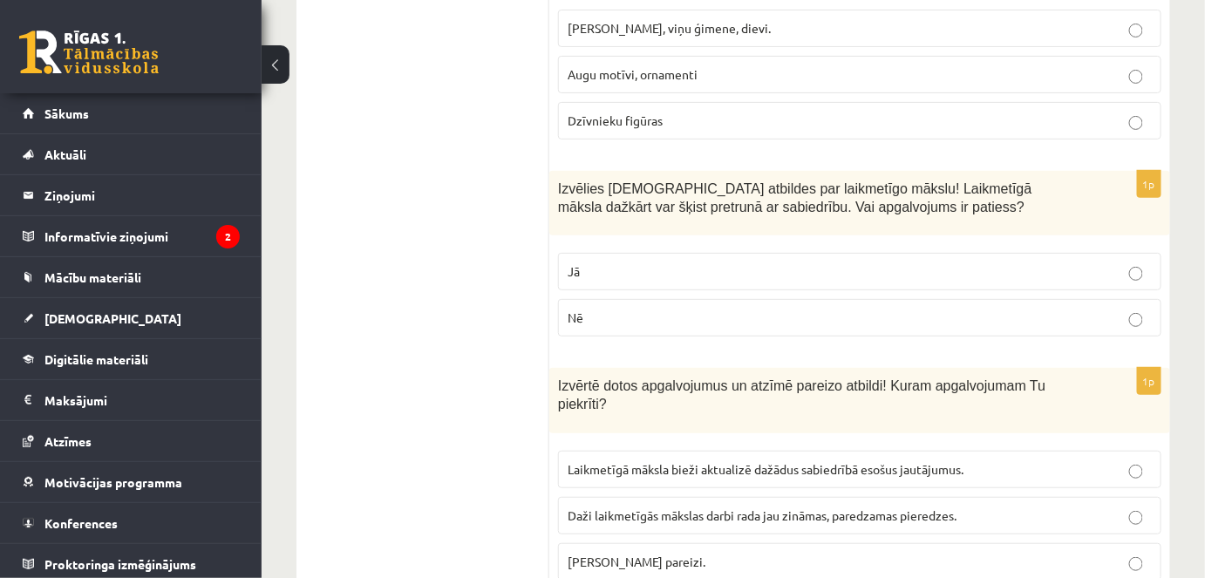
scroll to position [2395, 0]
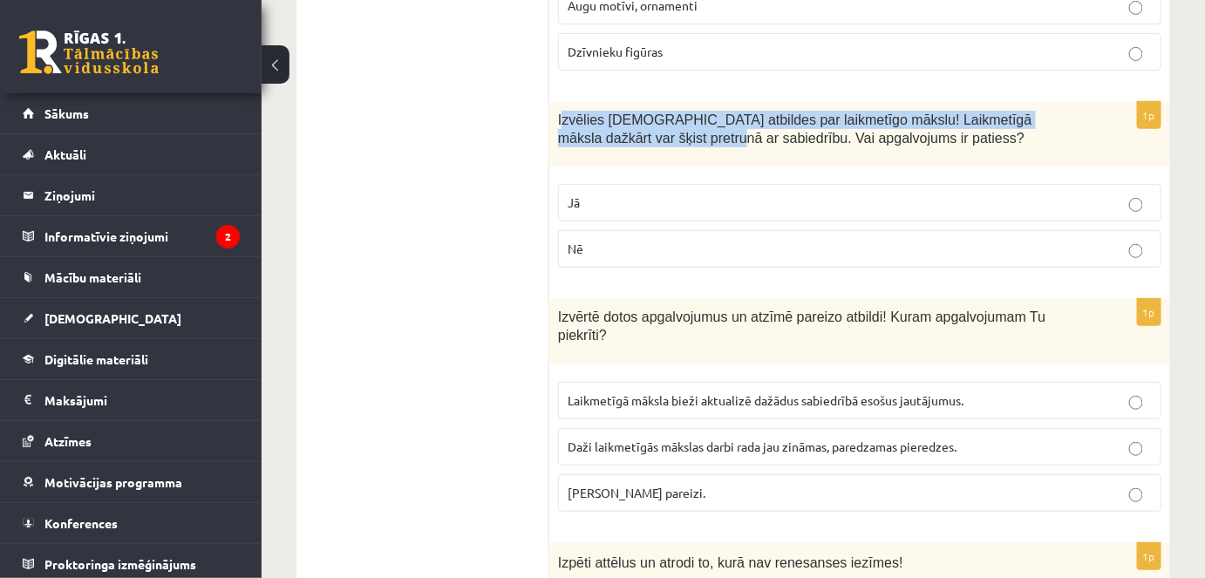
drag, startPoint x: 560, startPoint y: 89, endPoint x: 615, endPoint y: 112, distance: 59.4
click at [646, 130] on div "Izvēlies pareizās atbildes par laikmetīgo mākslu! Laikmetīgā māksla dažkārt var…" at bounding box center [859, 134] width 621 height 65
click at [590, 113] on span "Izvēlies pareizās atbildes par laikmetīgo mākslu! Laikmetīgā māksla dažkārt var…" at bounding box center [795, 129] width 474 height 33
drag, startPoint x: 558, startPoint y: 85, endPoint x: 792, endPoint y: 208, distance: 264.1
click at [792, 208] on div "1p Izvēlies pareizās atbildes par laikmetīgo mākslu! Laikmetīgā māksla dažkārt …" at bounding box center [859, 192] width 621 height 181
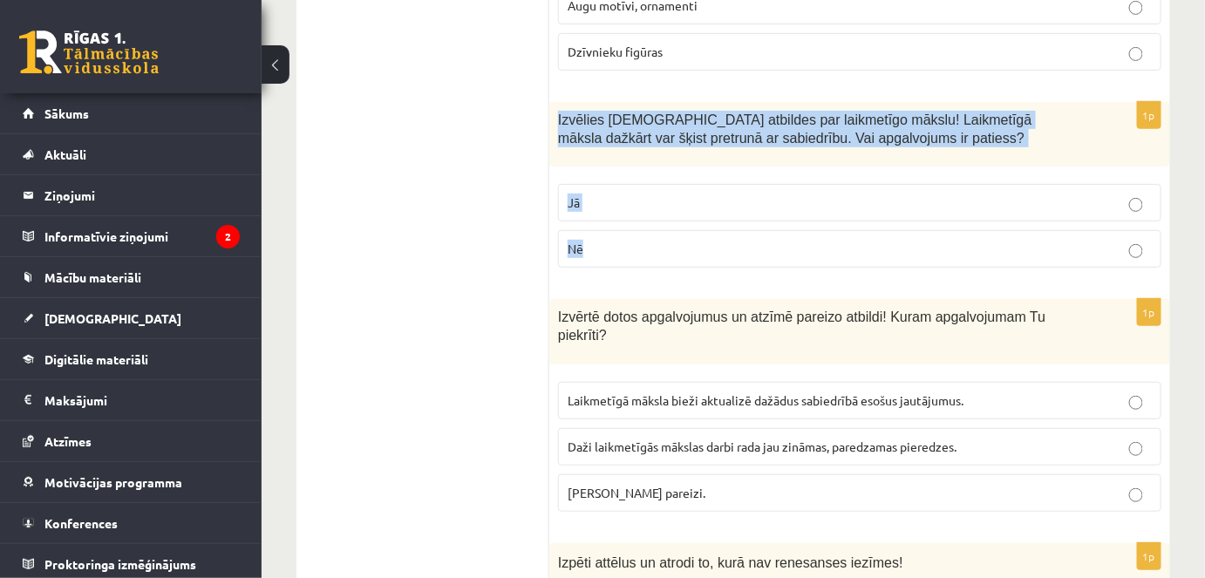
copy div "Izvēlies pareizās atbildes par laikmetīgo mākslu! Laikmetīgā māksla dažkārt var…"
click at [1017, 102] on div "Izvēlies pareizās atbildes par laikmetīgo mākslu! Laikmetīgā māksla dažkārt var…" at bounding box center [859, 134] width 621 height 65
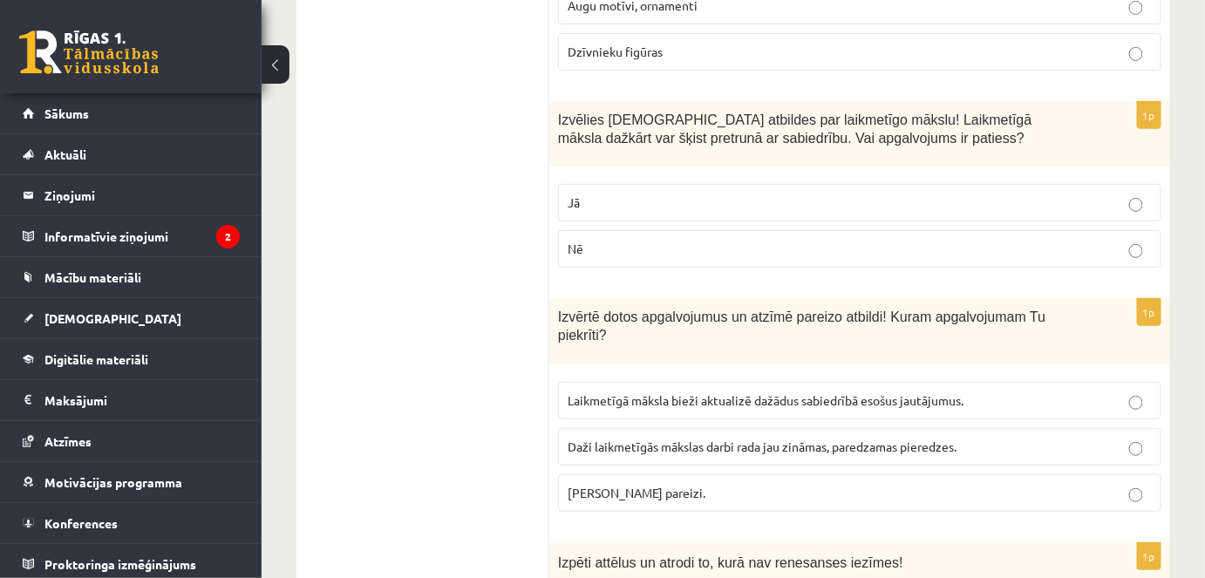
click at [573, 195] on span "Jā" at bounding box center [574, 203] width 12 height 16
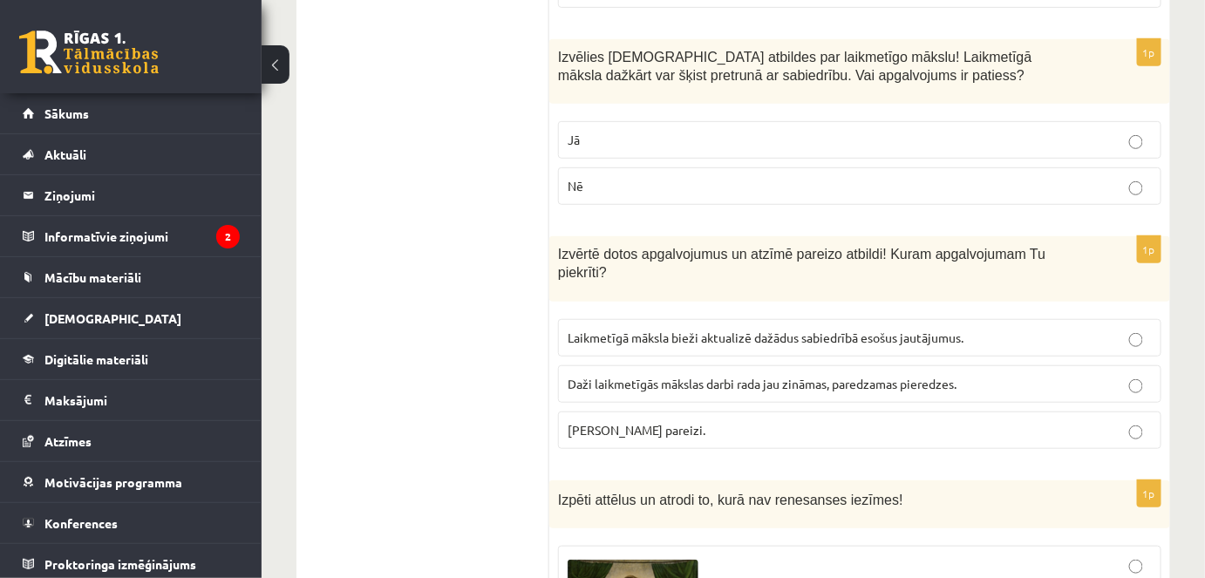
scroll to position [2554, 0]
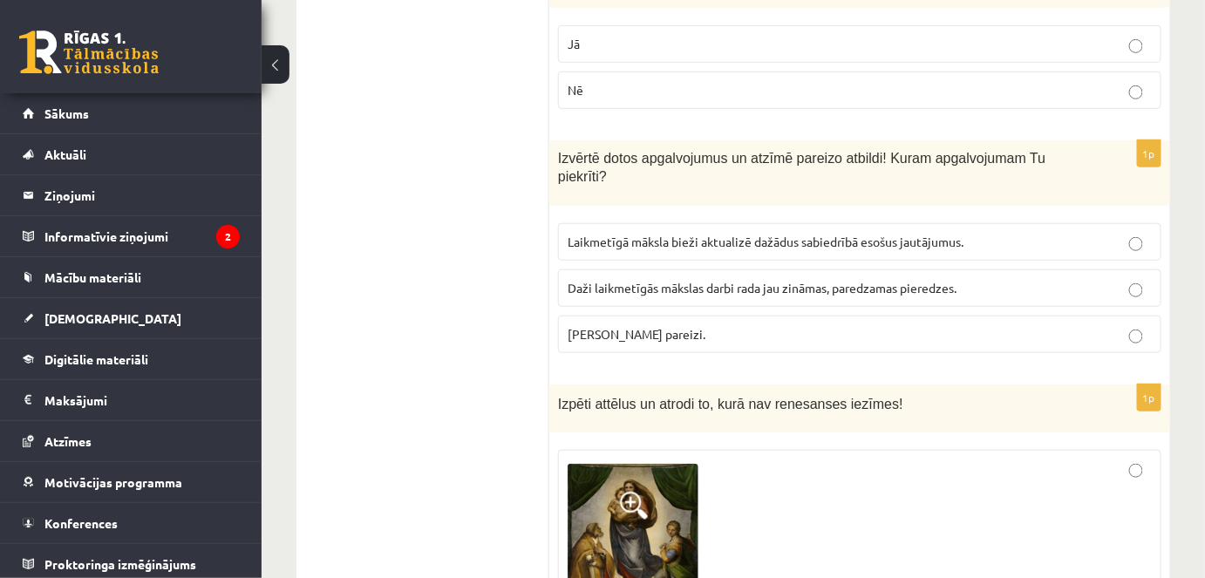
drag, startPoint x: 553, startPoint y: 121, endPoint x: 835, endPoint y: 275, distance: 320.8
click at [835, 275] on div "1p Izvērtē dotos apgalvojumus un atzīmē pareizo atbildi! Kuram apgalvojumam Tu …" at bounding box center [859, 253] width 621 height 227
copy div "Izvērtē dotos apgalvojumus un atzīmē pareizo atbildi! Kuram apgalvojumam Tu pie…"
click at [713, 325] on p "Abi apgalvojumi pareizi." at bounding box center [860, 334] width 584 height 18
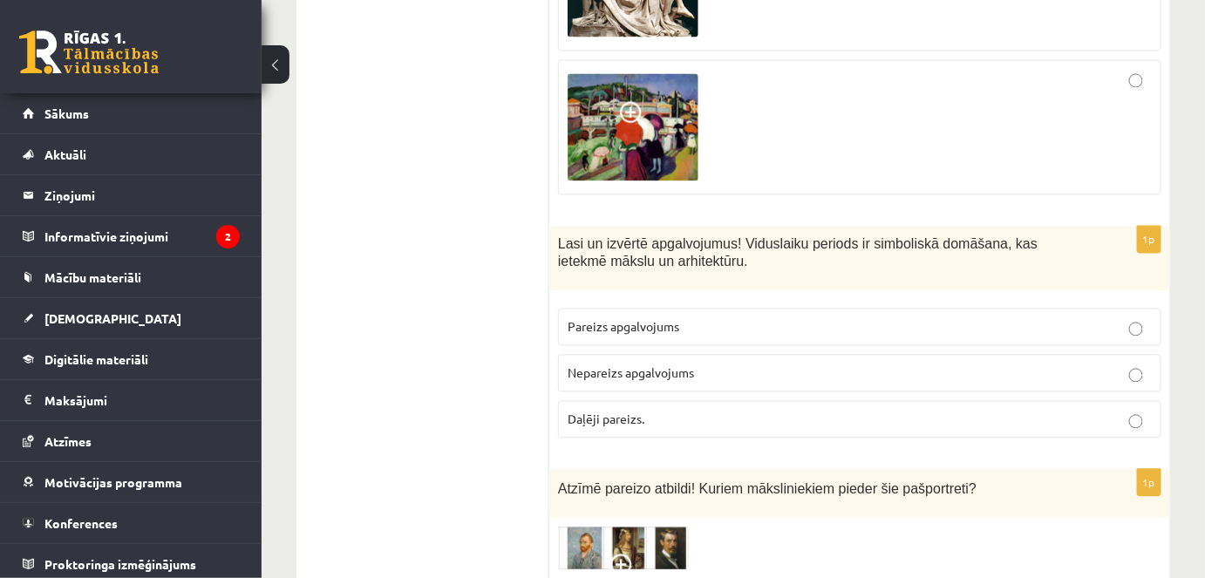
scroll to position [3299, 0]
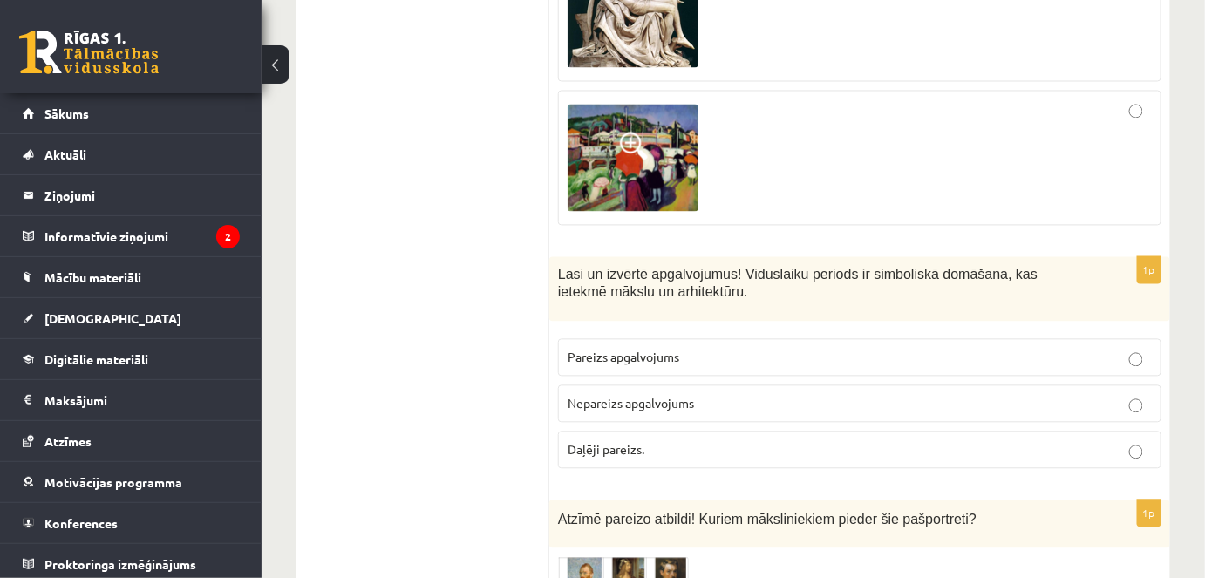
click at [1137, 100] on div at bounding box center [860, 158] width 584 height 116
click at [665, 339] on label "Pareizs apgalvojums" at bounding box center [860, 358] width 604 height 38
click at [638, 386] on label "Nepareizs apgalvojums" at bounding box center [860, 405] width 604 height 38
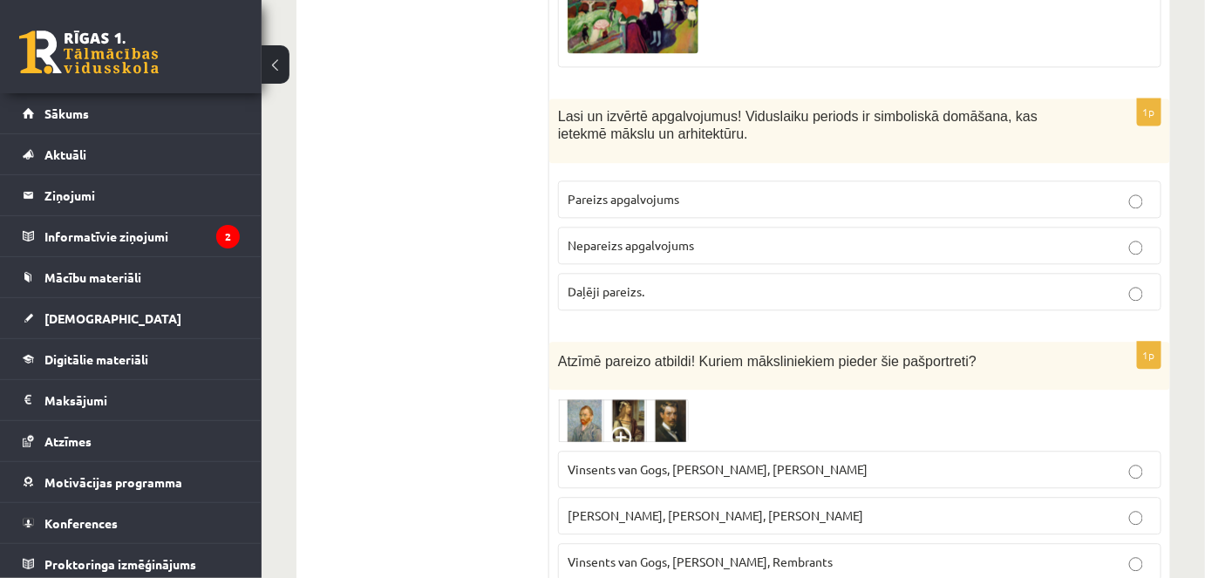
scroll to position [3537, 0]
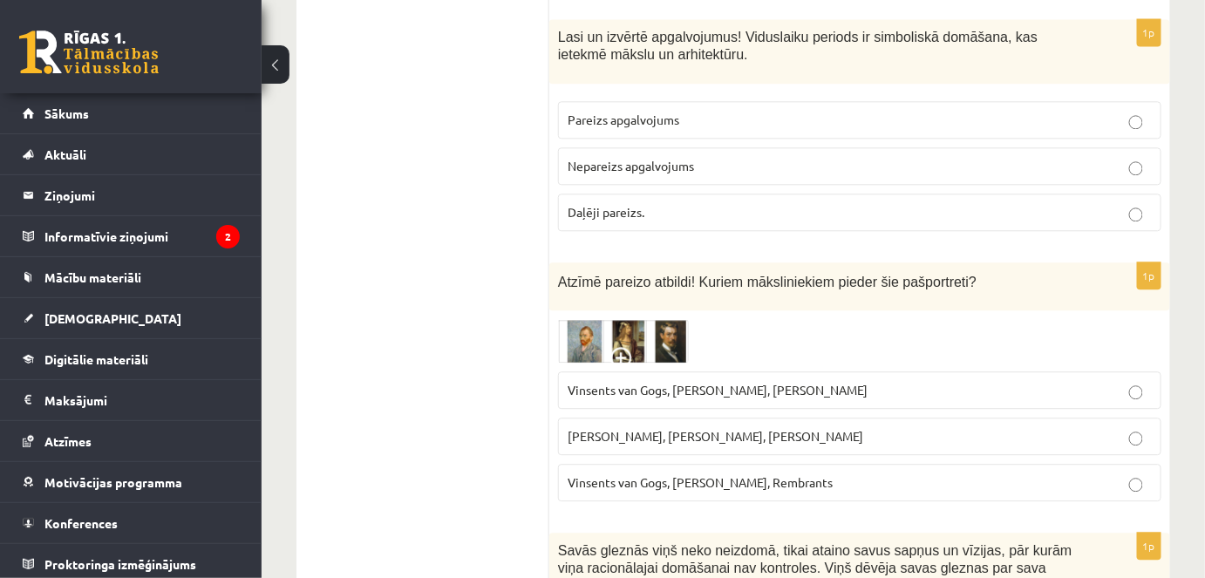
click at [642, 372] on label "Vinsents van Gogs, Albrehts Dīrers, Janis Rozentāls" at bounding box center [860, 391] width 604 height 38
click at [776, 382] on span "Vinsents van Gogs, Albrehts Dīrers, Janis Rozentāls" at bounding box center [718, 390] width 300 height 16
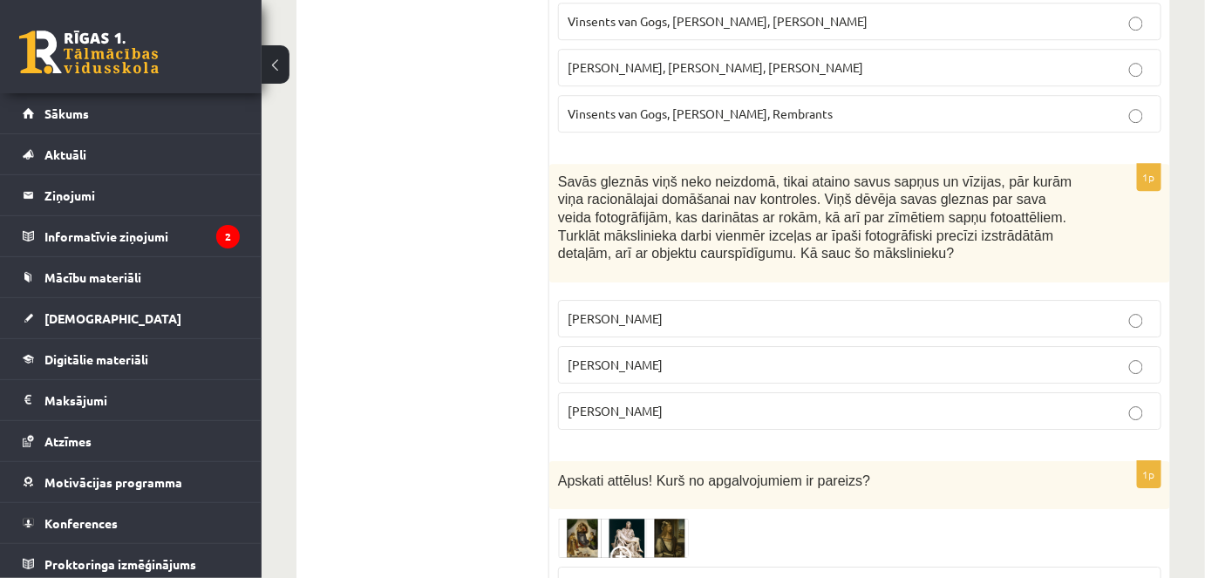
scroll to position [3933, 0]
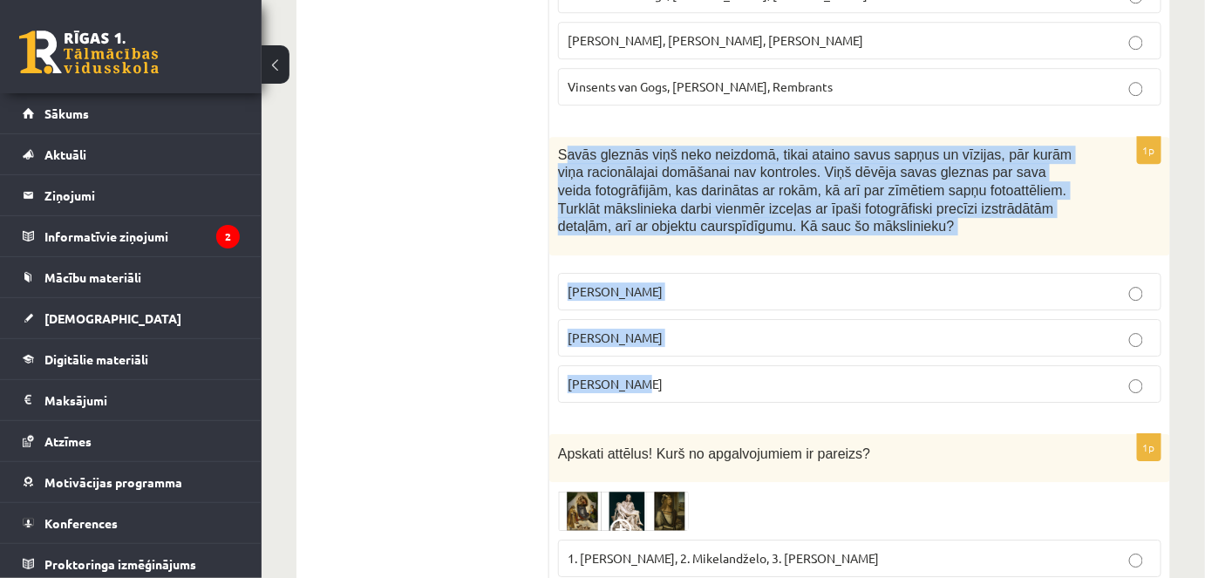
drag, startPoint x: 563, startPoint y: 94, endPoint x: 736, endPoint y: 338, distance: 298.9
click at [736, 338] on div "1p Savās gleznās viņš neko neizdomā, tikai ataino savus sapņus un vīzijas, pār …" at bounding box center [859, 277] width 621 height 280
drag, startPoint x: 558, startPoint y: 91, endPoint x: 679, endPoint y: 281, distance: 225.0
click at [666, 250] on div "1p Savās gleznās viņš neko neizdomā, tikai ataino savus sapņus un vīzijas, pār …" at bounding box center [859, 277] width 621 height 280
drag, startPoint x: 614, startPoint y: 290, endPoint x: 554, endPoint y: 98, distance: 201.9
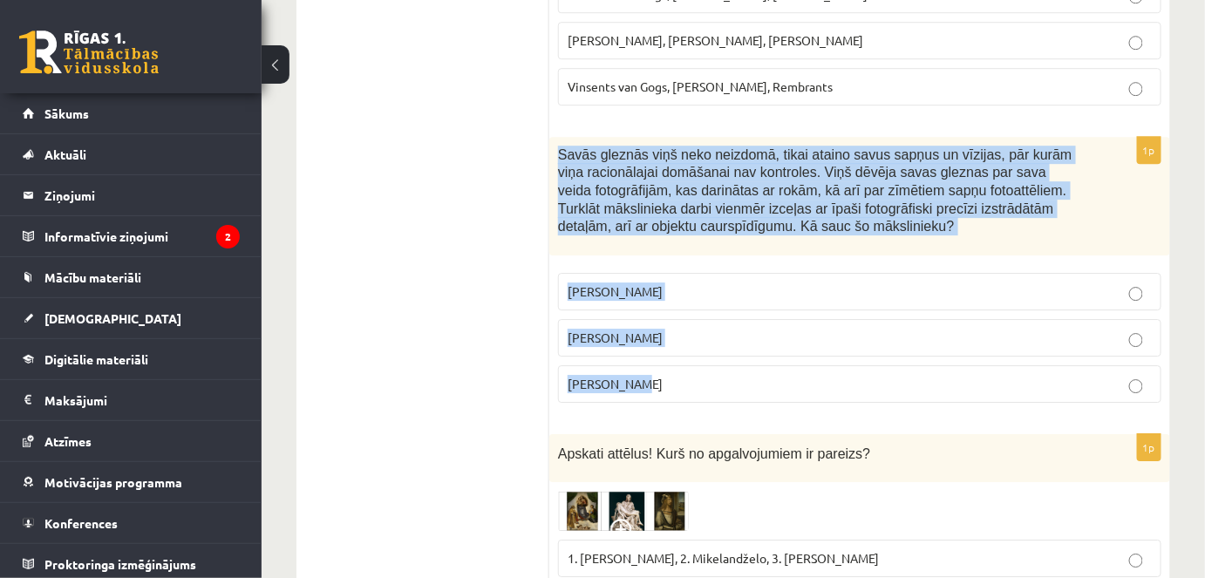
click at [554, 137] on div "1p Savās gleznās viņš neko neizdomā, tikai ataino savus sapņus un vīzijas, pār …" at bounding box center [859, 277] width 621 height 280
copy div "Savās gleznās viņš neko neizdomā, tikai ataino savus sapņus un vīzijas, pār kur…"
click at [635, 330] on span "Salvadors Dalī" at bounding box center [615, 338] width 95 height 16
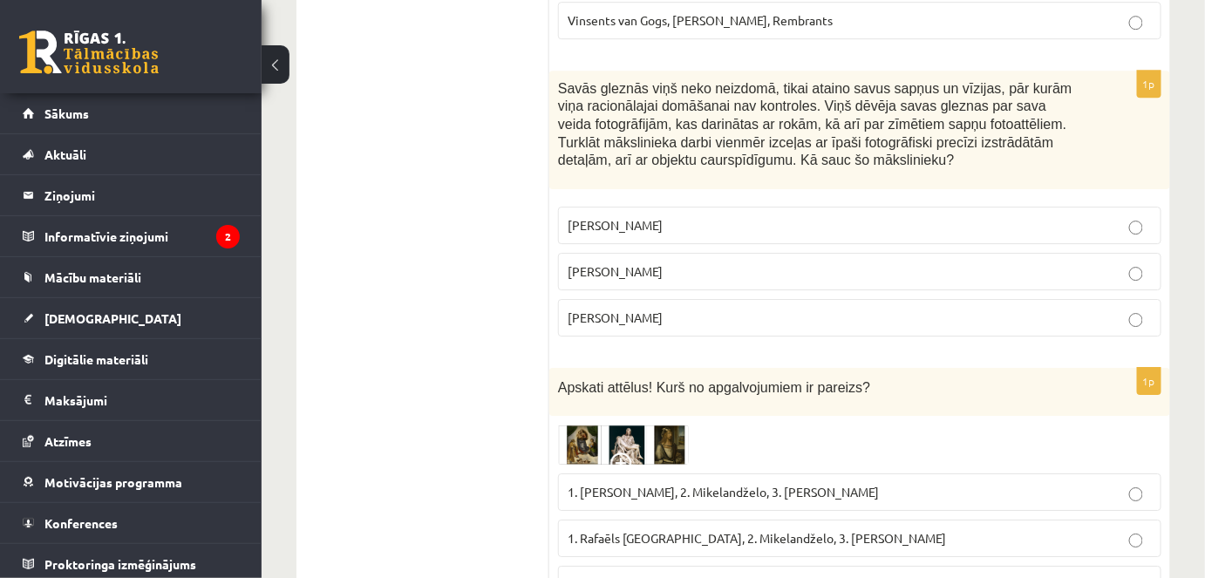
scroll to position [4092, 0]
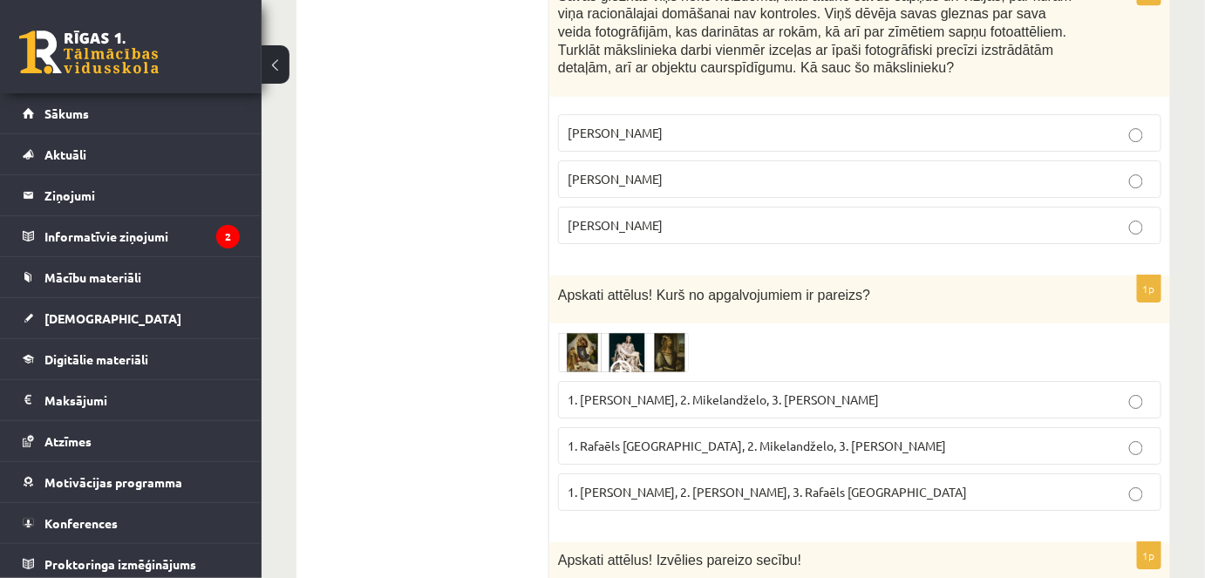
click at [639, 438] on span "1. Rafaēls Sancio da Urbīno, 2. Mikelandželo, 3. Albrehts Dīrers" at bounding box center [757, 446] width 379 height 16
click at [717, 474] on label "1. Albrehts Dīrers, 2. Leonardo da Vinči, 3. Rafaēls Sancio da Urbīno" at bounding box center [860, 493] width 604 height 38
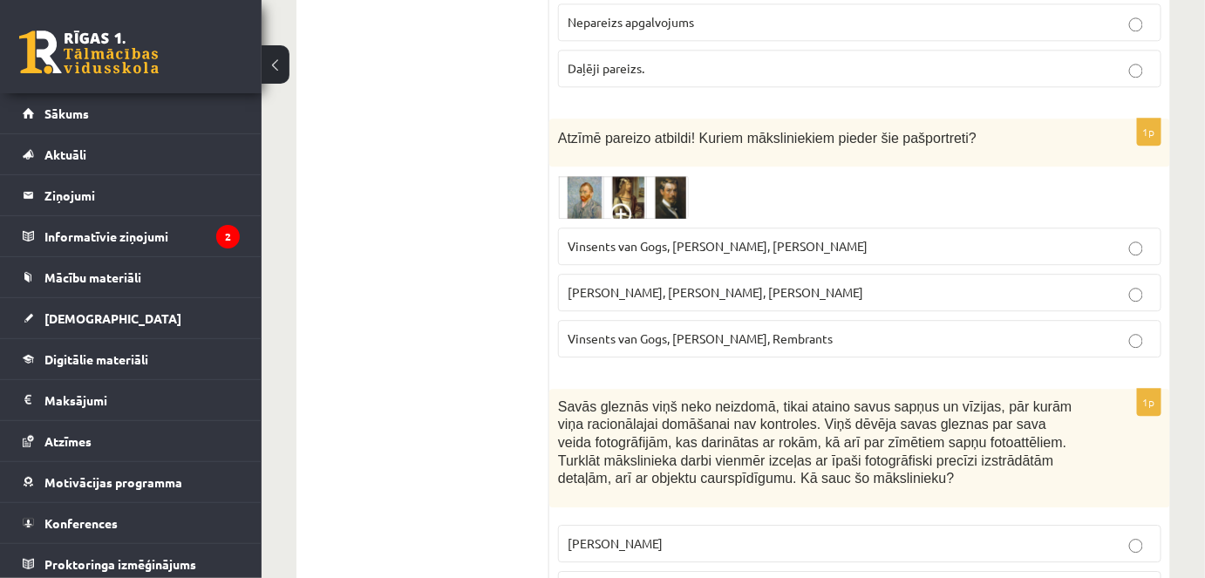
scroll to position [3679, 0]
drag, startPoint x: 472, startPoint y: 181, endPoint x: 494, endPoint y: 167, distance: 26.4
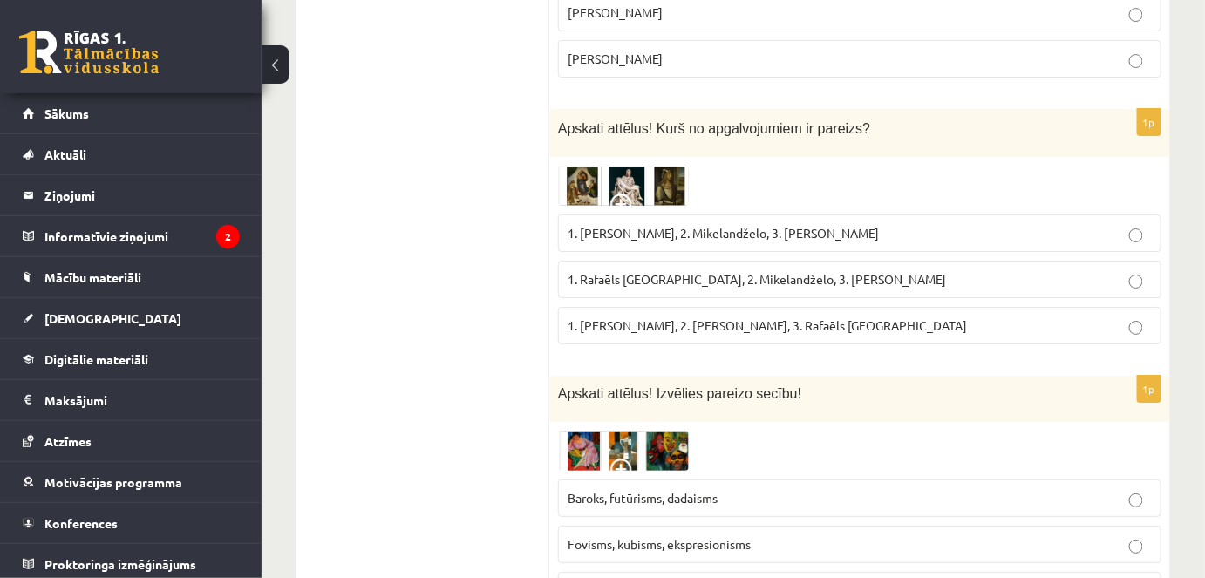
scroll to position [4234, 0]
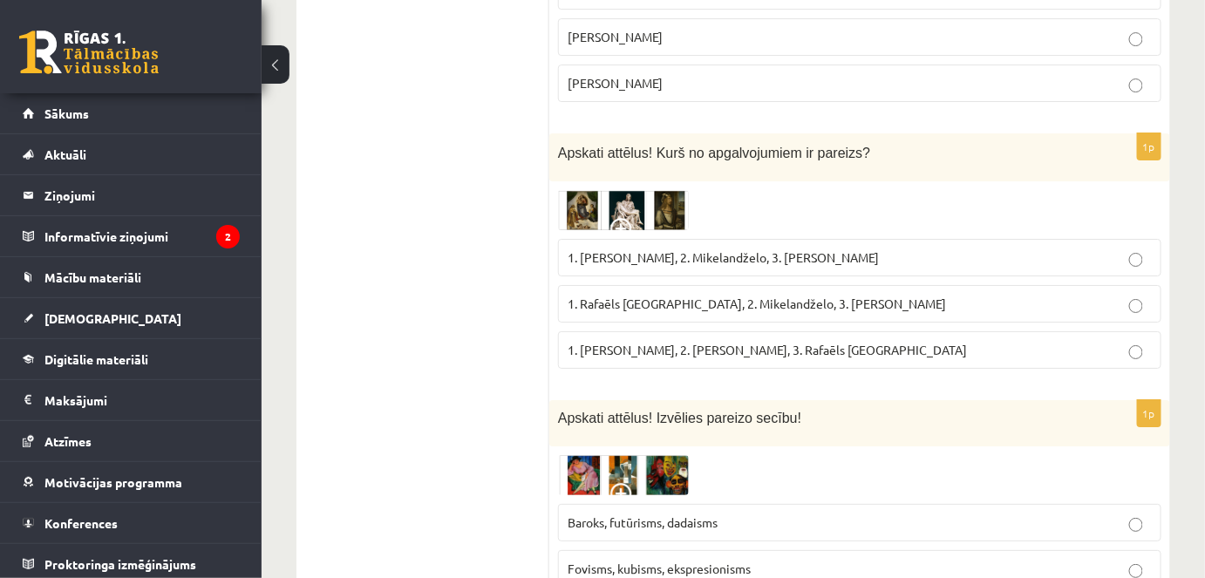
click at [813, 296] on span "1. Rafaēls Sancio da Urbīno, 2. Mikelandželo, 3. Albrehts Dīrers" at bounding box center [757, 304] width 379 height 16
click at [706, 249] on span "1. Leonardo da Vinči, 2. Mikelandželo, 3. Albrehts Dīrers" at bounding box center [723, 257] width 311 height 16
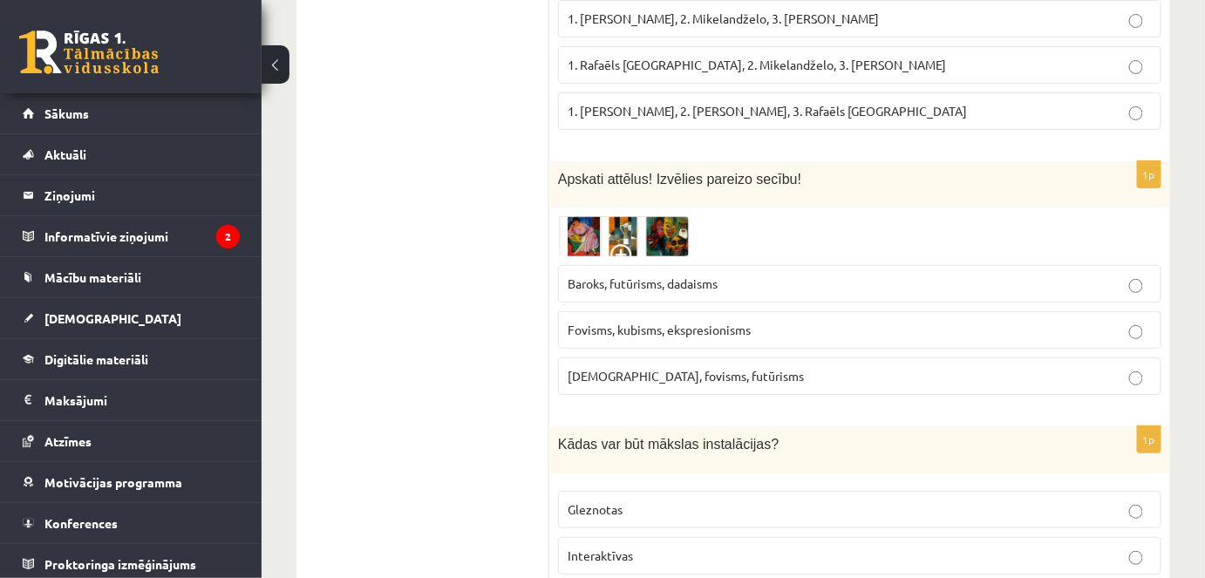
scroll to position [4472, 0]
click at [608, 323] on span "Fovisms, kubisms, ekspresionisms" at bounding box center [659, 331] width 183 height 16
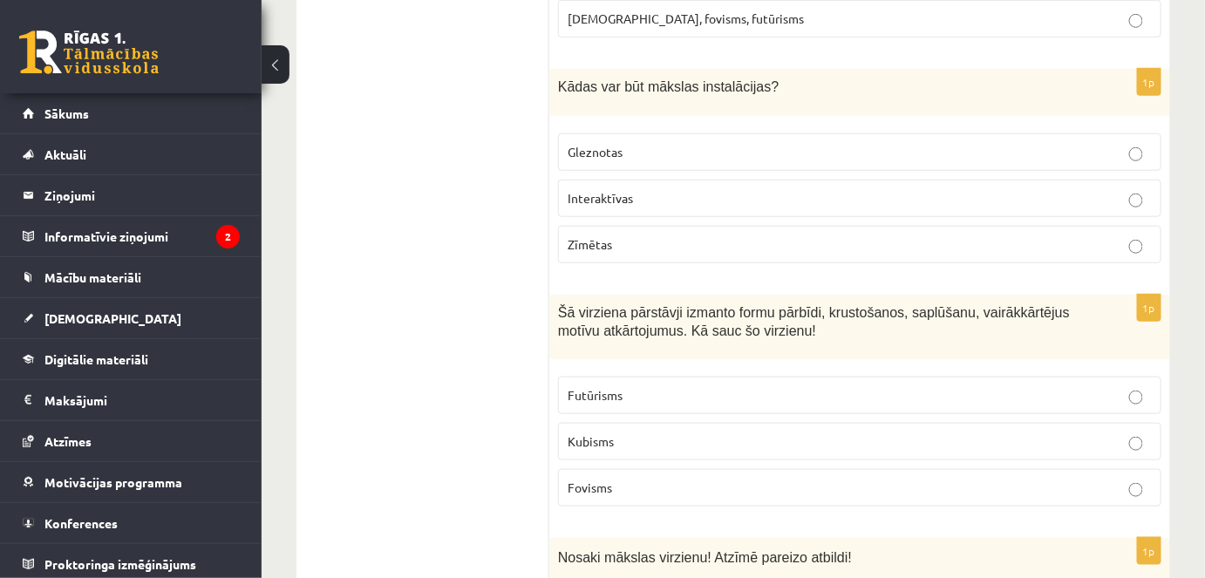
scroll to position [4868, 0]
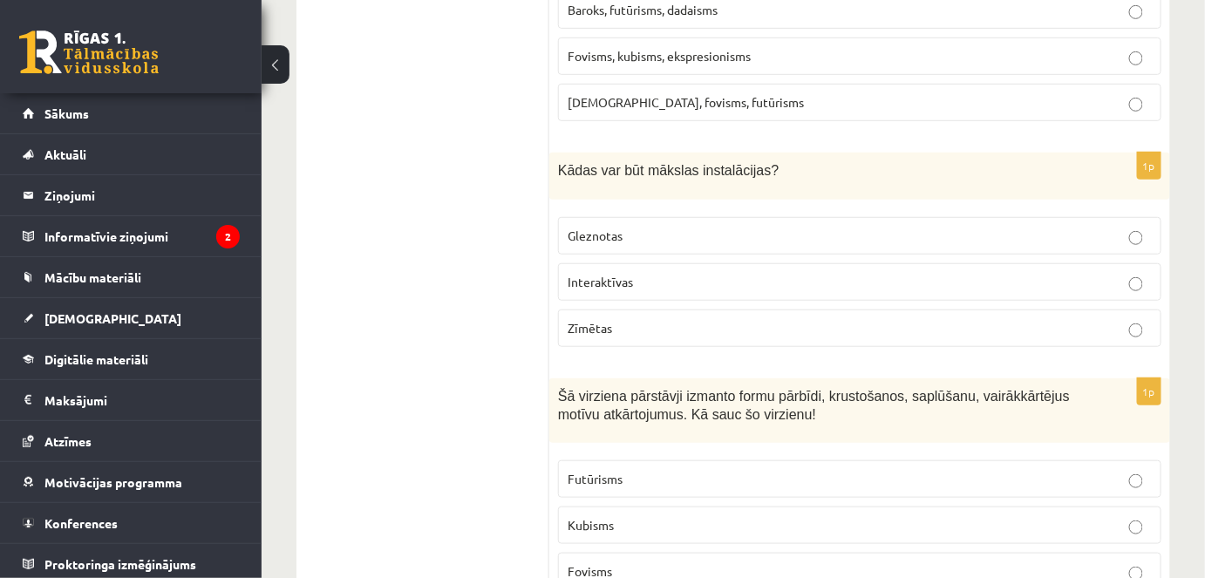
scroll to position [4710, 0]
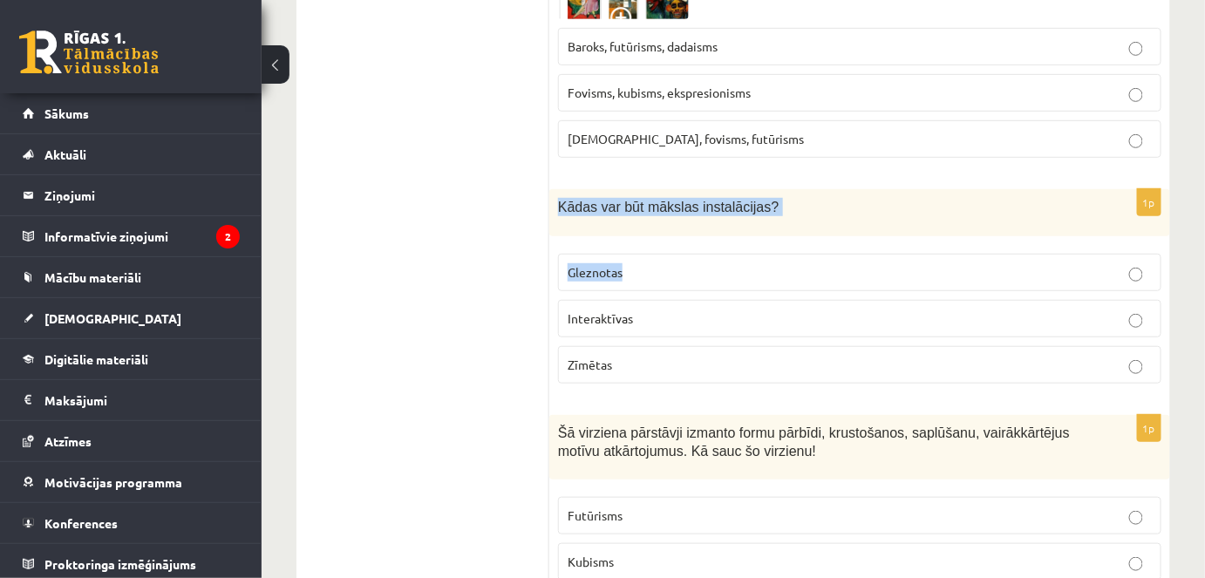
drag, startPoint x: 549, startPoint y: 145, endPoint x: 679, endPoint y: 206, distance: 142.8
click at [679, 206] on div "1p Kādas var būt mākslas instalācijas? Gleznotas Interaktīvas Zīmētas" at bounding box center [859, 293] width 621 height 208
click at [563, 189] on div "Kādas var būt mākslas instalācijas?" at bounding box center [859, 212] width 621 height 47
drag, startPoint x: 558, startPoint y: 140, endPoint x: 719, endPoint y: 281, distance: 213.3
click at [719, 277] on div "1p Kādas var būt mākslas instalācijas? Gleznotas Interaktīvas Zīmētas" at bounding box center [859, 293] width 621 height 208
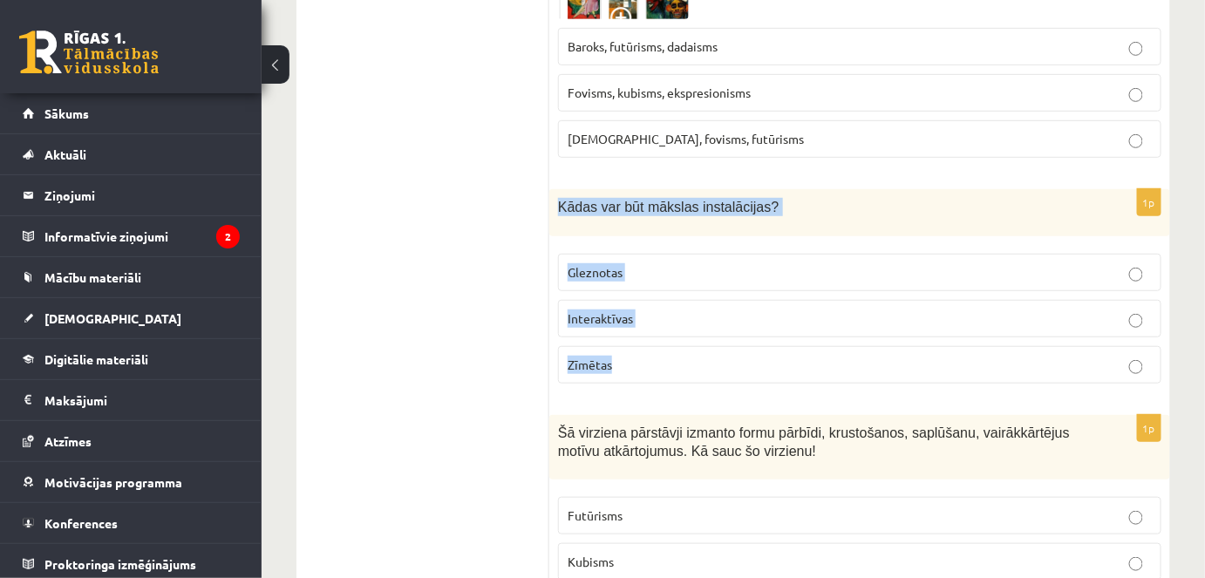
click at [719, 283] on fieldset "Gleznotas Interaktīvas Zīmētas" at bounding box center [860, 317] width 604 height 144
copy div "Kādas var būt mākslas instalācijas? Gleznotas Interaktīvas Zīmētas"
click at [672, 310] on p "Interaktīvas" at bounding box center [860, 319] width 584 height 18
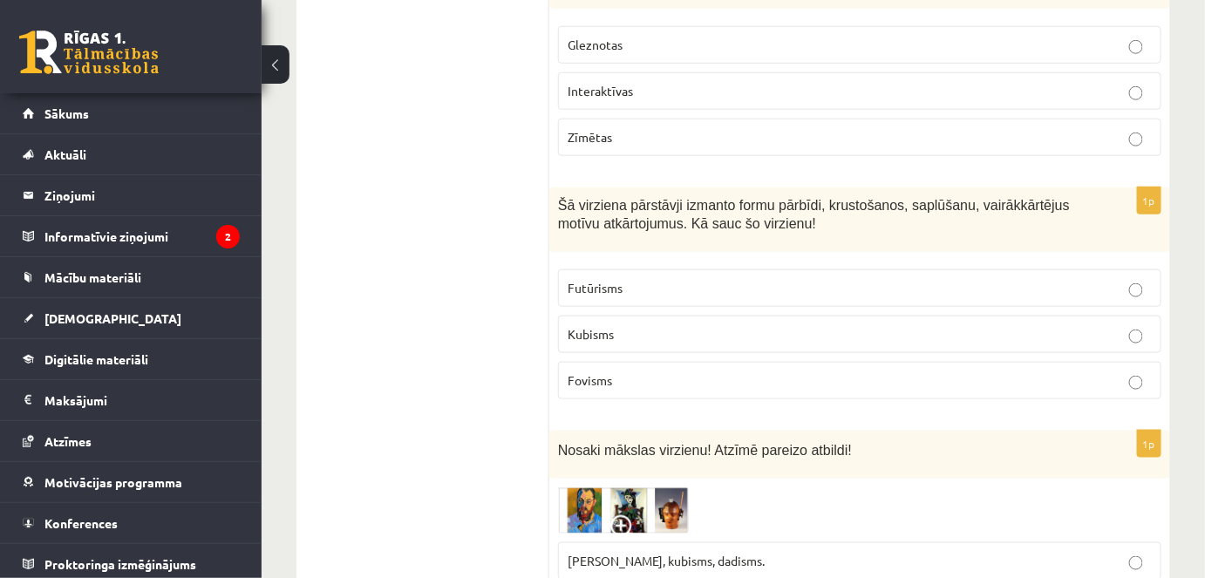
scroll to position [4947, 0]
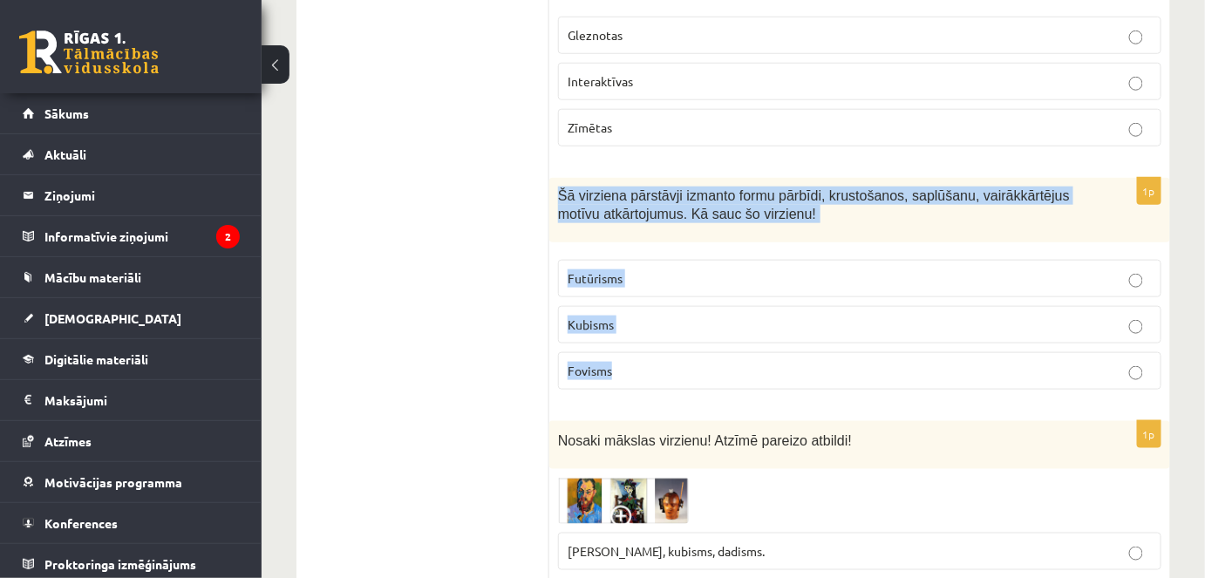
drag, startPoint x: 559, startPoint y: 138, endPoint x: 830, endPoint y: 331, distance: 332.8
click at [830, 331] on div "1p Šā virziena pārstāvji izmanto formu pārbīdi, krustošanos, saplūšanu, vairākk…" at bounding box center [859, 291] width 621 height 227
click at [679, 306] on label "Kubisms" at bounding box center [860, 325] width 604 height 38
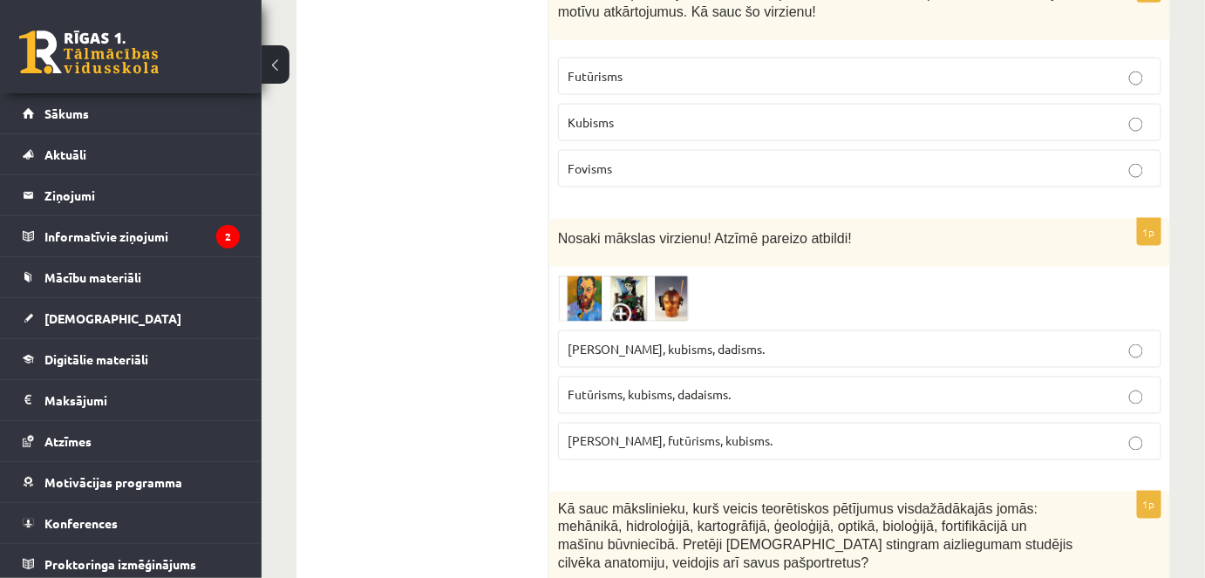
scroll to position [5185, 0]
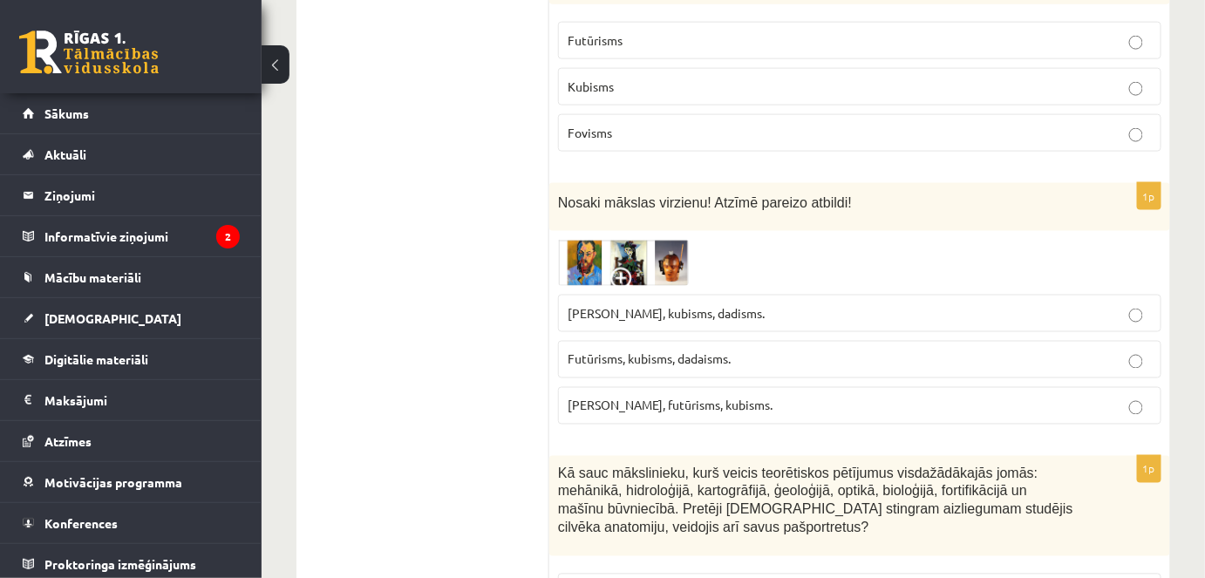
click at [659, 398] on span "Fovisms, futūrisms, kubisms." at bounding box center [670, 406] width 205 height 16
click at [666, 295] on label "Fovisms, kubisms, dadisms." at bounding box center [860, 314] width 604 height 38
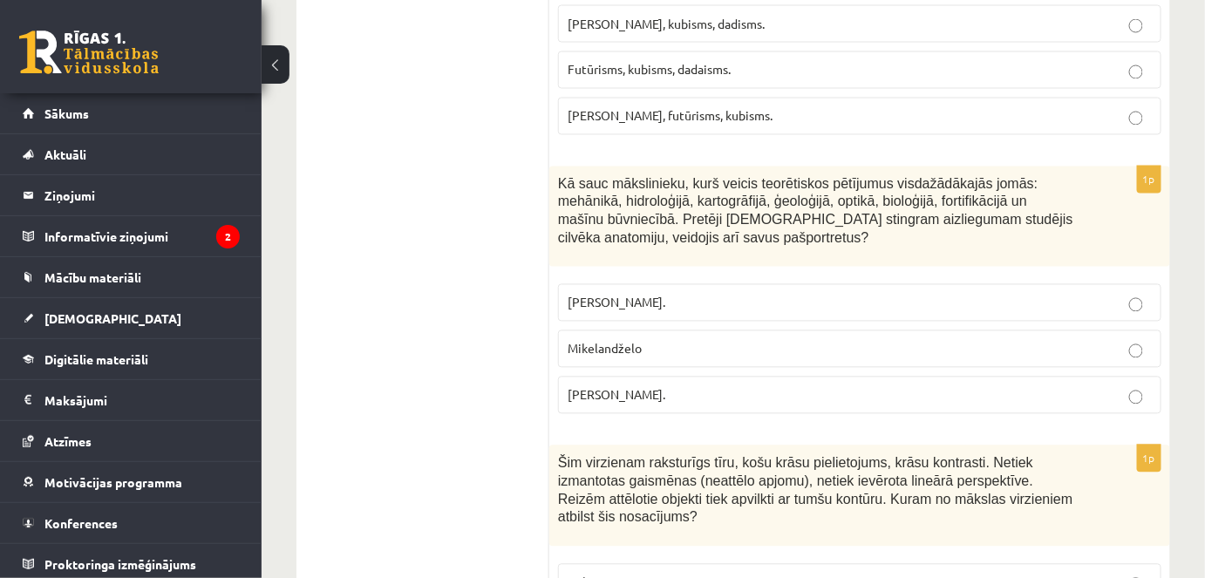
scroll to position [5503, 0]
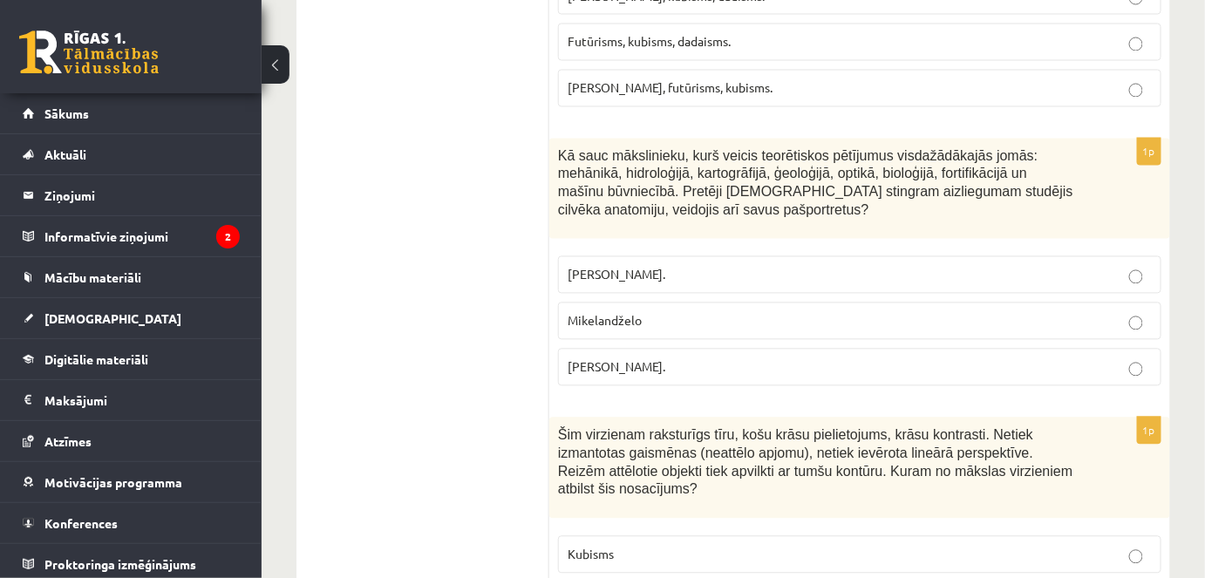
click at [693, 358] on p "Leonardo da Vinči." at bounding box center [860, 367] width 584 height 18
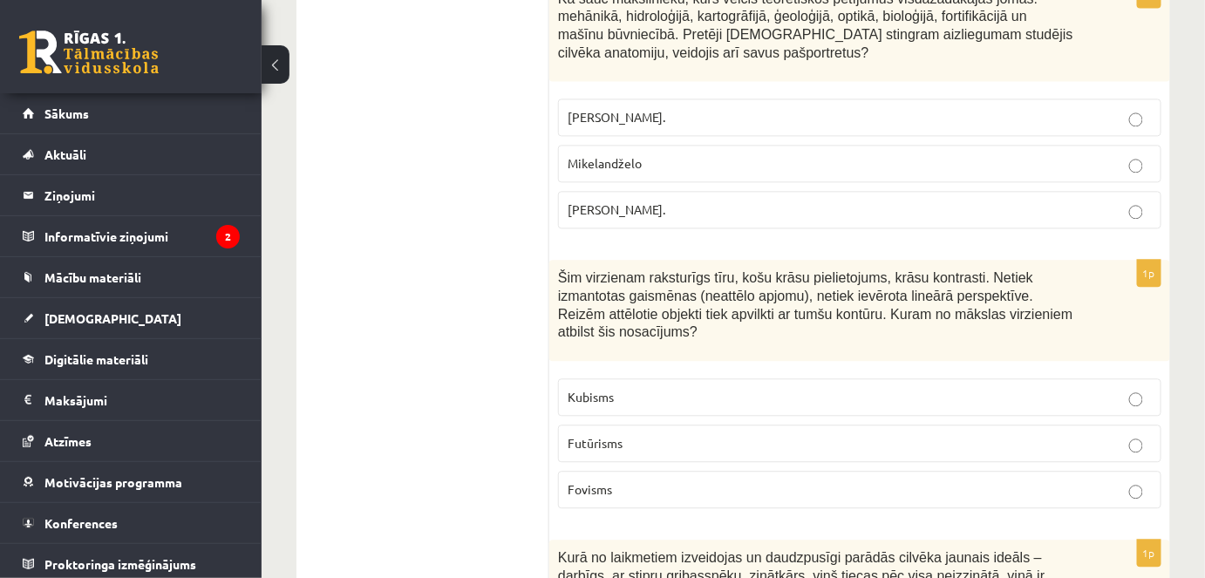
scroll to position [5819, 0]
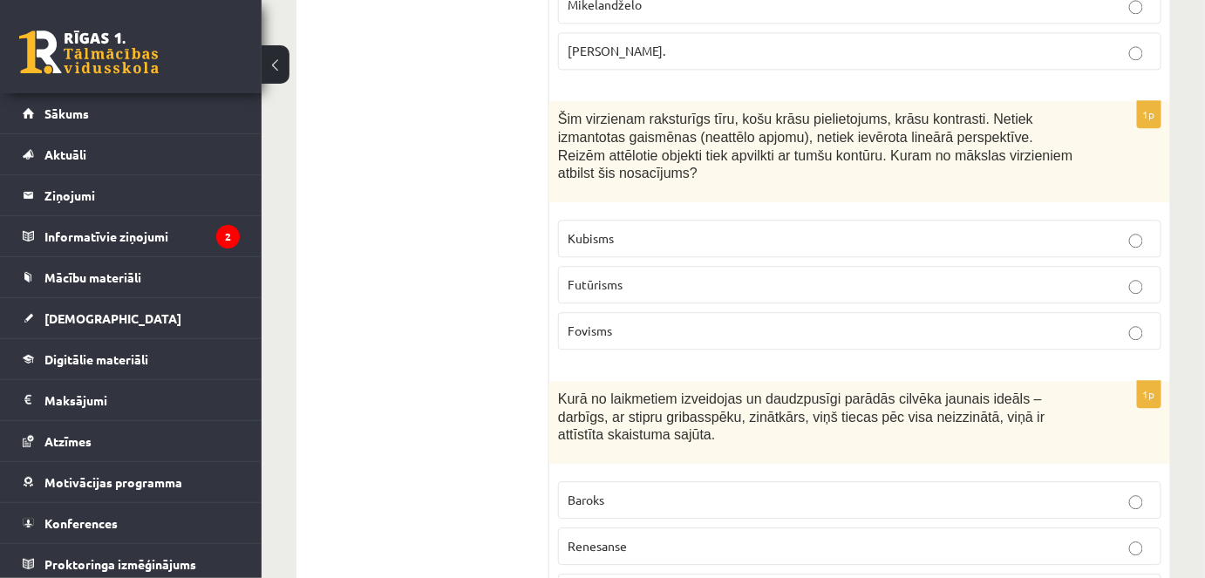
click at [865, 322] on p "Fovisms" at bounding box center [860, 331] width 584 height 18
click at [701, 276] on p "Futūrisms" at bounding box center [860, 285] width 584 height 18
click at [699, 220] on label "Kubisms" at bounding box center [860, 239] width 604 height 38
click at [632, 216] on fieldset "Kubisms Futūrisms Fovisms" at bounding box center [860, 283] width 604 height 144
click at [634, 322] on p "Fovisms" at bounding box center [860, 331] width 584 height 18
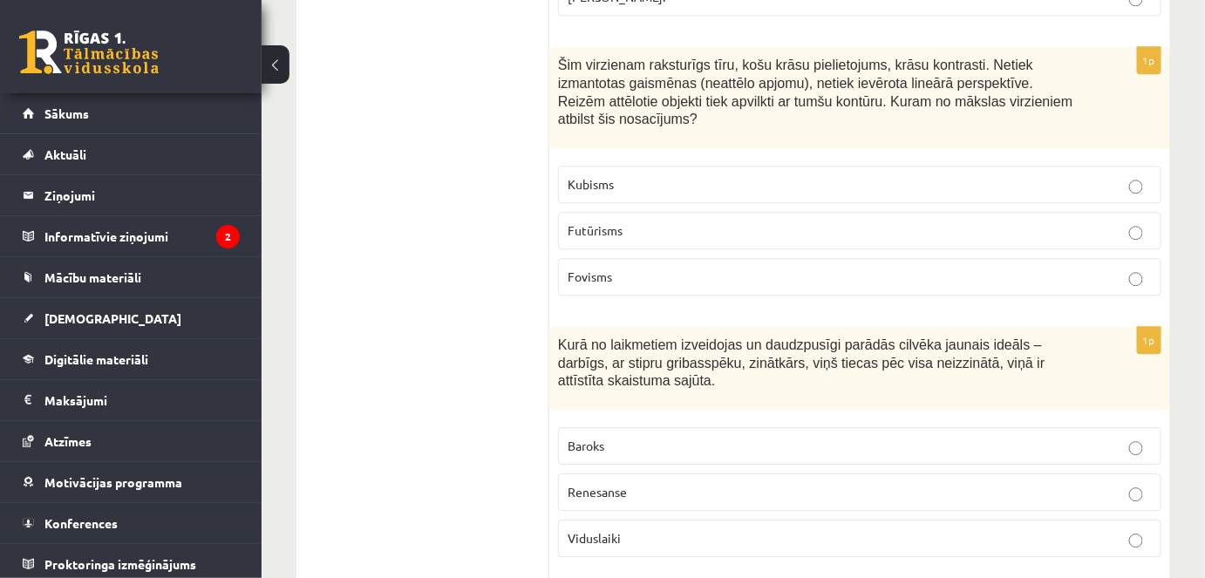
scroll to position [5978, 0]
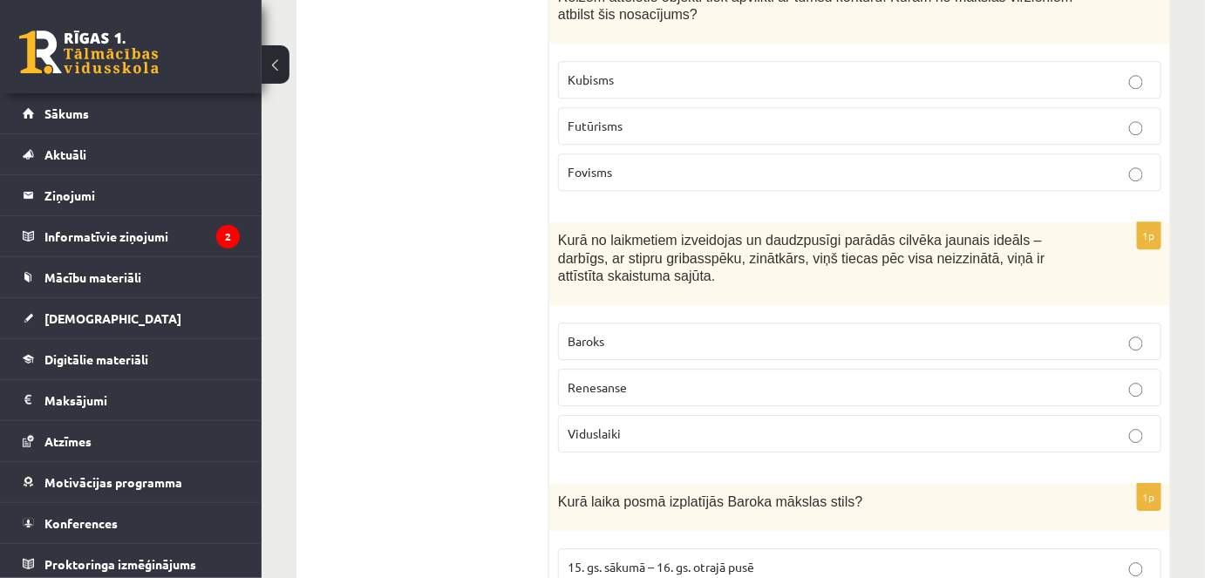
click at [641, 369] on label "Renesanse" at bounding box center [860, 388] width 604 height 38
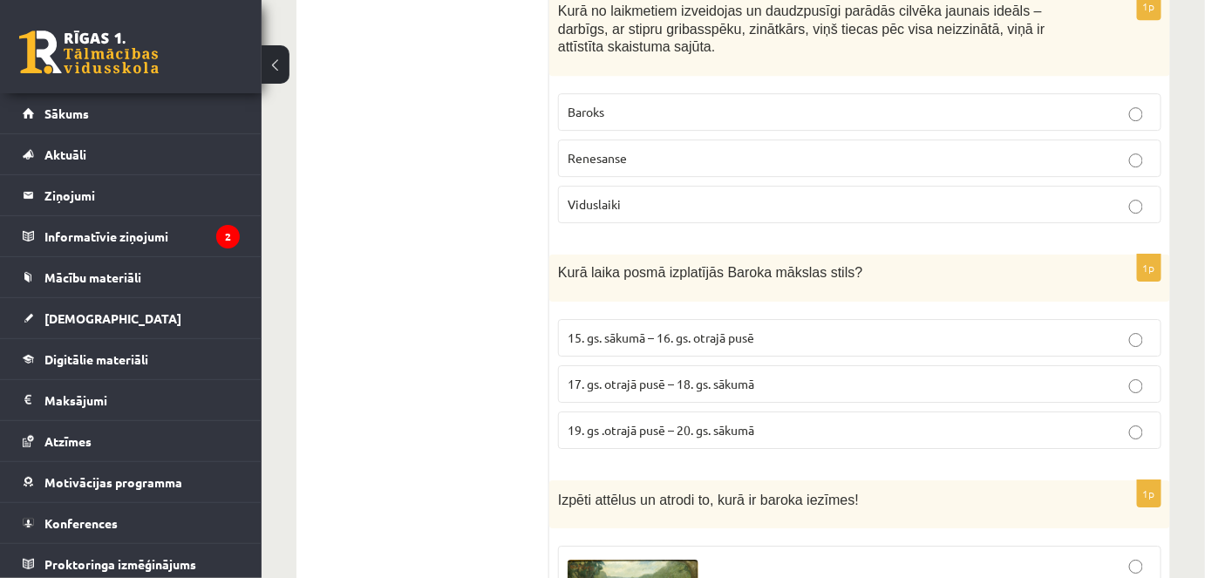
scroll to position [6216, 0]
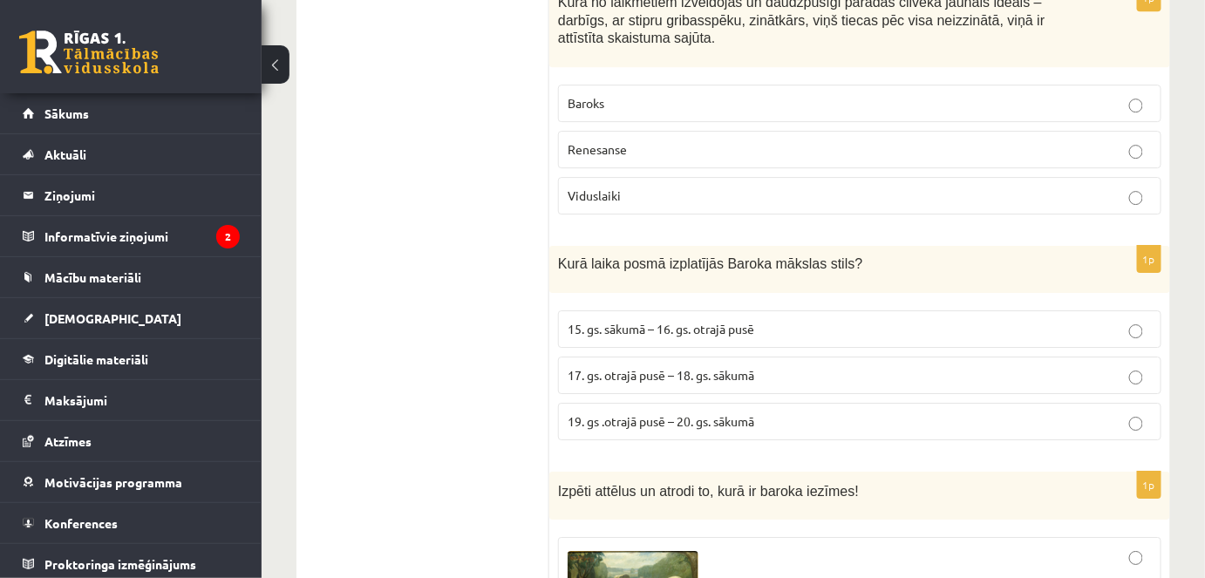
click at [658, 367] on span "17. gs. otrajā pusē – 18. gs. sākumā" at bounding box center [661, 375] width 187 height 16
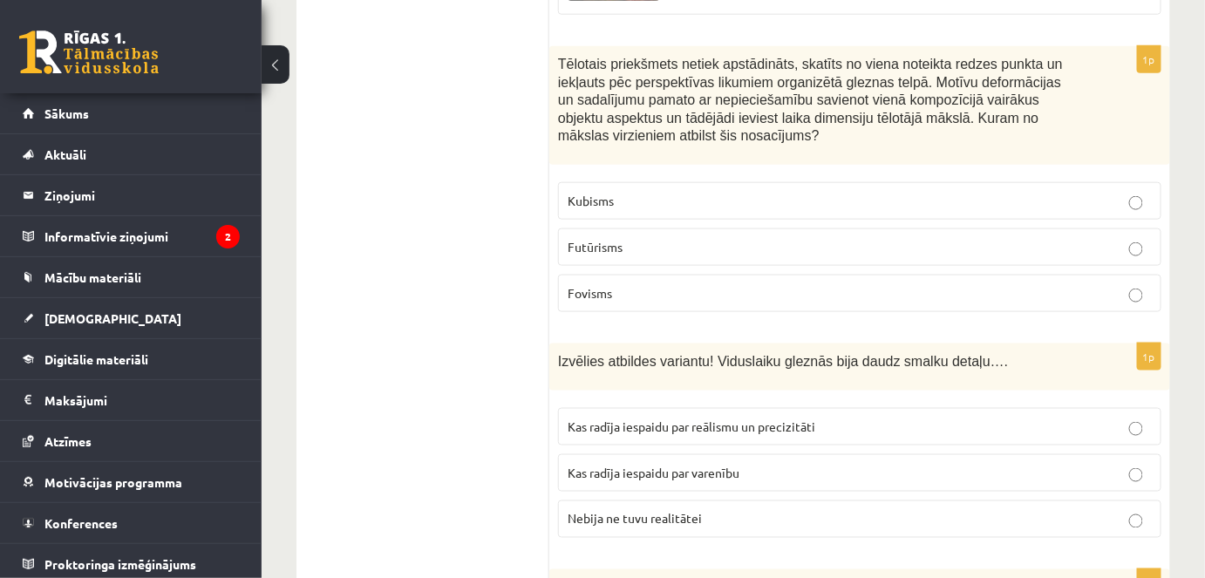
scroll to position [7168, 0]
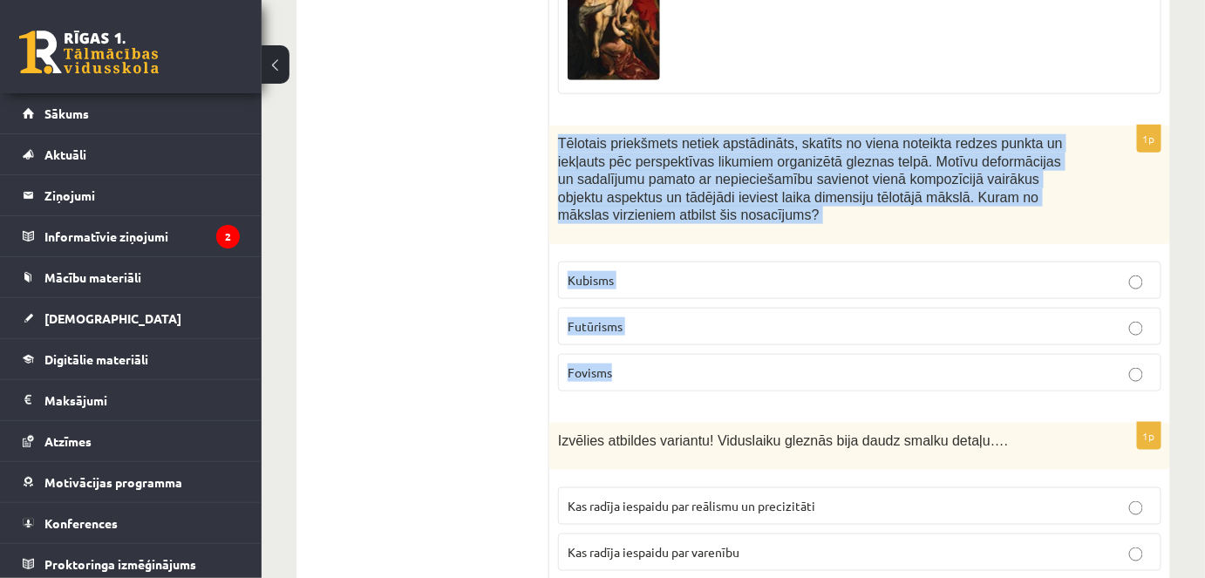
drag, startPoint x: 555, startPoint y: 54, endPoint x: 730, endPoint y: 279, distance: 285.3
click at [731, 279] on div "1p Tēlotais priekšmets netiek apstādināts, skatīts no viena noteikta redzes pun…" at bounding box center [859, 266] width 621 height 280
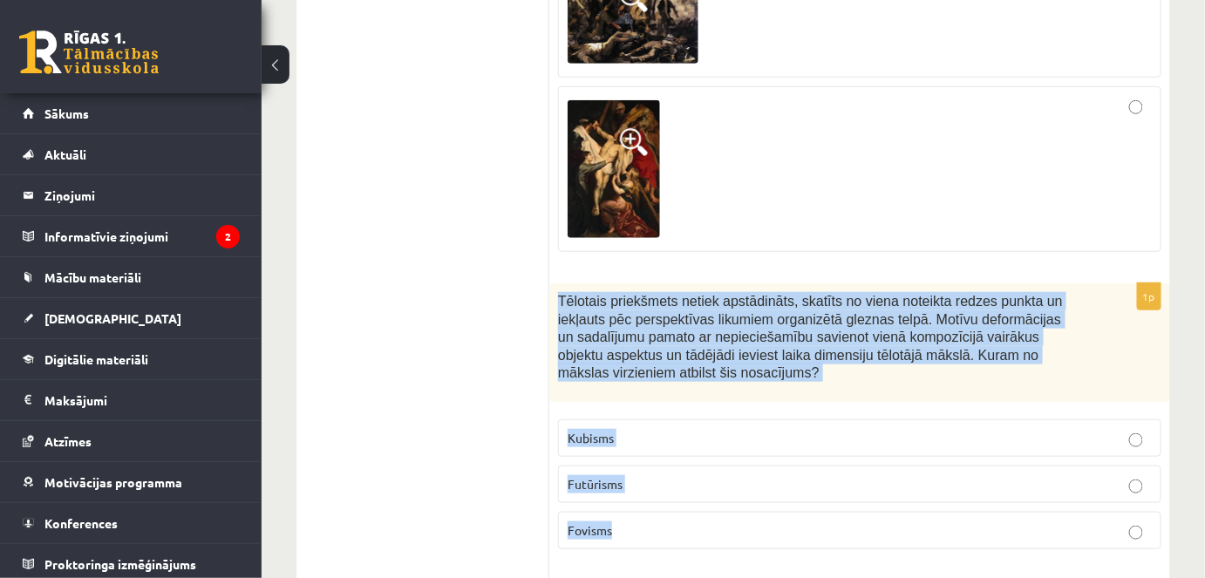
scroll to position [7009, 0]
click at [645, 430] on p "Kubisms" at bounding box center [860, 439] width 584 height 18
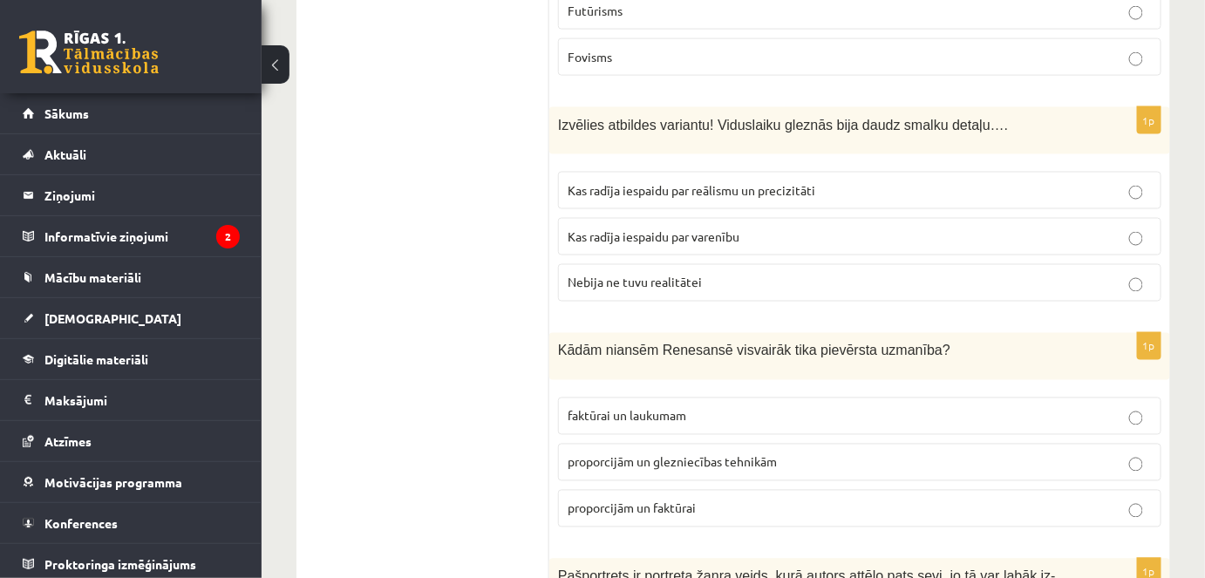
scroll to position [7484, 0]
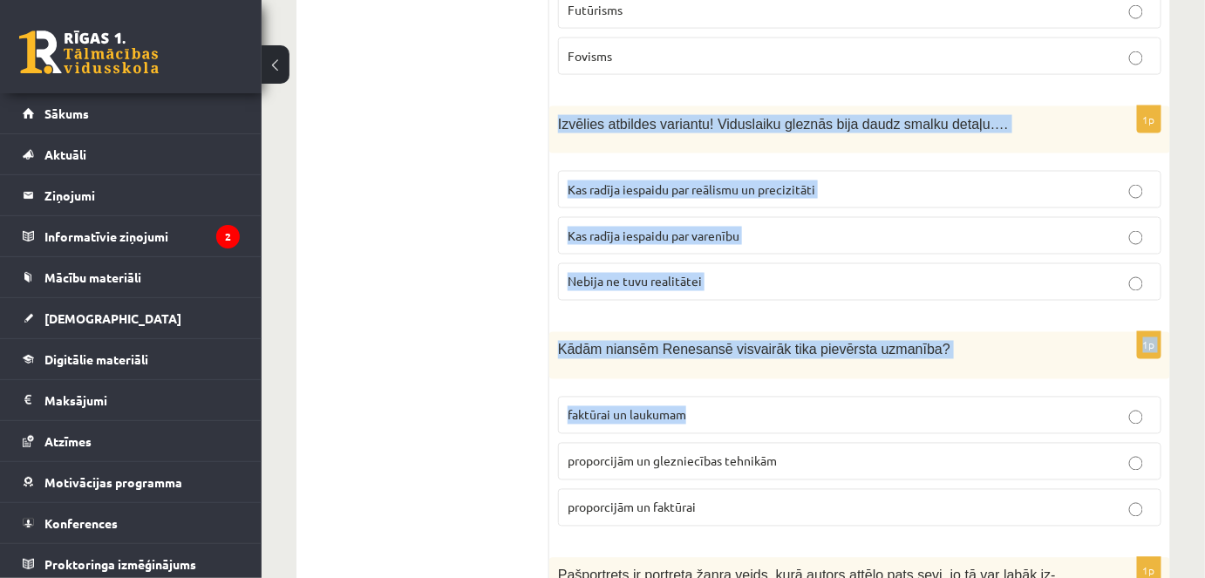
drag, startPoint x: 560, startPoint y: 29, endPoint x: 772, endPoint y: 334, distance: 371.6
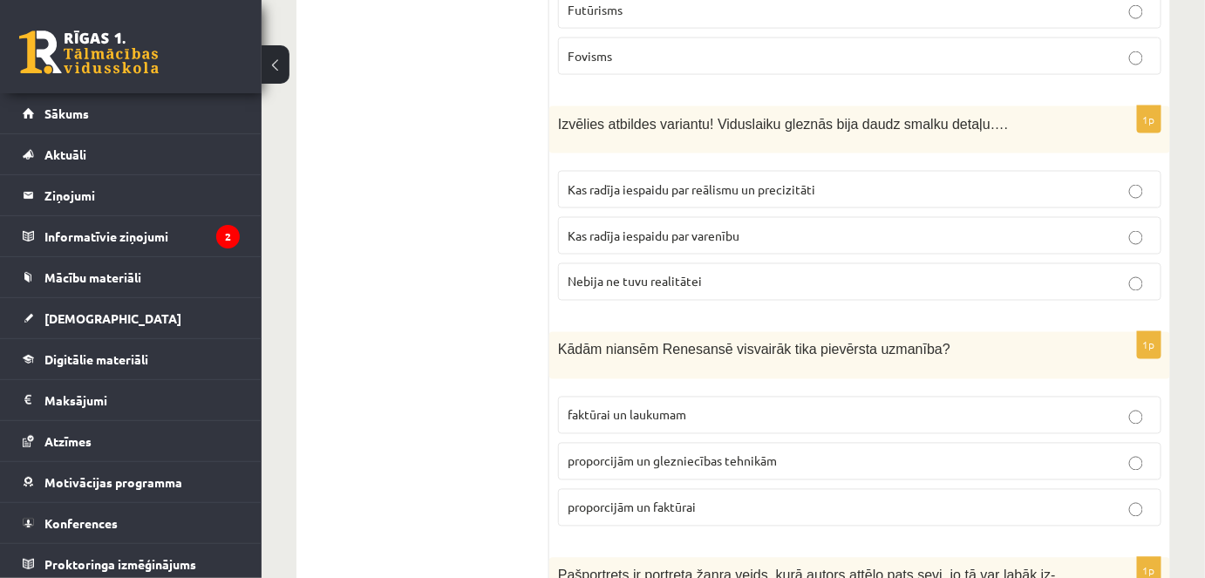
click at [789, 414] on fieldset "faktūrai un laukumam proporcijām un glezniecības tehnikām proporcijām un faktūr…" at bounding box center [860, 460] width 604 height 144
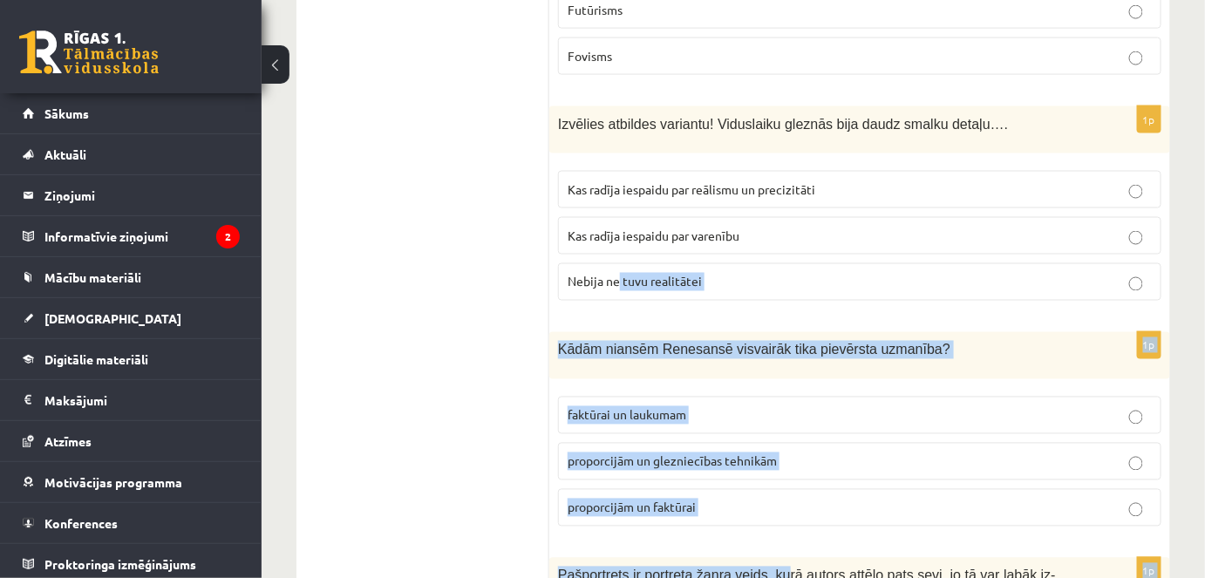
drag, startPoint x: 772, startPoint y: 461, endPoint x: 615, endPoint y: 169, distance: 331.7
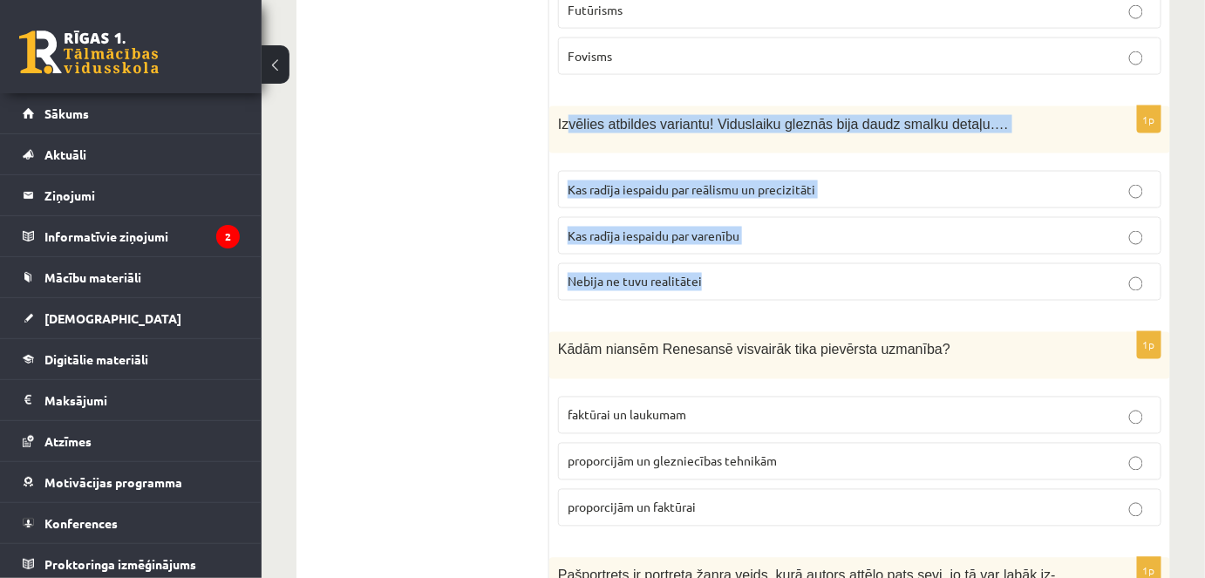
drag, startPoint x: 566, startPoint y: 33, endPoint x: 667, endPoint y: 98, distance: 120.0
click at [812, 191] on div "1p Izvēlies atbildes variantu! Viduslaiku gleznās bija daudz smalku detaļu…. Ka…" at bounding box center [859, 210] width 621 height 208
drag, startPoint x: 556, startPoint y: 25, endPoint x: 745, endPoint y: 293, distance: 327.9
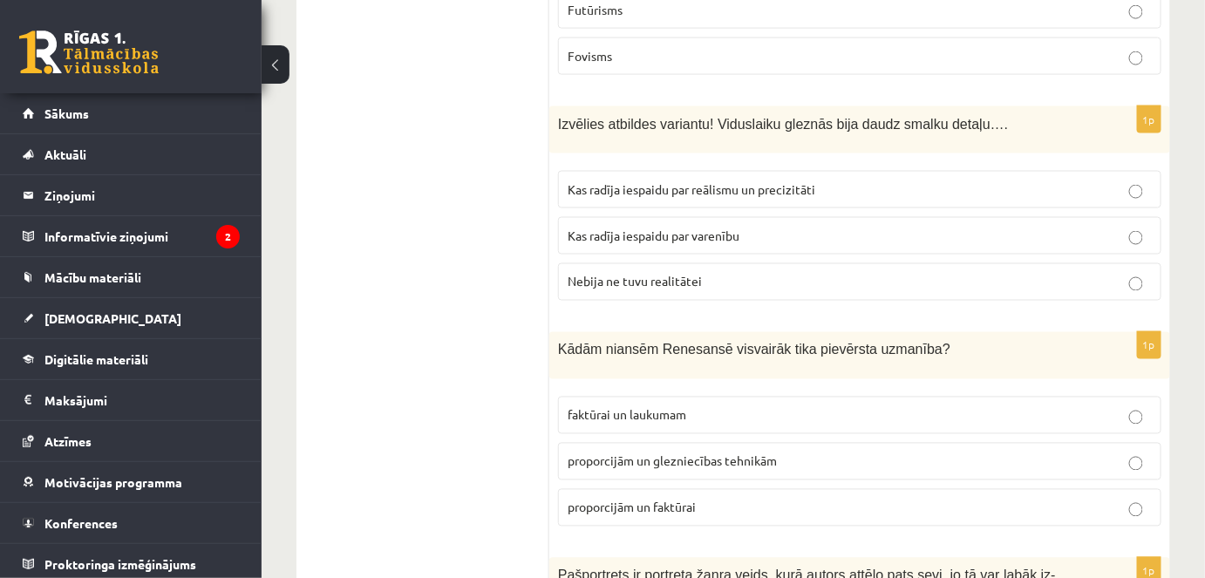
drag, startPoint x: 734, startPoint y: 404, endPoint x: 693, endPoint y: 418, distance: 43.3
click at [697, 499] on p "proporcijām un faktūrai" at bounding box center [860, 508] width 584 height 18
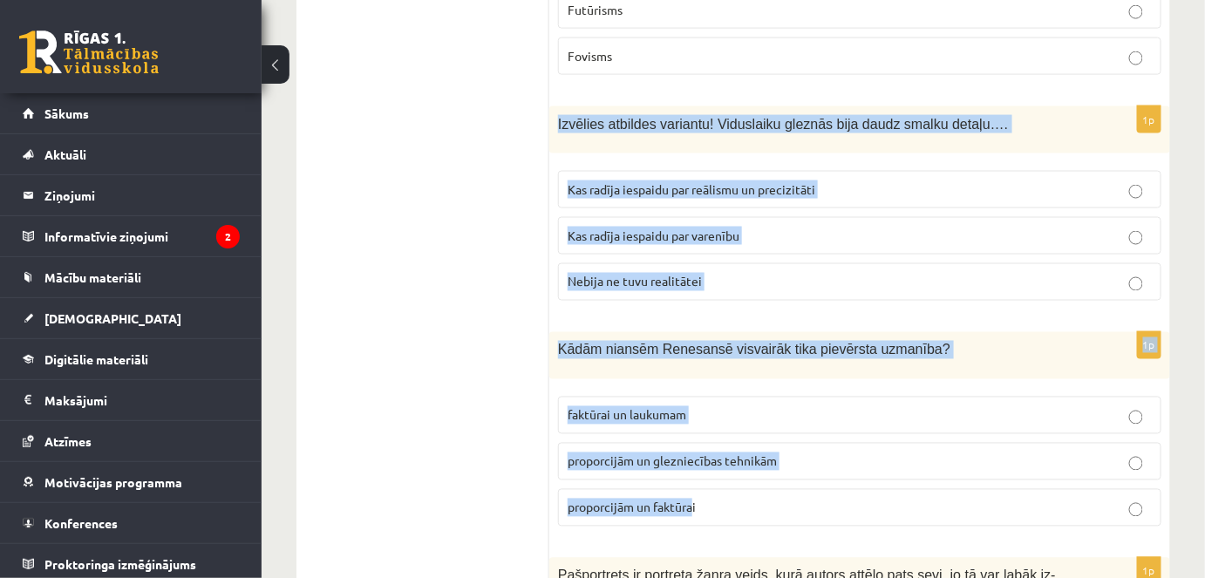
drag, startPoint x: 692, startPoint y: 418, endPoint x: 556, endPoint y: 41, distance: 400.6
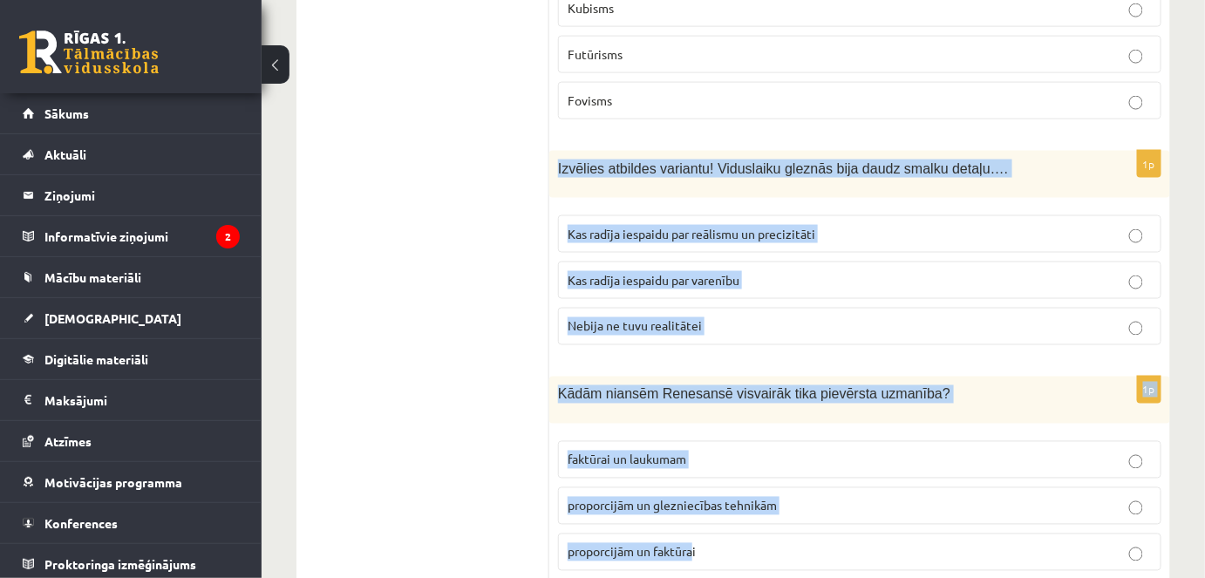
scroll to position [7405, 0]
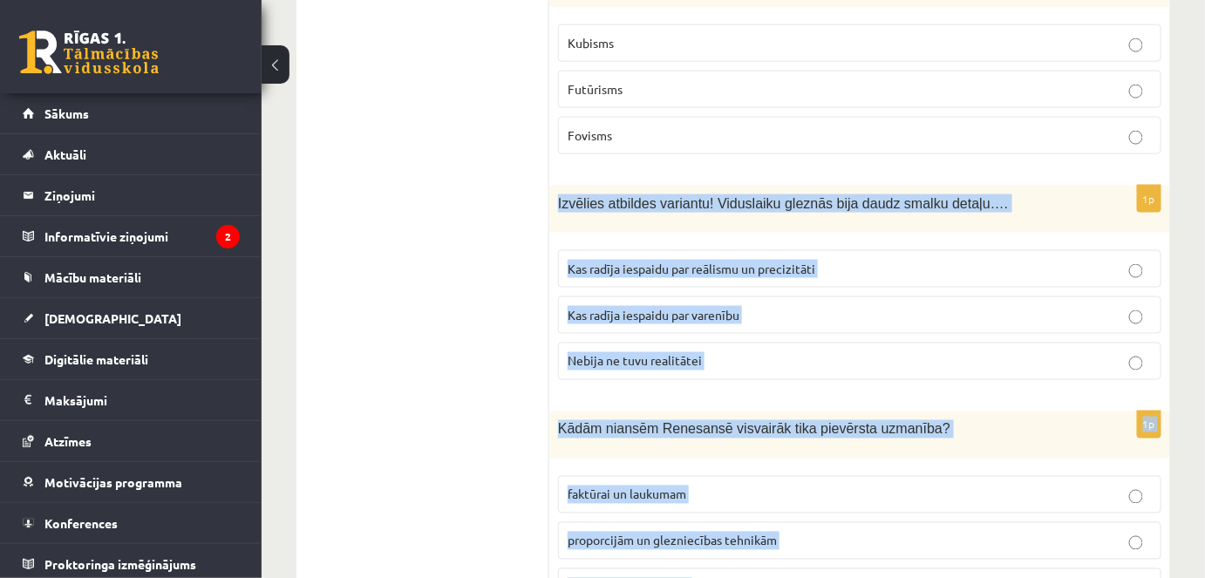
click at [644, 533] on span "proporcijām un glezniecības tehnikām" at bounding box center [672, 541] width 209 height 16
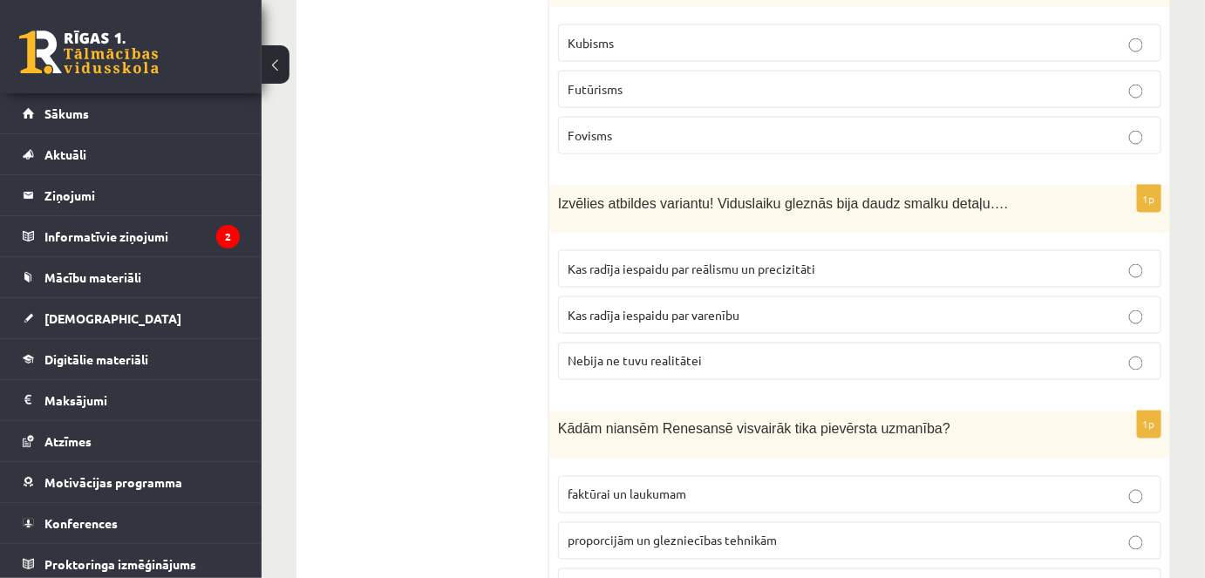
click at [691, 250] on label "Kas radīja iespaidu par reālismu un precizitāti" at bounding box center [860, 269] width 604 height 38
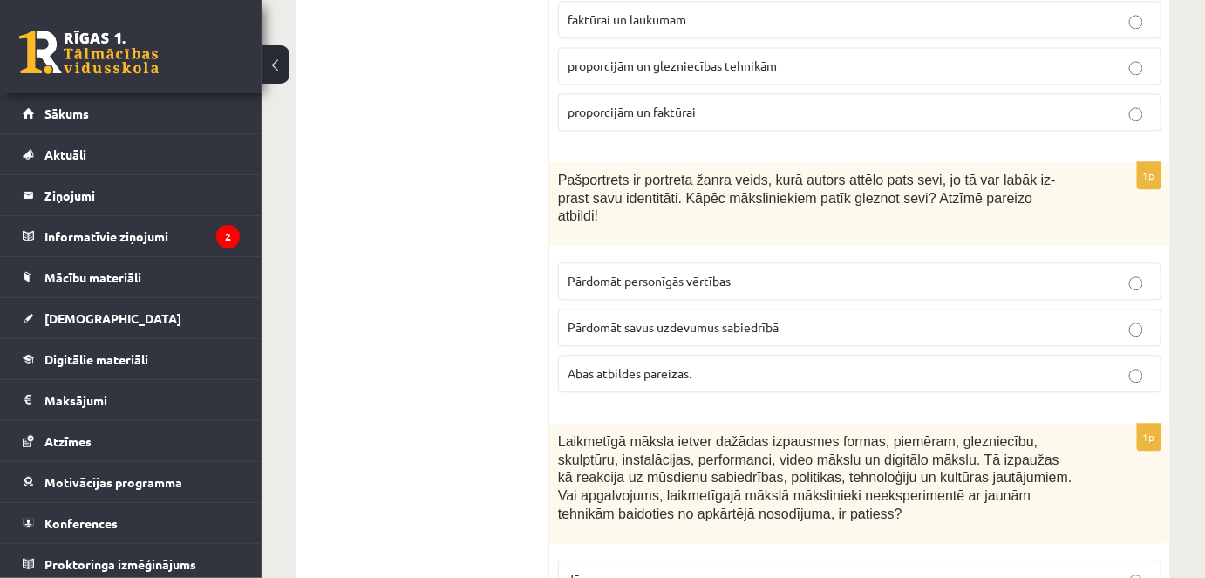
scroll to position [7881, 0]
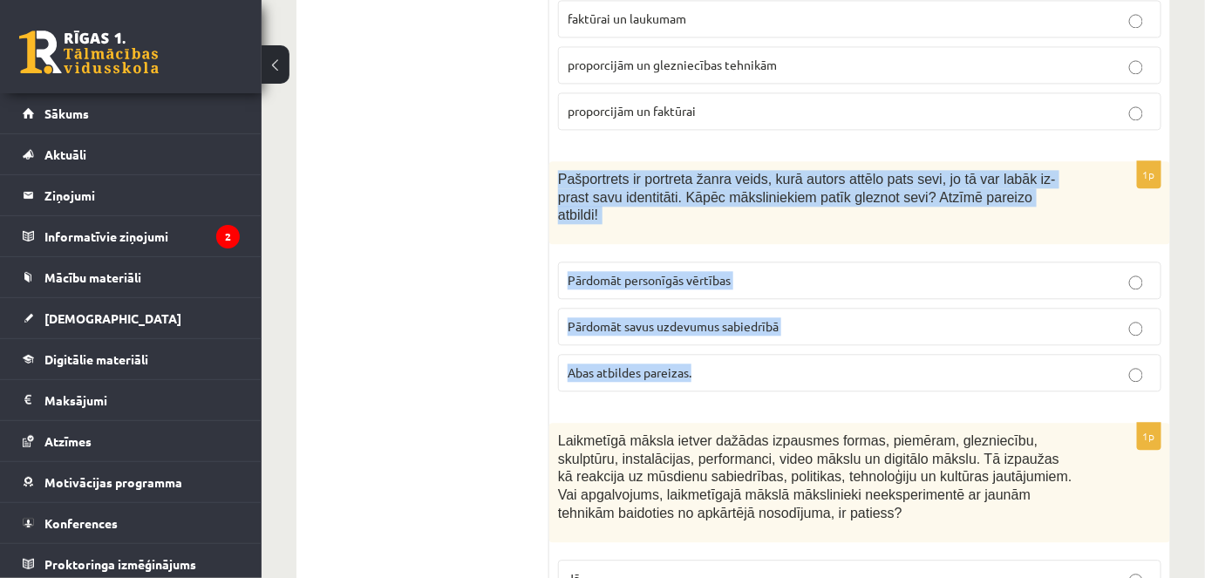
drag, startPoint x: 556, startPoint y: 88, endPoint x: 758, endPoint y: 249, distance: 258.8
click at [758, 249] on div "1p Pašportrets ir portreta žanra veids, kurā autors attēlo pats sevi, jo tā var…" at bounding box center [859, 283] width 621 height 244
click at [651, 365] on span "Abas atbildes pareizas." at bounding box center [630, 373] width 124 height 16
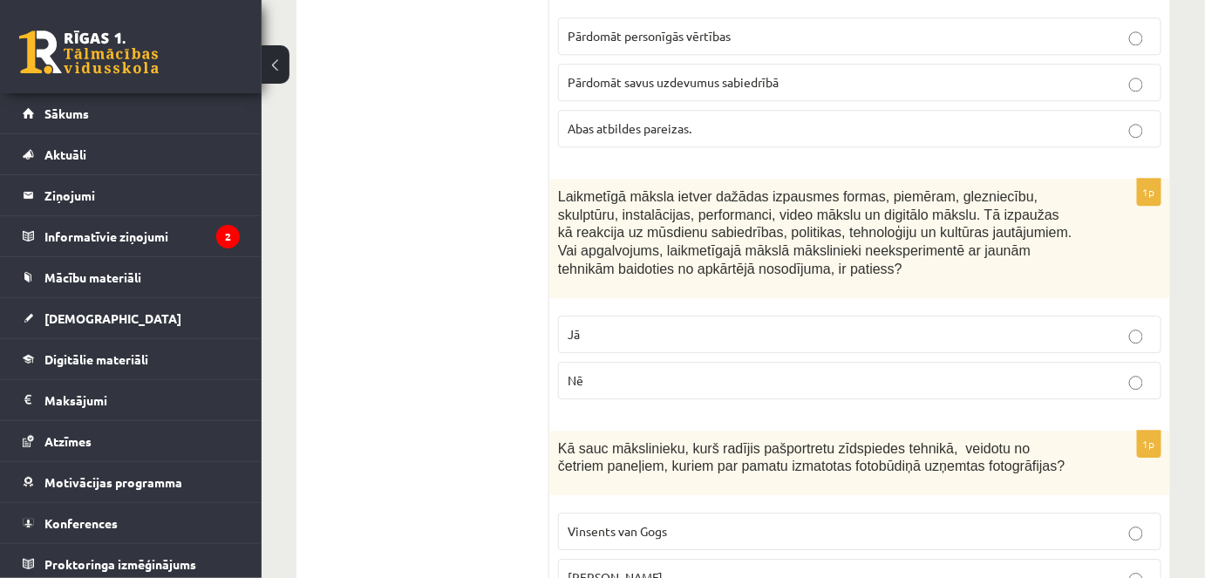
scroll to position [8138, 0]
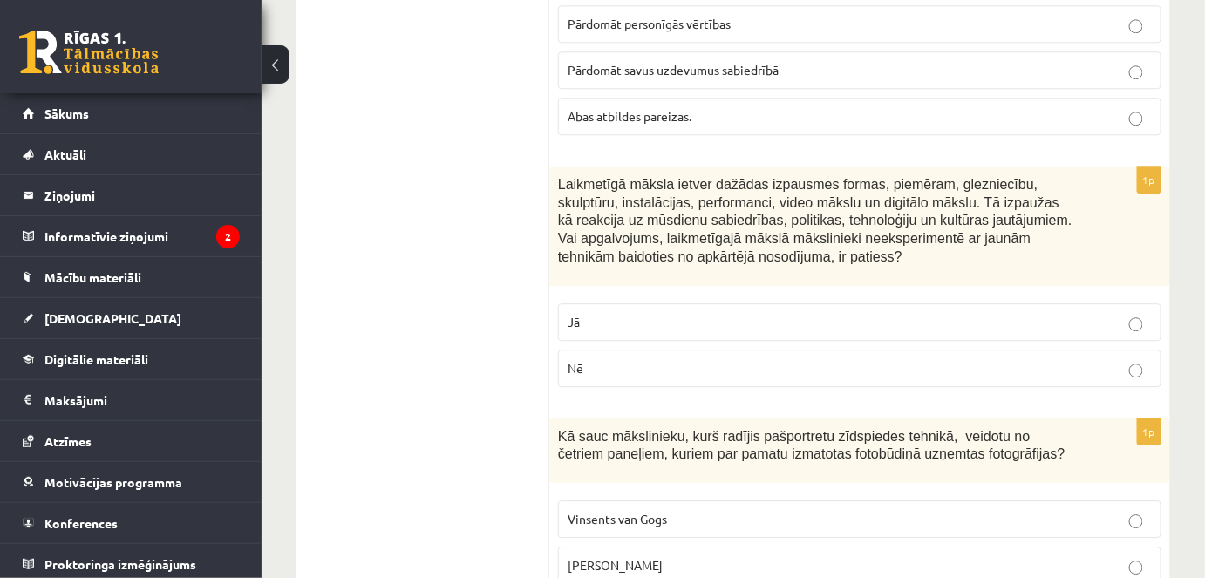
click at [584, 313] on p "Jā" at bounding box center [860, 322] width 584 height 18
click at [662, 501] on label "Vinsents van Gogs" at bounding box center [860, 520] width 604 height 38
click at [638, 557] on span "Endijs Vorhols" at bounding box center [615, 565] width 95 height 16
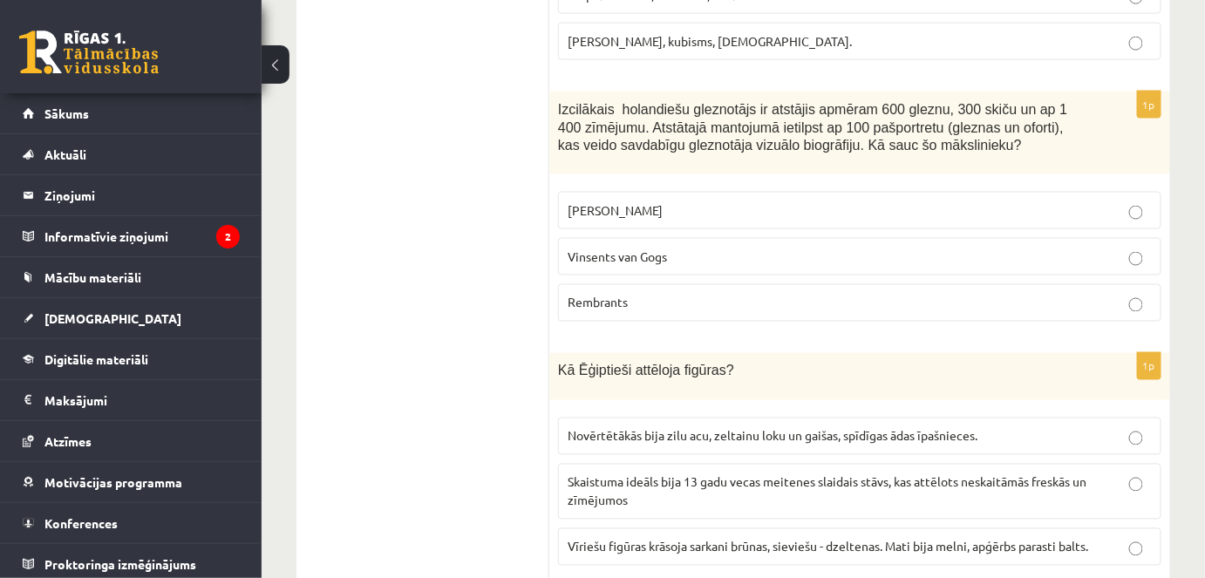
scroll to position [0, 0]
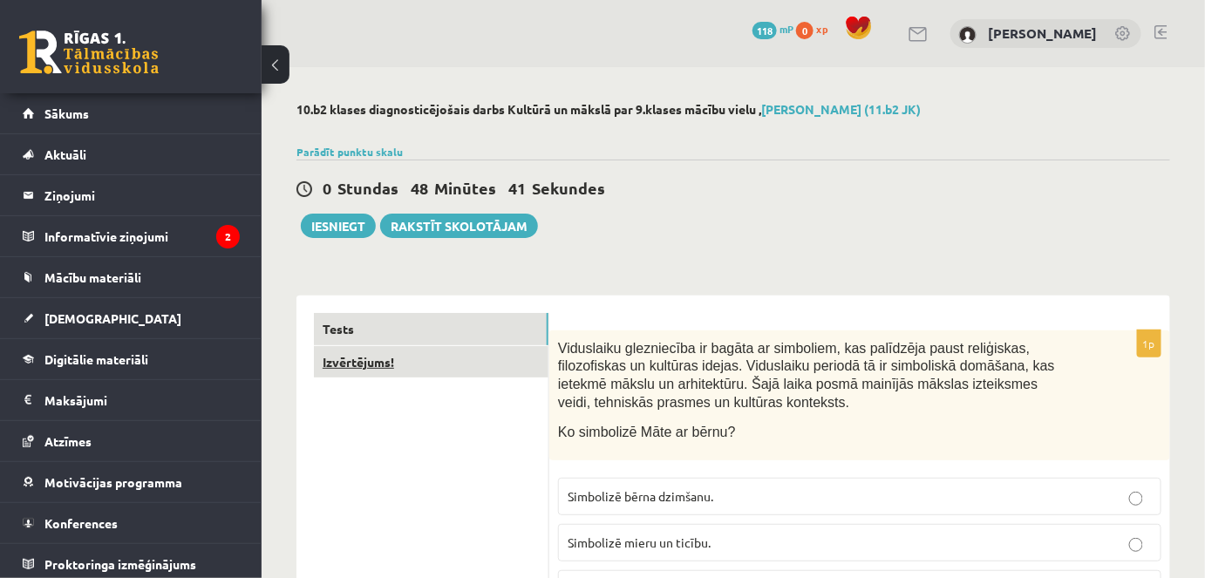
drag, startPoint x: 412, startPoint y: 319, endPoint x: 381, endPoint y: 355, distance: 47.0
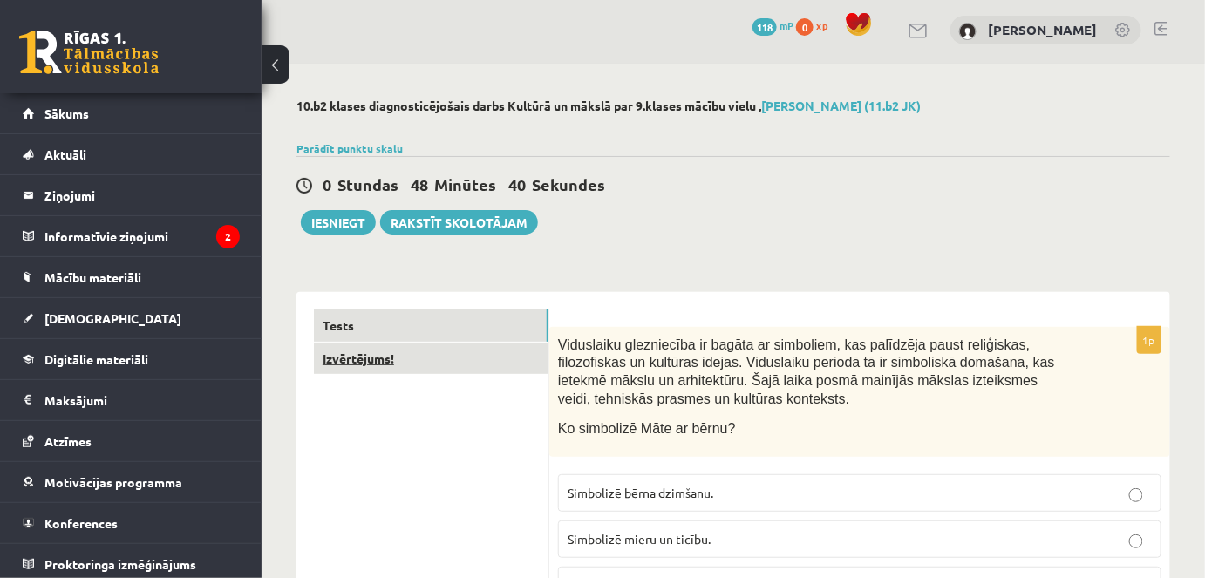
click at [379, 357] on link "Izvērtējums!" at bounding box center [431, 359] width 235 height 32
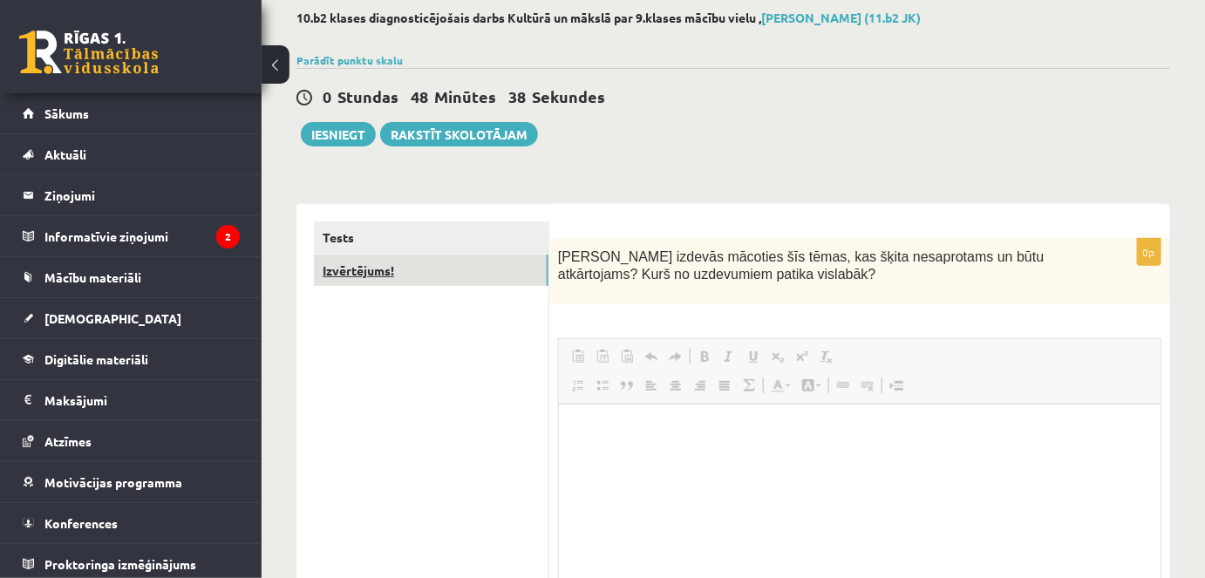
scroll to position [0, 0]
click at [342, 144] on button "Iesniegt" at bounding box center [338, 134] width 75 height 24
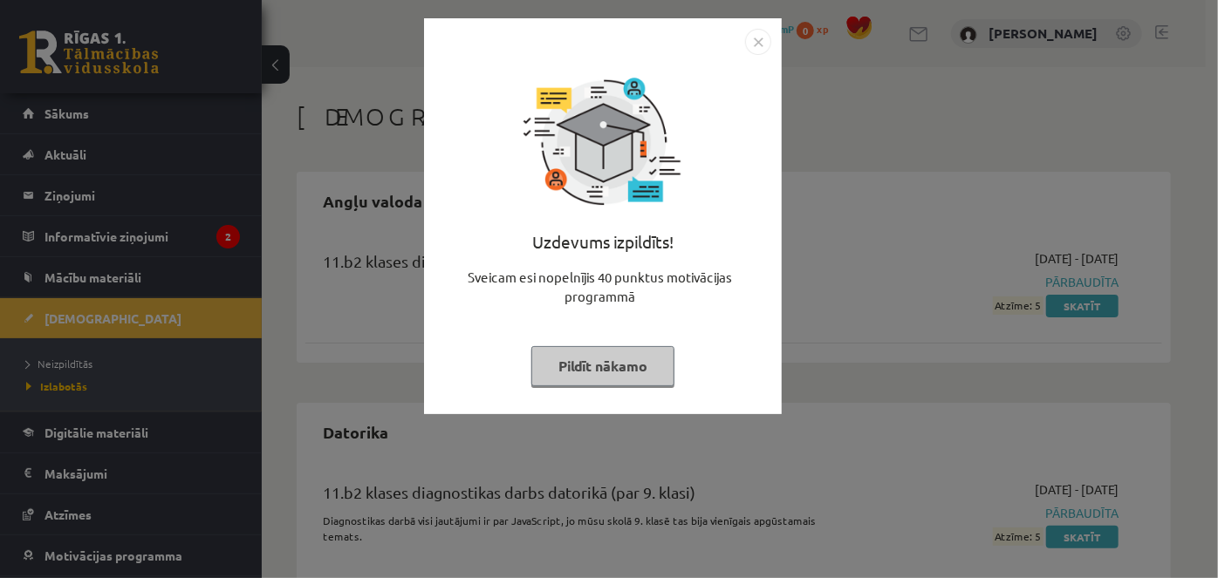
click at [645, 363] on button "Pildīt nākamo" at bounding box center [602, 366] width 143 height 40
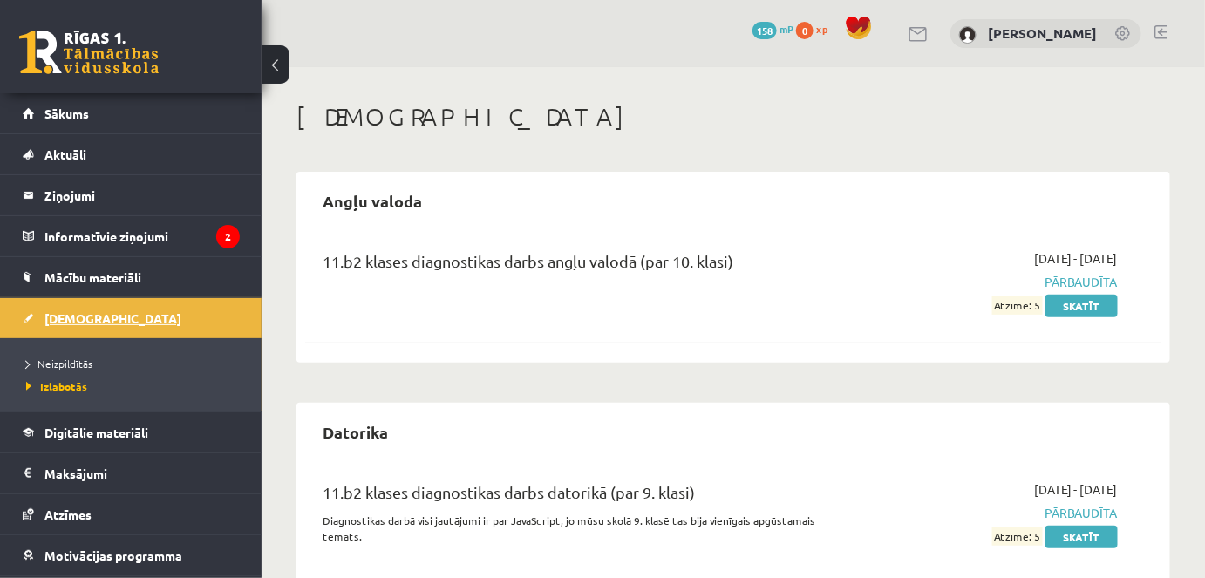
click at [89, 312] on span "[DEMOGRAPHIC_DATA]" at bounding box center [112, 319] width 137 height 16
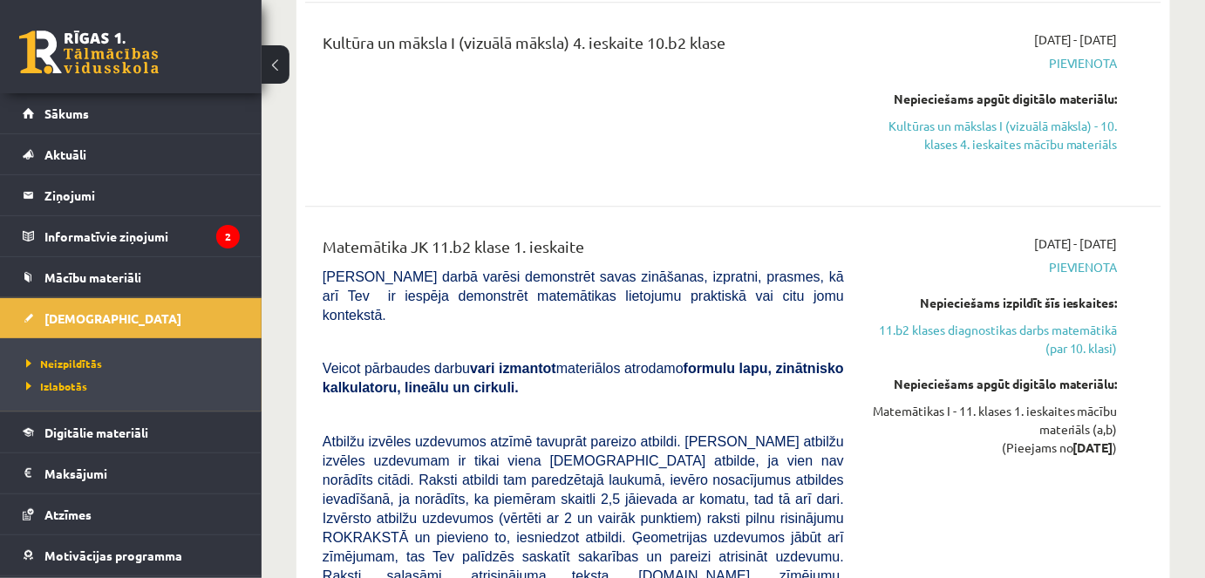
scroll to position [6129, 0]
drag, startPoint x: 603, startPoint y: 249, endPoint x: 625, endPoint y: 272, distance: 32.1
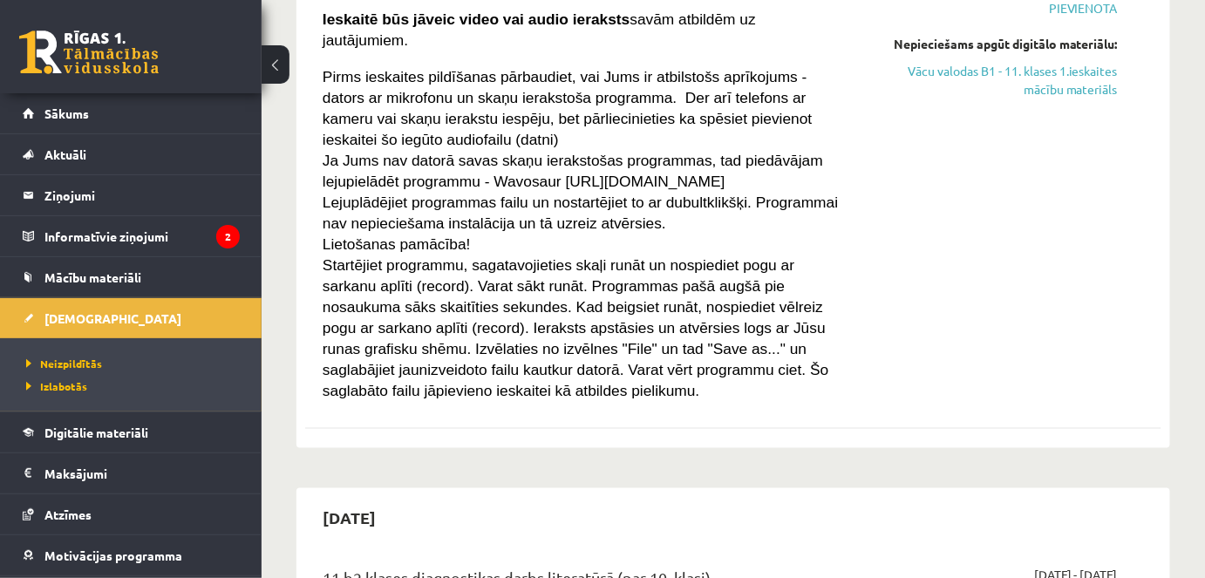
scroll to position [0, 0]
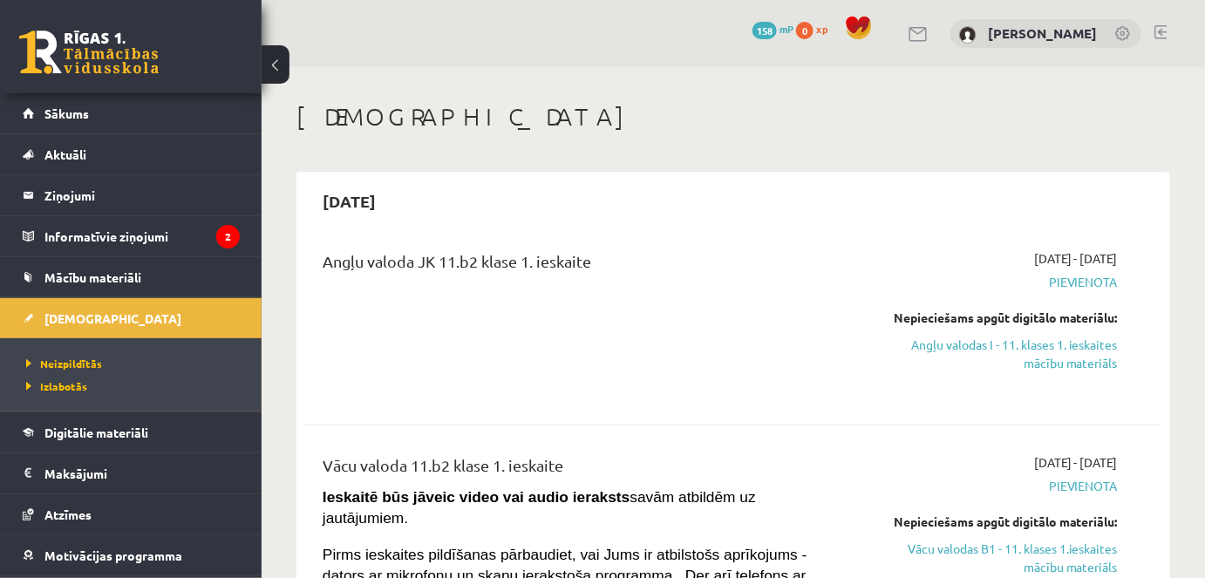
drag, startPoint x: 788, startPoint y: 307, endPoint x: 791, endPoint y: 230, distance: 76.8
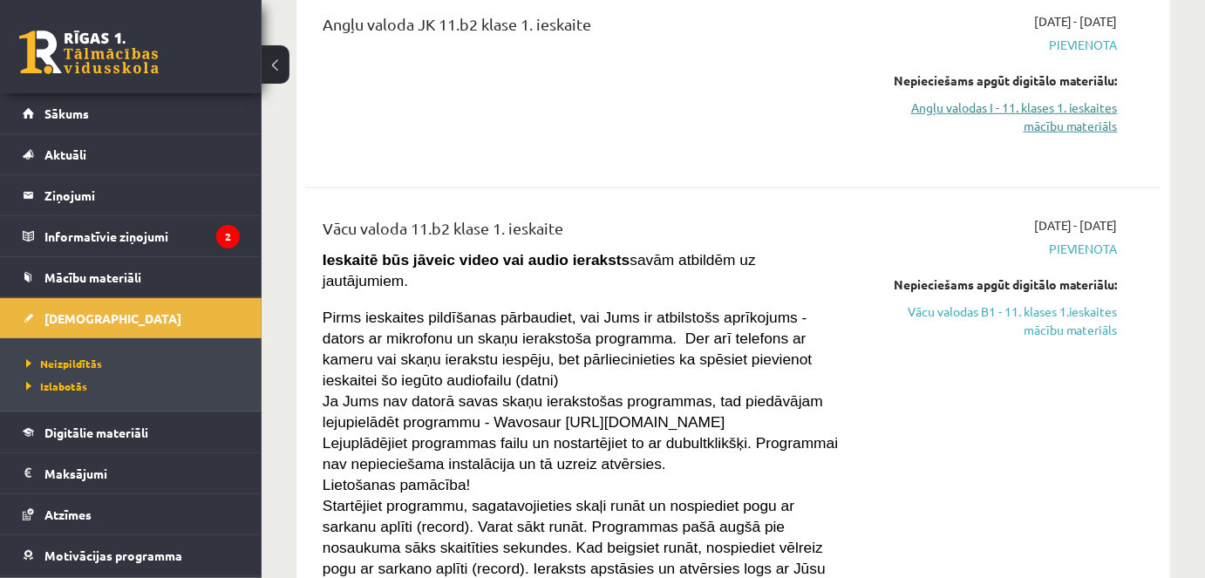
click at [1065, 107] on link "Angļu valodas I - 11. klases 1. ieskaites mācību materiāls" at bounding box center [994, 117] width 248 height 37
click at [1056, 312] on link "Vācu valodas B1 - 11. klases 1.ieskaites mācību materiāls" at bounding box center [994, 321] width 248 height 37
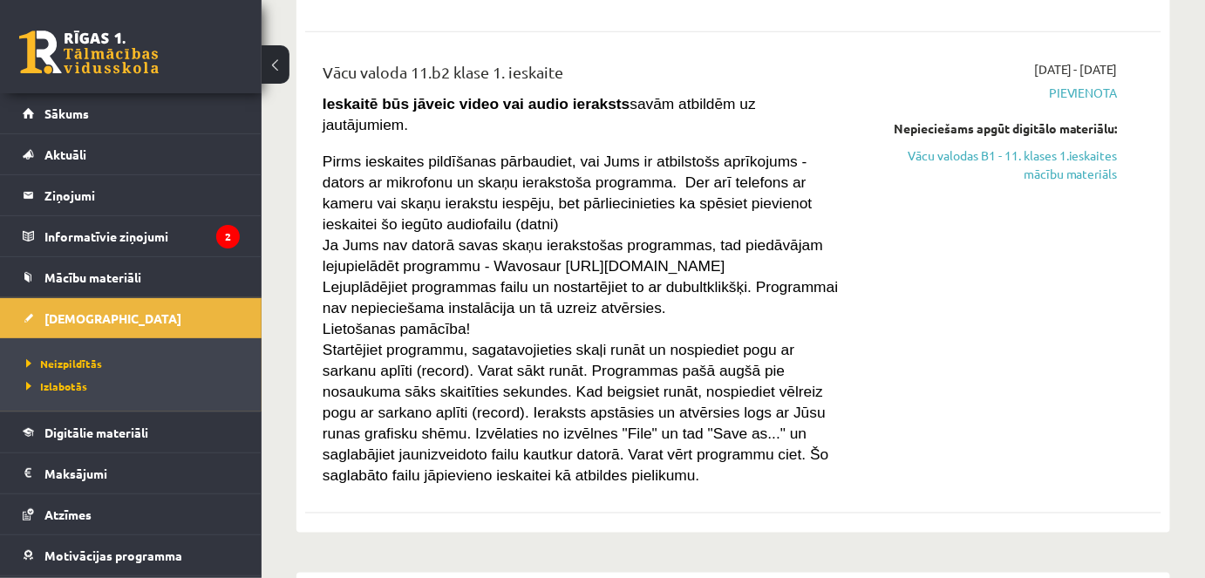
scroll to position [475, 0]
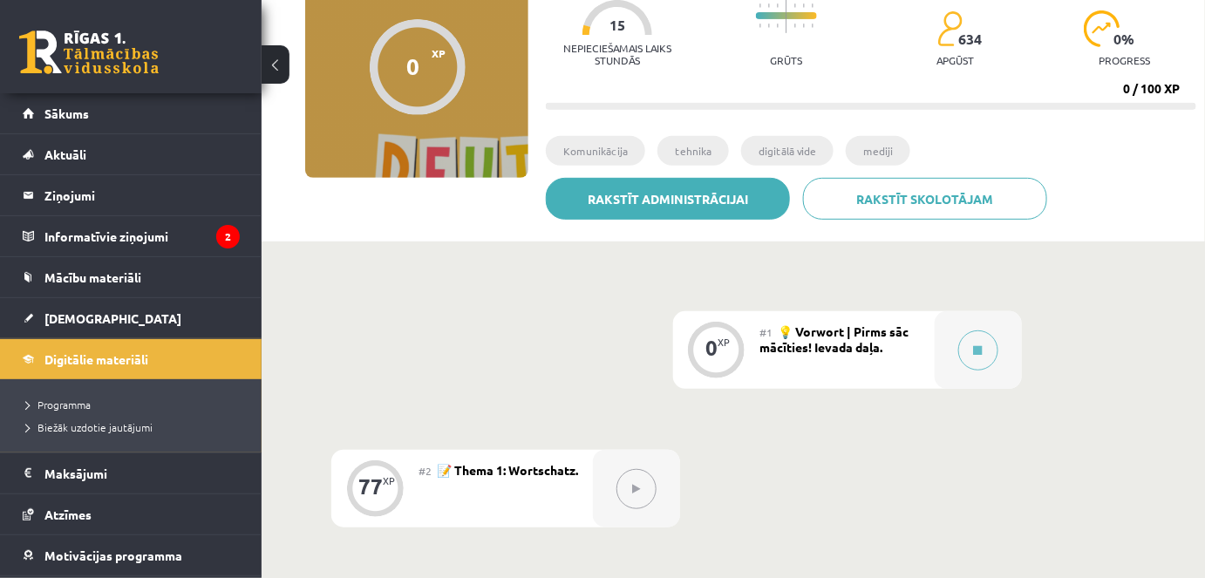
scroll to position [116, 0]
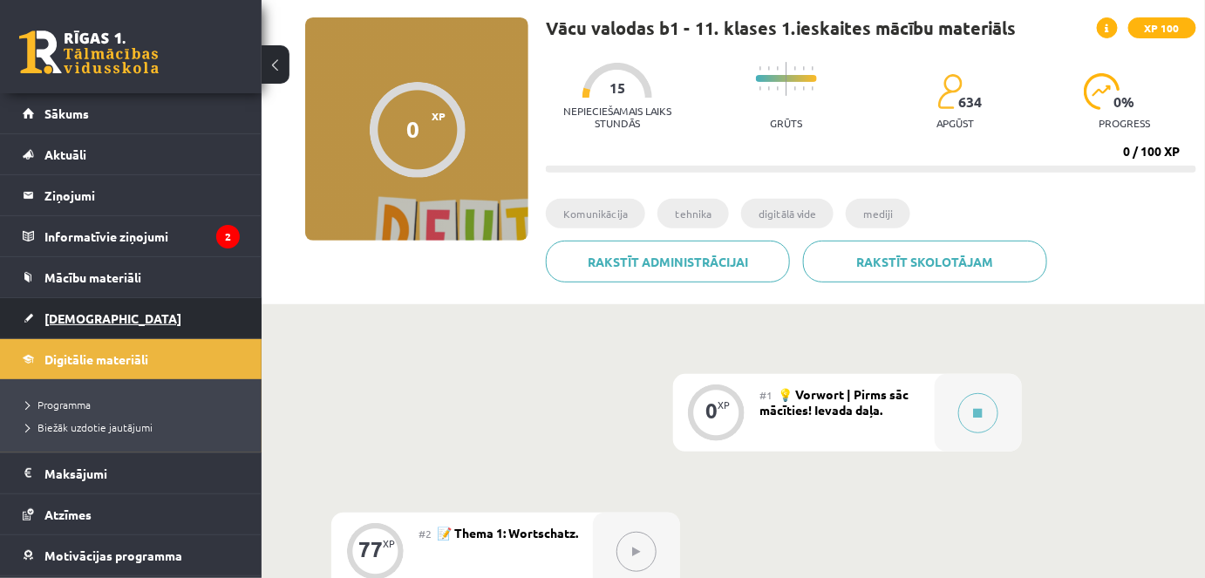
click at [72, 318] on span "[DEMOGRAPHIC_DATA]" at bounding box center [112, 319] width 137 height 16
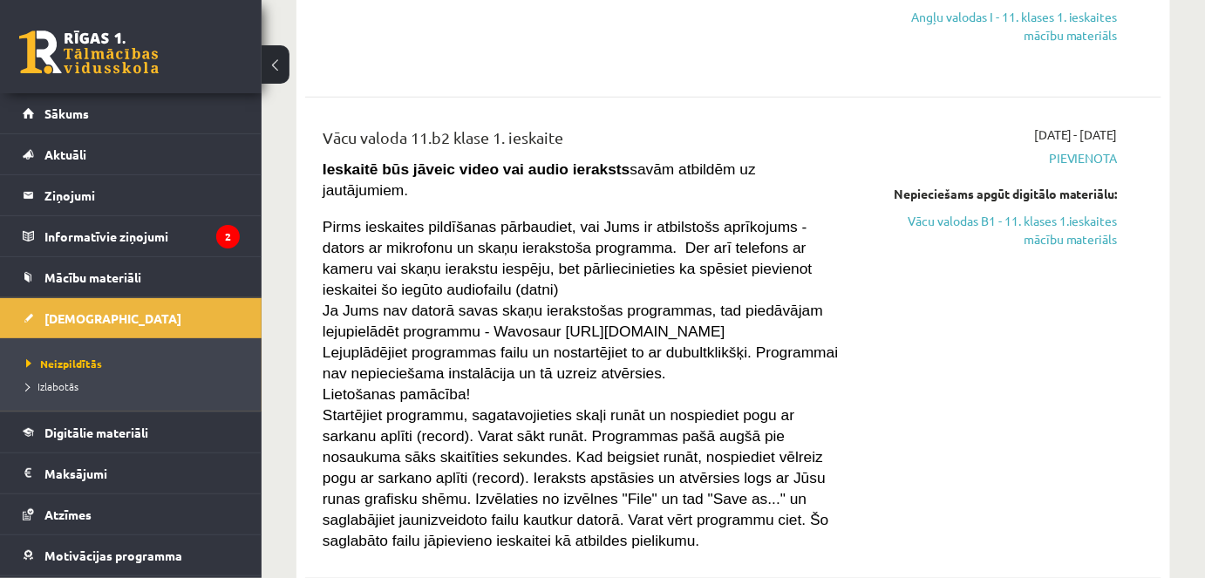
scroll to position [237, 0]
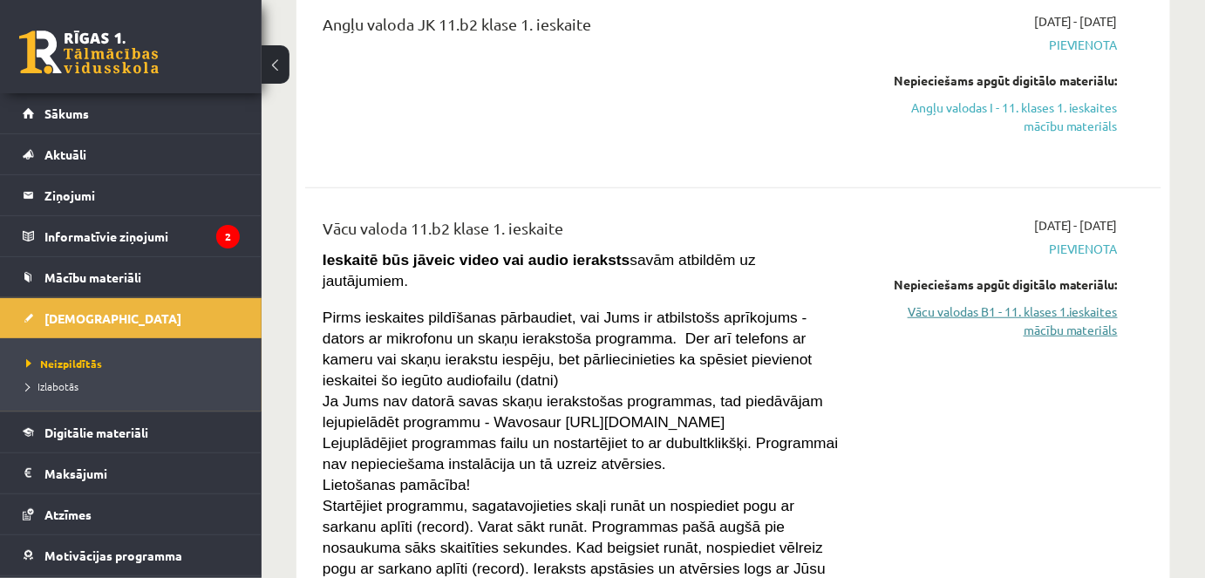
click at [932, 311] on link "Vācu valodas B1 - 11. klases 1.ieskaites mācību materiāls" at bounding box center [994, 321] width 248 height 37
click at [1046, 324] on link "Vācu valodas B1 - 11. klases 1.ieskaites mācību materiāls" at bounding box center [994, 321] width 248 height 37
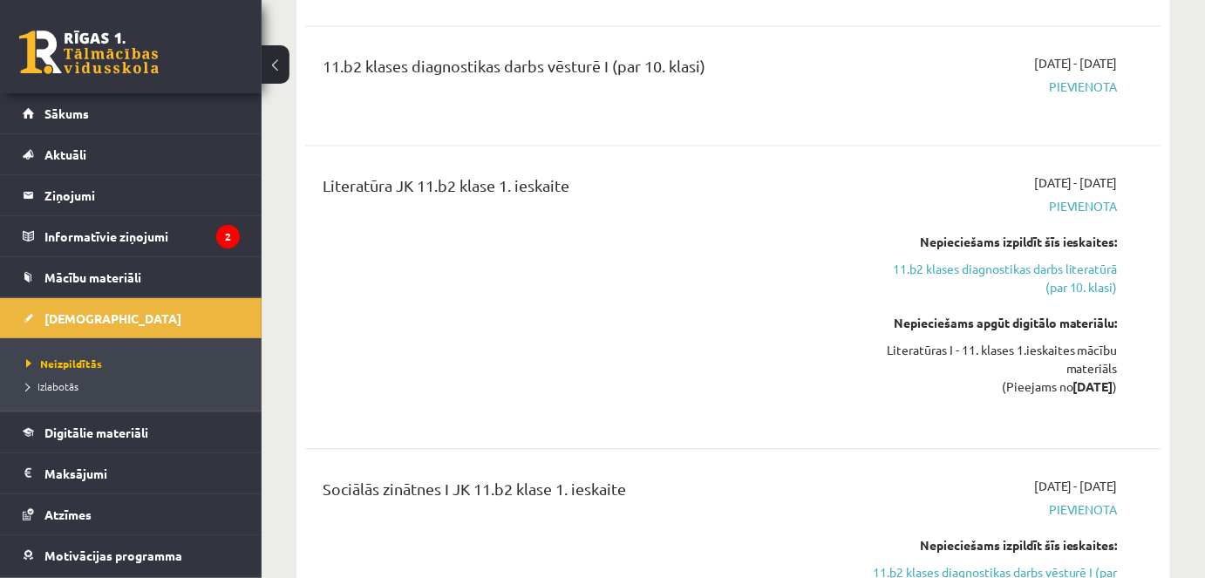
scroll to position [1205, 0]
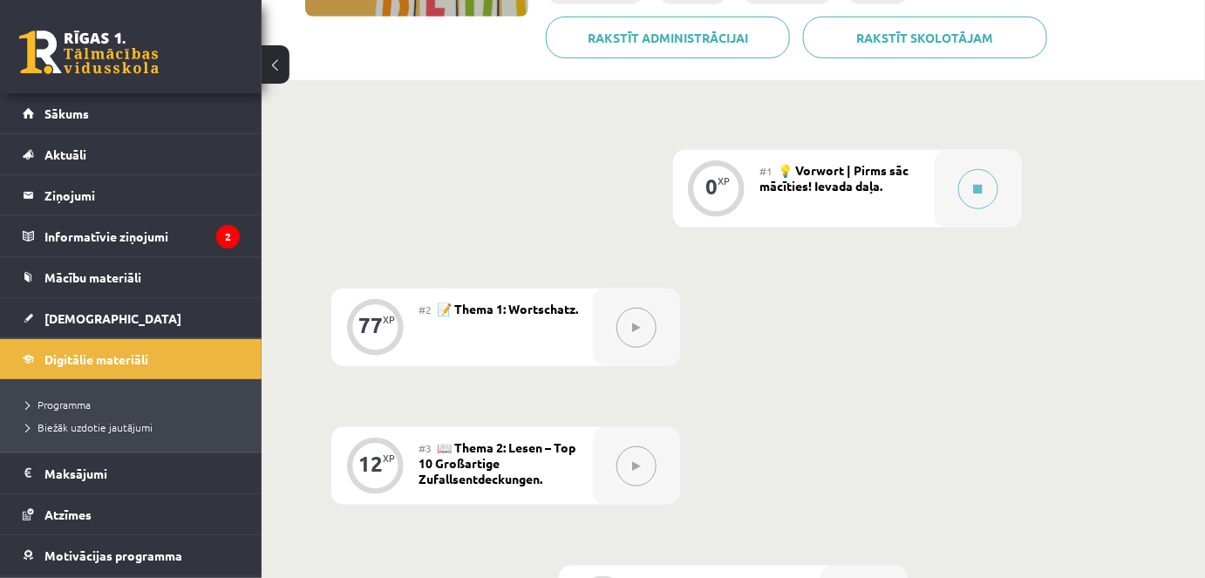
scroll to position [396, 0]
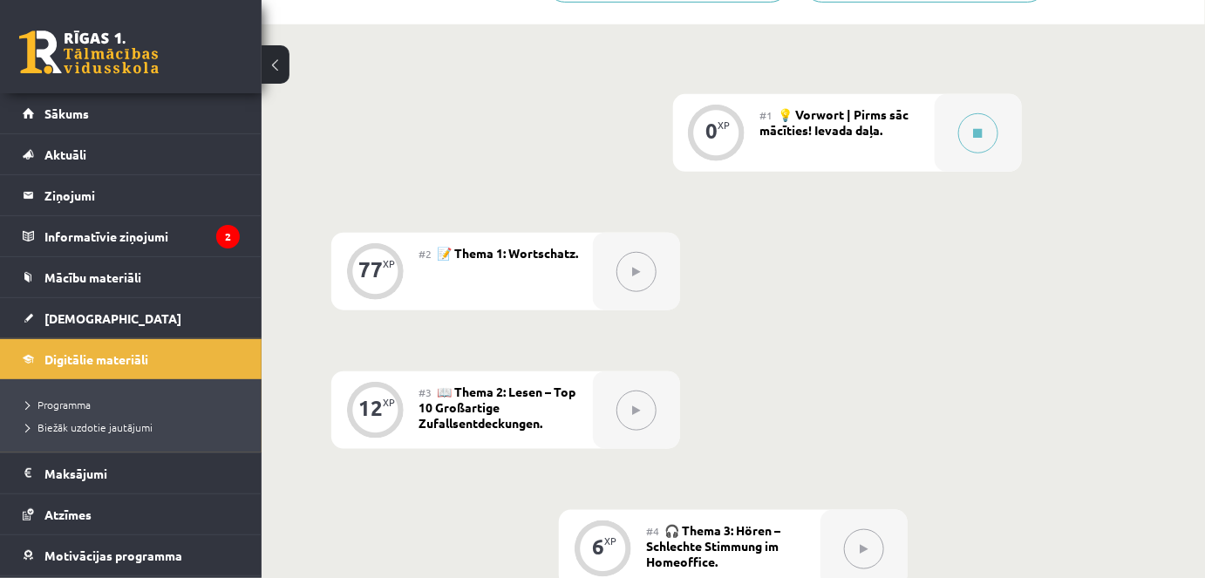
click at [892, 117] on span "💡 Vorwort | Pirms sāc mācīties! Ievada daļa." at bounding box center [835, 121] width 149 height 31
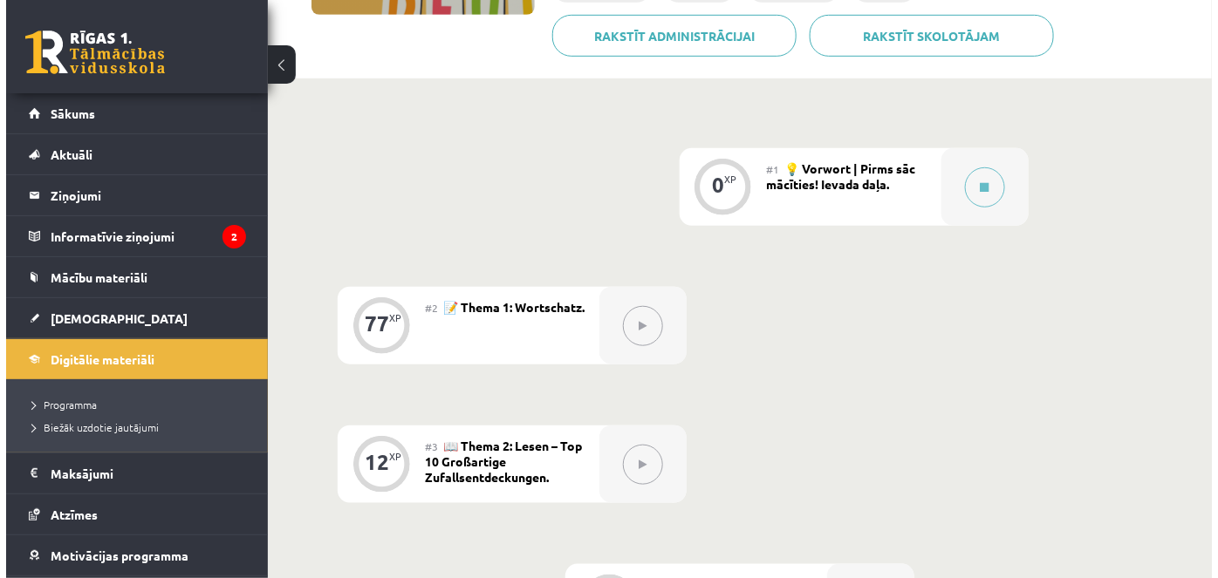
scroll to position [274, 0]
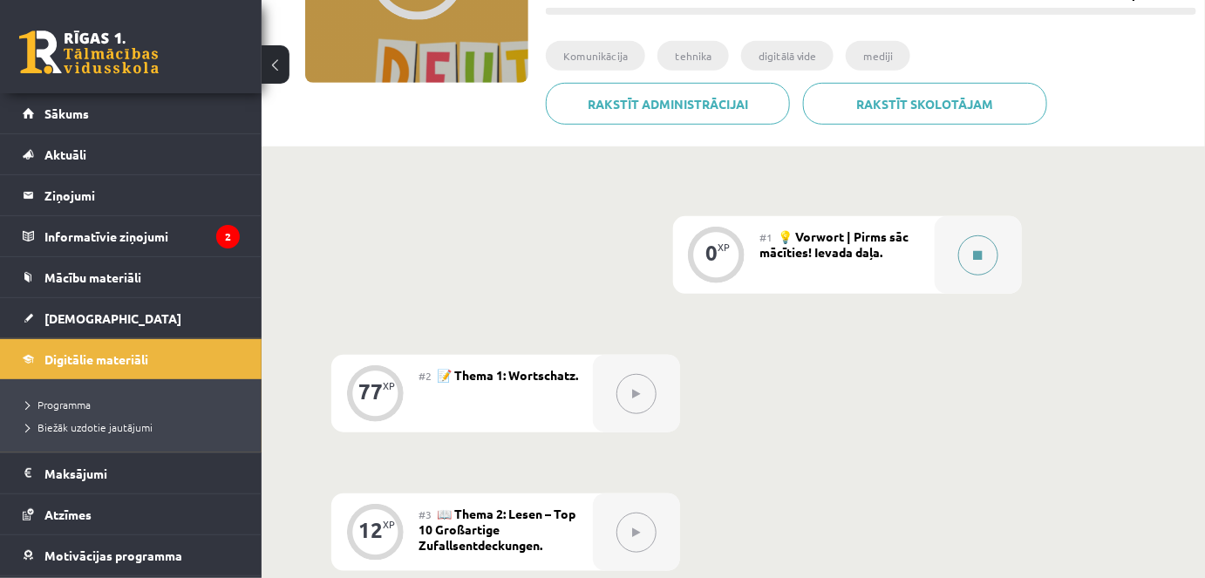
click at [960, 234] on div at bounding box center [978, 255] width 87 height 78
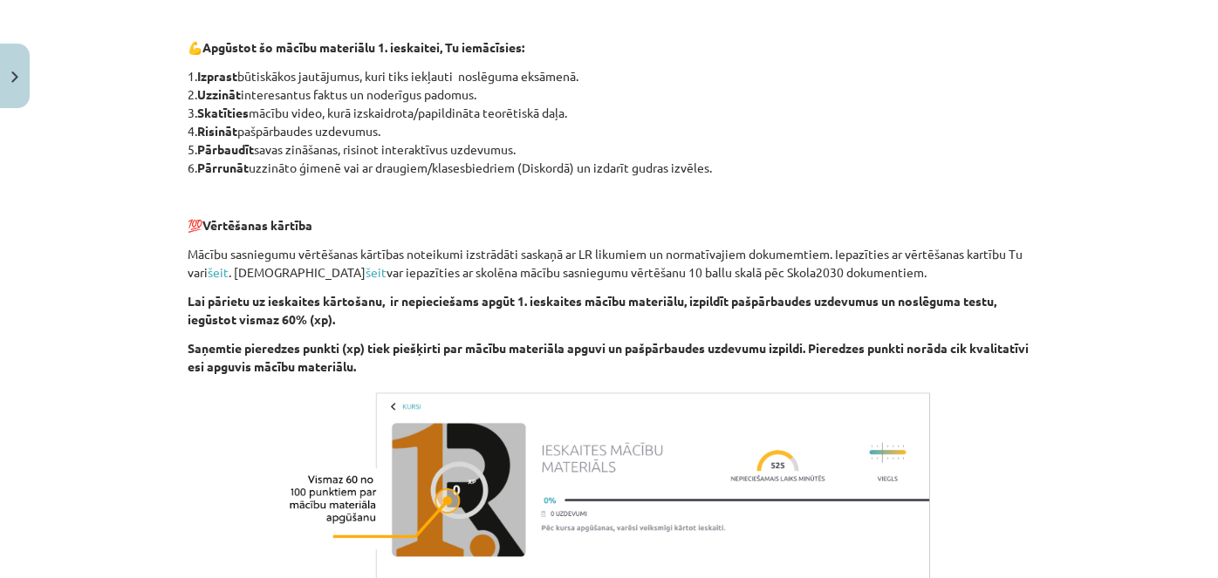
scroll to position [769, 0]
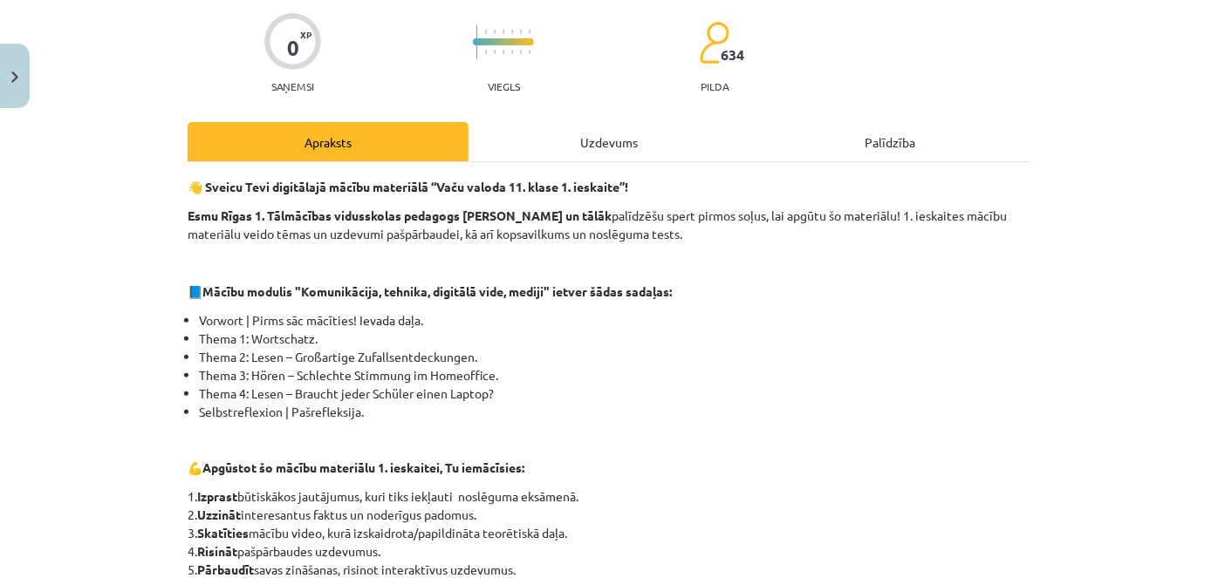
click at [571, 147] on div "Uzdevums" at bounding box center [608, 141] width 281 height 39
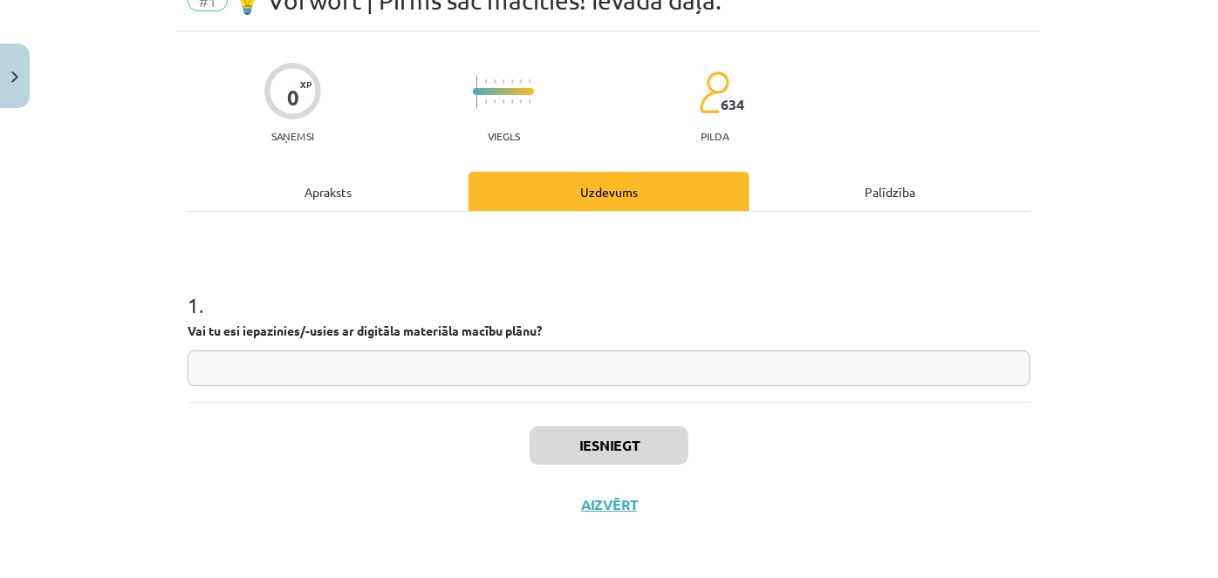
scroll to position [44, 0]
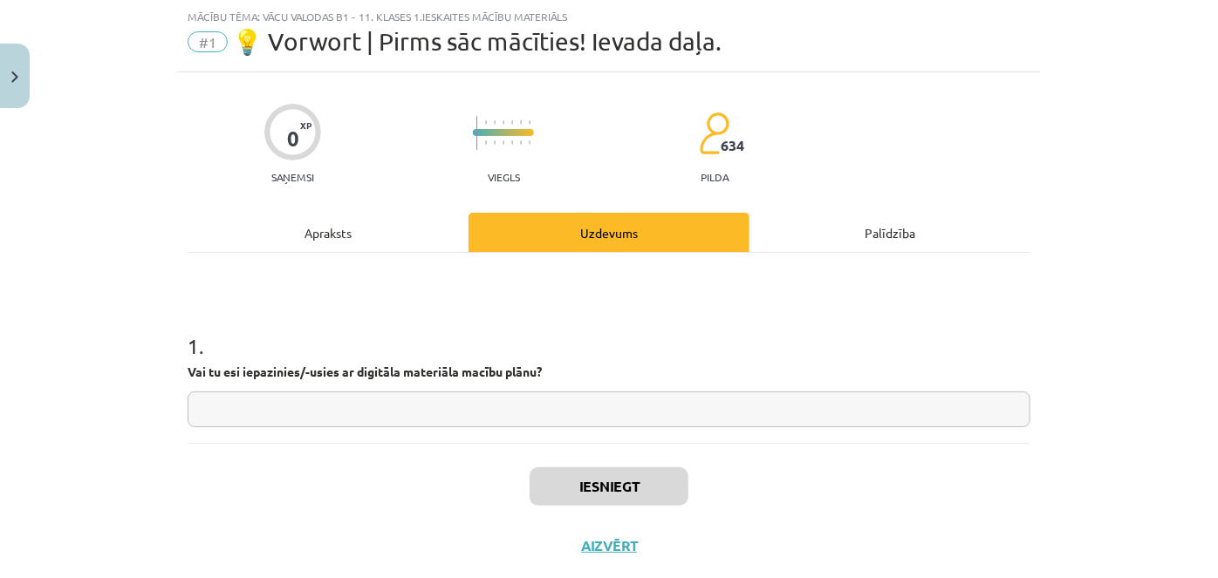
click at [533, 392] on input "text" at bounding box center [609, 410] width 843 height 36
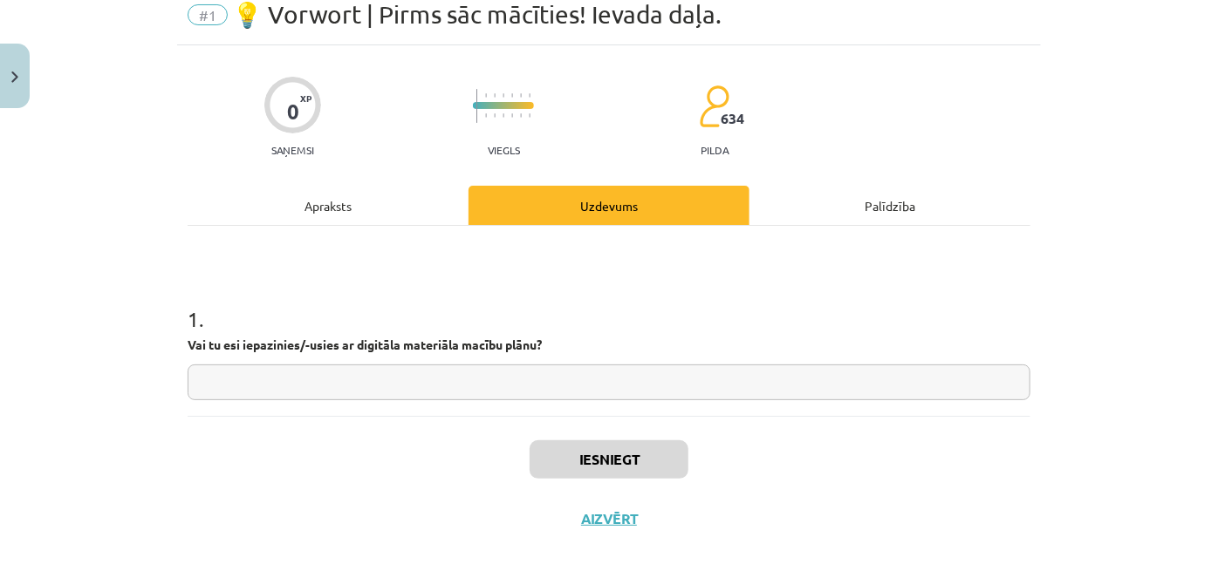
scroll to position [84, 0]
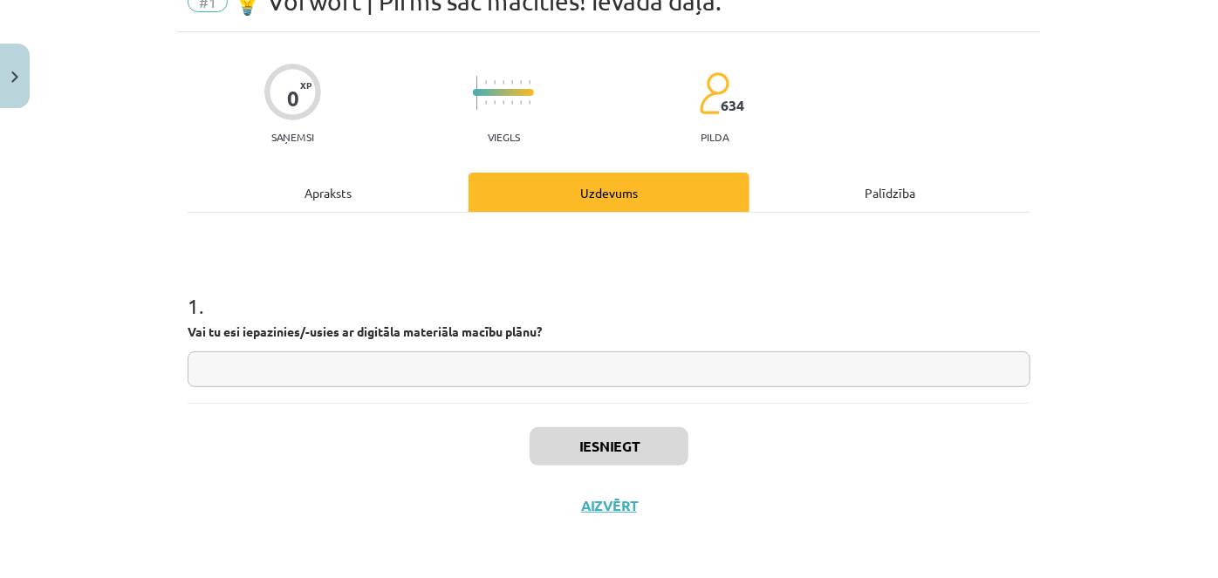
click at [441, 331] on strong "Vai tu esi iepazinies/-usies ar digitāla materiāla macību plānu?" at bounding box center [365, 332] width 354 height 16
copy p
click at [576, 363] on input "text" at bounding box center [609, 370] width 843 height 36
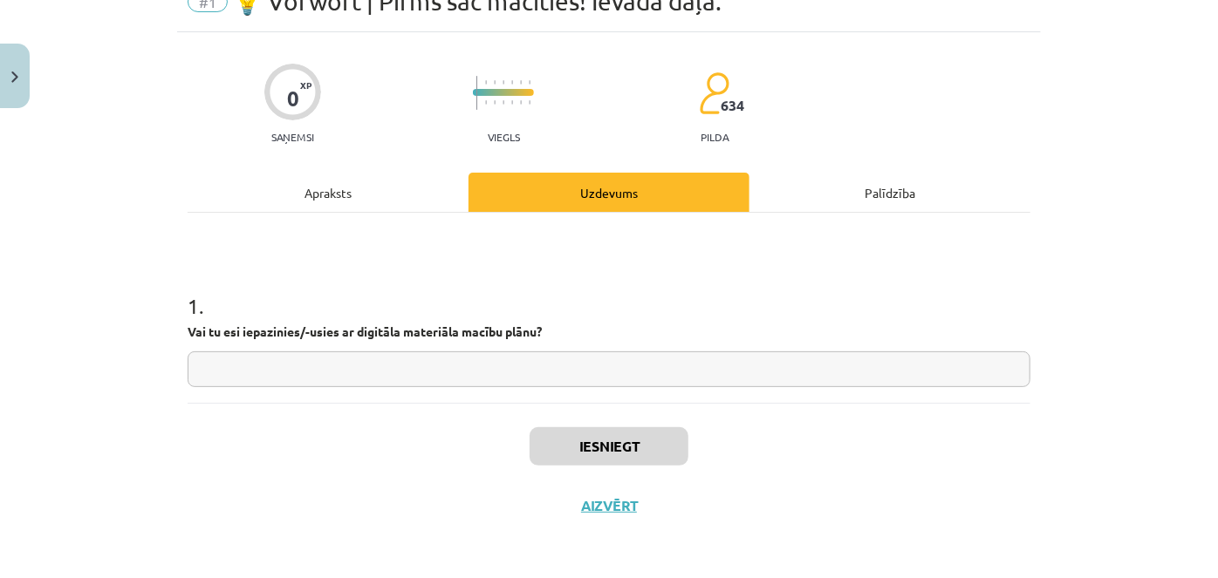
paste input "**********"
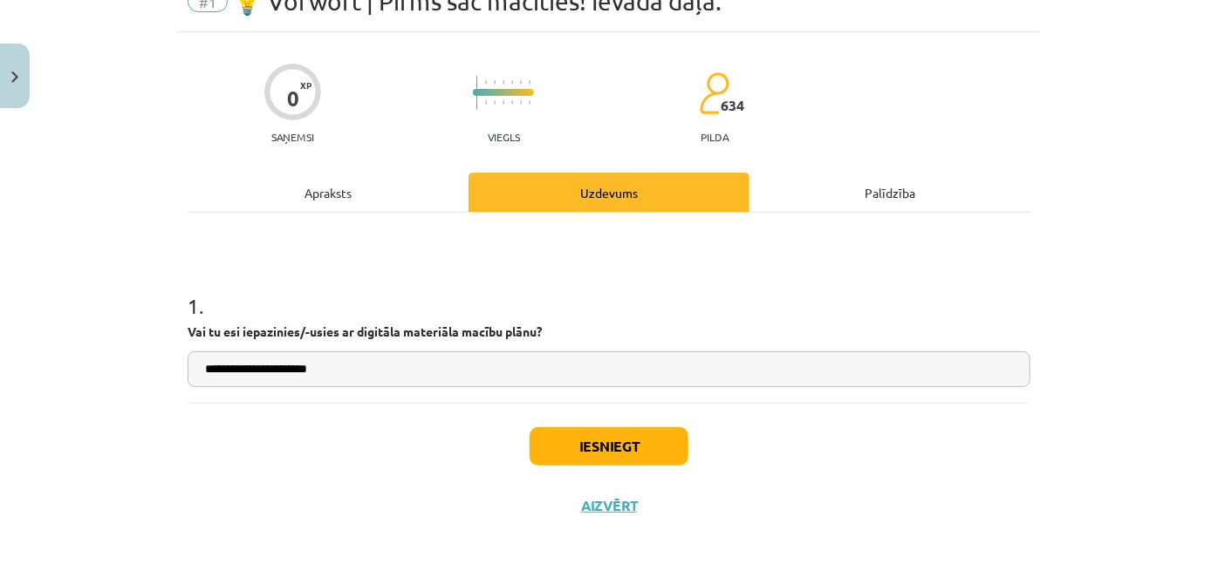
type input "**********"
click at [614, 447] on button "Iesniegt" at bounding box center [608, 446] width 159 height 38
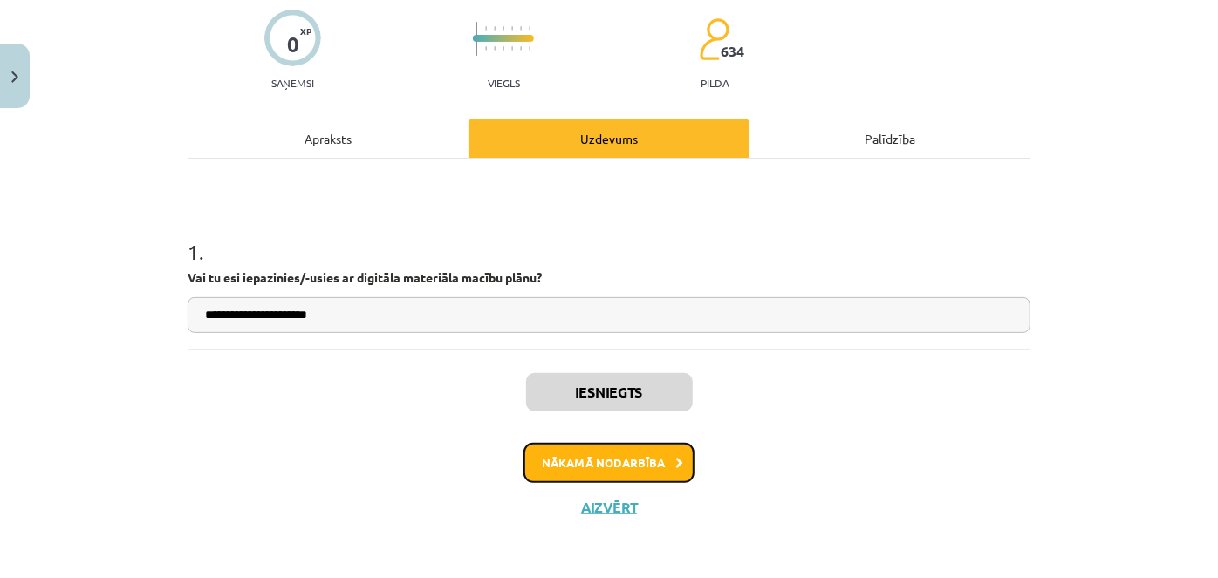
click at [665, 463] on button "Nākamā nodarbība" at bounding box center [608, 463] width 171 height 40
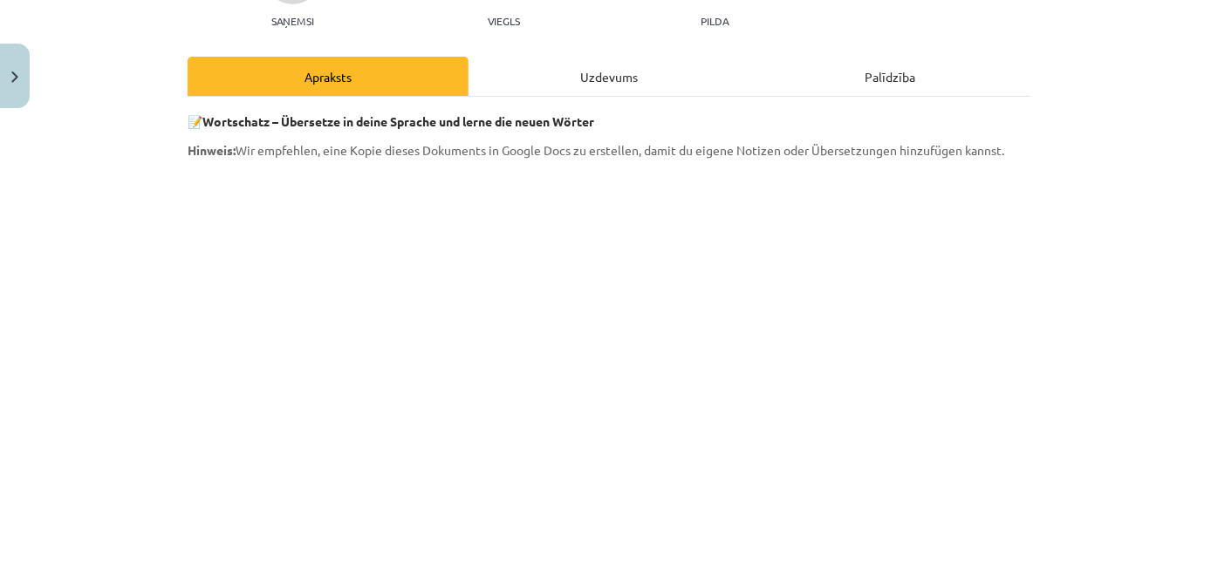
scroll to position [0, 0]
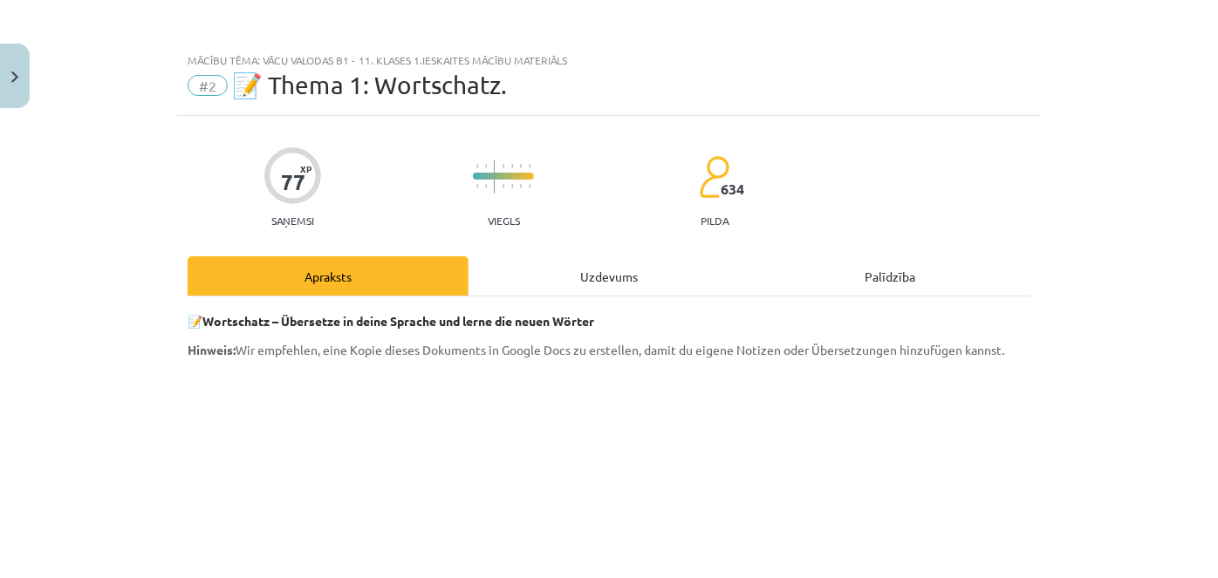
drag, startPoint x: 838, startPoint y: 445, endPoint x: 685, endPoint y: 338, distance: 187.3
drag, startPoint x: 1063, startPoint y: 56, endPoint x: 1075, endPoint y: 3, distance: 53.5
click at [1062, 48] on div "Mācību tēma: Vācu valodas b1 - 11. klases 1.ieskaites mācību materiāls #2 📝 The…" at bounding box center [609, 289] width 1218 height 578
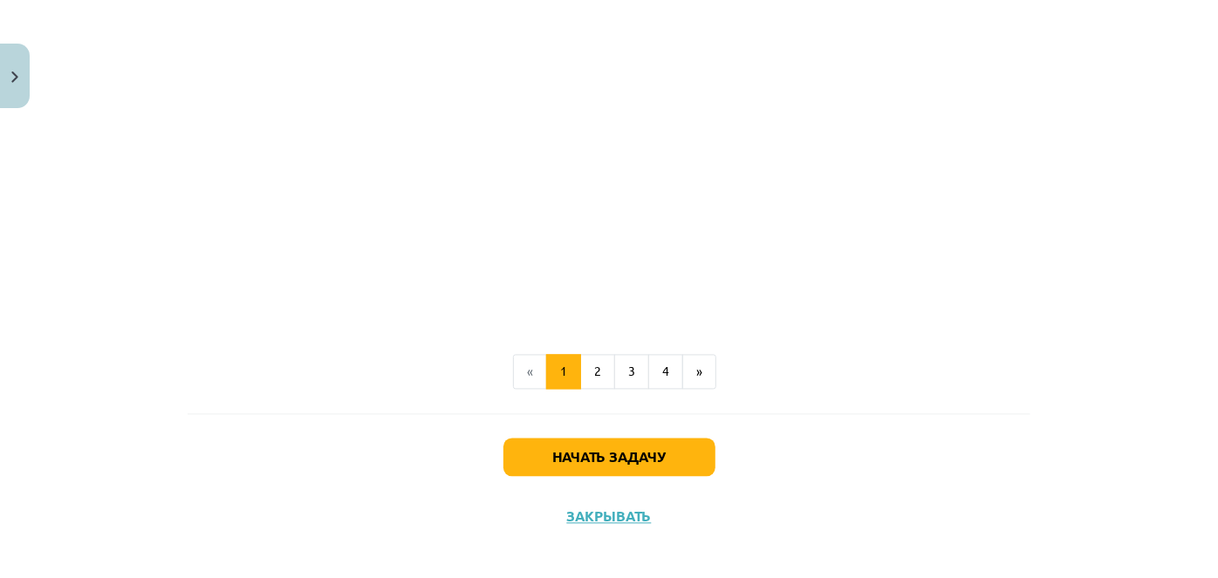
scroll to position [1642, 0]
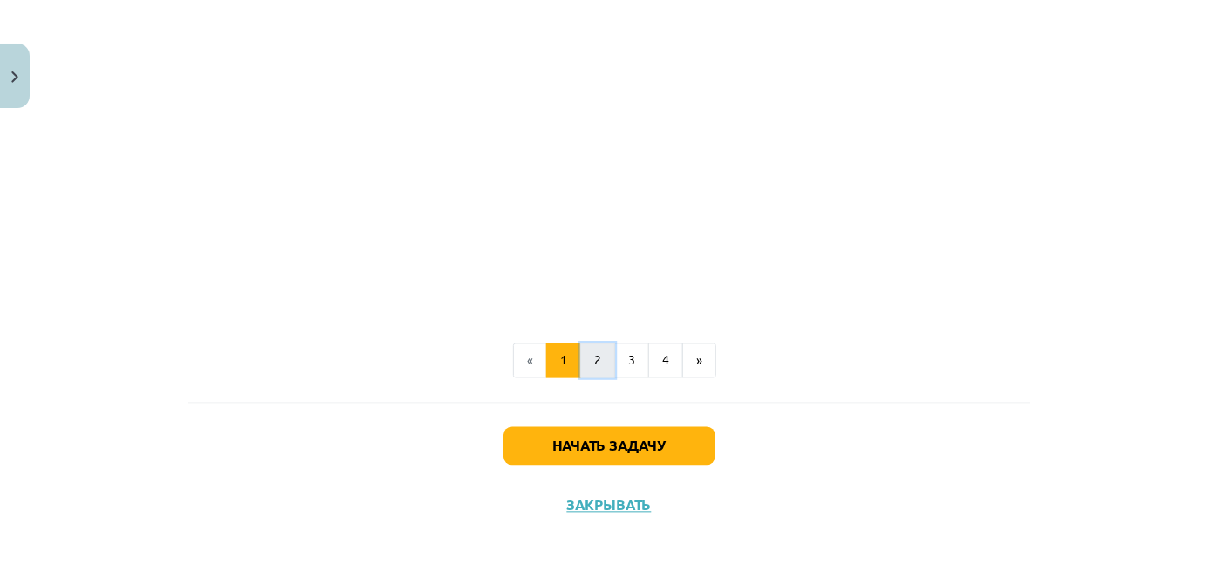
click at [580, 352] on button "2" at bounding box center [597, 361] width 35 height 35
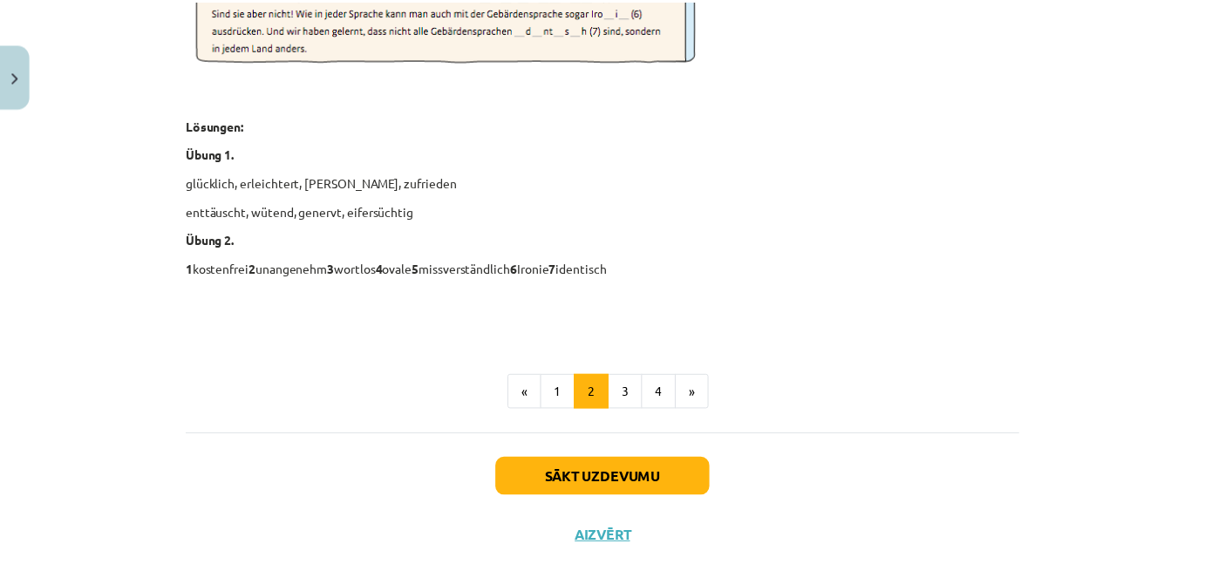
scroll to position [2636, 0]
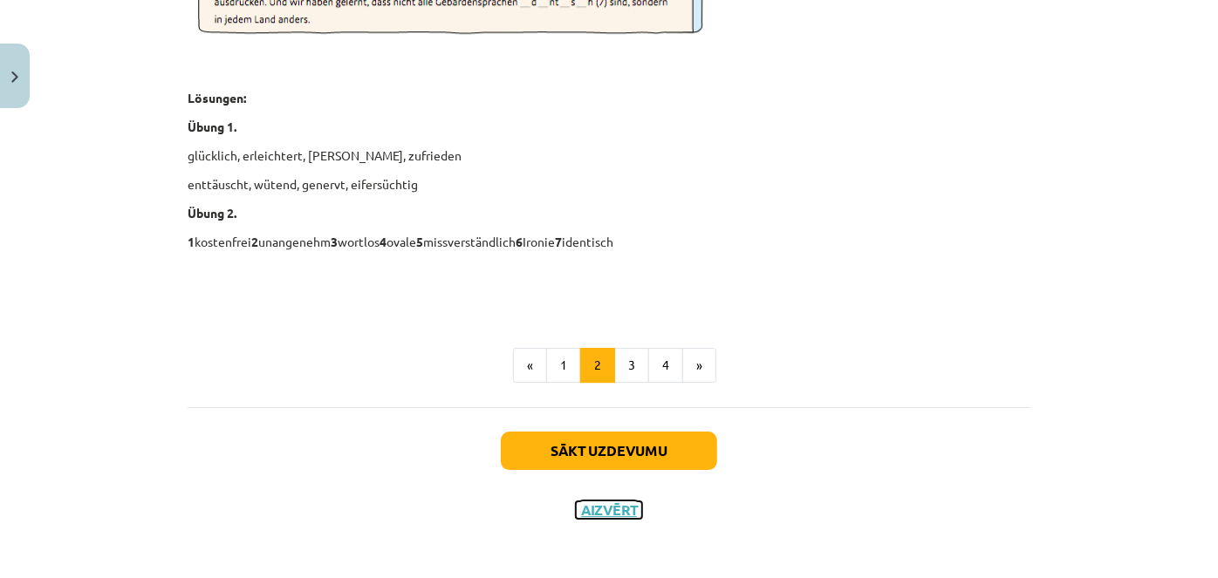
click at [618, 502] on button "Aizvērt" at bounding box center [609, 510] width 66 height 17
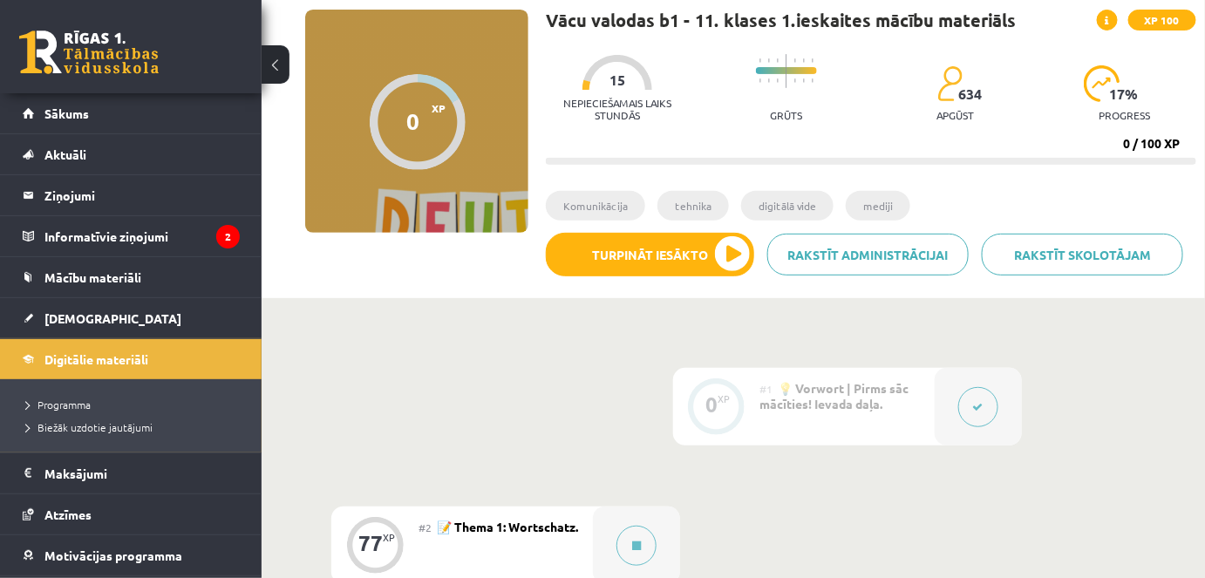
scroll to position [116, 0]
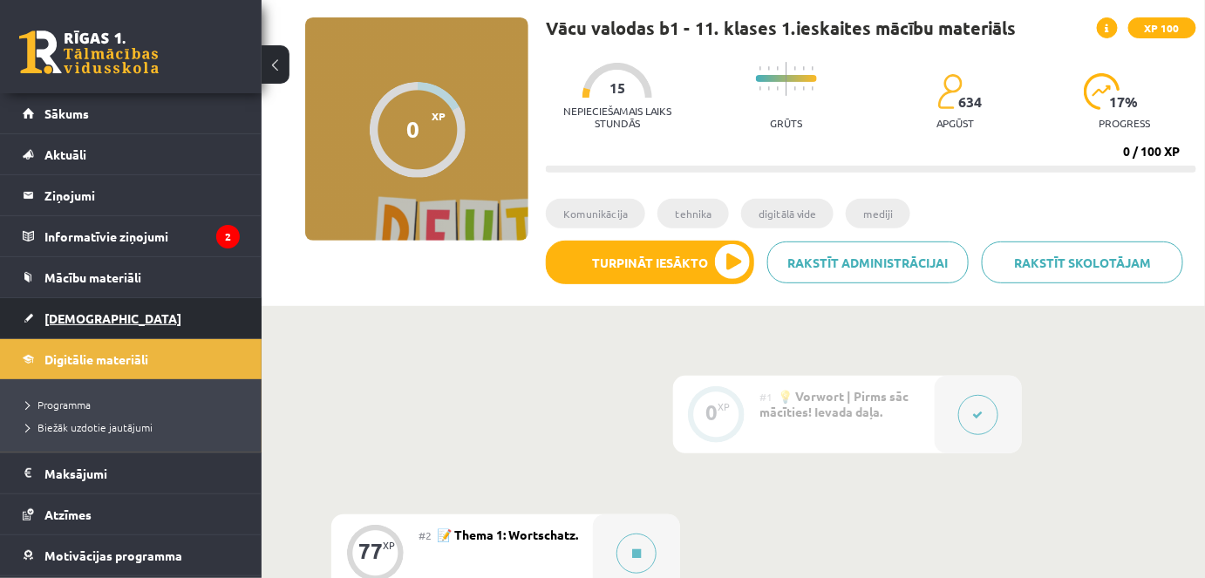
click at [67, 308] on link "[DEMOGRAPHIC_DATA]" at bounding box center [131, 318] width 217 height 40
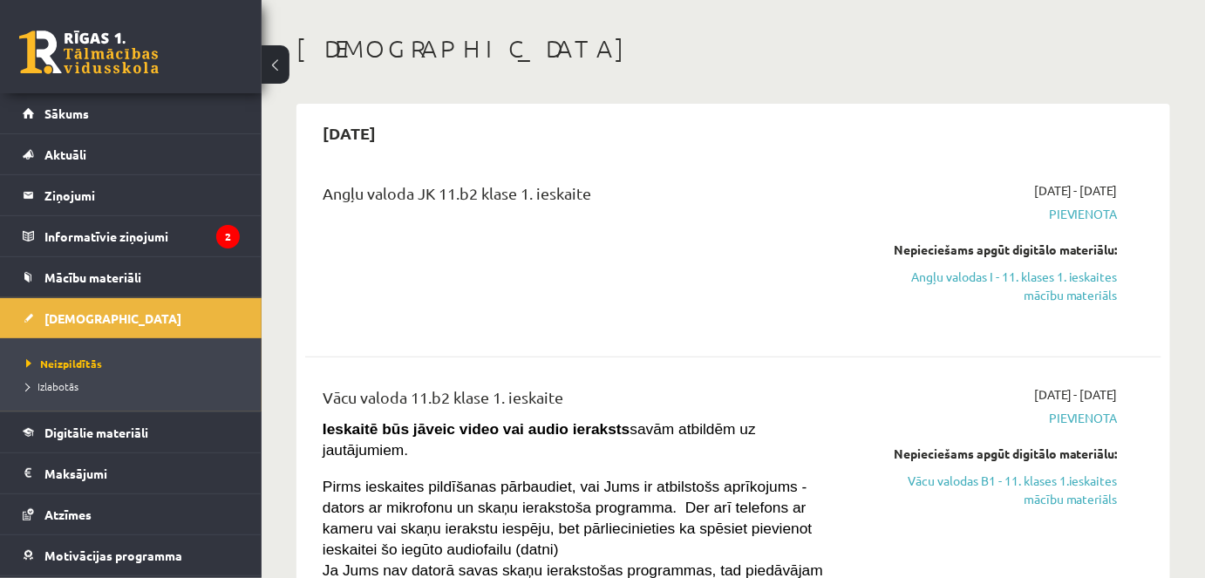
scroll to position [158, 0]
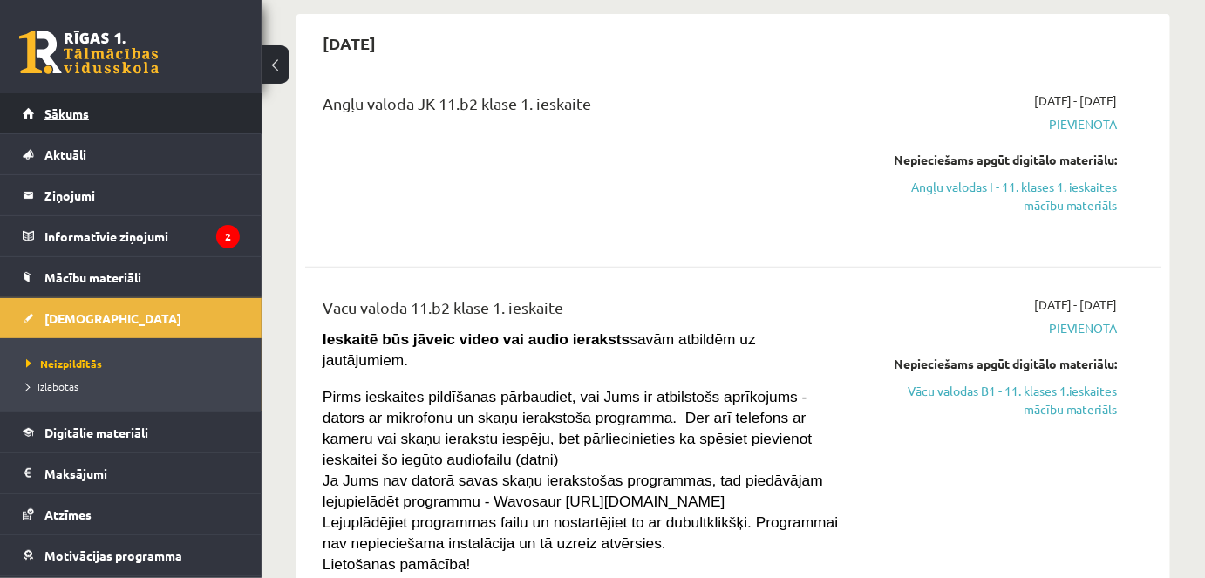
click at [162, 118] on link "Sākums" at bounding box center [131, 113] width 217 height 40
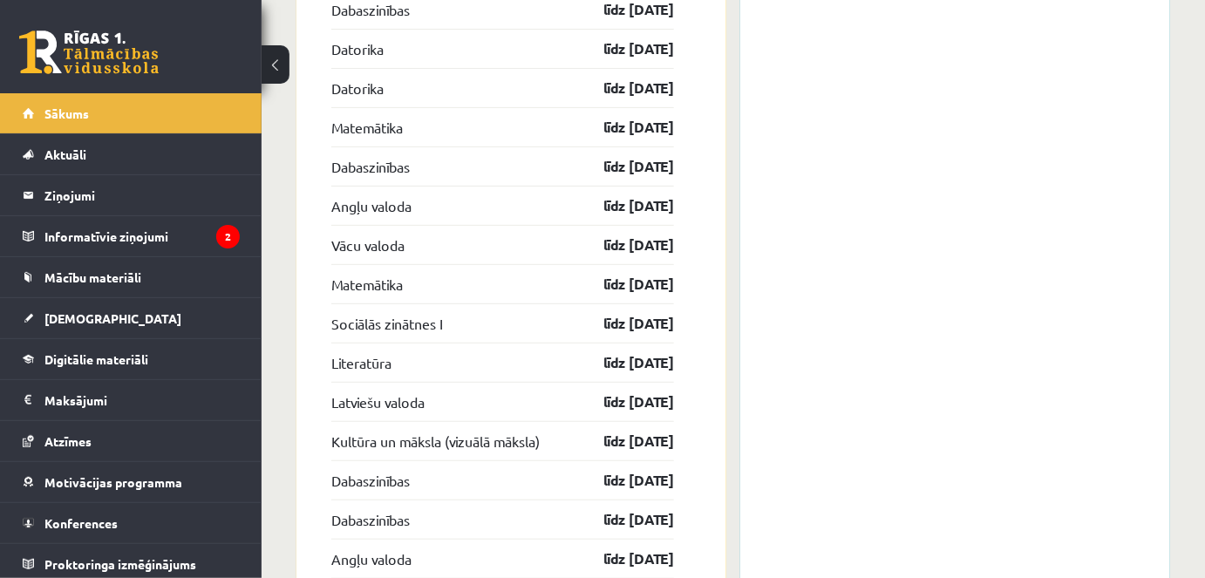
scroll to position [2379, 0]
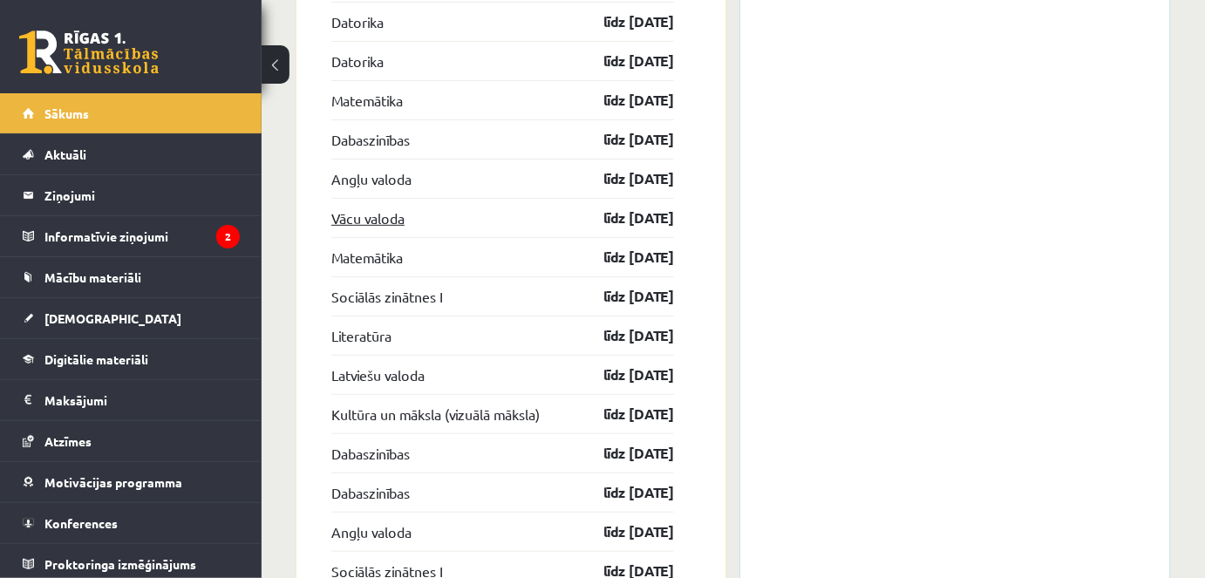
click at [374, 210] on link "Vācu valoda" at bounding box center [367, 218] width 73 height 21
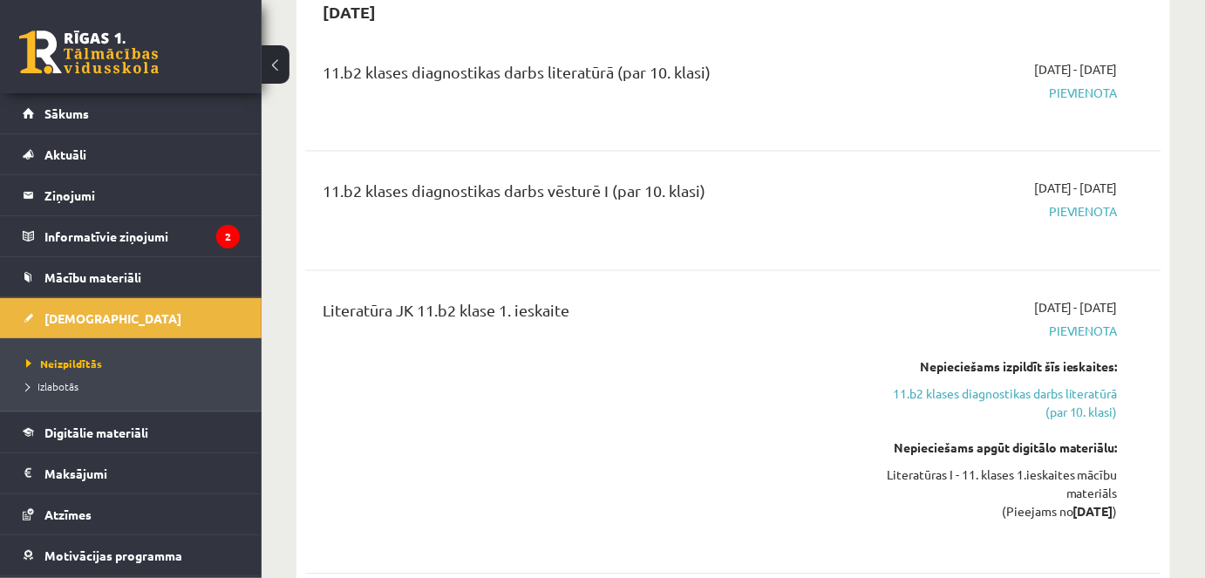
scroll to position [1030, 0]
